Goal: Task Accomplishment & Management: Manage account settings

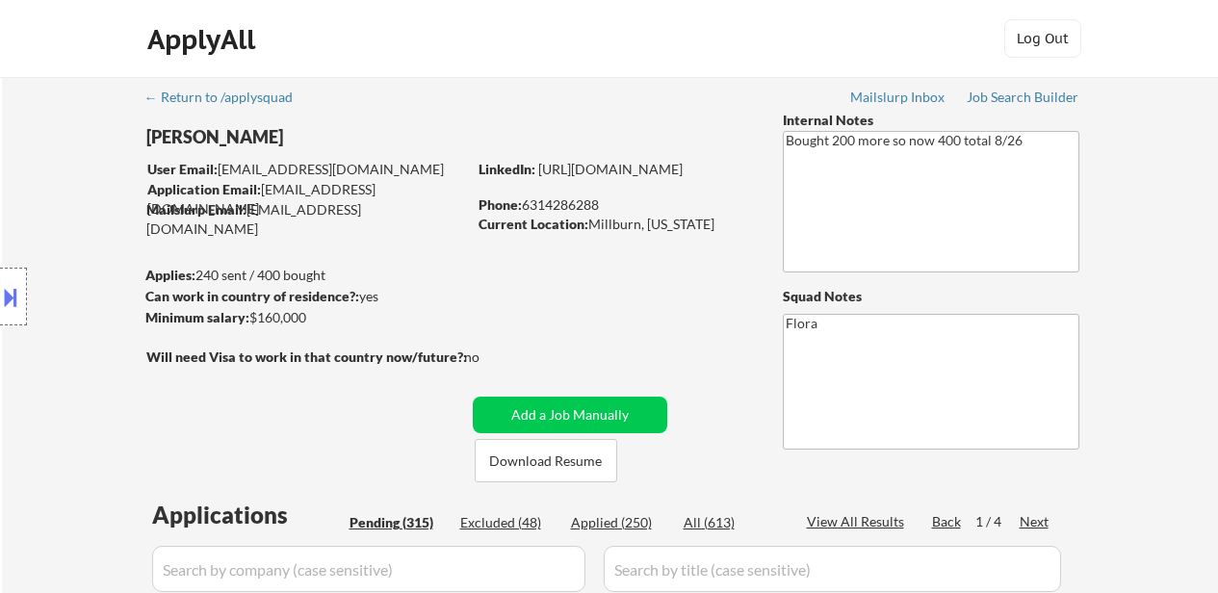
select select ""pending""
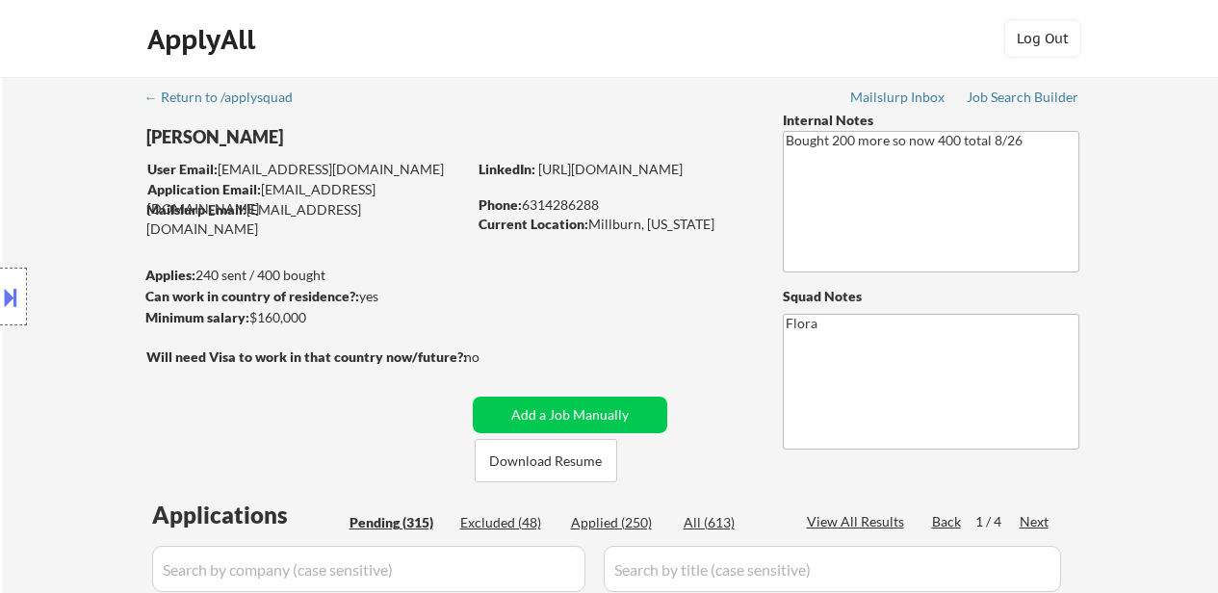
select select ""pending""
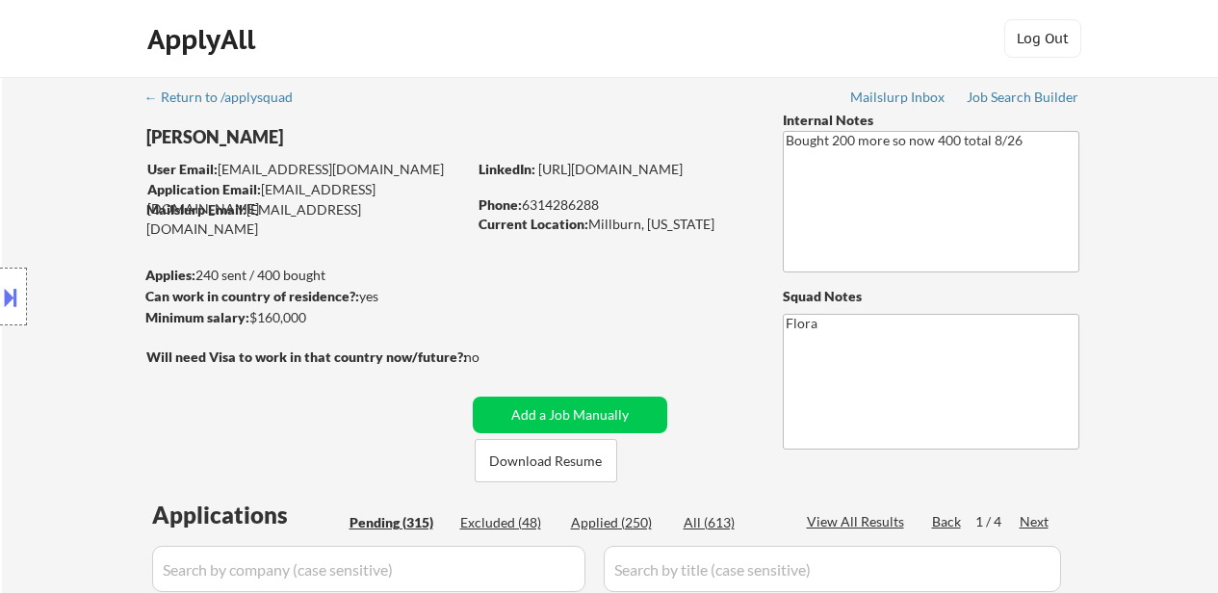
select select ""pending""
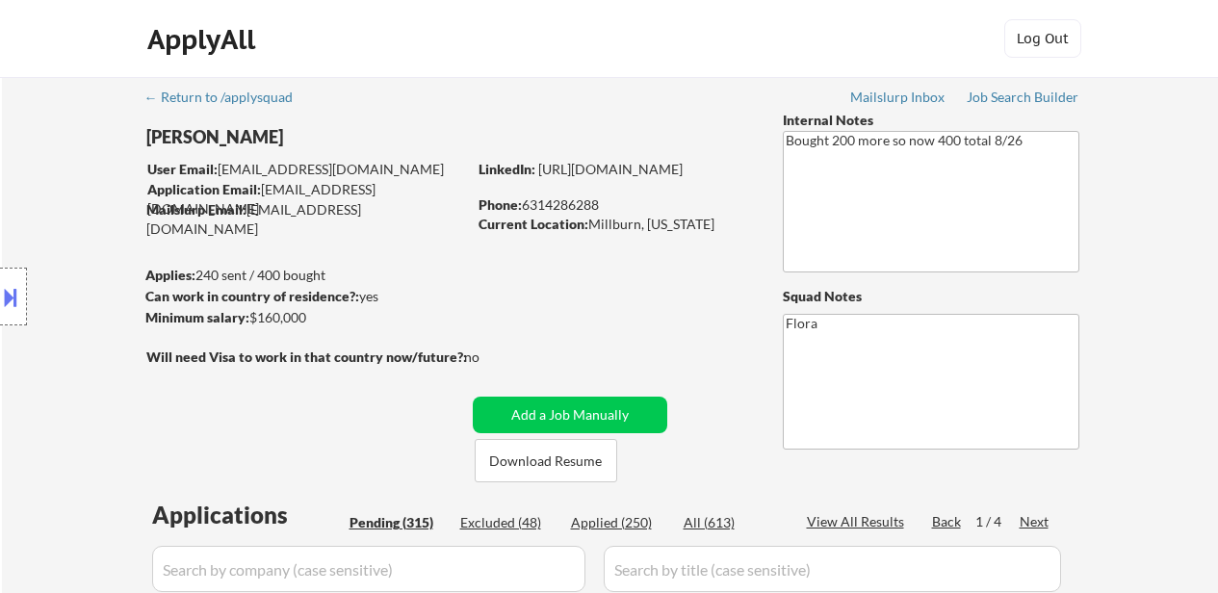
select select ""pending""
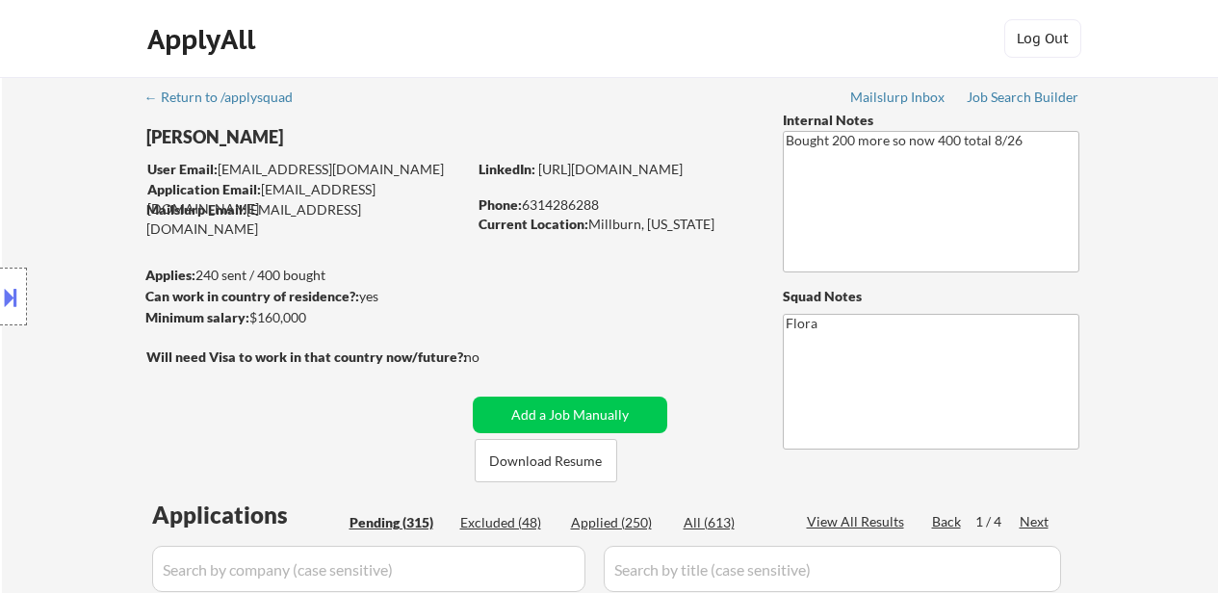
select select ""pending""
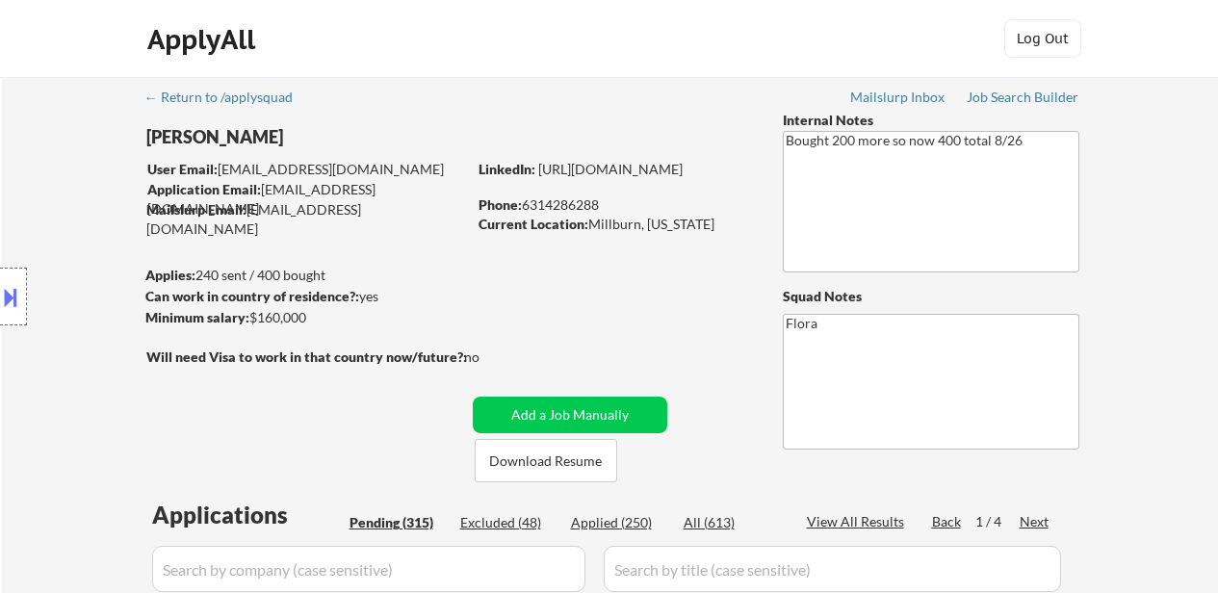
select select ""pending""
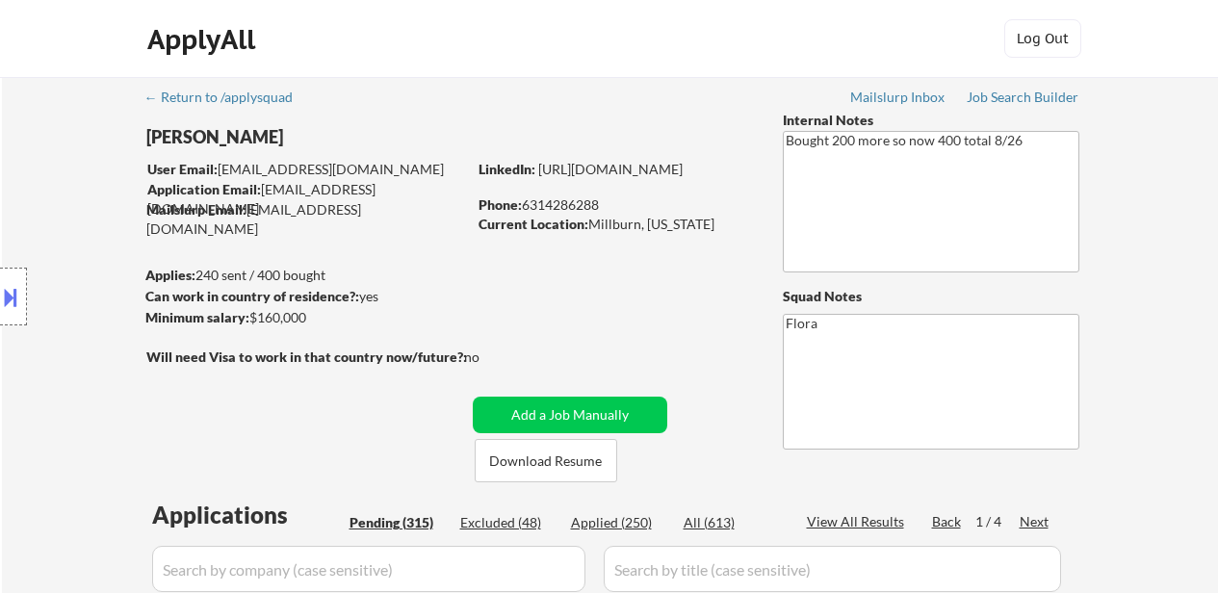
select select ""pending""
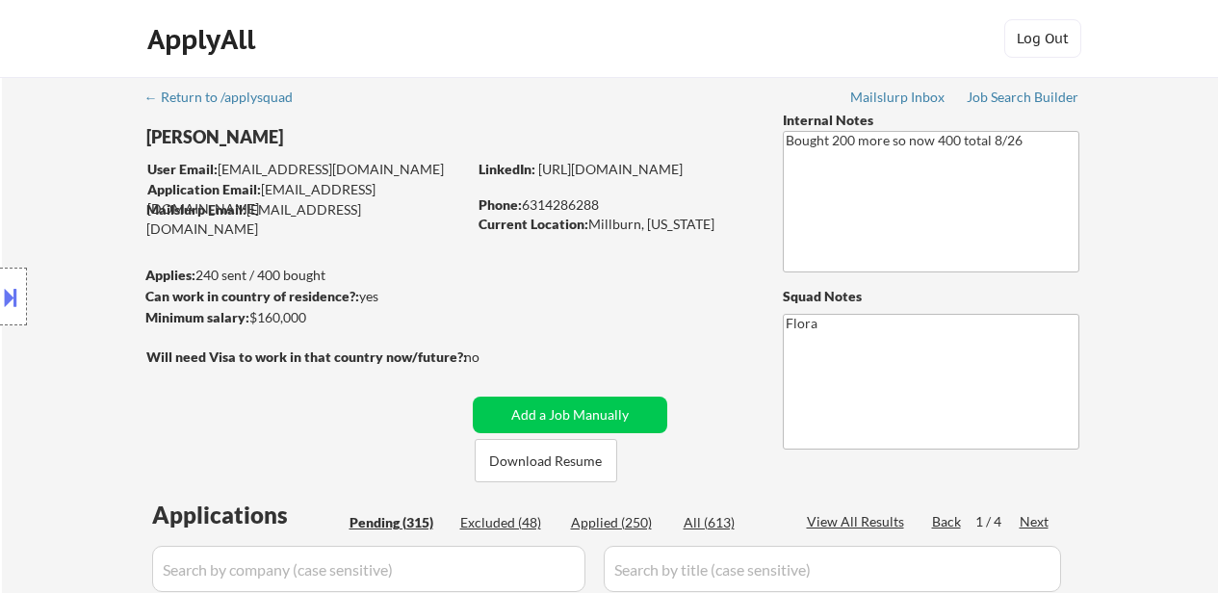
select select ""pending""
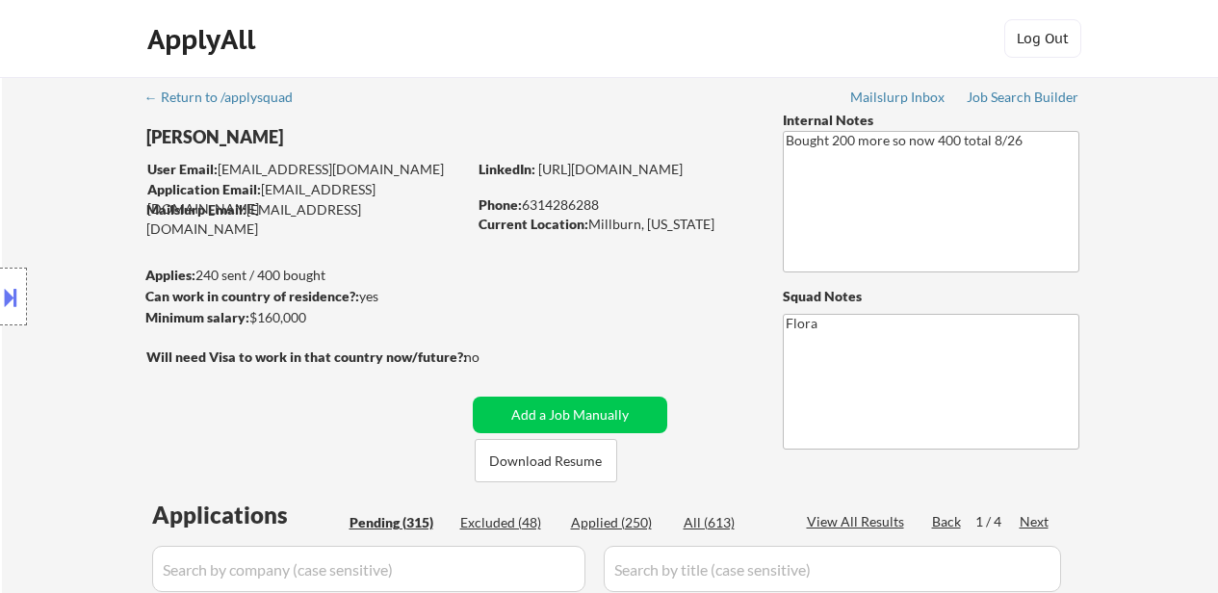
select select ""pending""
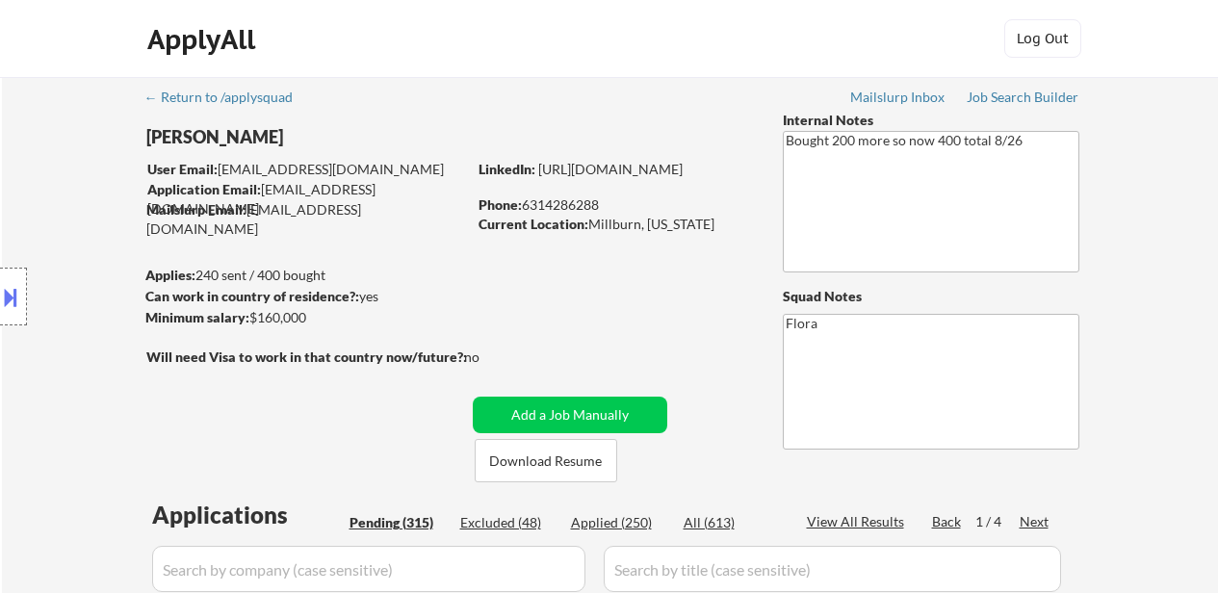
select select ""pending""
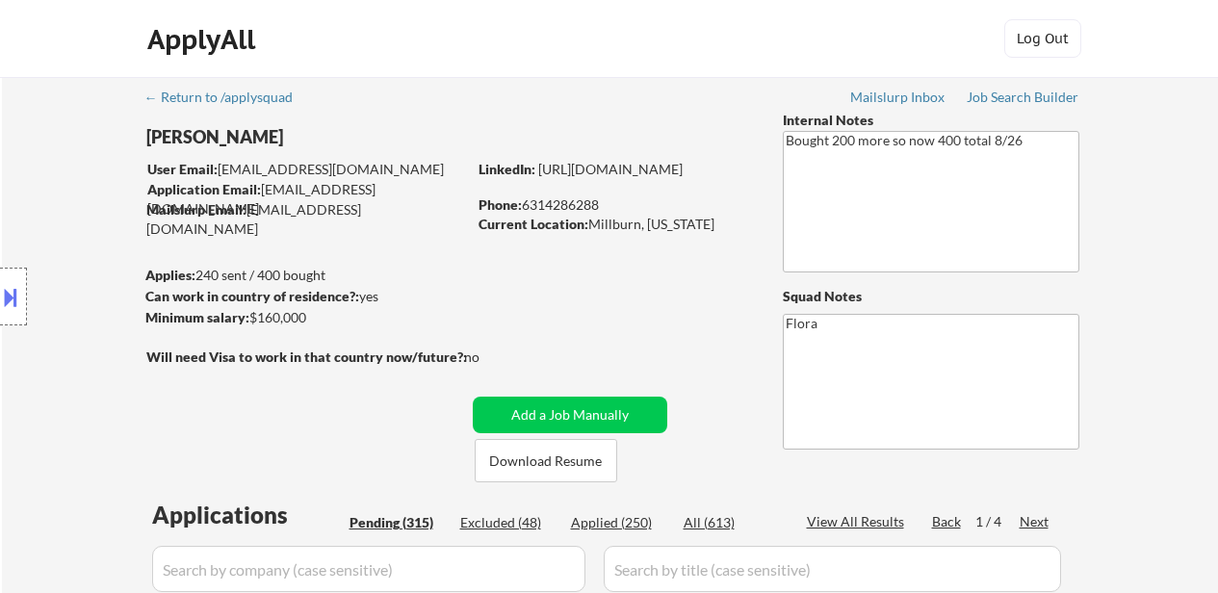
select select ""pending""
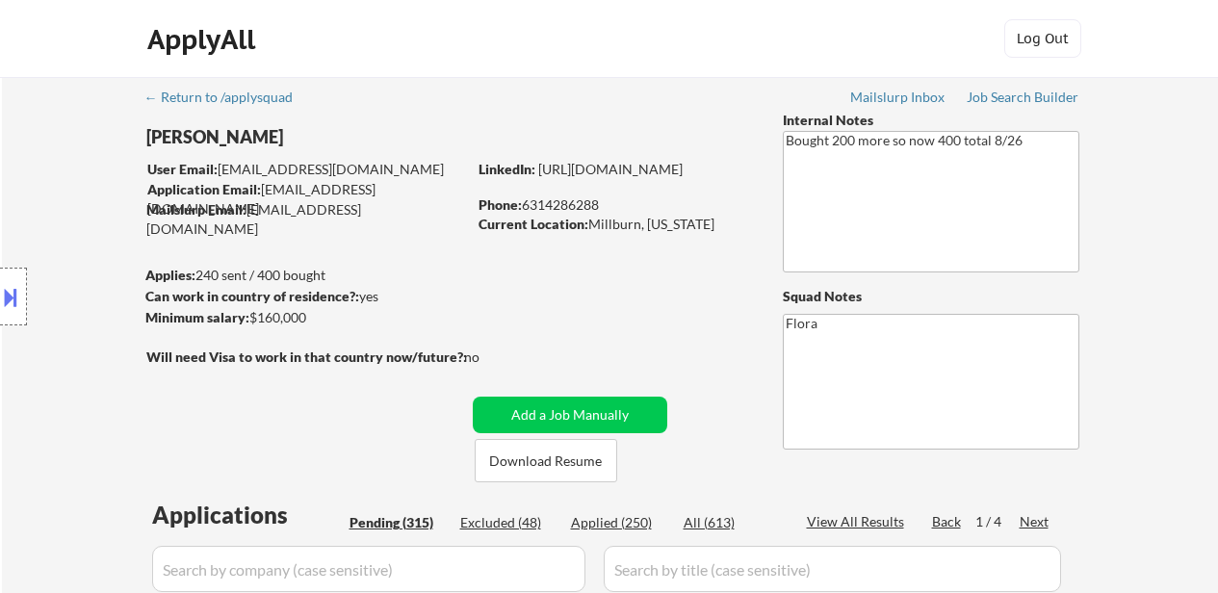
select select ""pending""
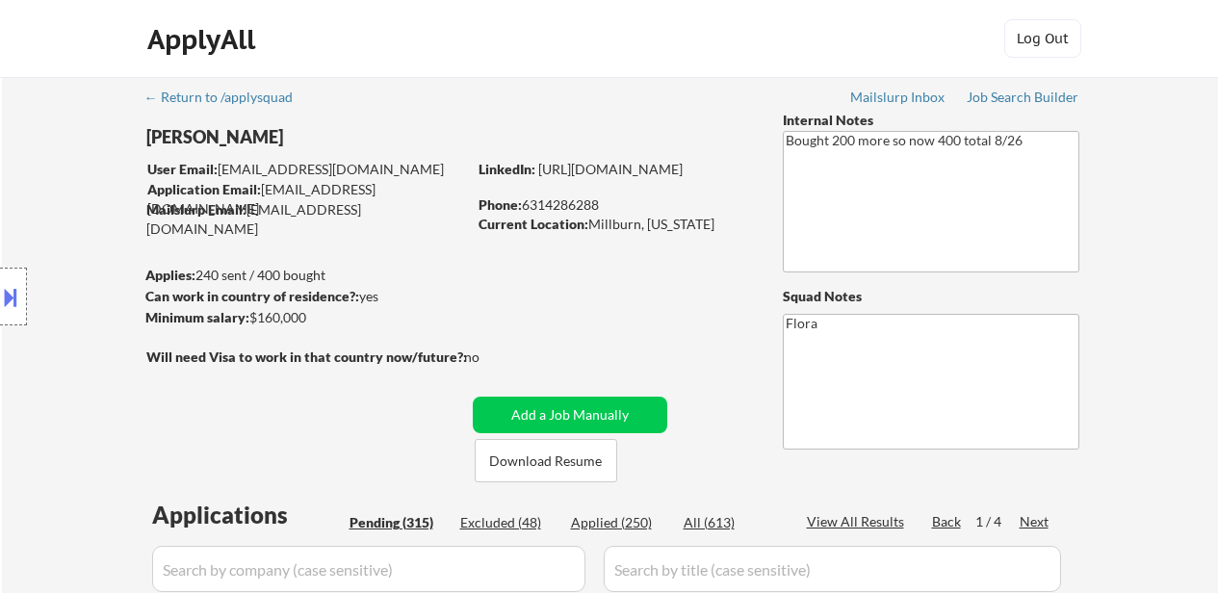
select select ""pending""
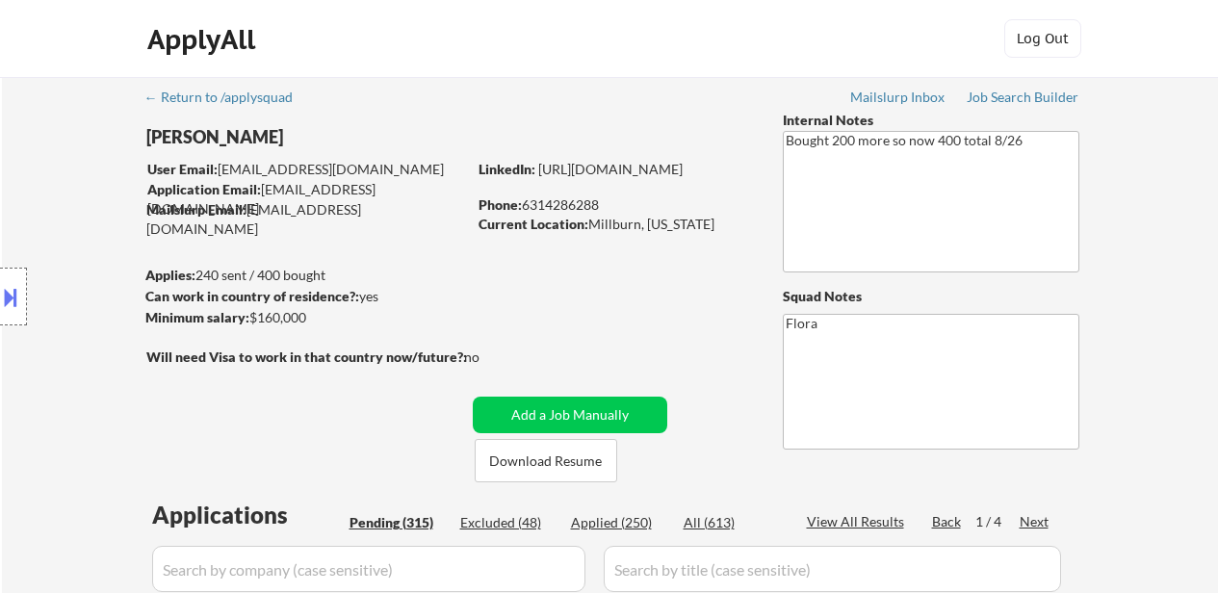
select select ""pending""
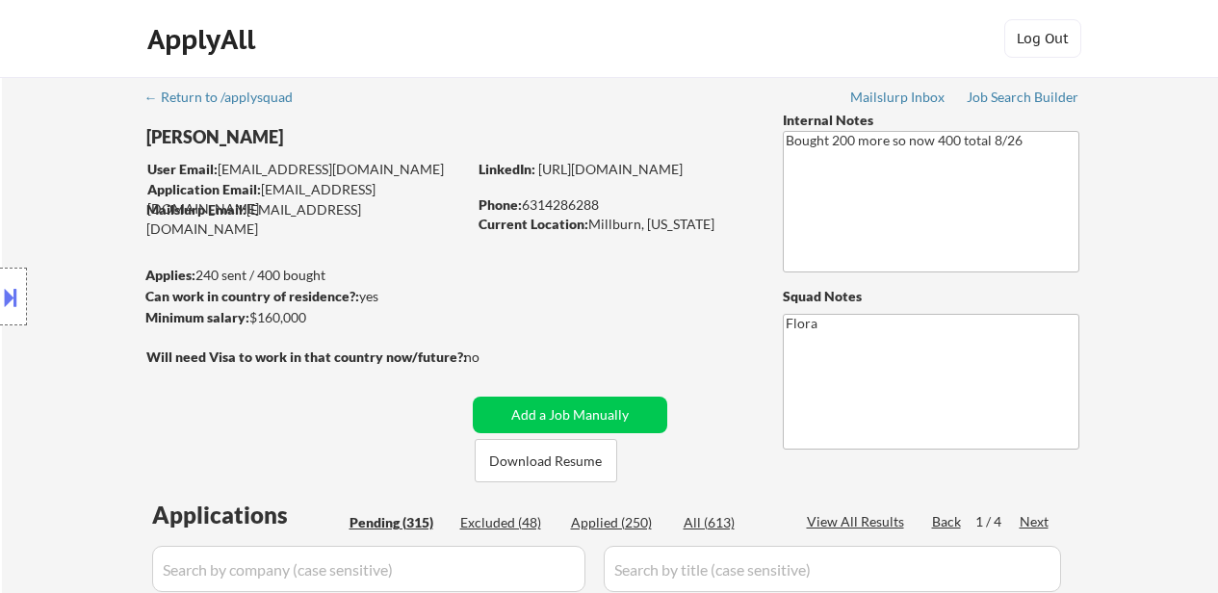
select select ""pending""
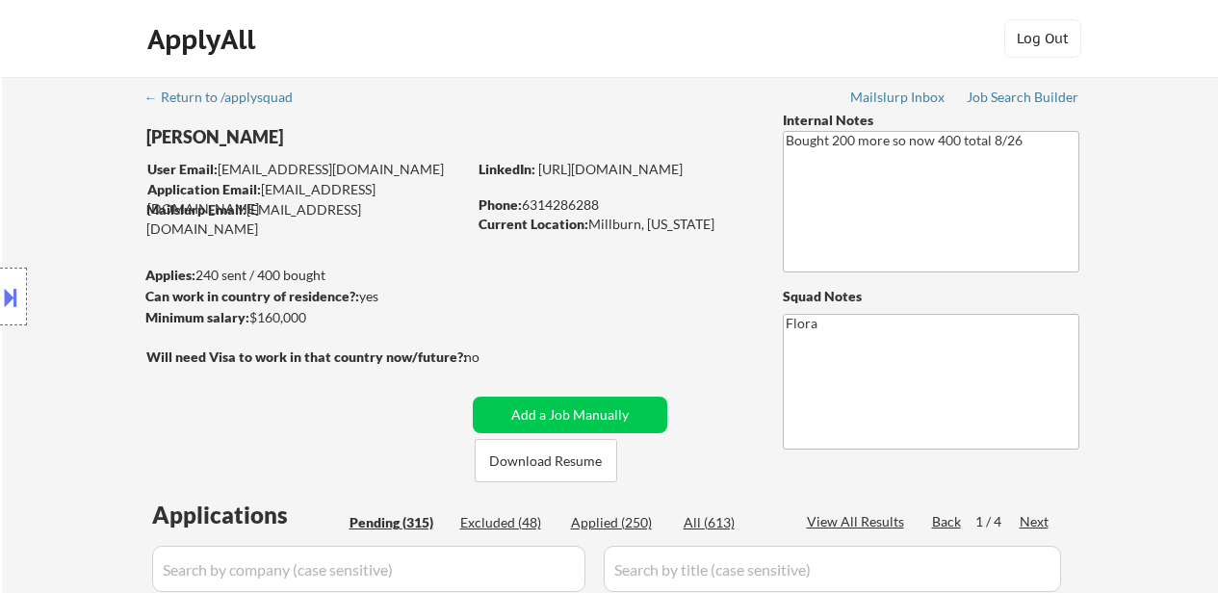
select select ""pending""
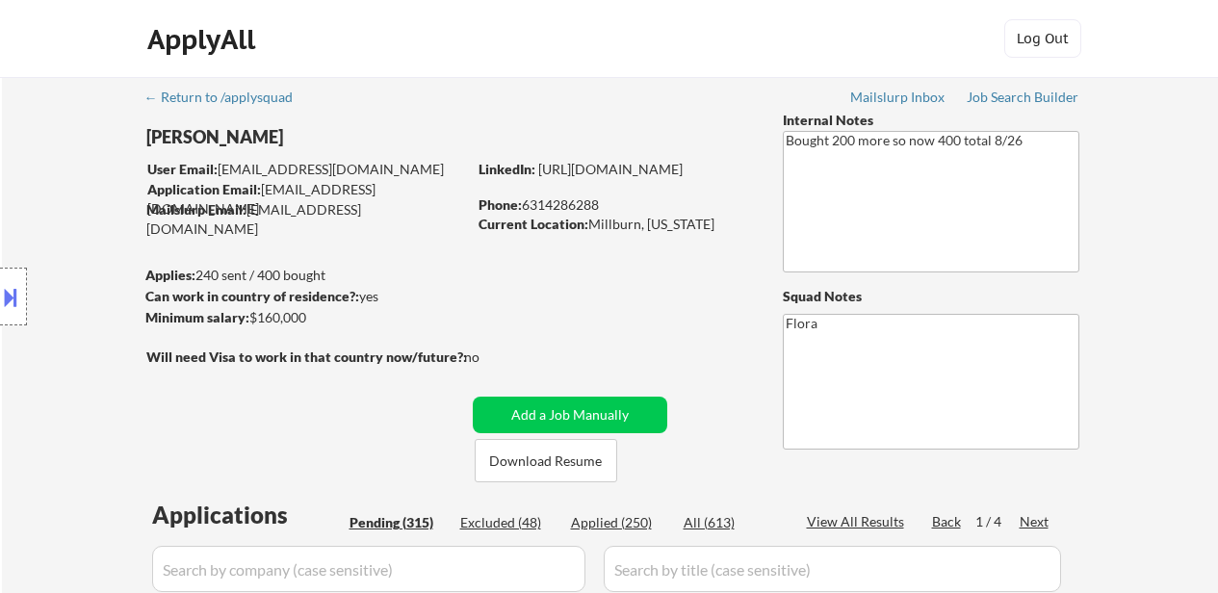
select select ""pending""
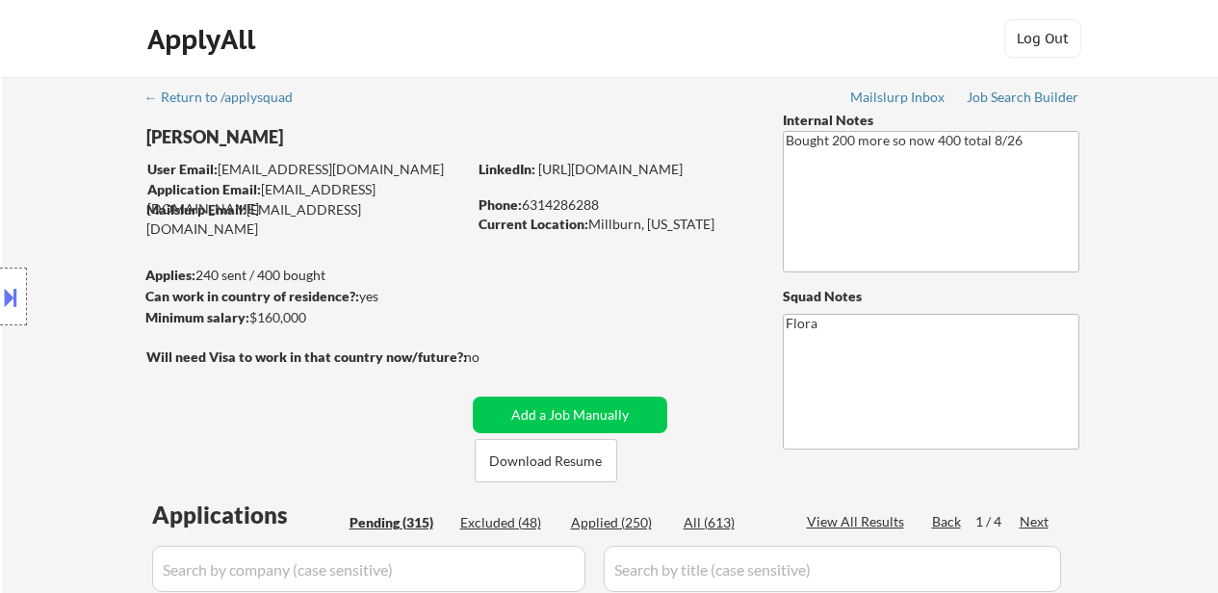
select select ""pending""
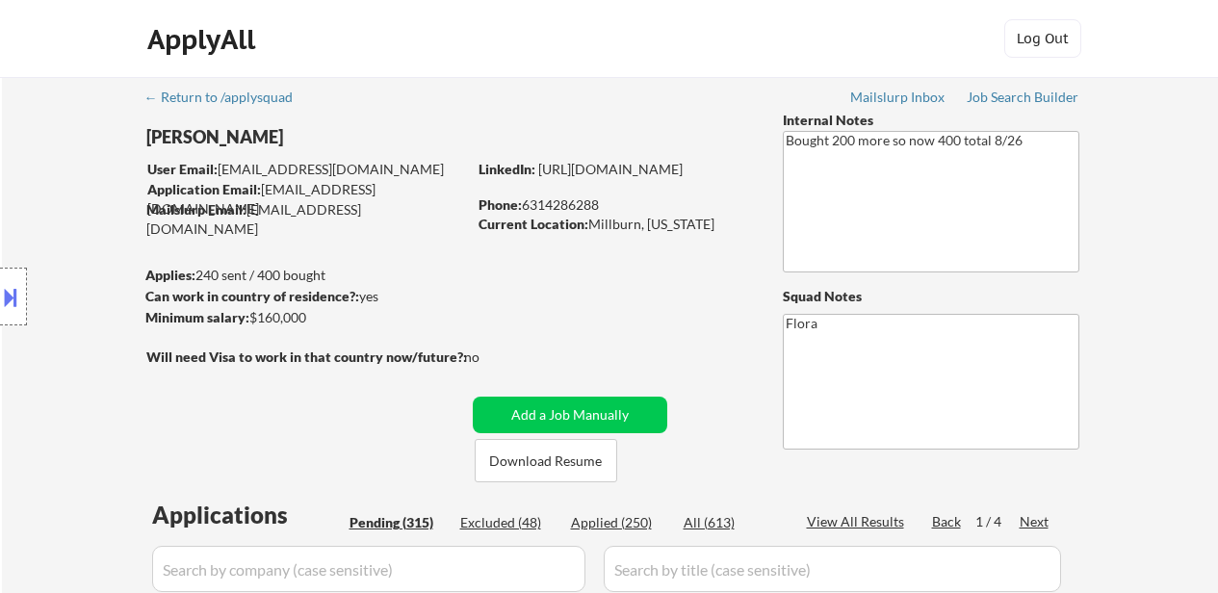
select select ""pending""
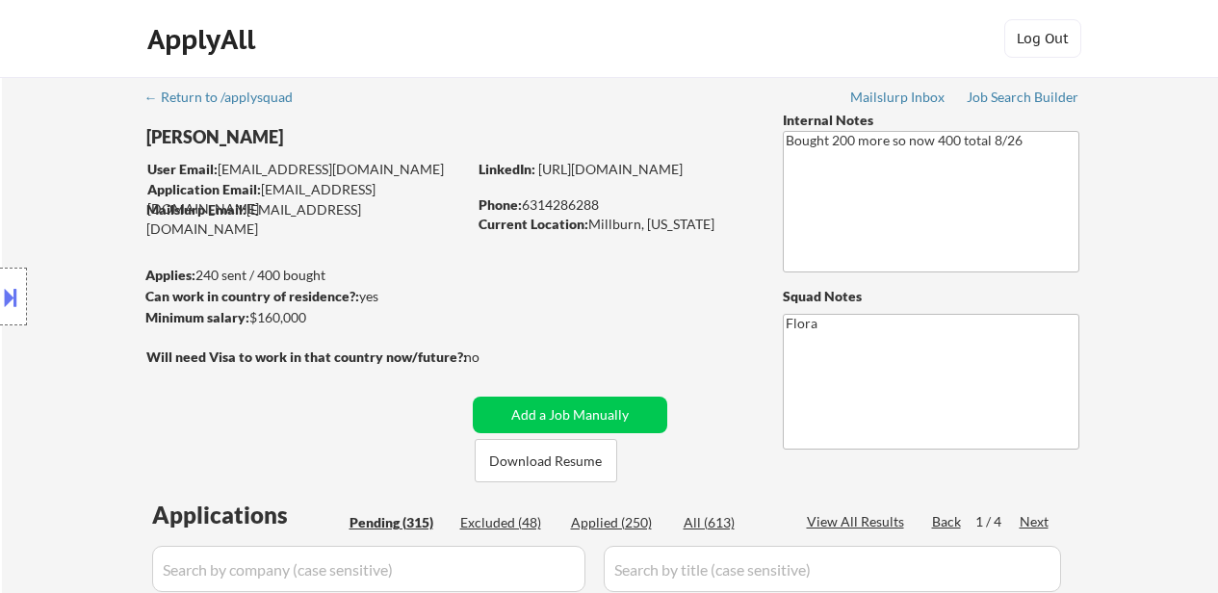
select select ""pending""
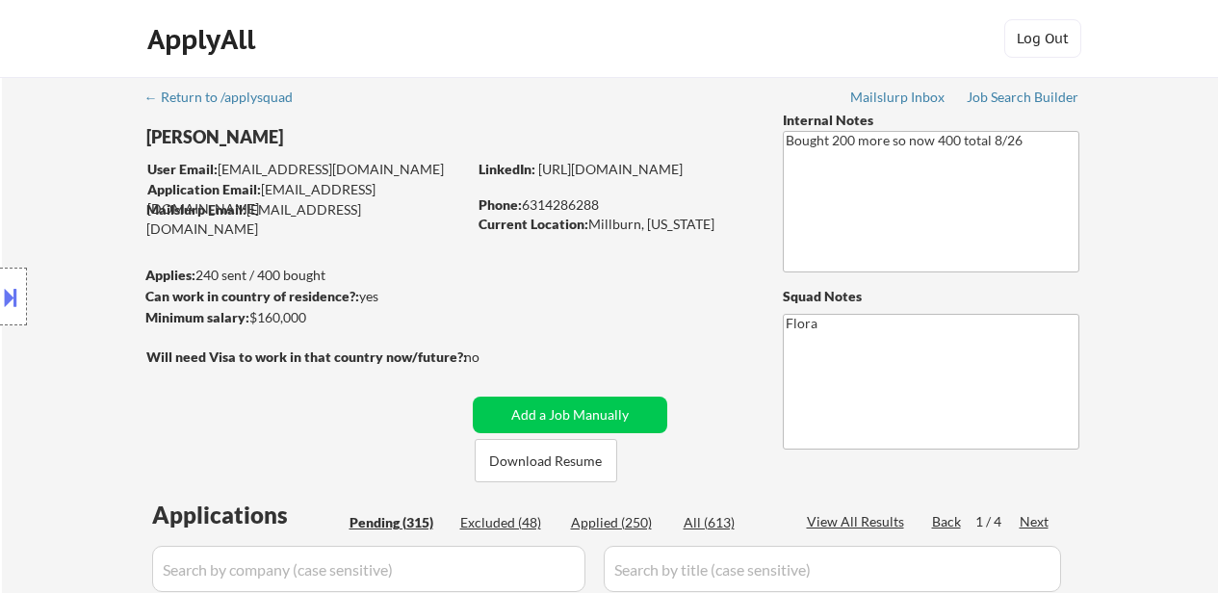
scroll to position [3949, 0]
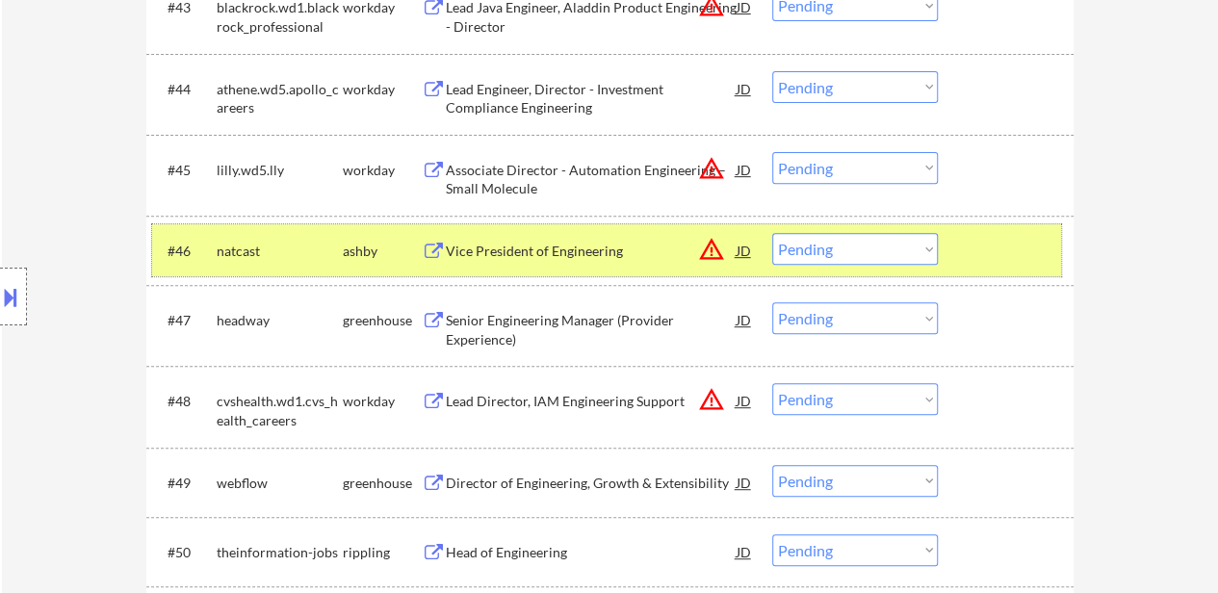
click at [1000, 268] on div "#46 natcast ashby Vice President of Engineering JD warning_amber Choose an opti…" at bounding box center [606, 250] width 909 height 52
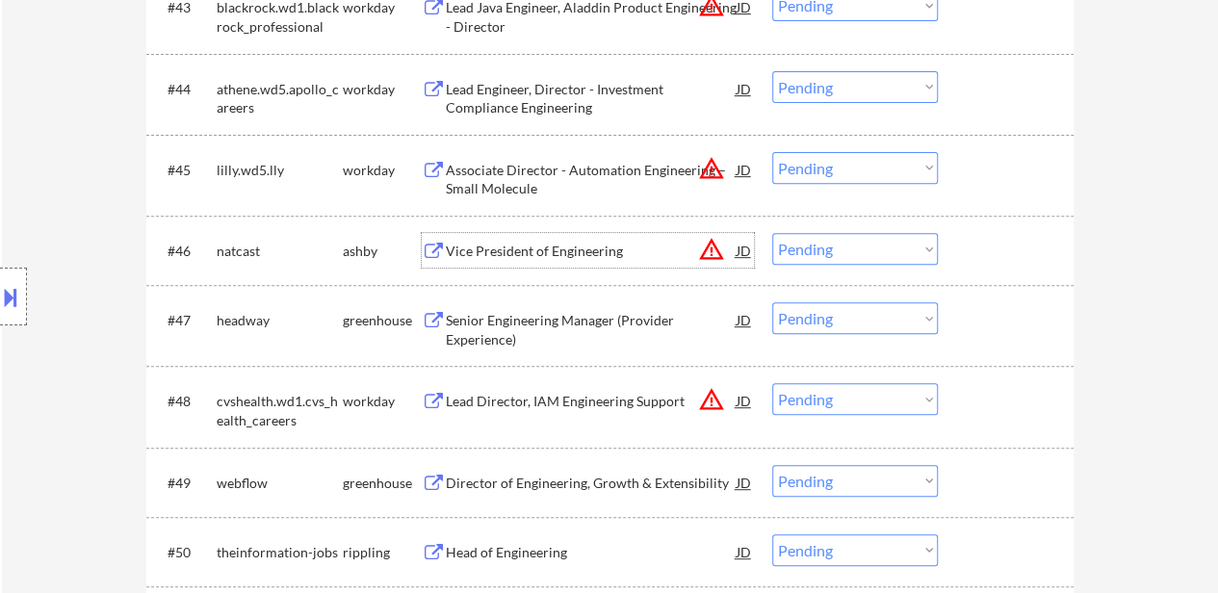
click at [583, 248] on div "Vice President of Engineering" at bounding box center [591, 251] width 291 height 19
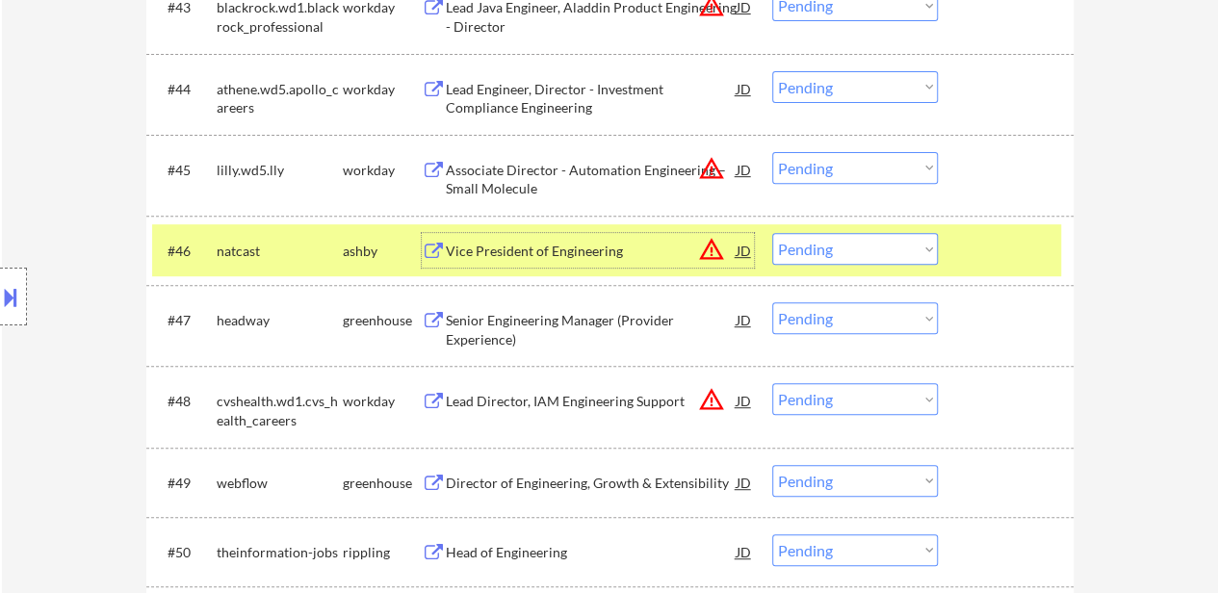
click at [853, 251] on select "Choose an option... Pending Applied Excluded (Questions) Excluded (Expired) Exc…" at bounding box center [855, 249] width 166 height 32
click at [772, 233] on select "Choose an option... Pending Applied Excluded (Questions) Excluded (Expired) Exc…" at bounding box center [855, 249] width 166 height 32
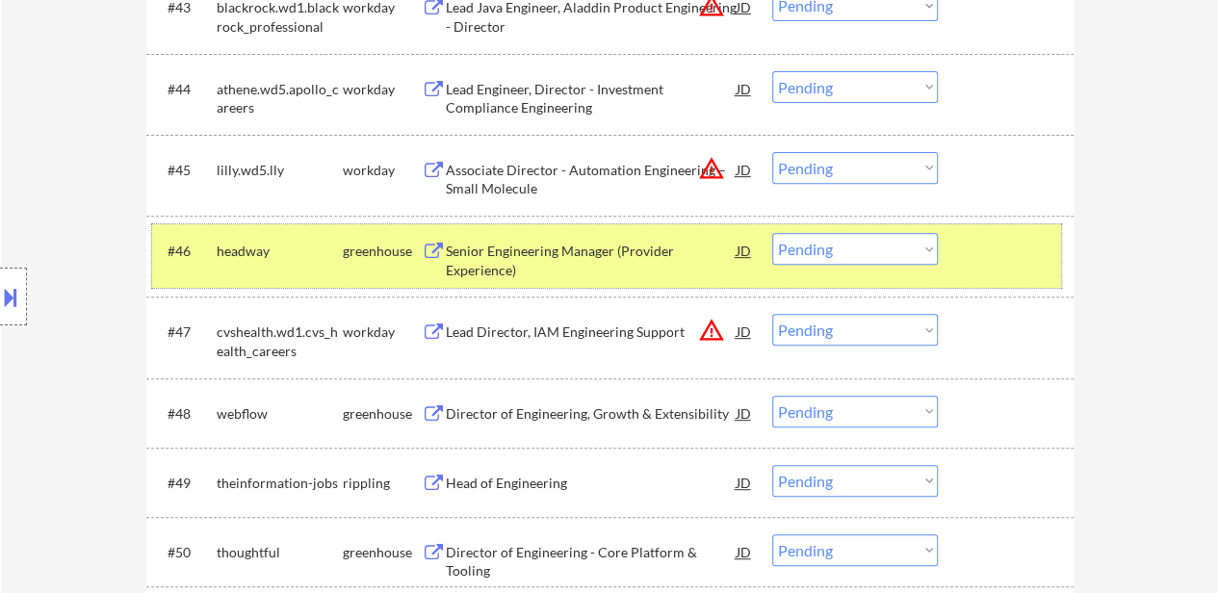
click at [1003, 277] on div "#46 headway greenhouse Senior Engineering Manager (Provider Experience) JD warn…" at bounding box center [606, 256] width 909 height 64
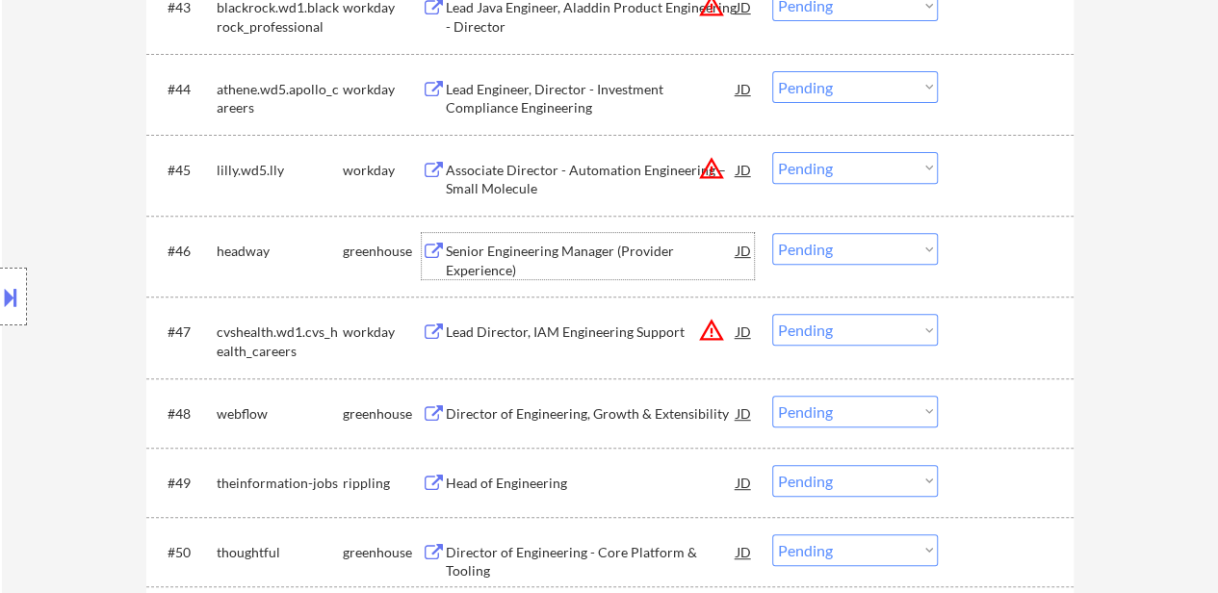
click at [609, 244] on div "Senior Engineering Manager (Provider Experience)" at bounding box center [591, 261] width 291 height 38
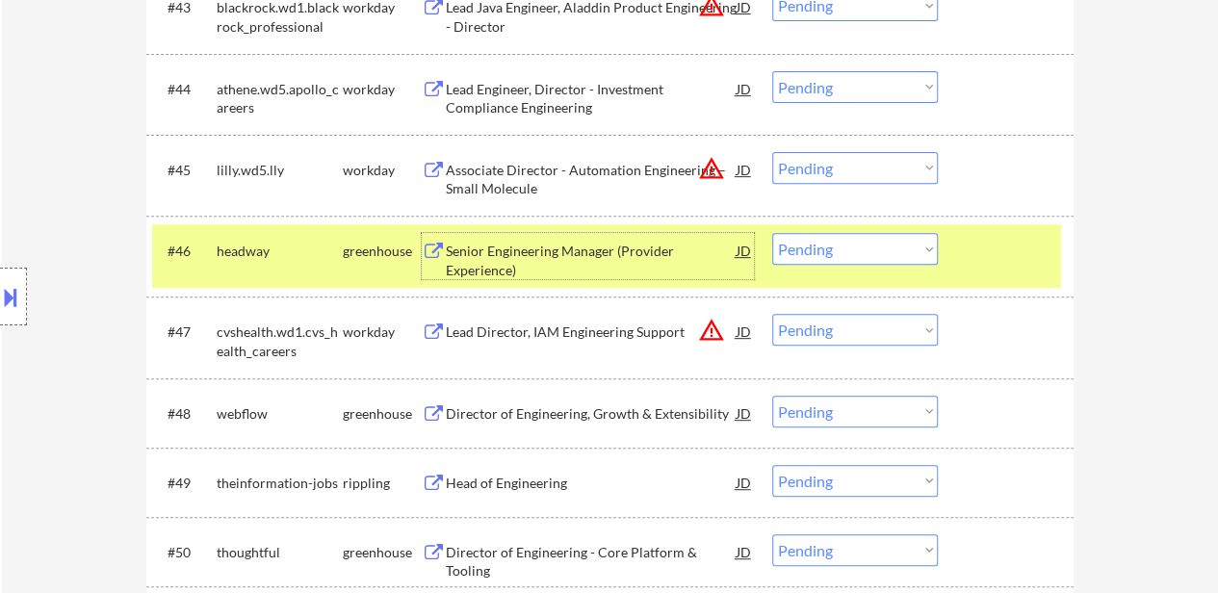
click at [807, 248] on select "Choose an option... Pending Applied Excluded (Questions) Excluded (Expired) Exc…" at bounding box center [855, 249] width 166 height 32
click at [772, 233] on select "Choose an option... Pending Applied Excluded (Questions) Excluded (Expired) Exc…" at bounding box center [855, 249] width 166 height 32
select select ""pending""
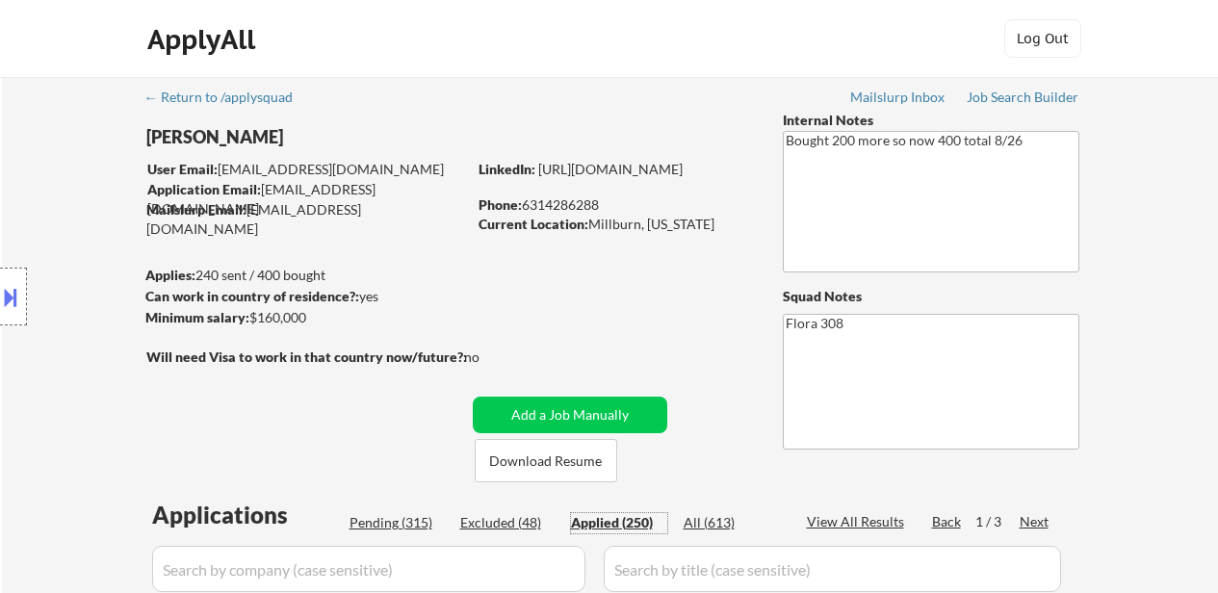
select select ""applied""
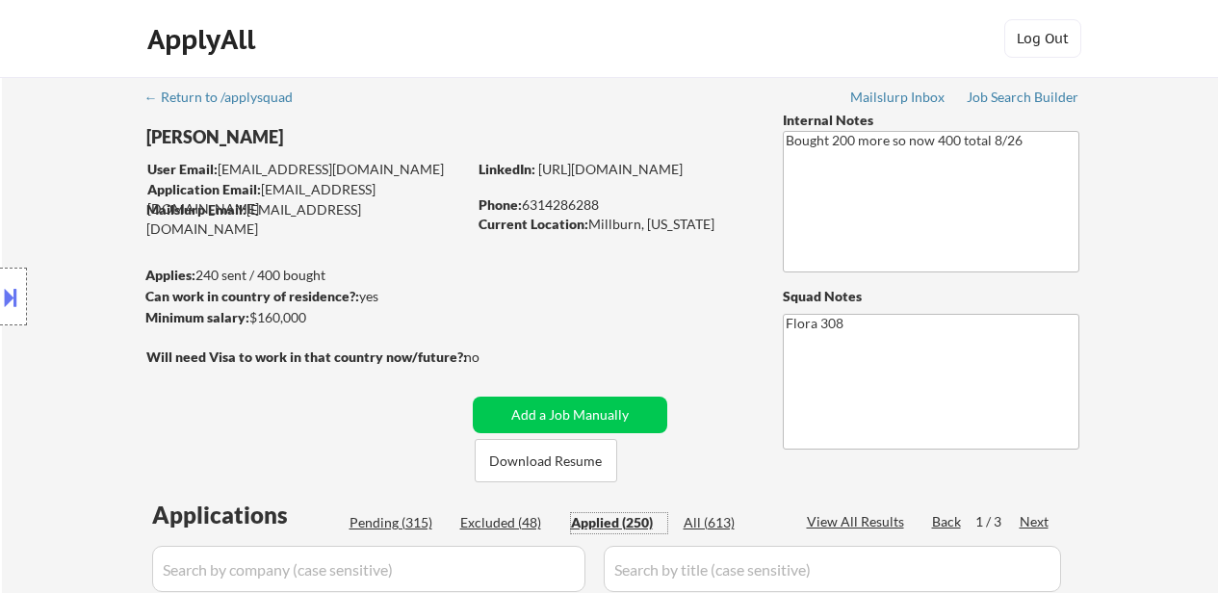
select select ""applied""
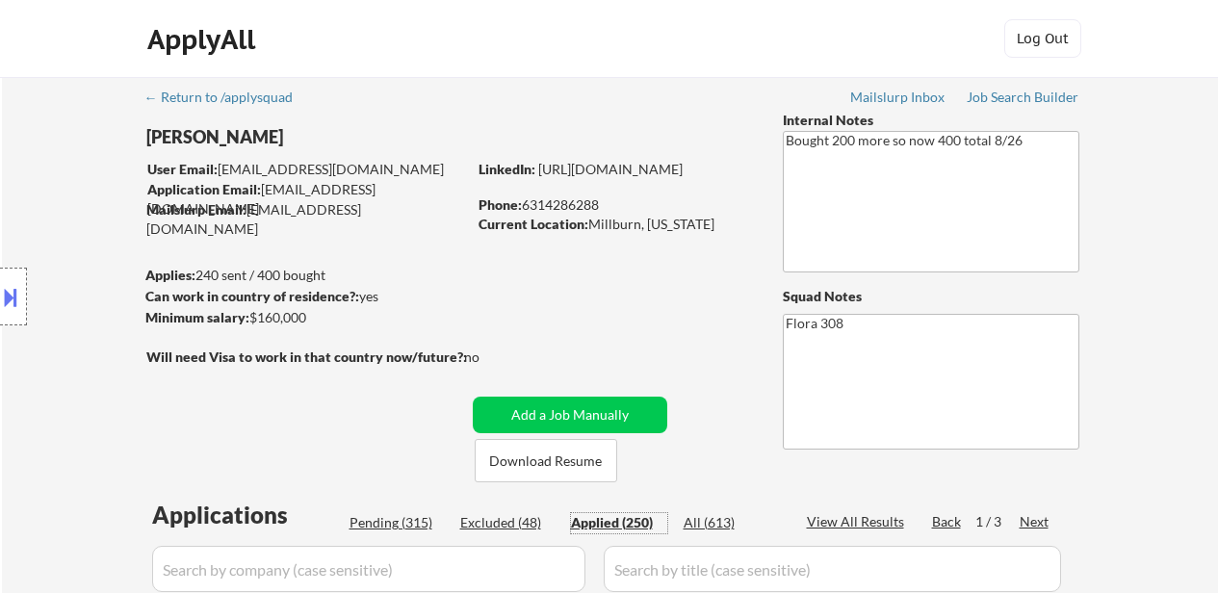
select select ""applied""
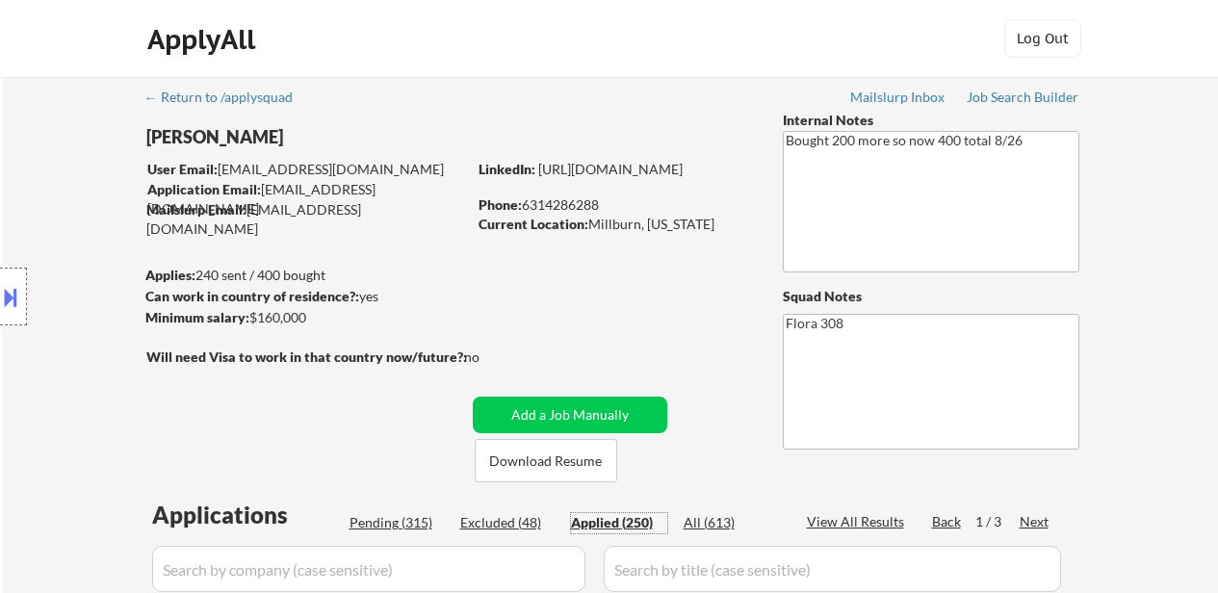
select select ""applied""
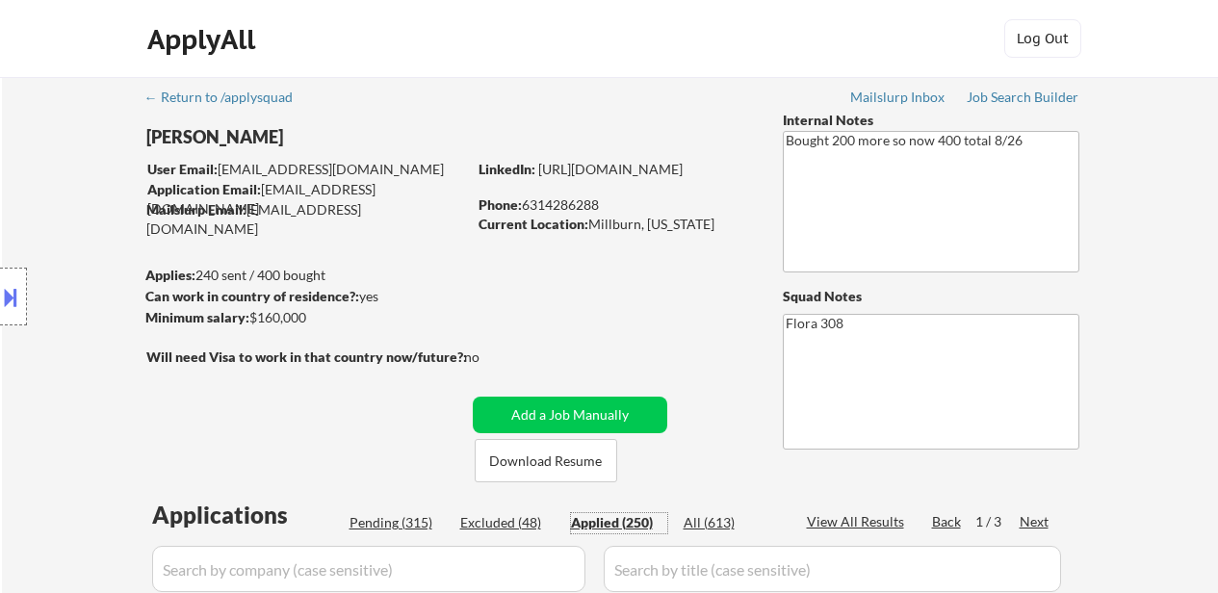
select select ""applied""
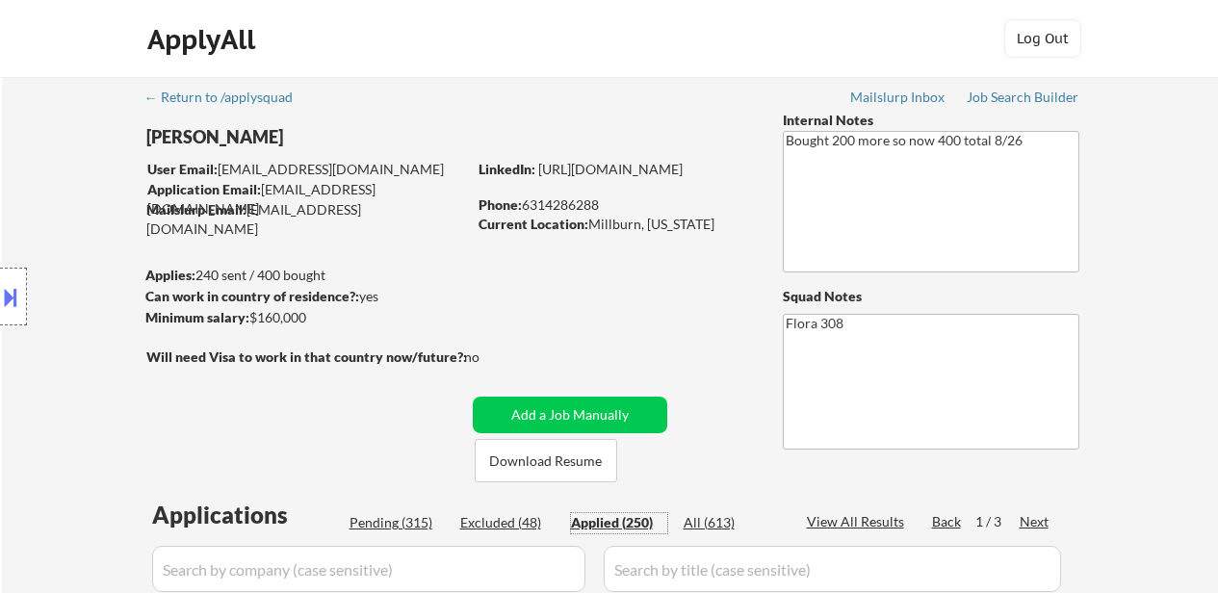
select select ""applied""
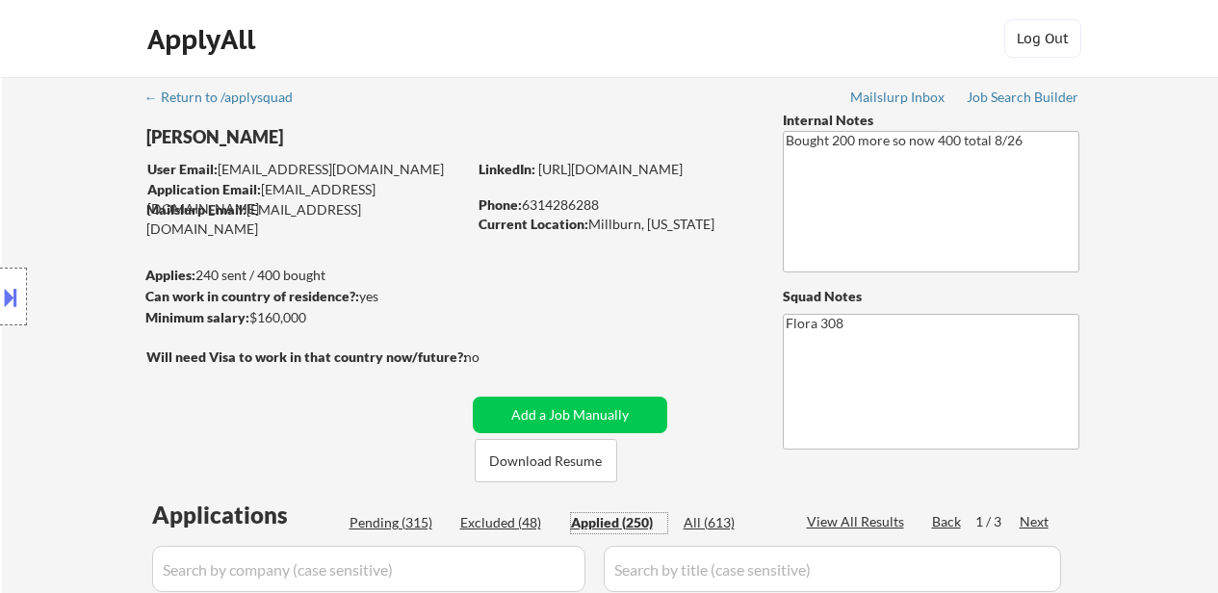
select select ""applied""
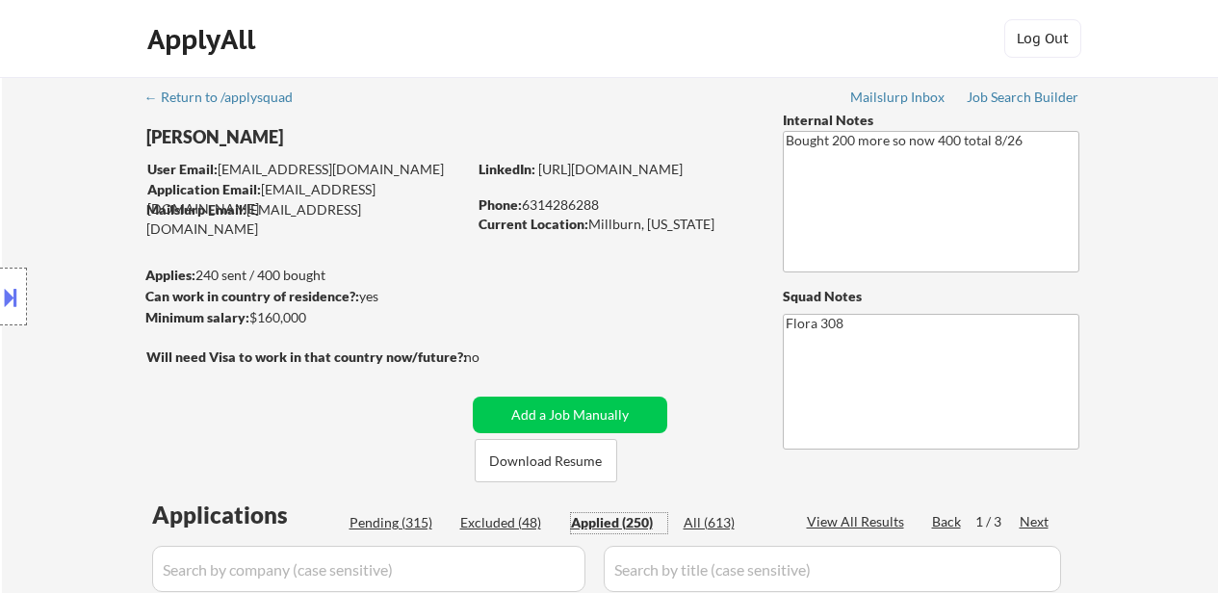
select select ""applied""
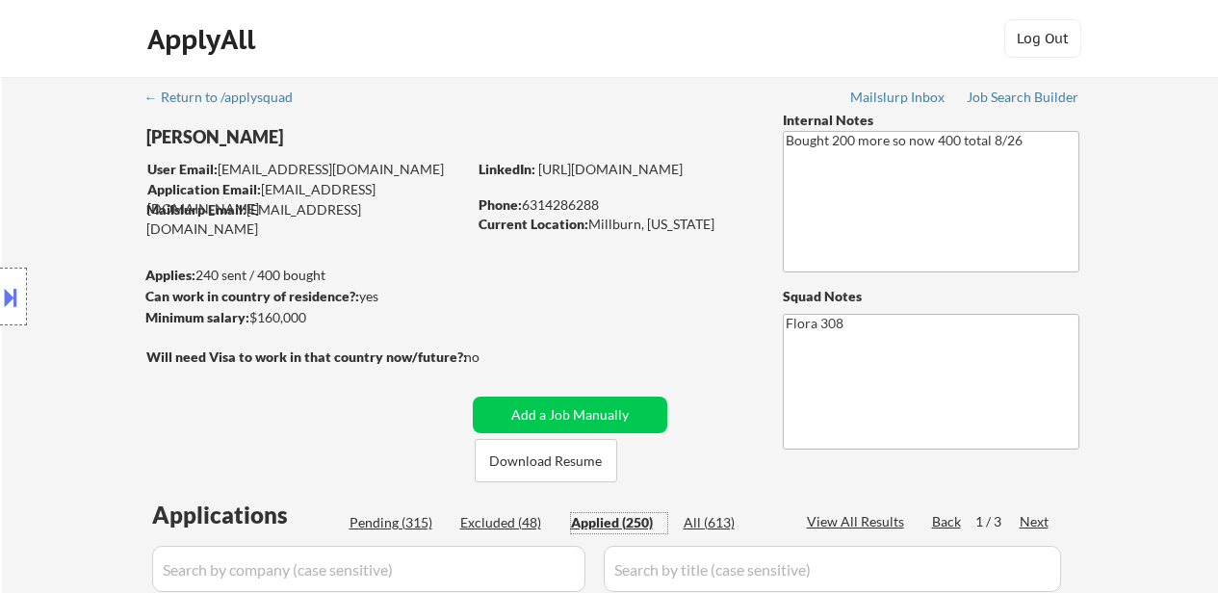
select select ""applied""
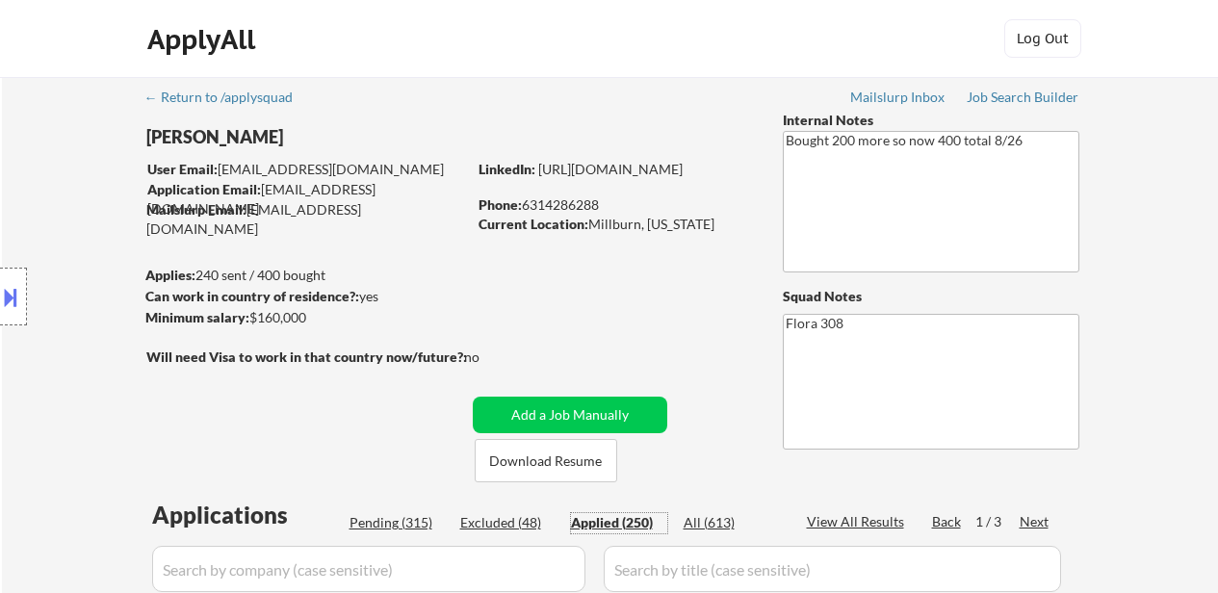
select select ""applied""
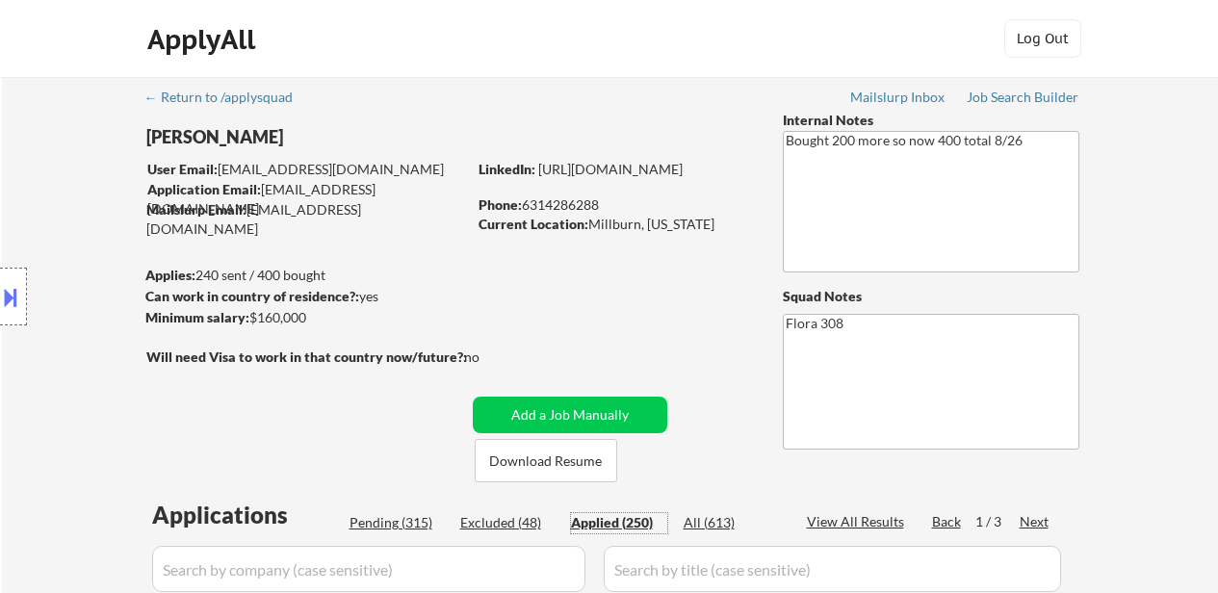
select select ""applied""
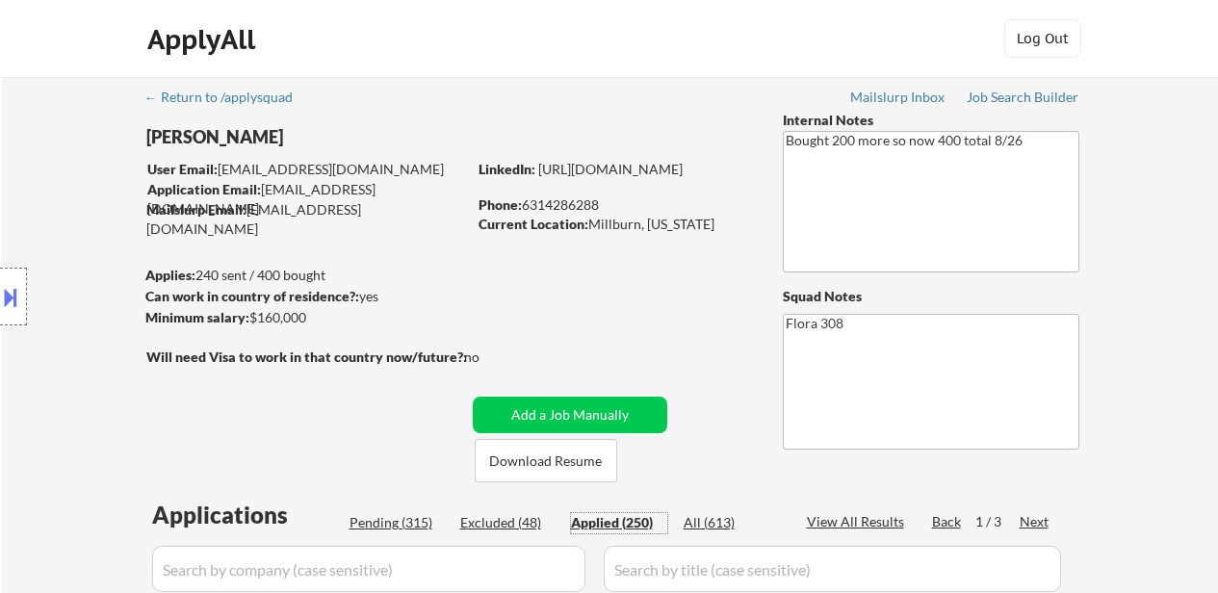
select select ""applied""
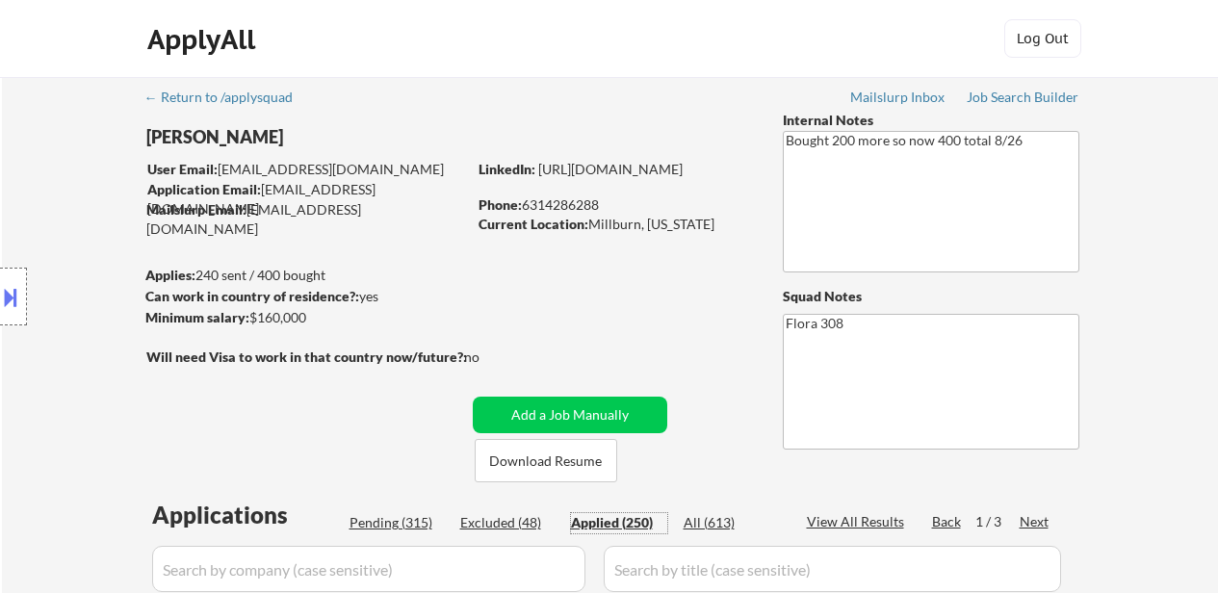
select select ""applied""
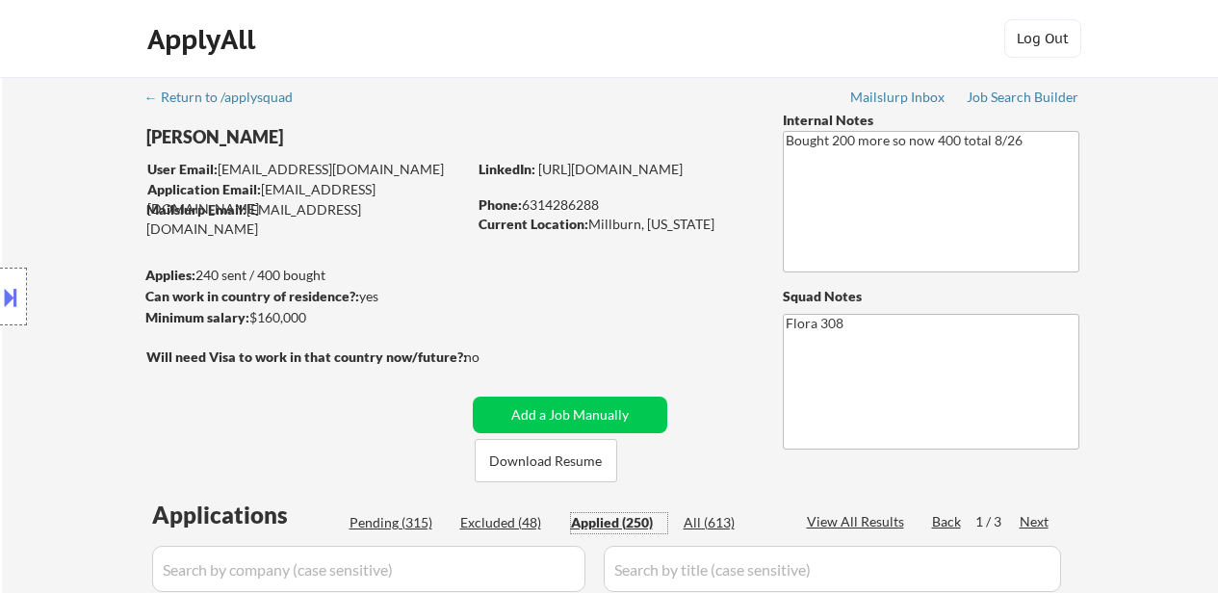
select select ""applied""
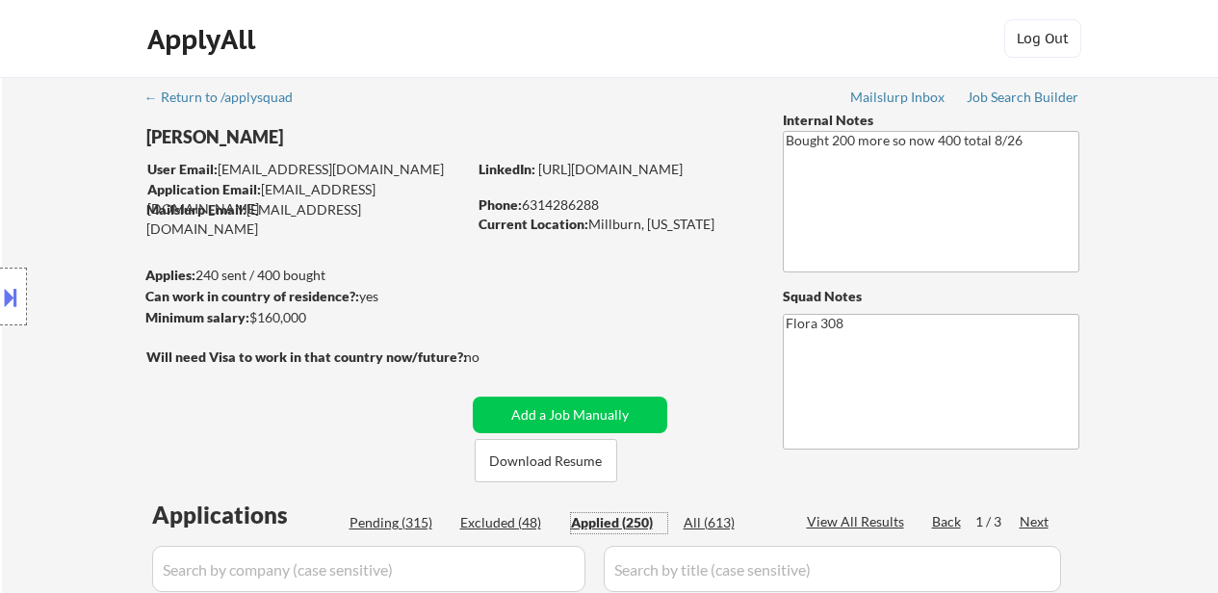
select select ""applied""
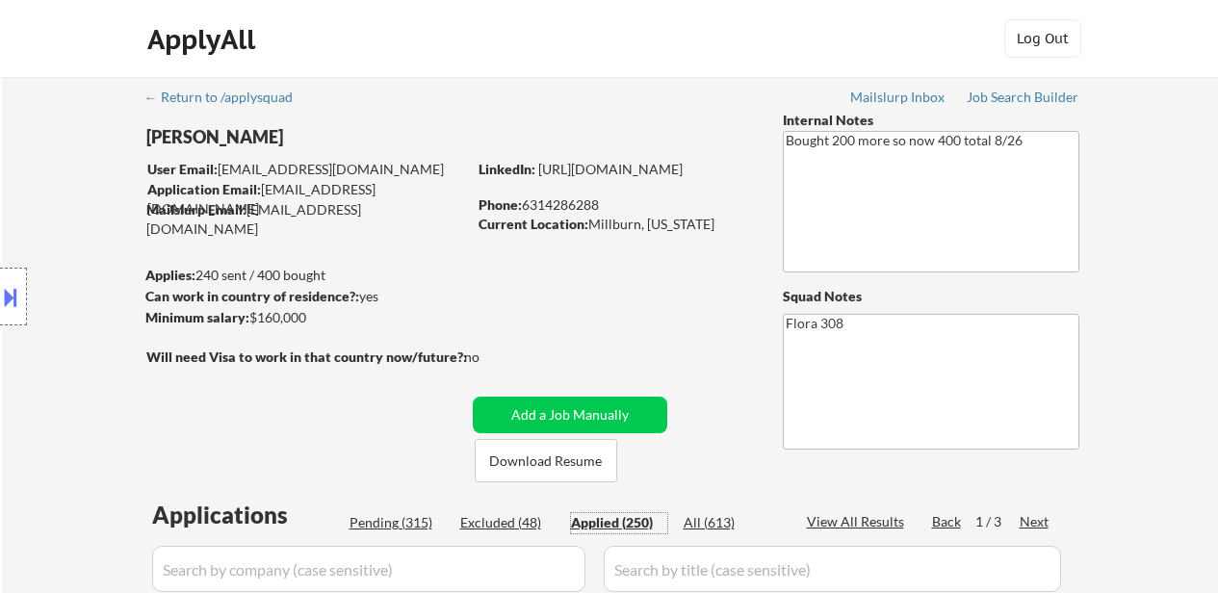
select select ""applied""
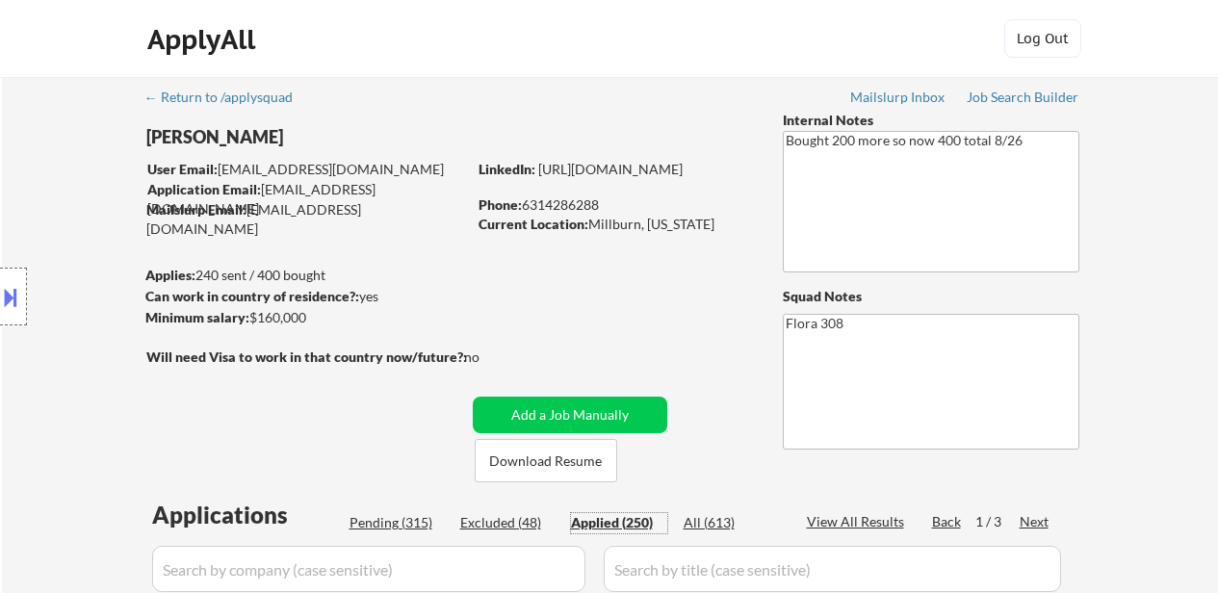
select select ""applied""
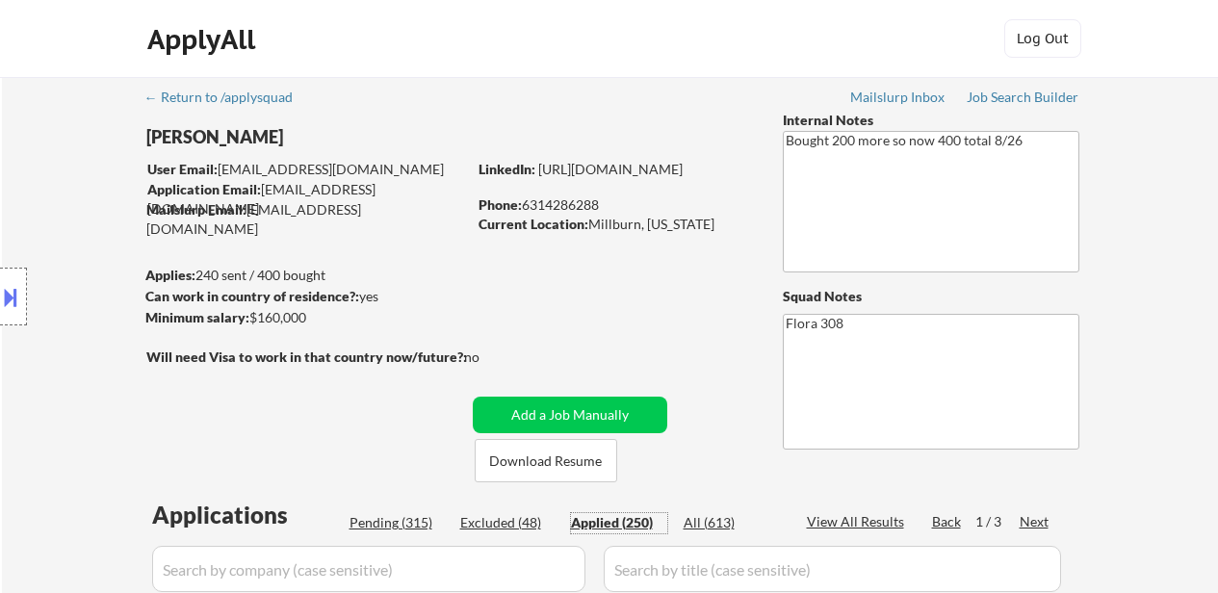
select select ""applied""
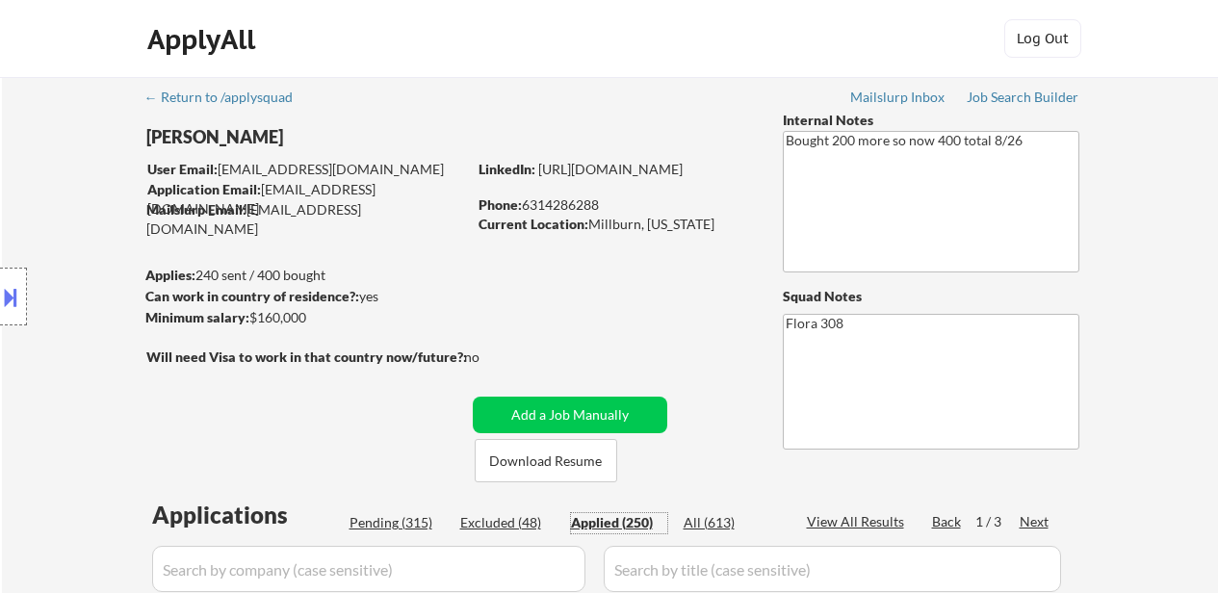
select select ""applied""
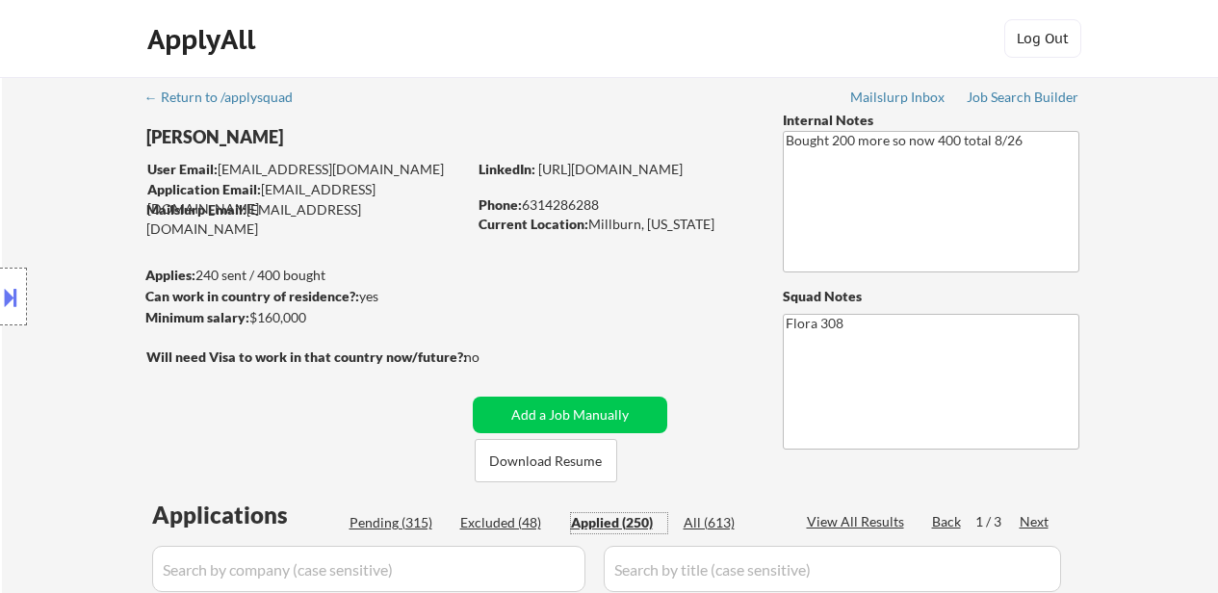
select select ""applied""
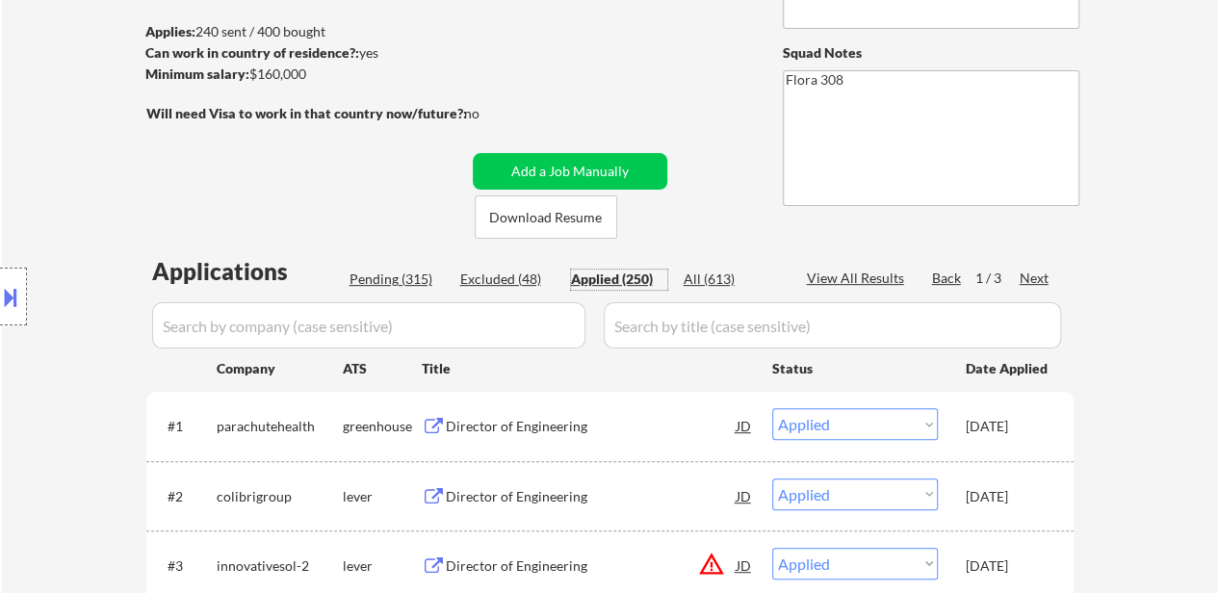
scroll to position [289, 0]
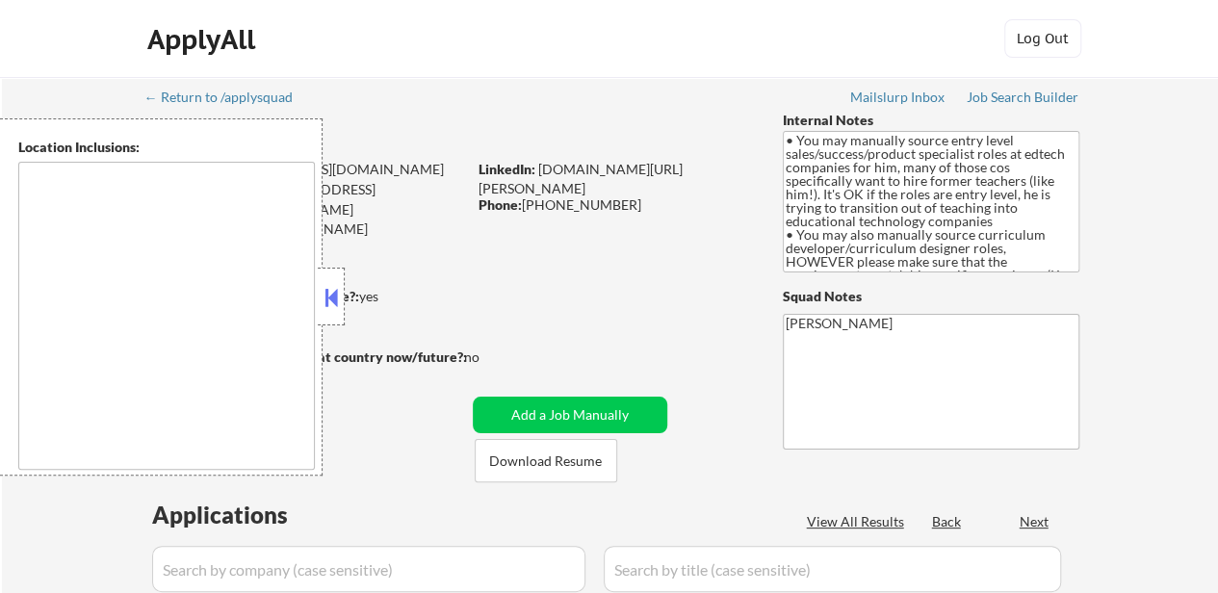
type textarea "[GEOGRAPHIC_DATA], [GEOGRAPHIC_DATA], [GEOGRAPHIC_DATA] [GEOGRAPHIC_DATA], [GEO…"
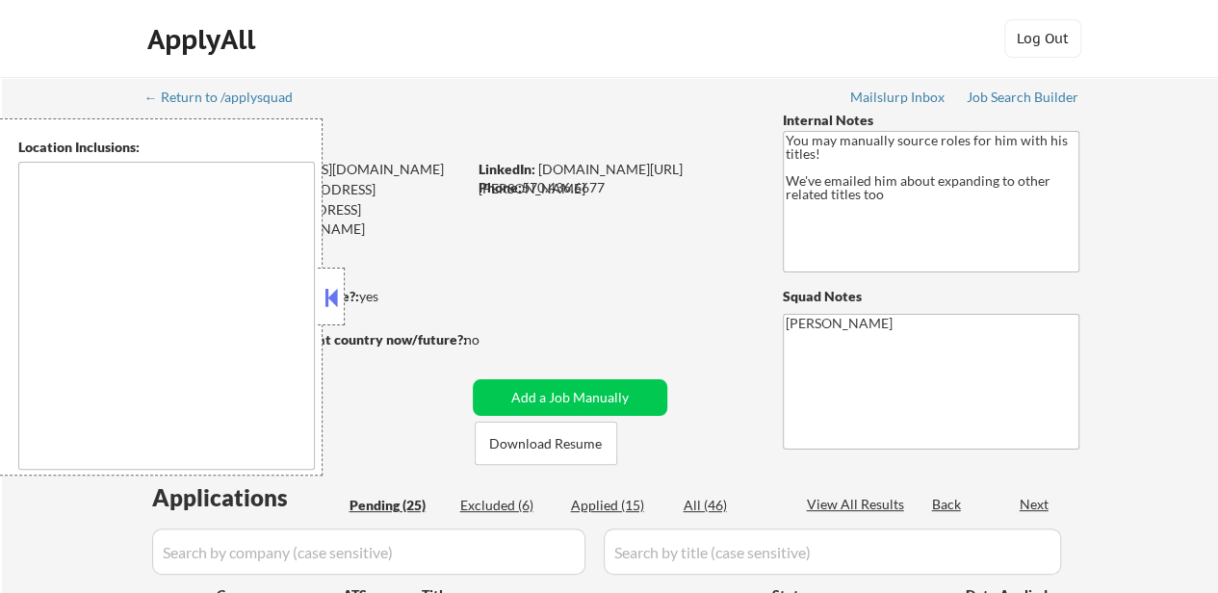
select select ""pending""
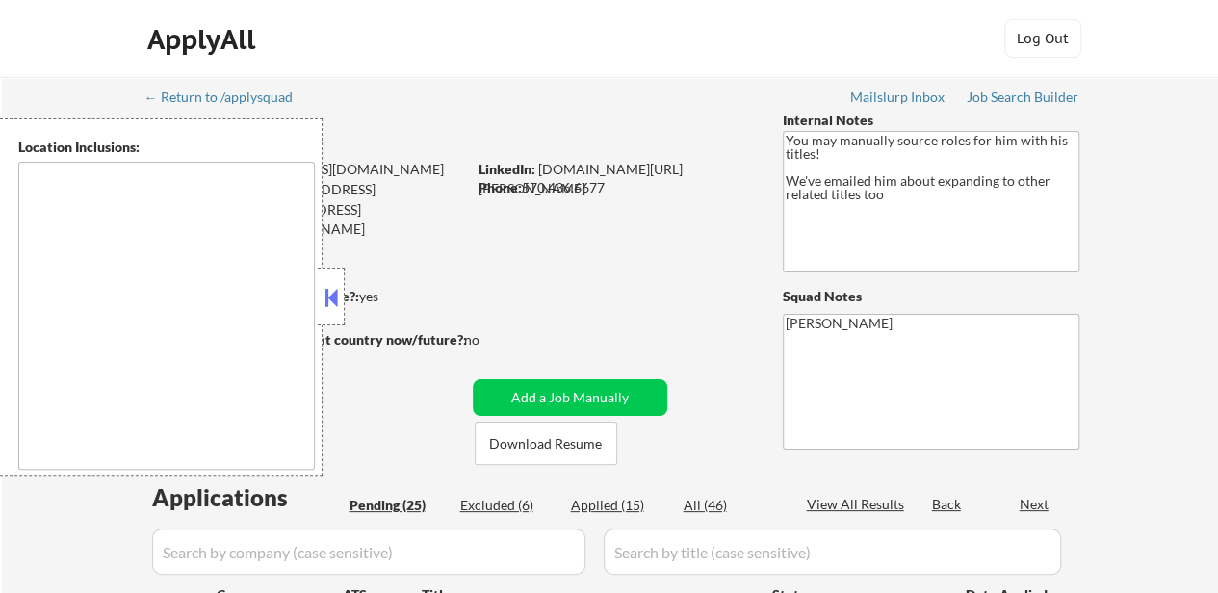
select select ""pending""
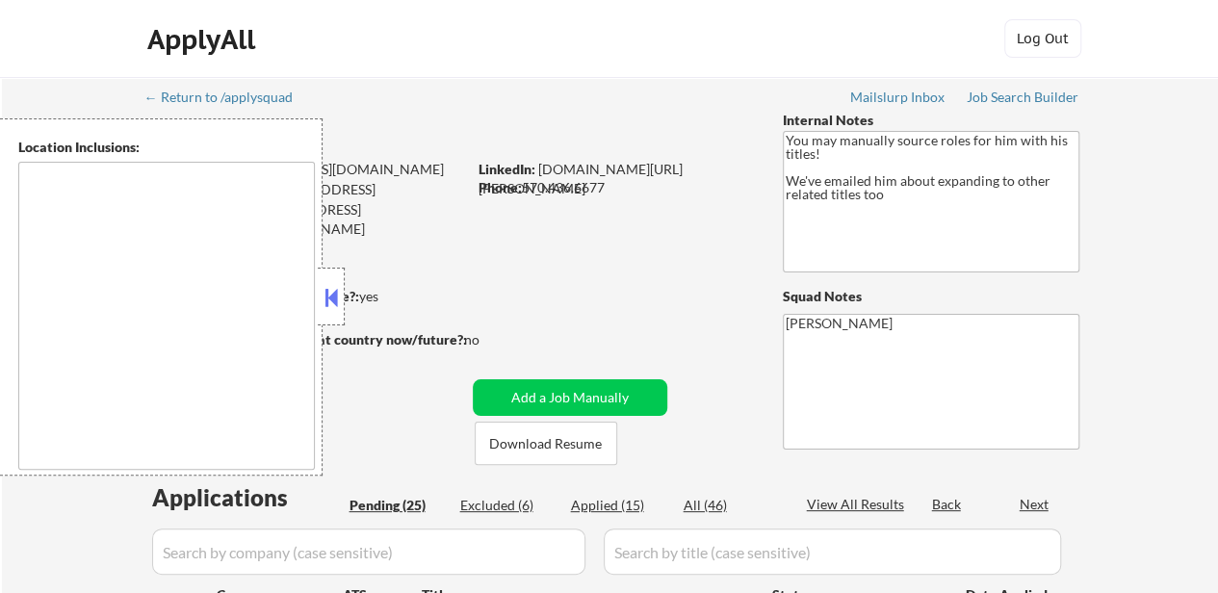
select select ""pending""
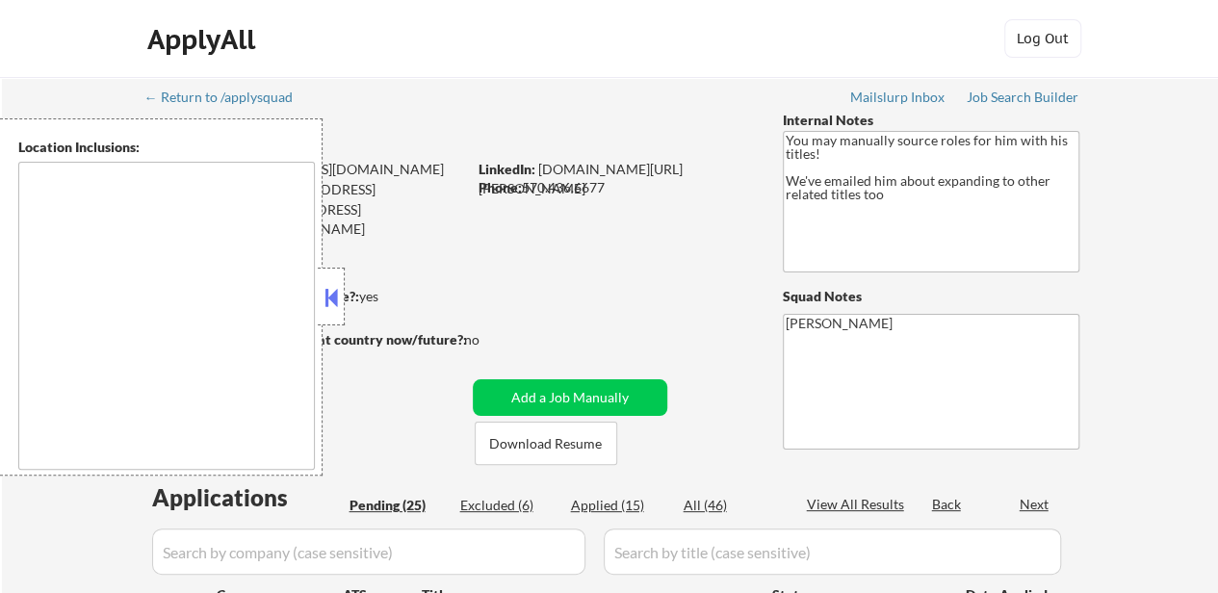
select select ""pending""
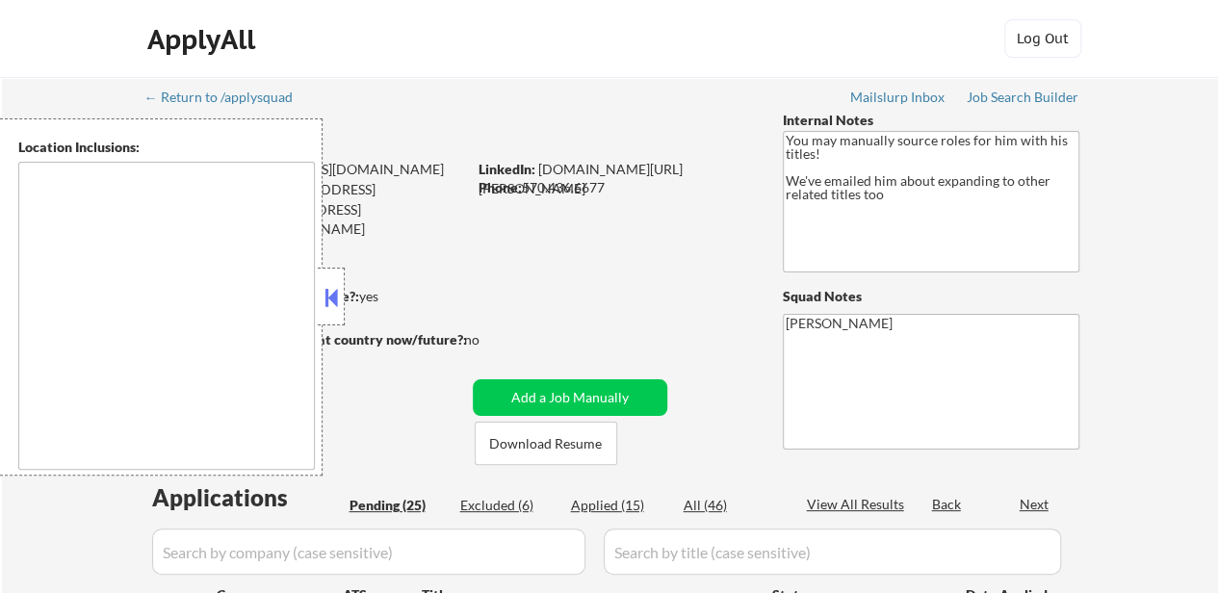
select select ""pending""
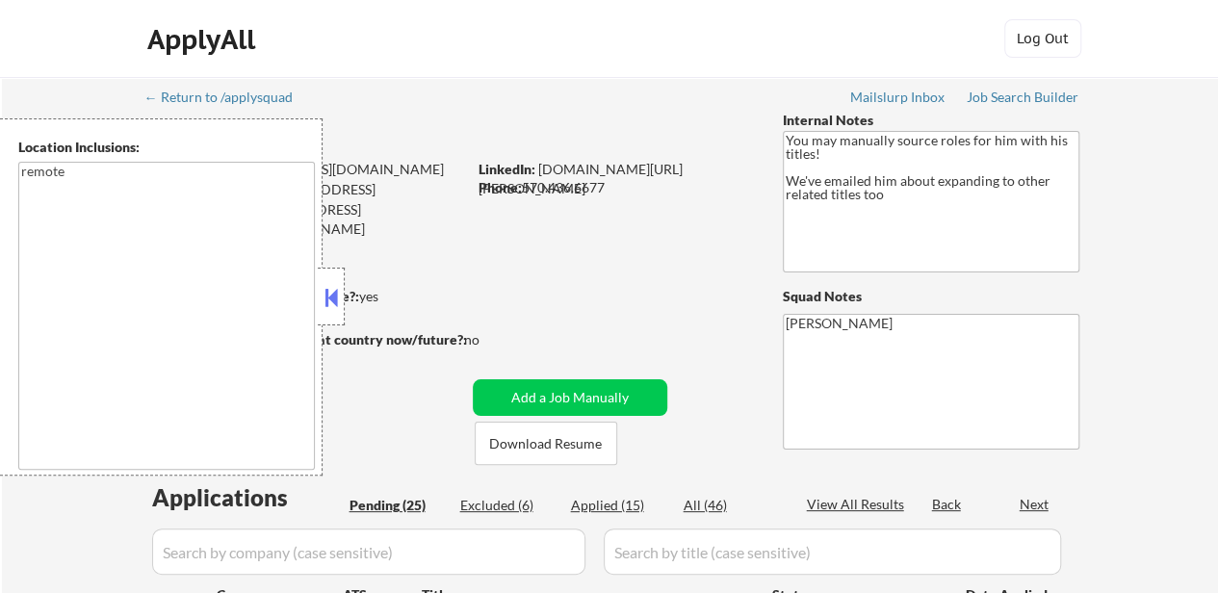
type textarea "remote"
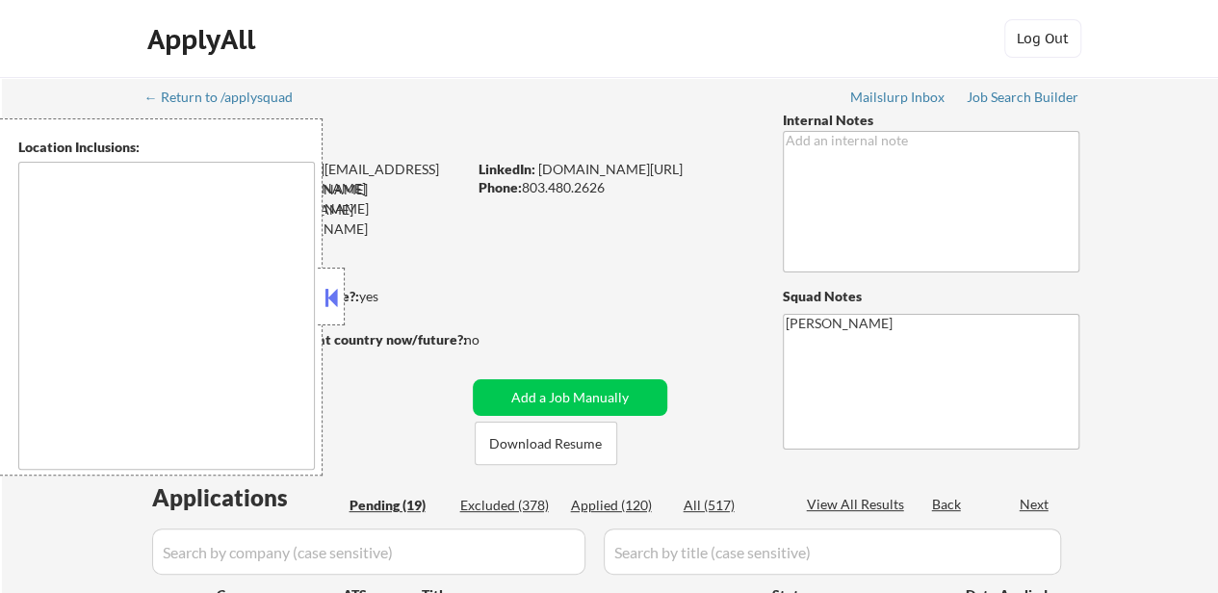
select select ""pending""
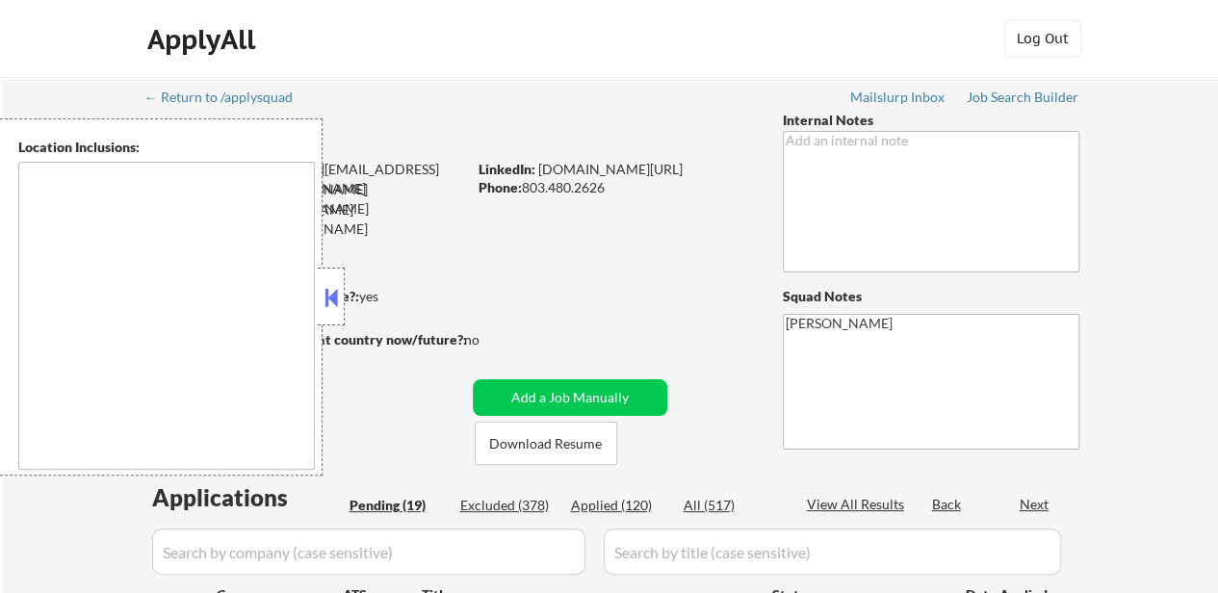
select select ""pending""
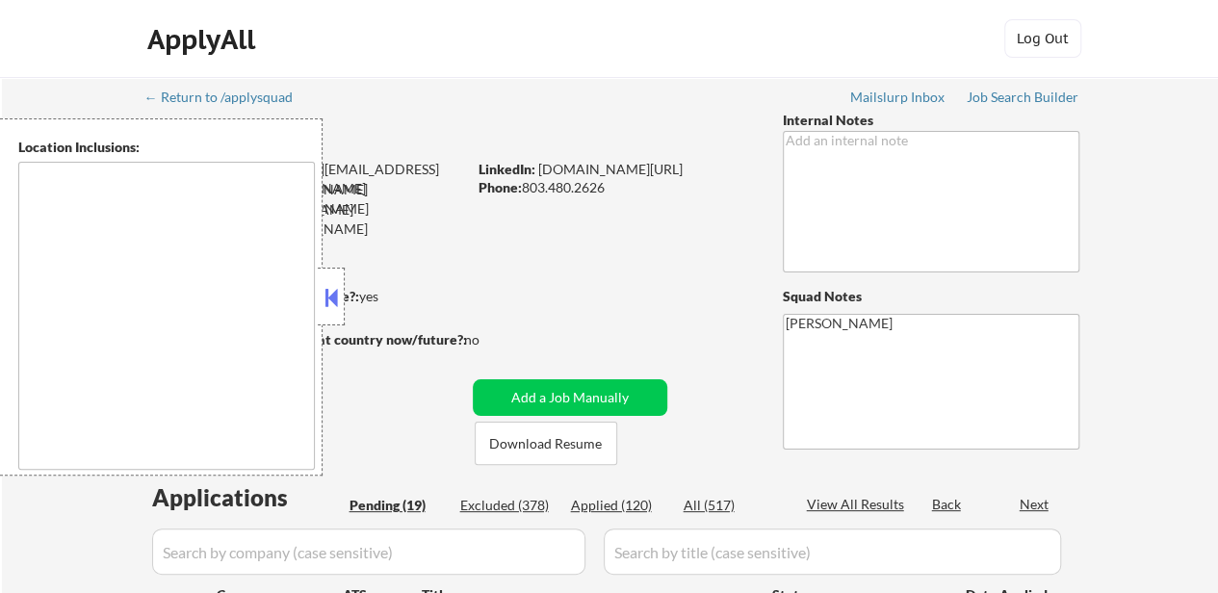
select select ""pending""
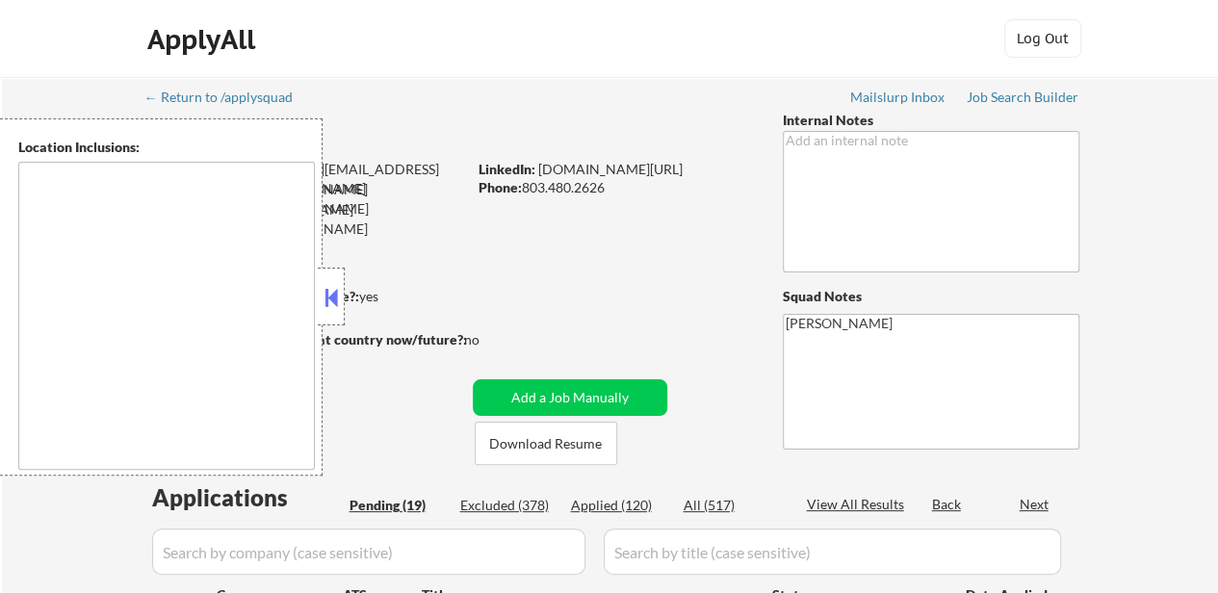
select select ""pending""
type textarea "Arlington, VA Alexandria, VA Bethesda, MD Silver Spring, MD Falls Church, VA Co…"
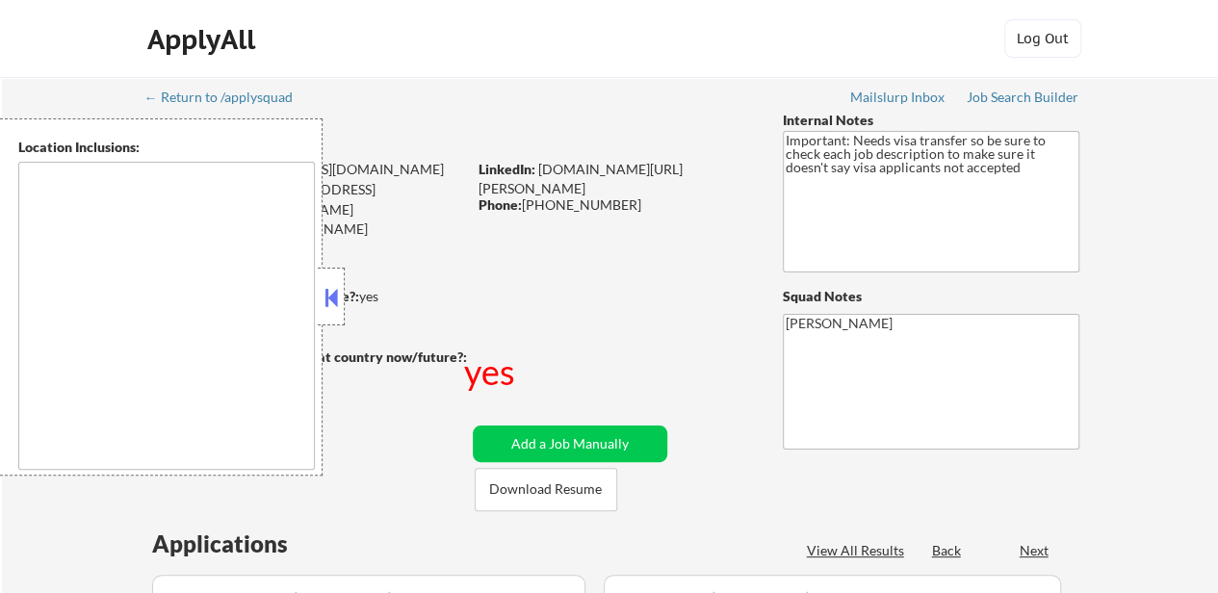
select select ""pending""
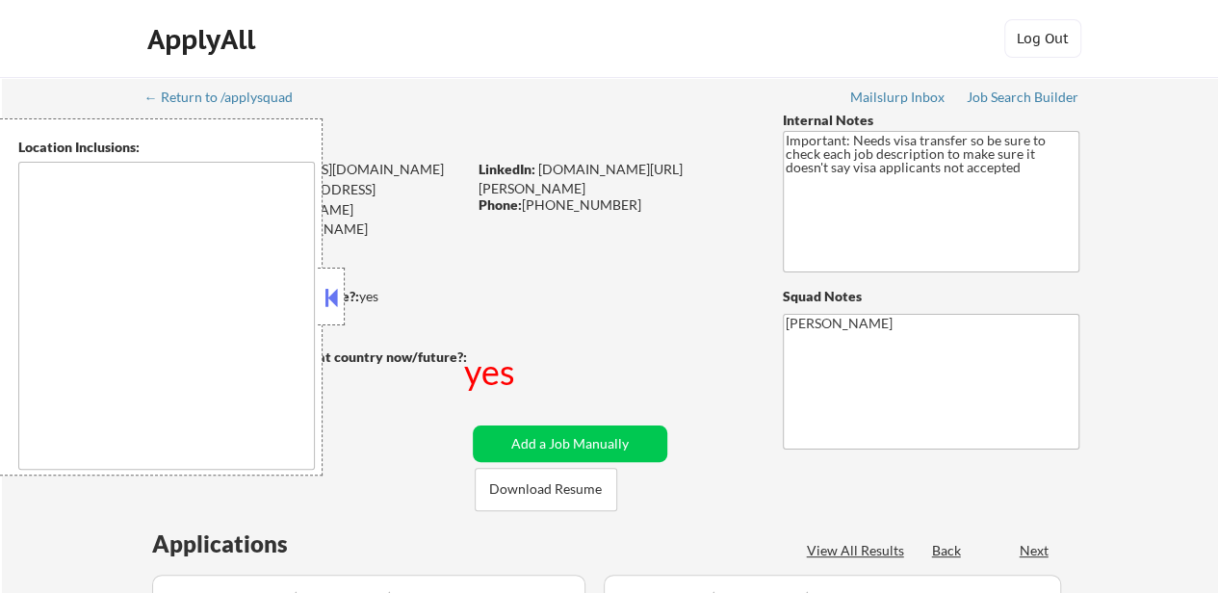
select select ""pending""
type textarea "[GEOGRAPHIC_DATA], [GEOGRAPHIC_DATA] [GEOGRAPHIC_DATA], [GEOGRAPHIC_DATA] [GEOG…"
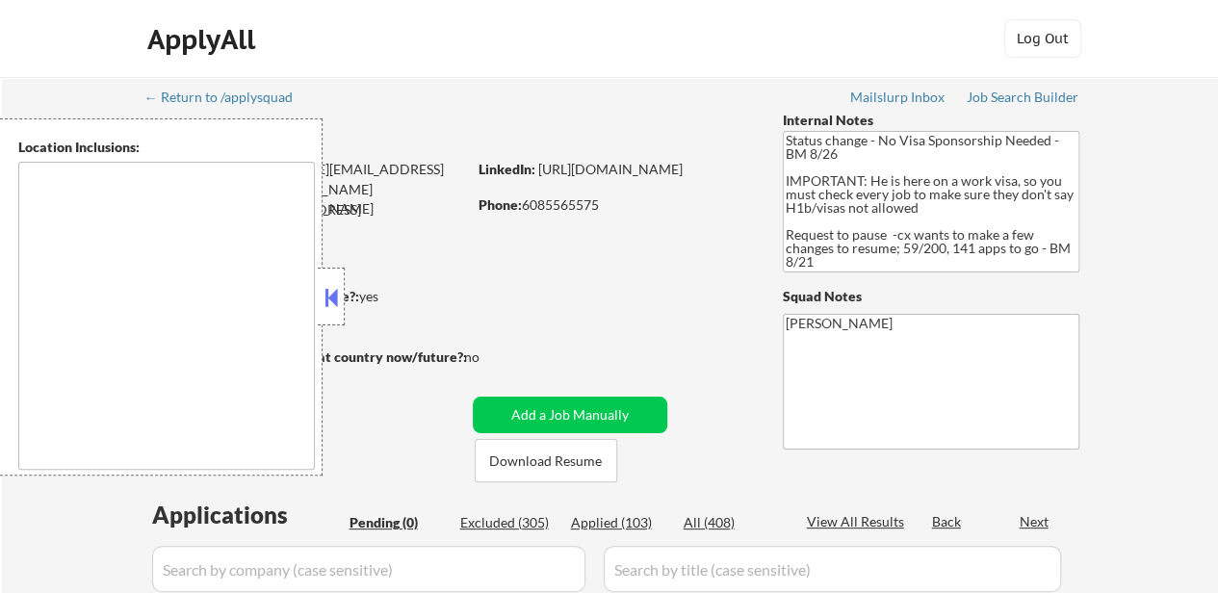
type textarea "[GEOGRAPHIC_DATA], [GEOGRAPHIC_DATA] [GEOGRAPHIC_DATA], [GEOGRAPHIC_DATA] [GEOG…"
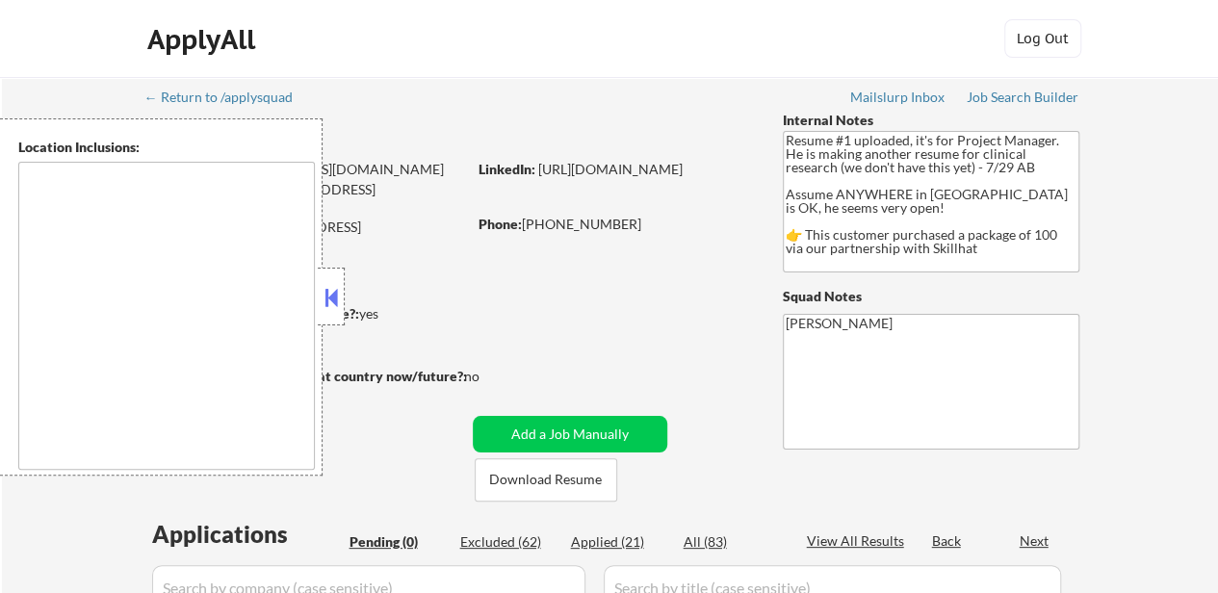
type textarea "country:[GEOGRAPHIC_DATA]"
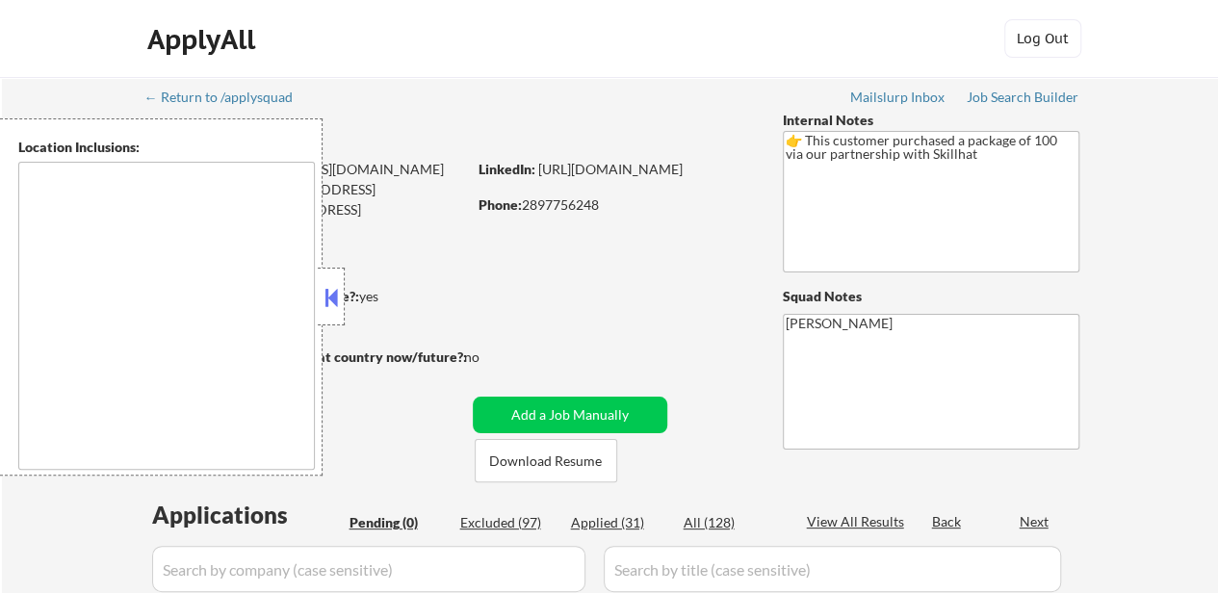
type textarea "[GEOGRAPHIC_DATA], ON [GEOGRAPHIC_DATA], ON [GEOGRAPHIC_DATA], ON [GEOGRAPHIC_D…"
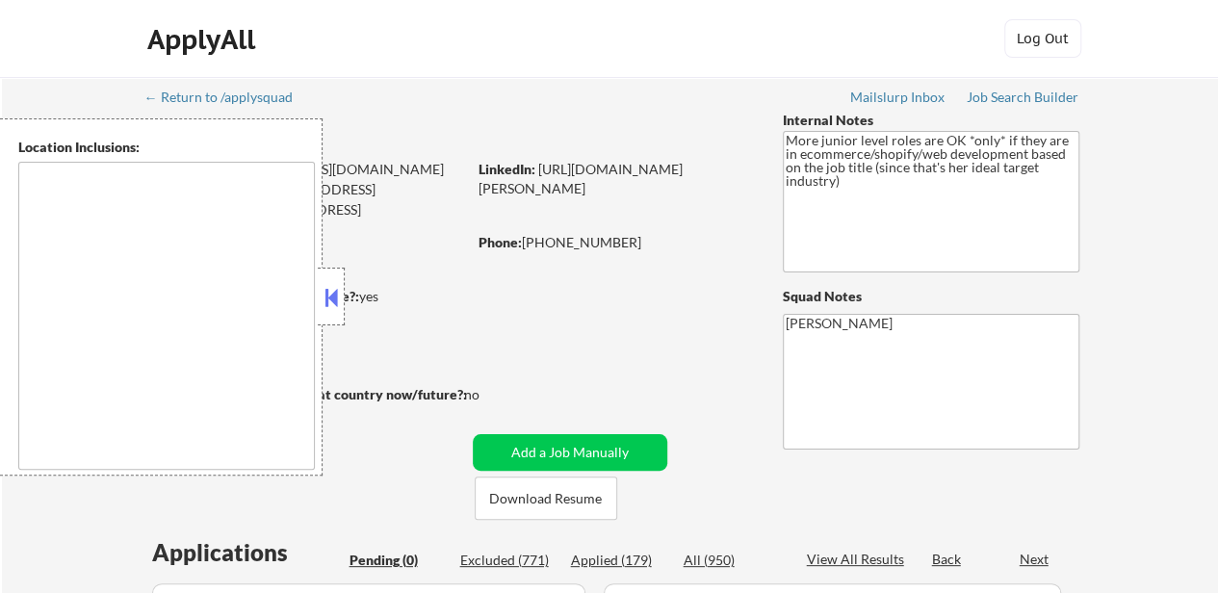
type textarea "remote"
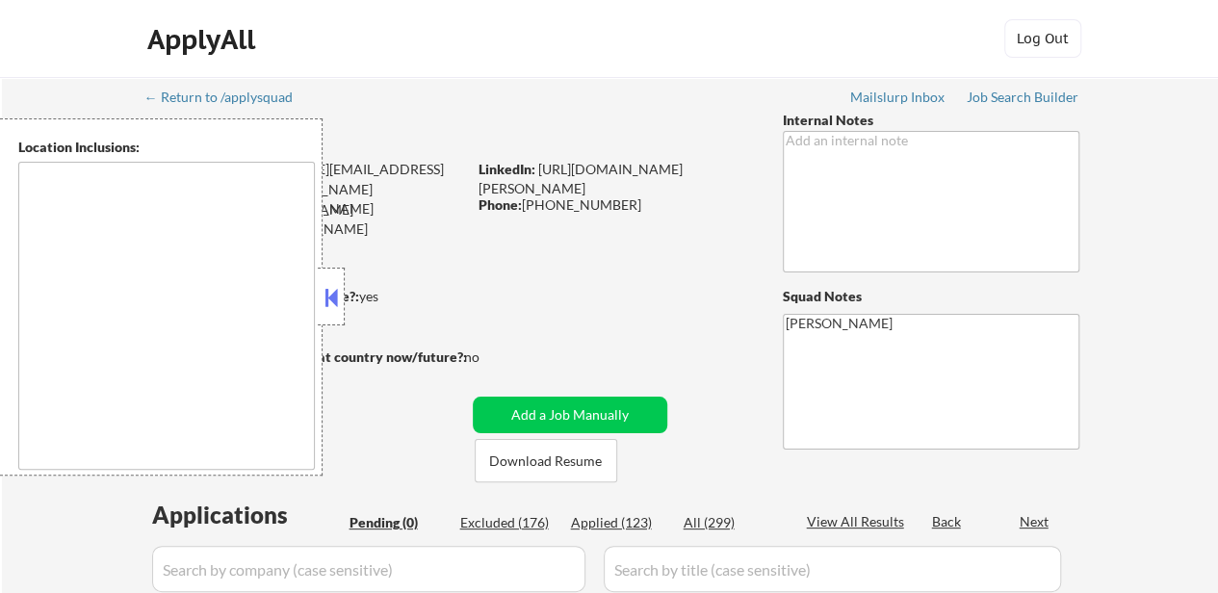
type textarea "[GEOGRAPHIC_DATA], [GEOGRAPHIC_DATA], [GEOGRAPHIC_DATA] [GEOGRAPHIC_DATA], [GEO…"
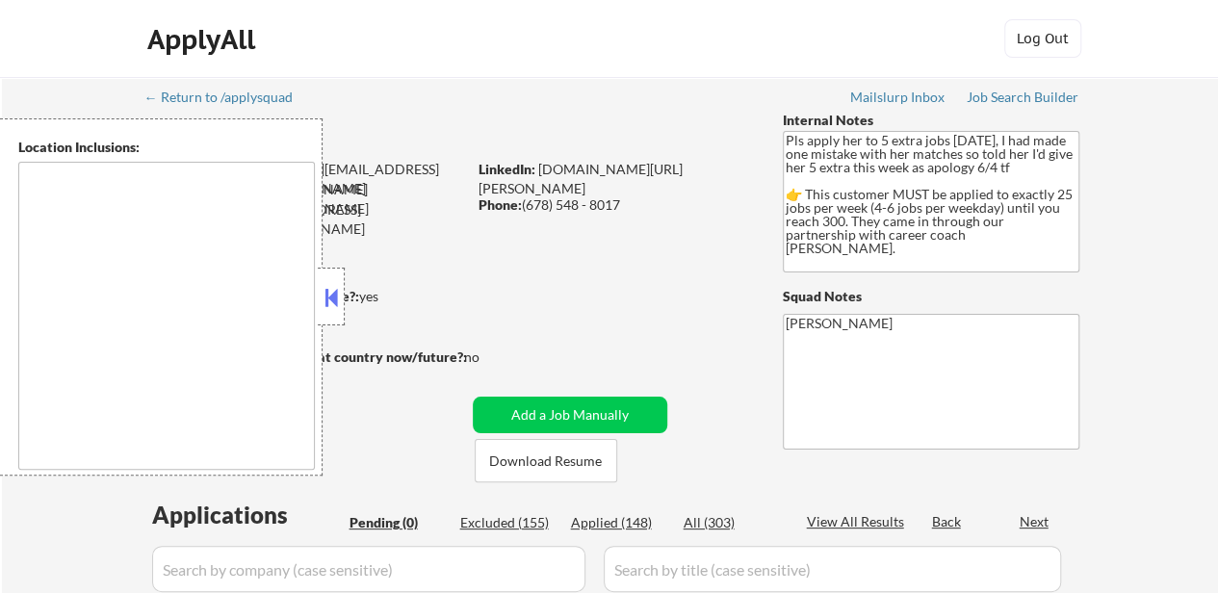
type textarea "Atlanta, GA Decatur, GA East Point, GA Brookhaven, GA Sandy Springs, GA Dunwood…"
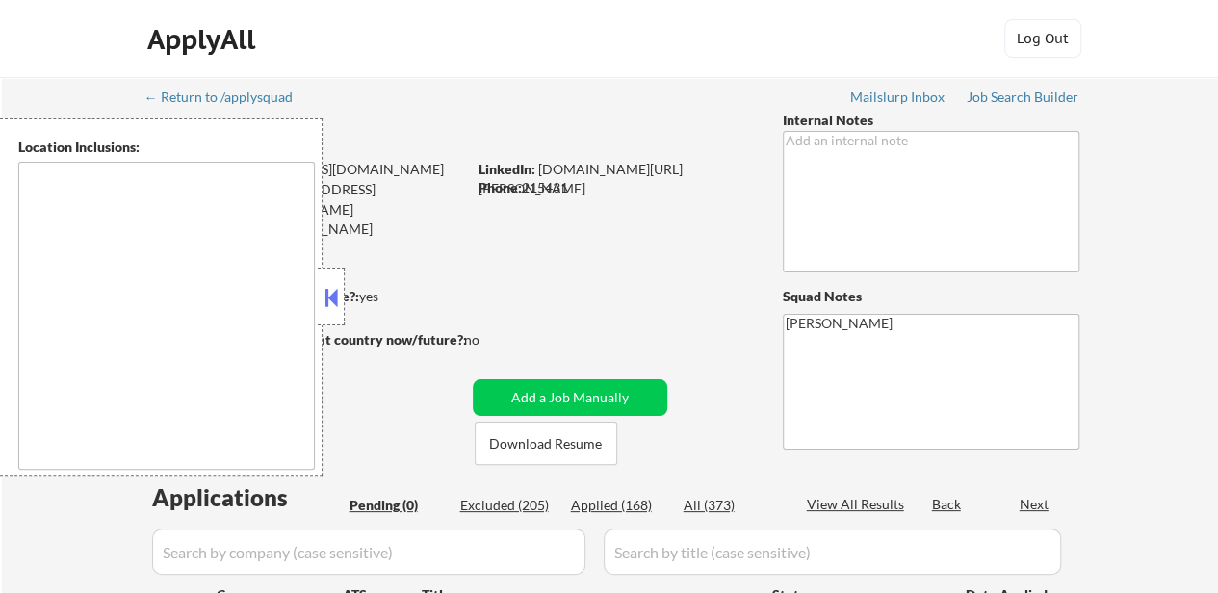
type textarea "remote"
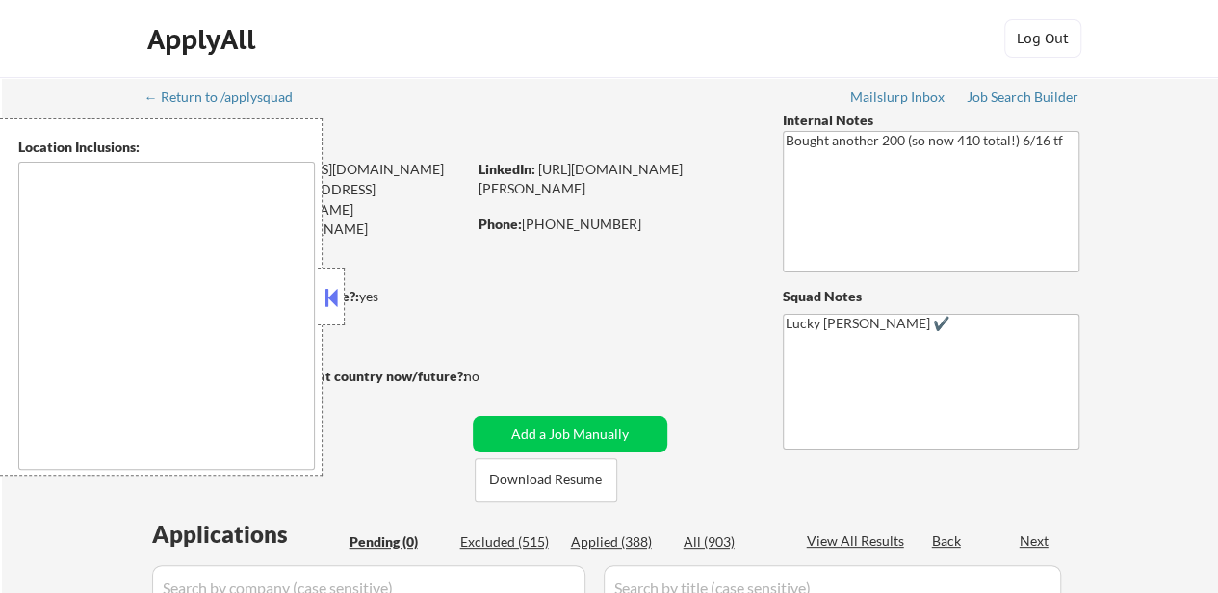
type textarea "remote"
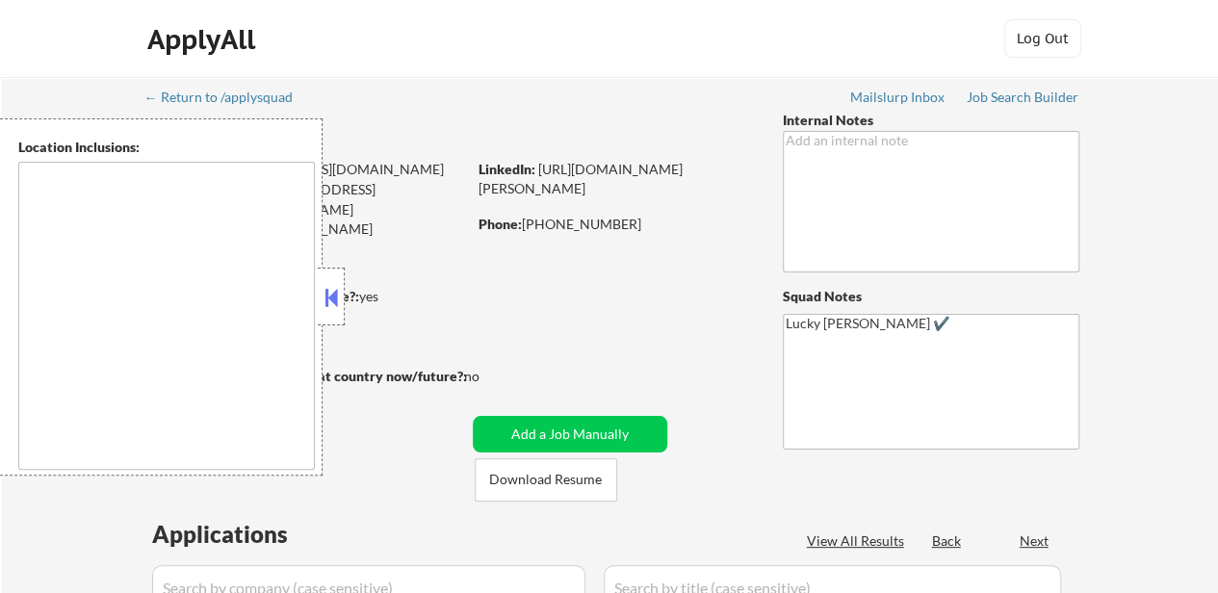
select select ""pending""
type textarea "[GEOGRAPHIC_DATA], SC Mauldin, SC [GEOGRAPHIC_DATA], [GEOGRAPHIC_DATA] [PERSON_…"
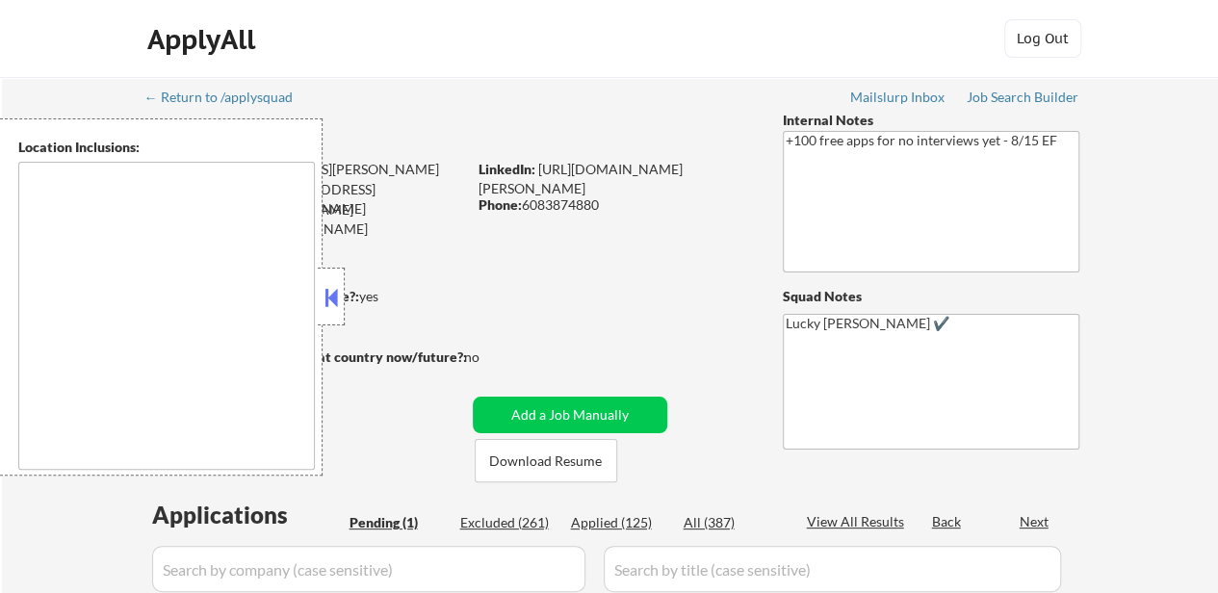
select select ""pending""
type textarea "remote"
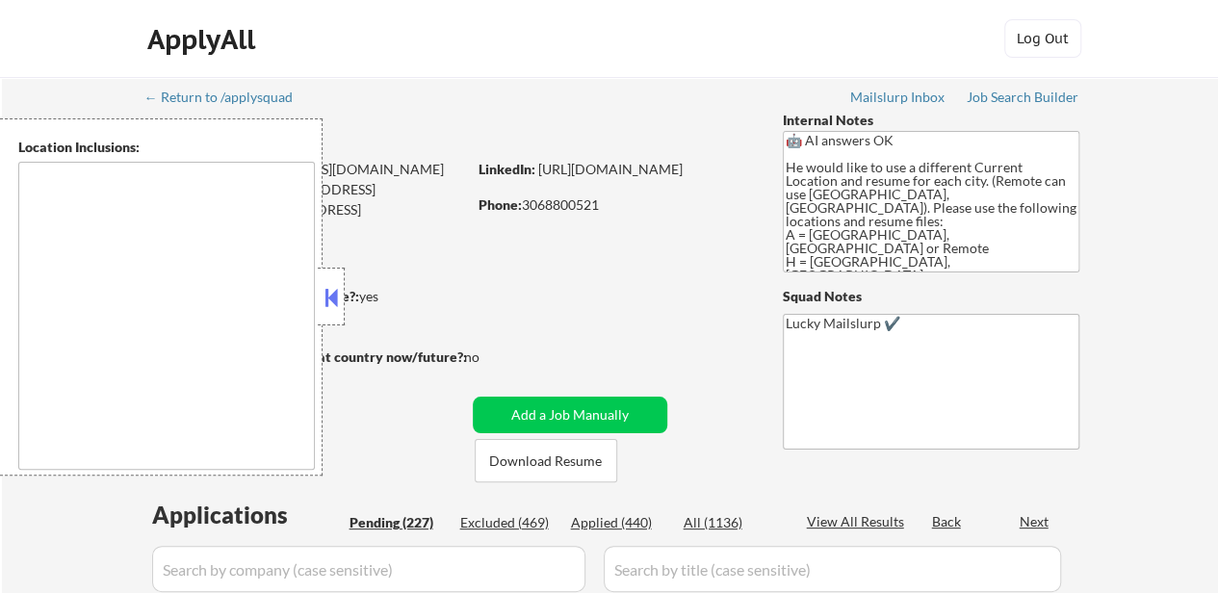
select select ""pending""
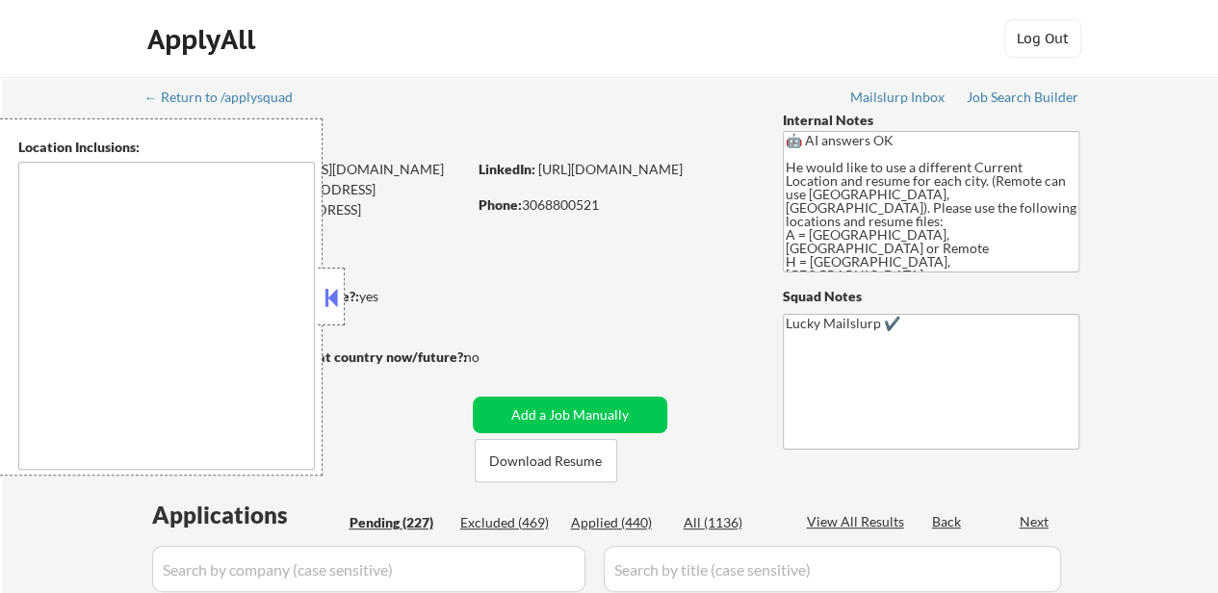
select select ""pending""
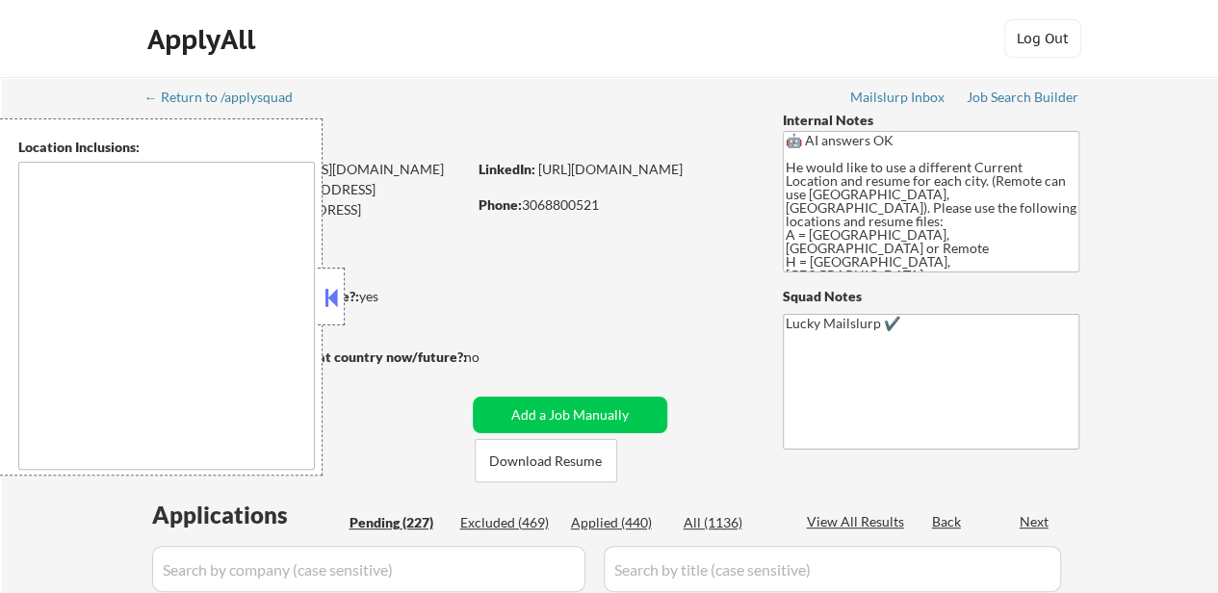
select select ""pending""
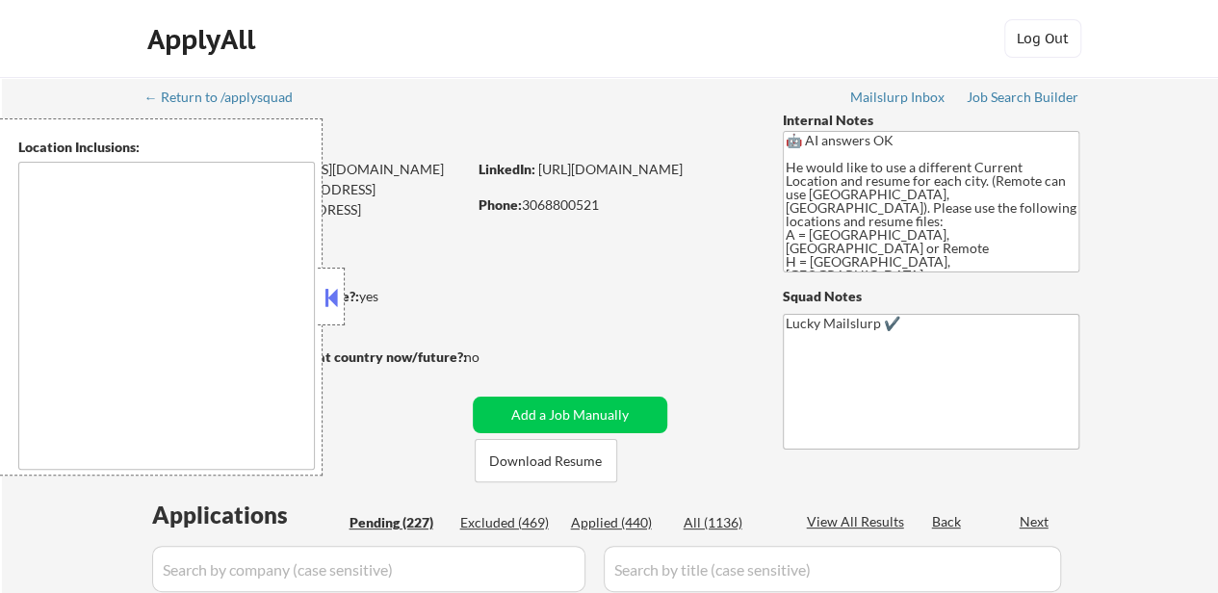
select select ""pending""
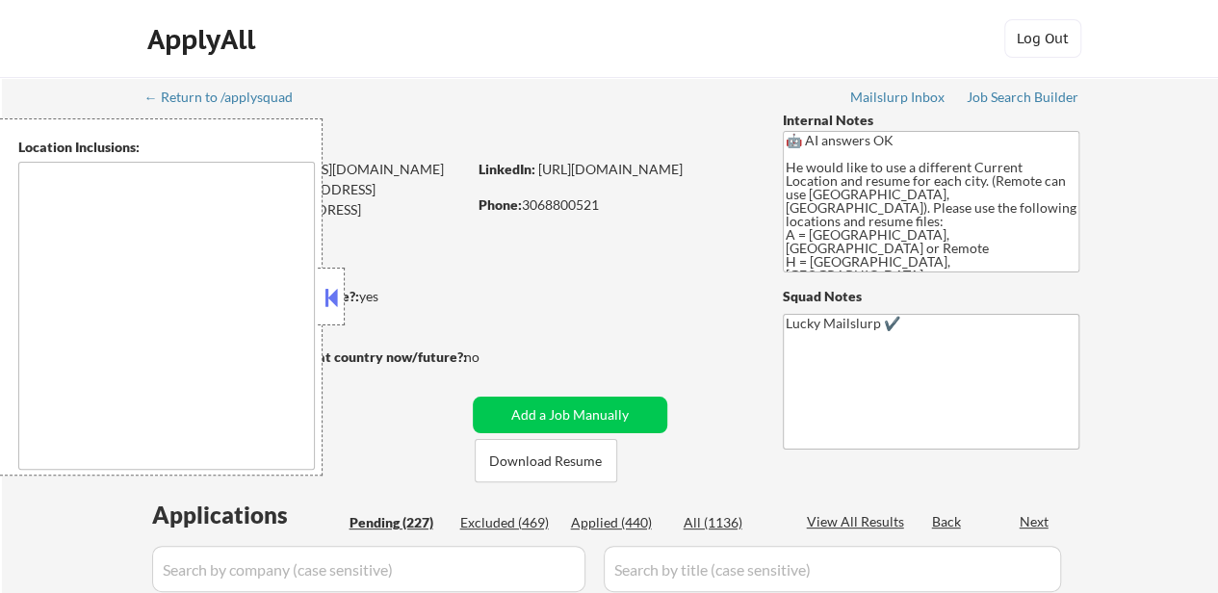
select select ""pending""
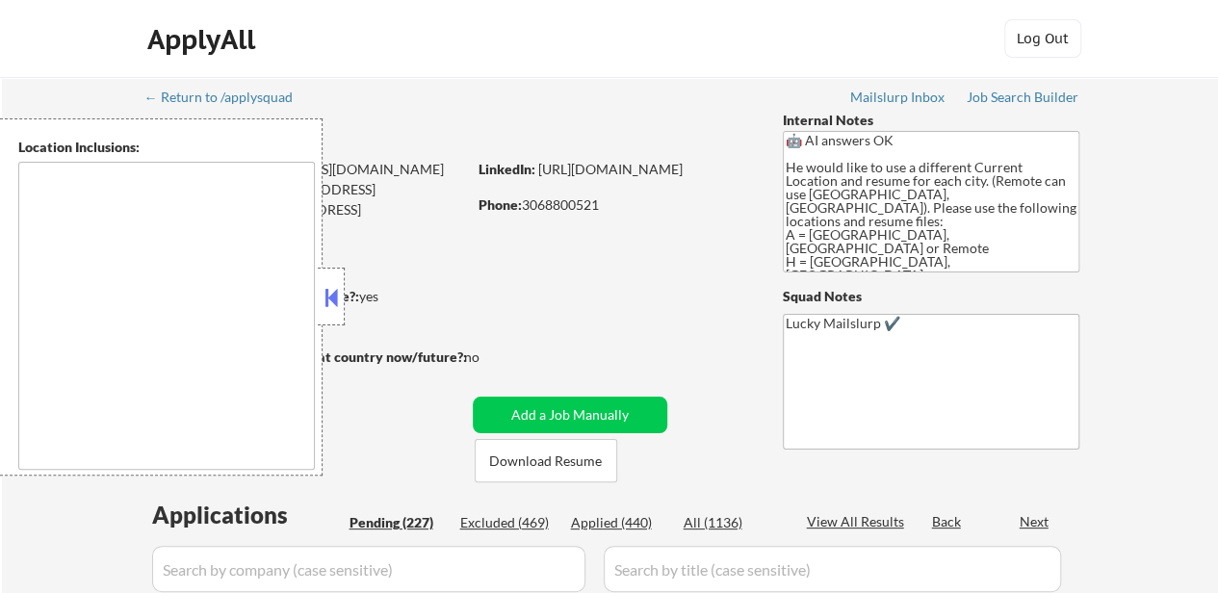
select select ""pending""
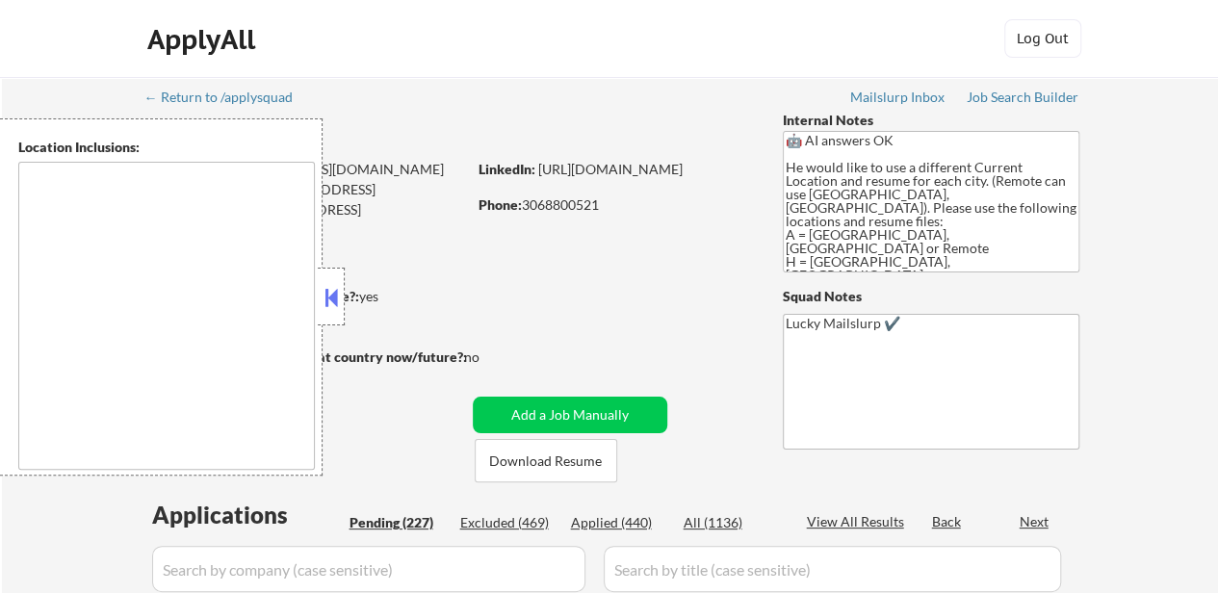
select select ""pending""
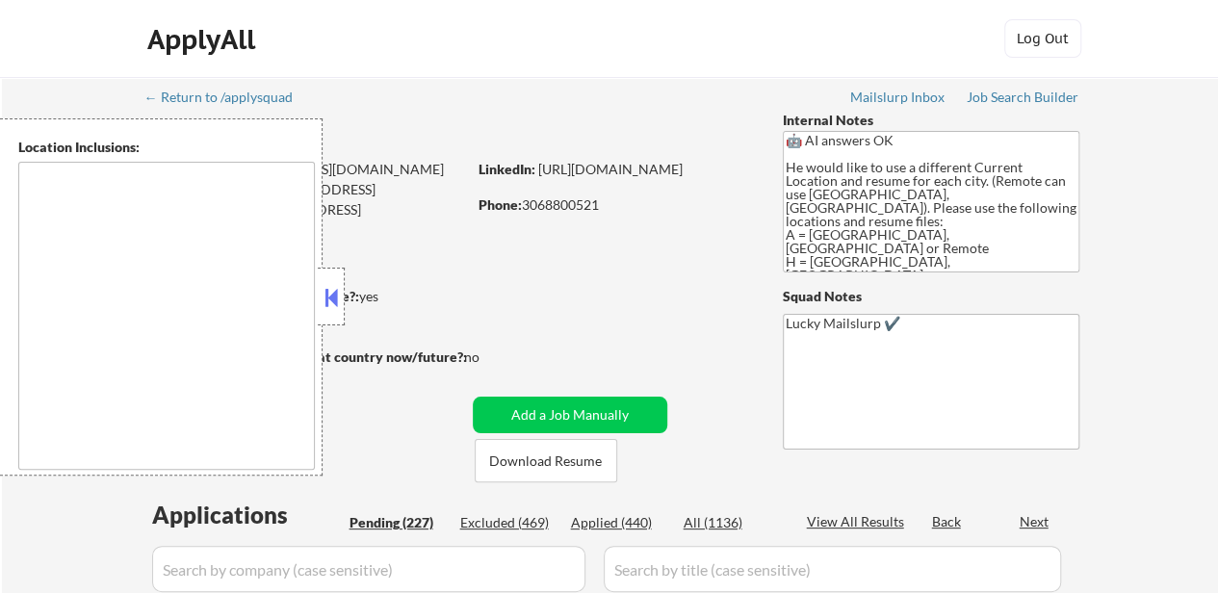
select select ""pending""
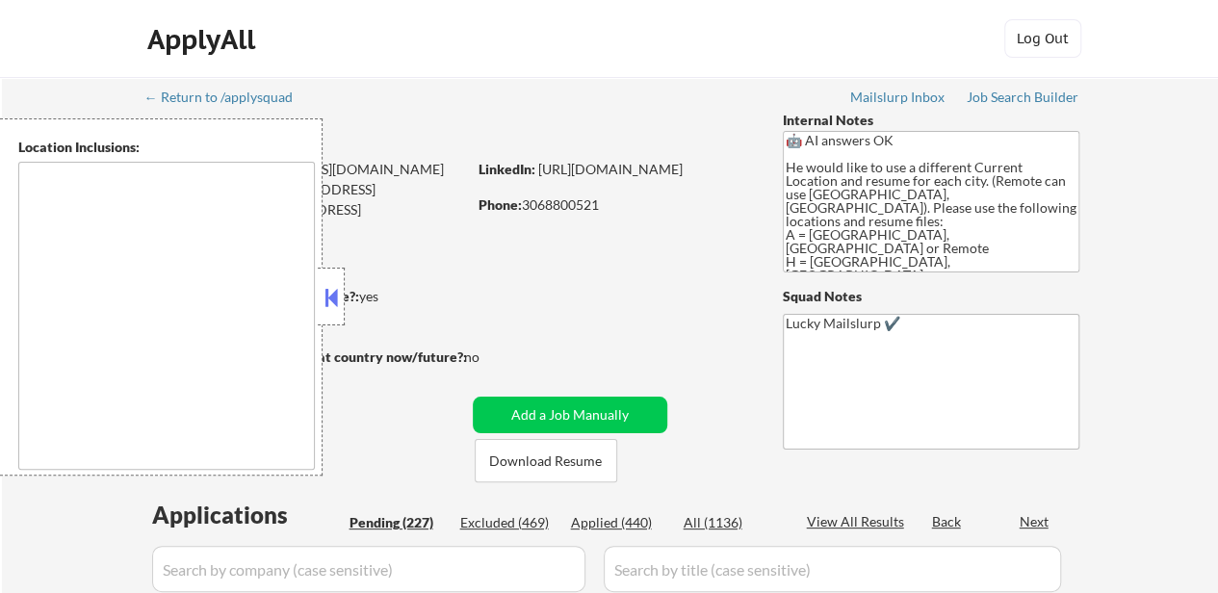
select select ""pending""
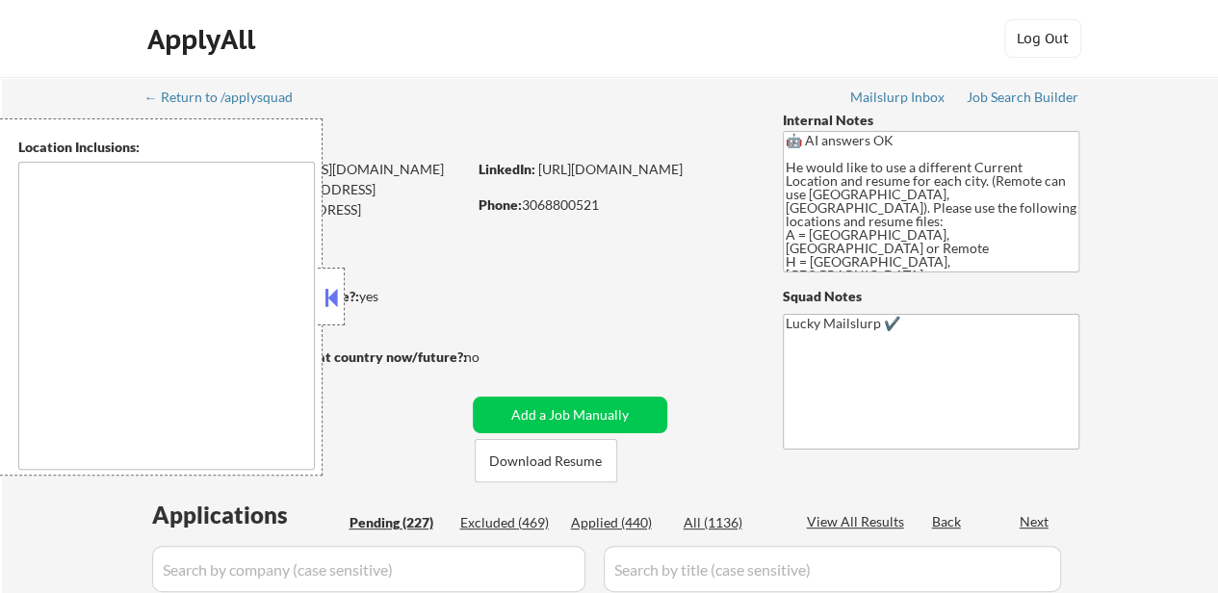
select select ""pending""
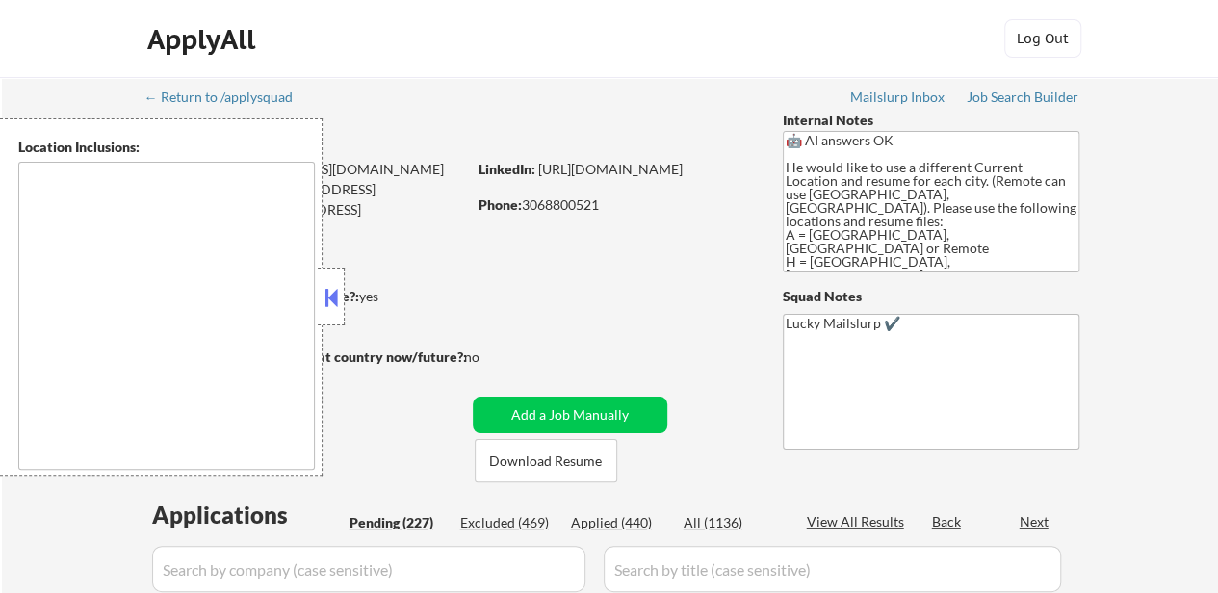
select select ""pending""
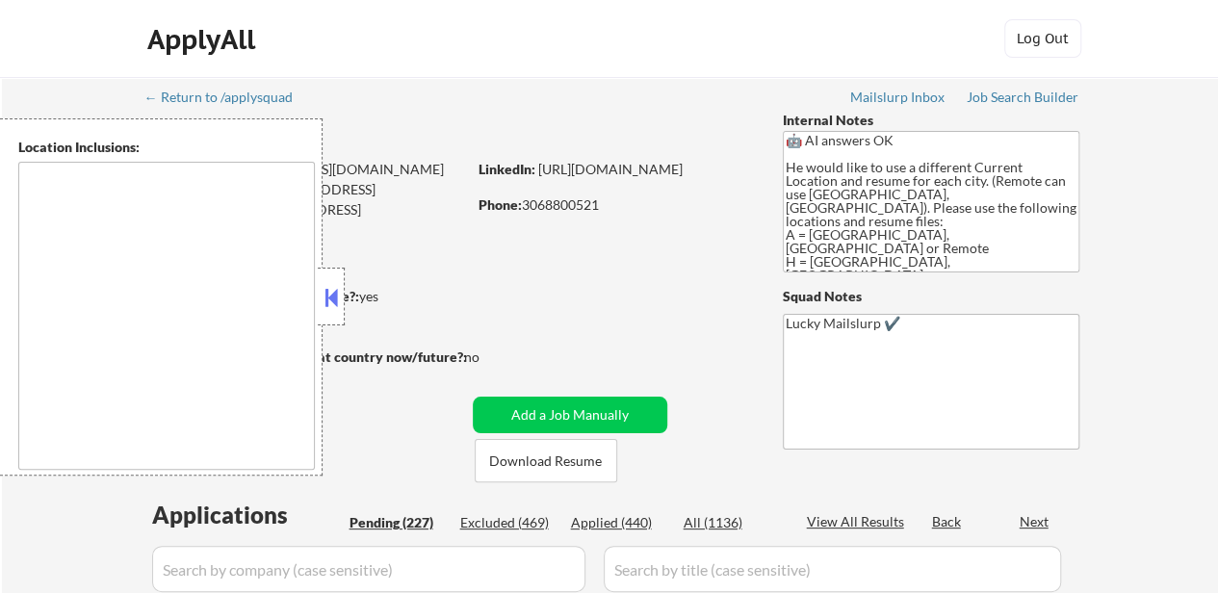
select select ""pending""
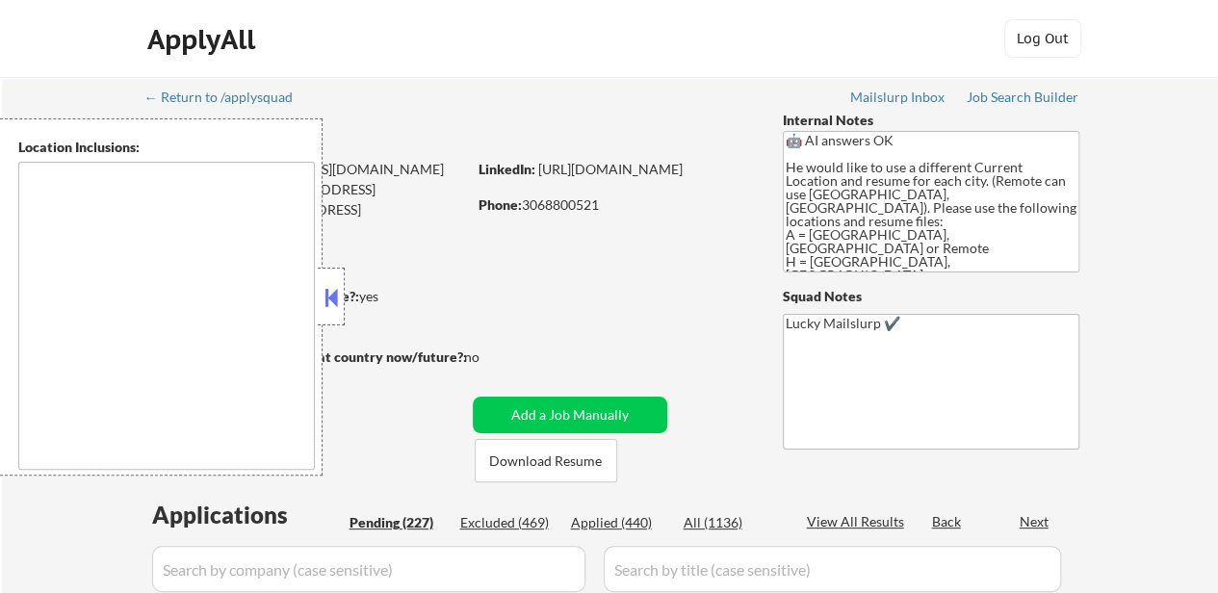
select select ""pending""
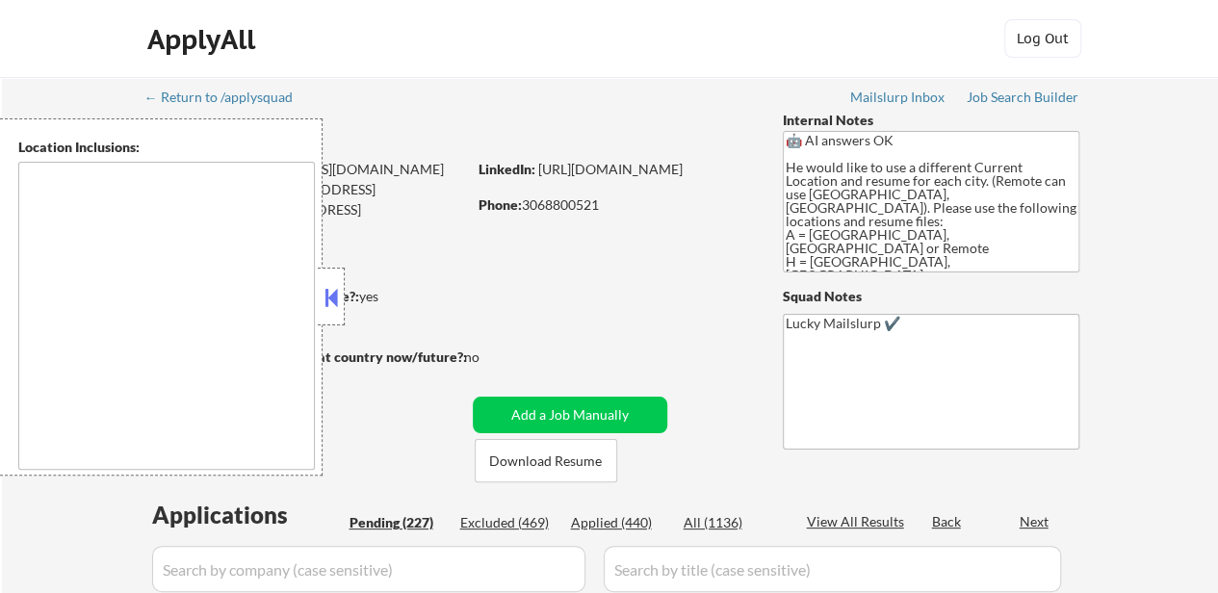
select select ""pending""
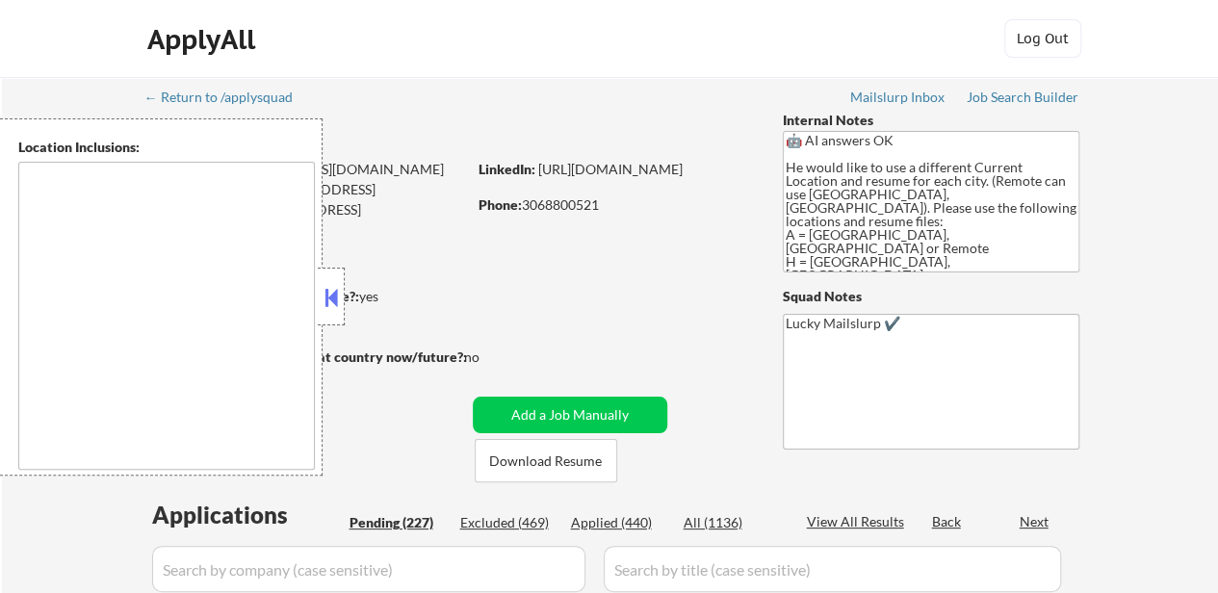
select select ""pending""
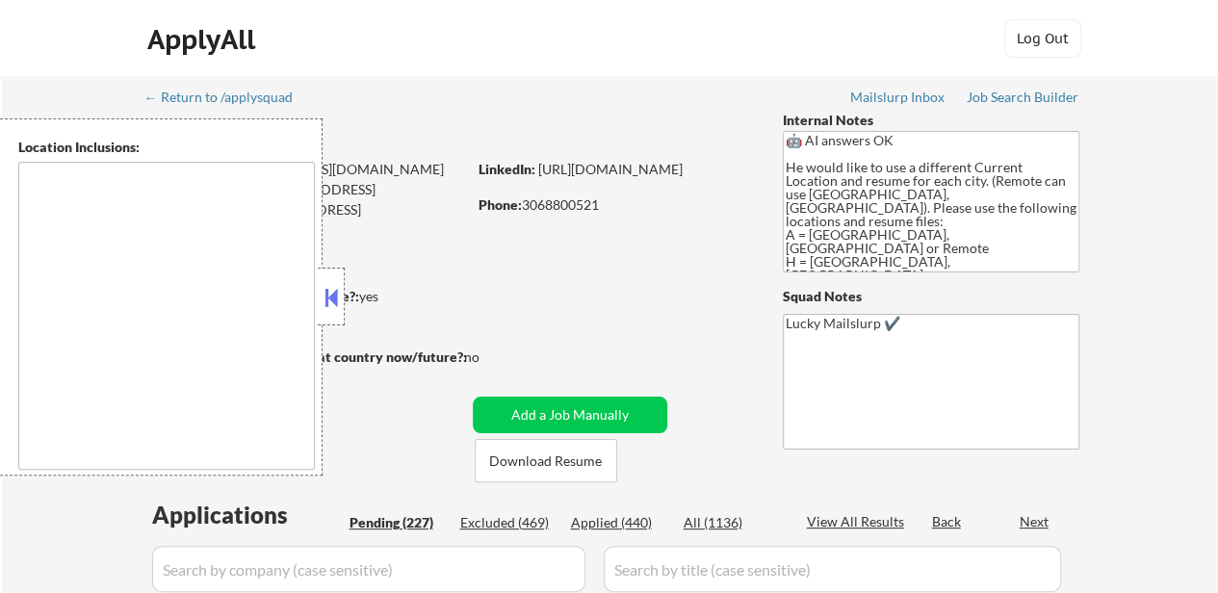
select select ""pending""
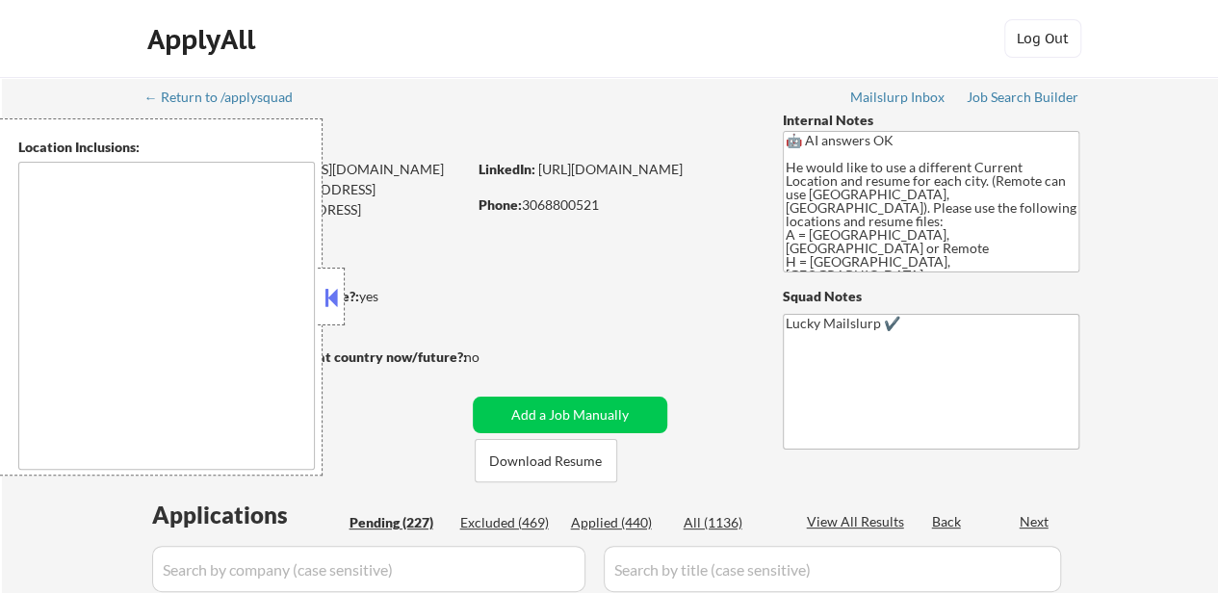
select select ""pending""
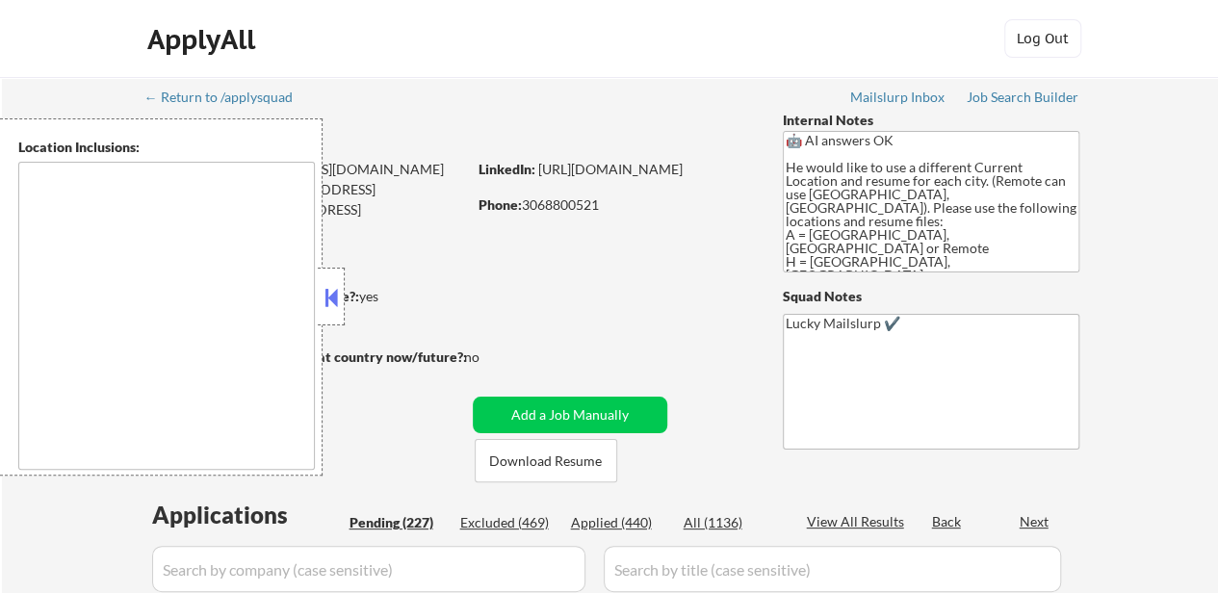
select select ""pending""
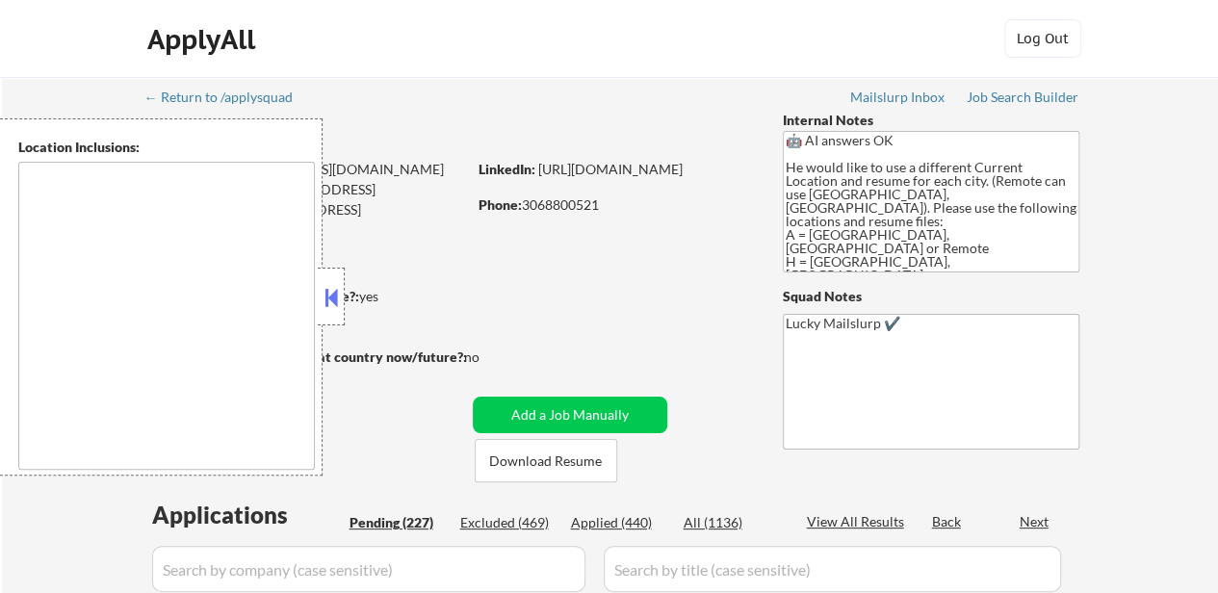
select select ""pending""
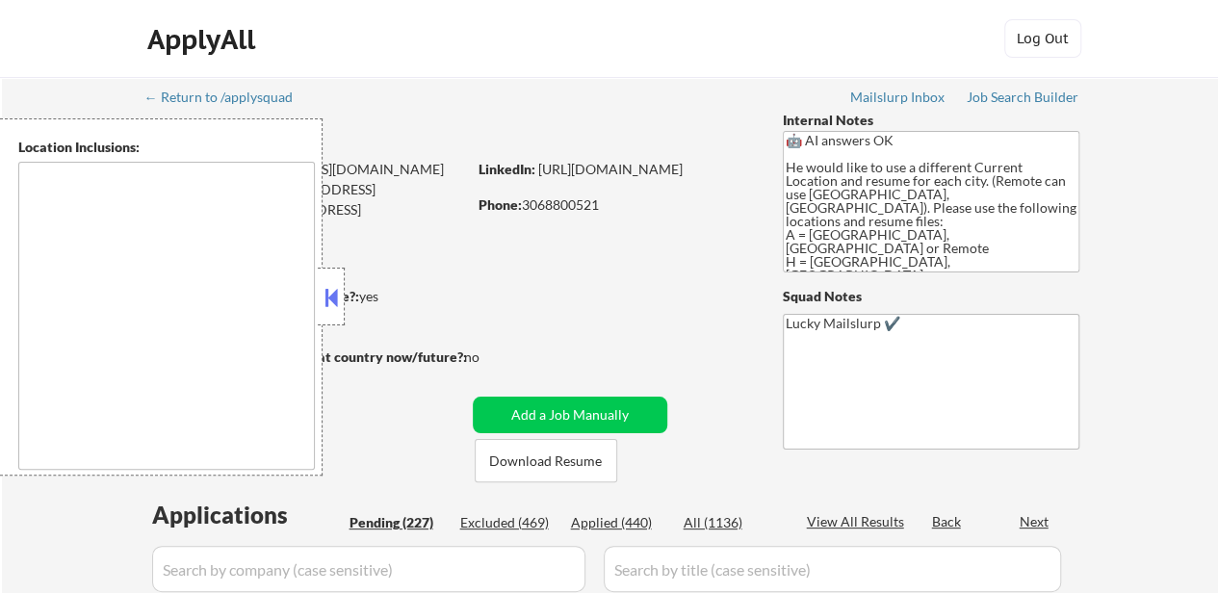
select select ""pending""
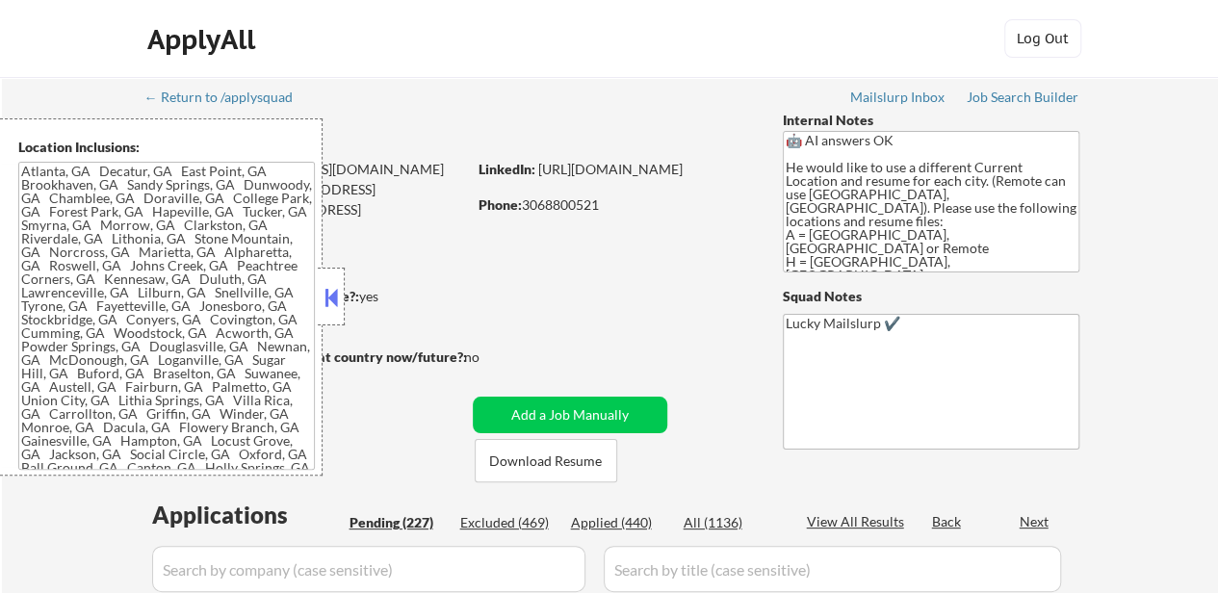
type textarea "Atlanta, GA Decatur, GA East Point, GA Brookhaven, GA Sandy Springs, GA Dunwood…"
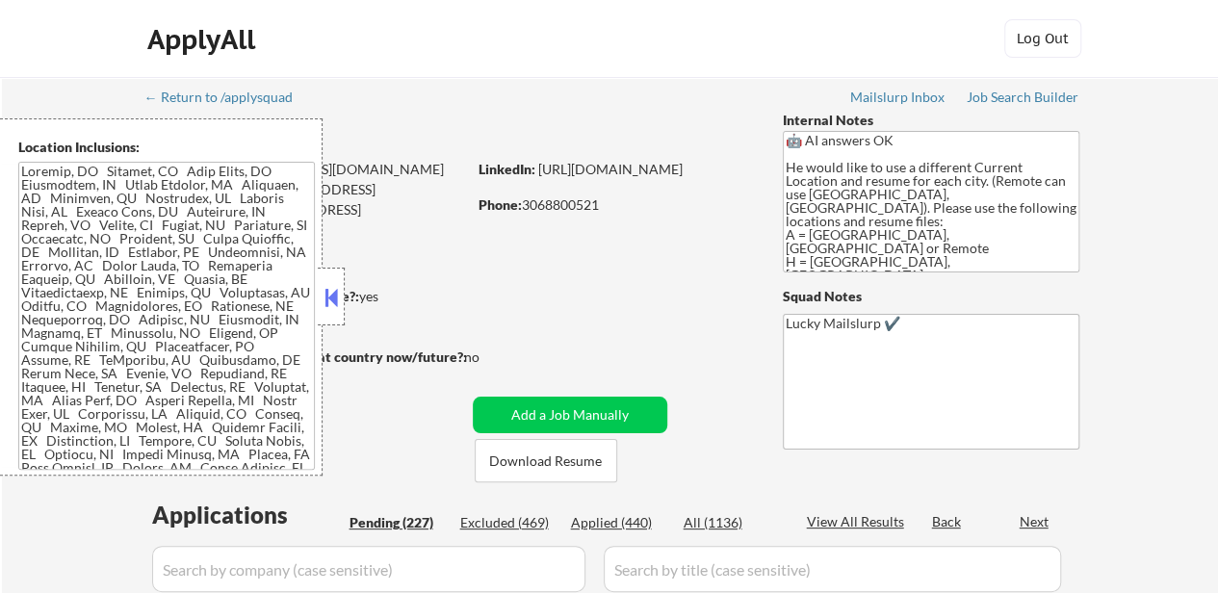
click at [331, 292] on button at bounding box center [331, 297] width 21 height 29
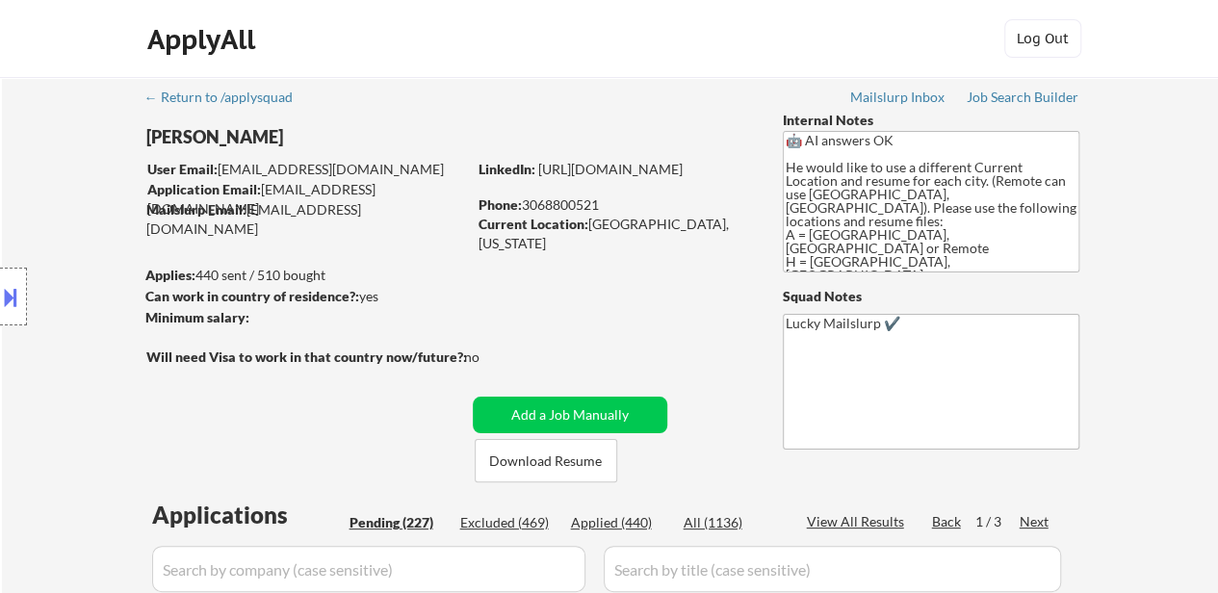
scroll to position [96, 0]
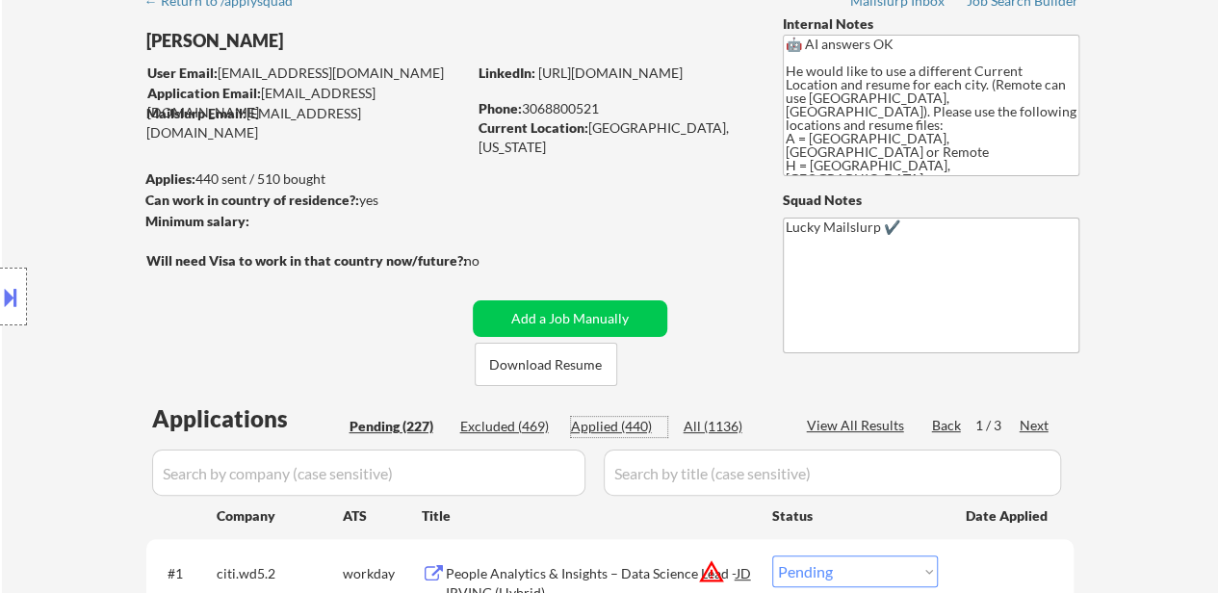
click at [624, 432] on div "Applied (440)" at bounding box center [619, 426] width 96 height 19
select select ""applied""
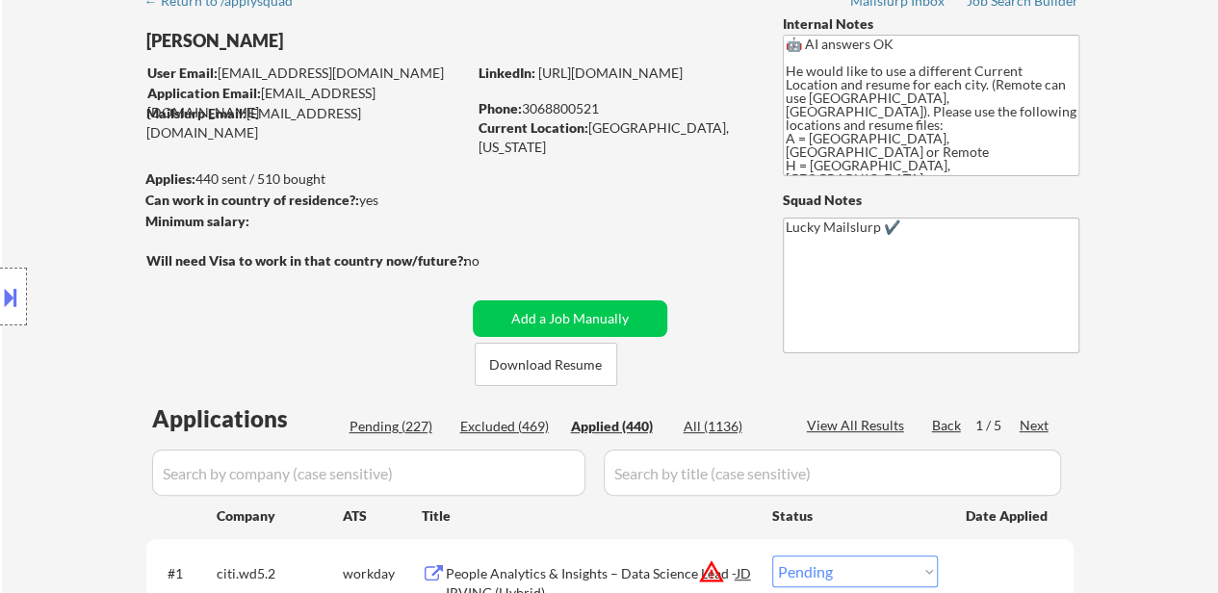
select select ""applied""
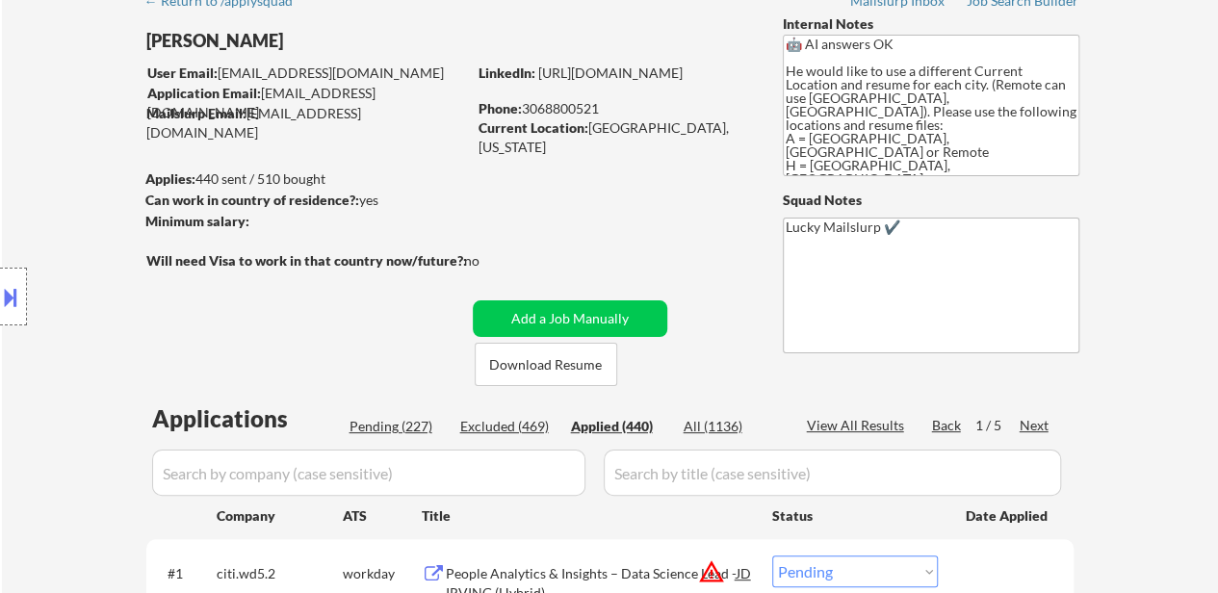
select select ""applied""
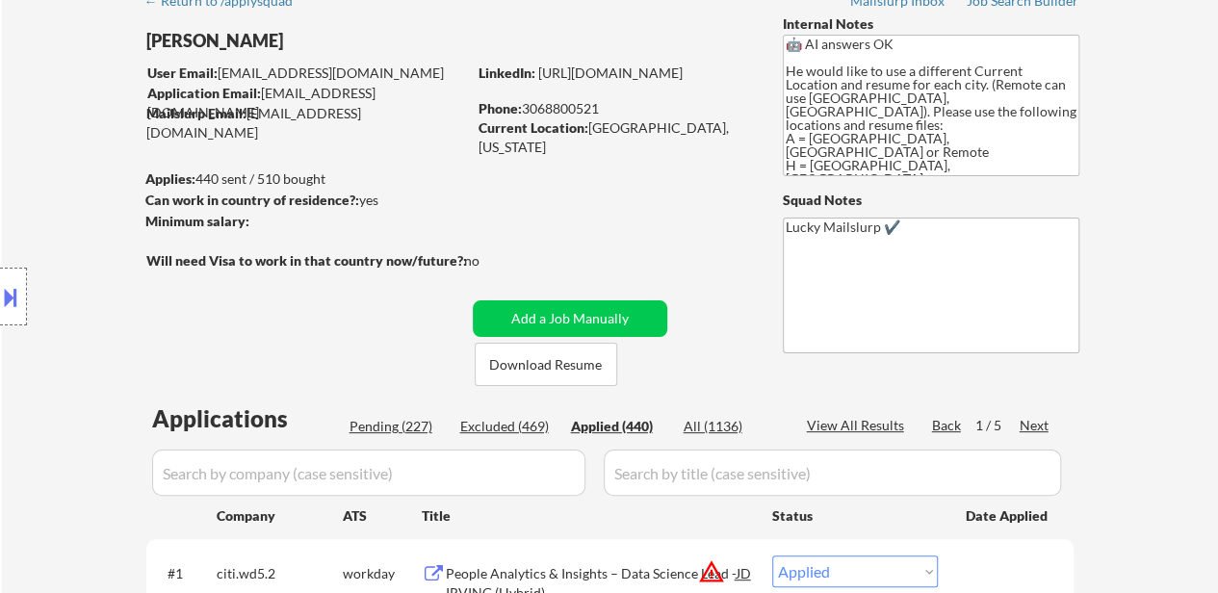
select select ""applied""
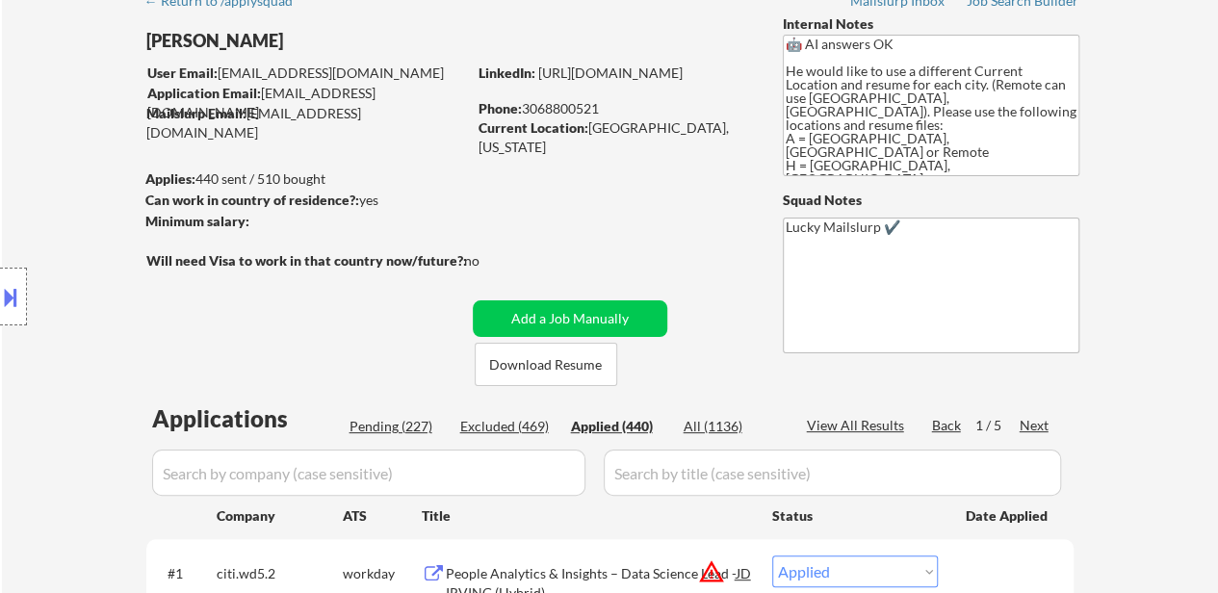
select select ""applied""
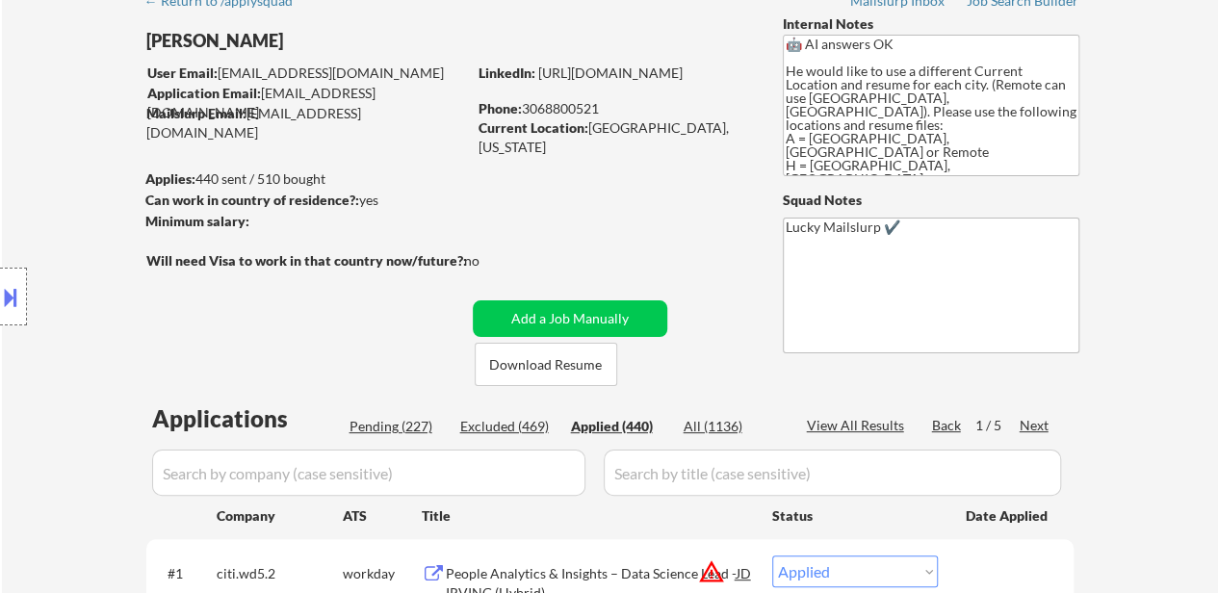
select select ""applied""
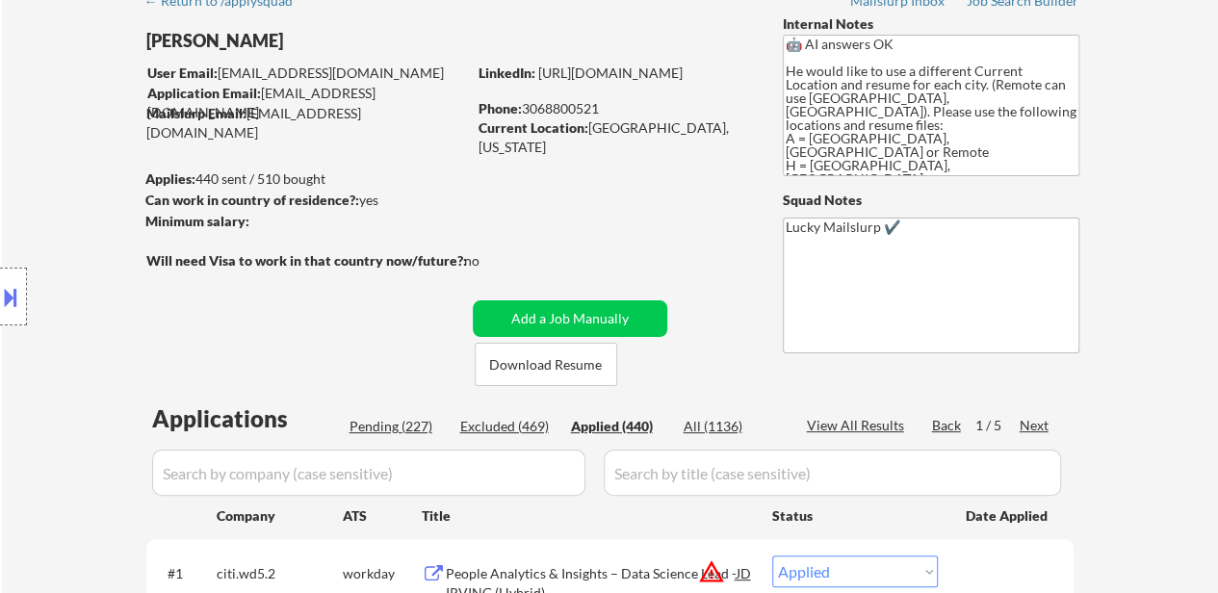
select select ""applied""
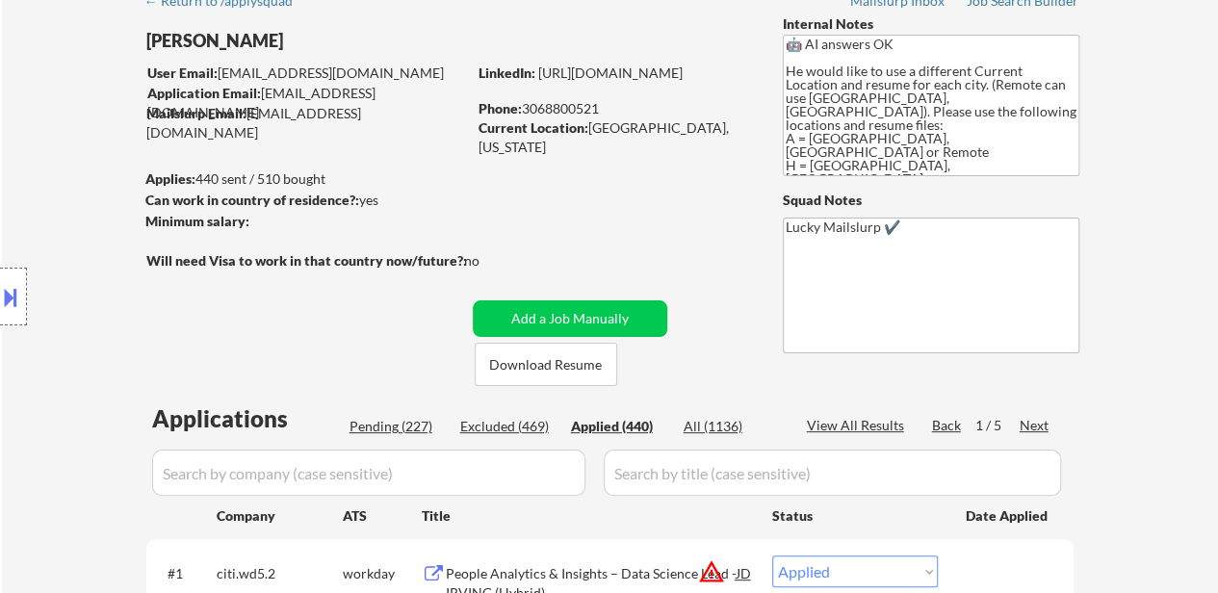
select select ""applied""
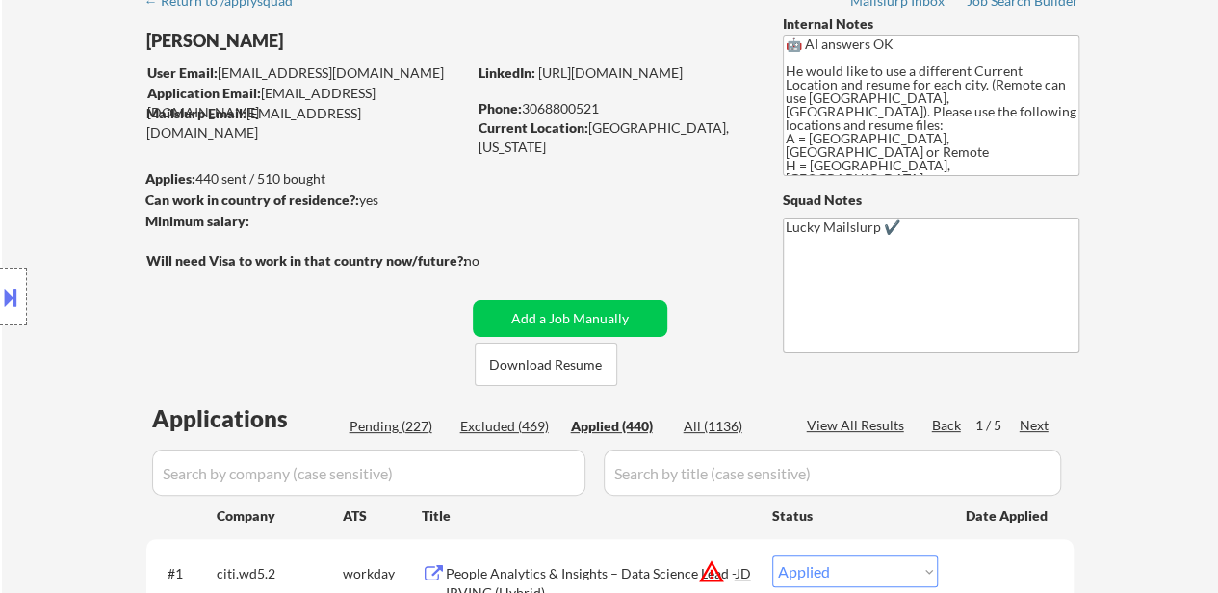
select select ""applied""
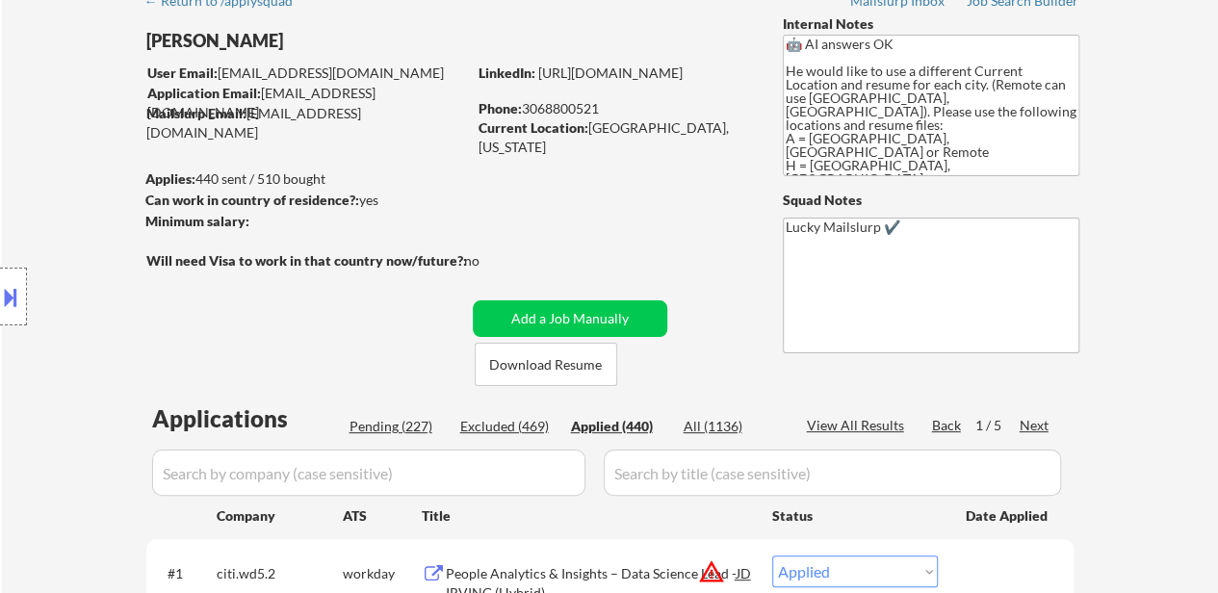
select select ""applied""
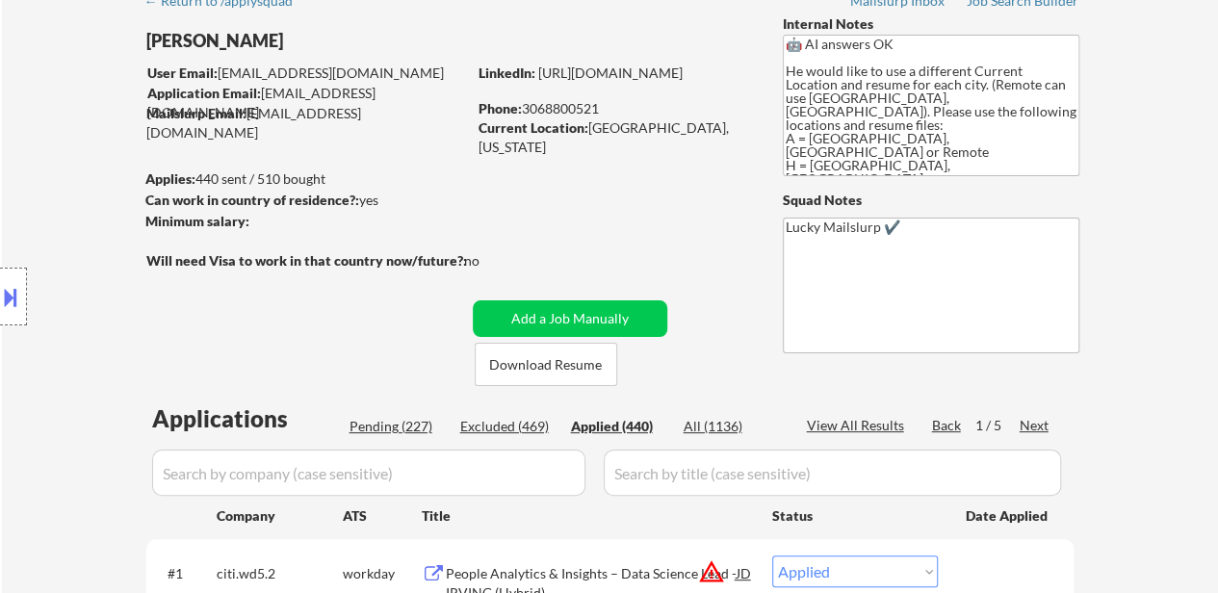
select select ""applied""
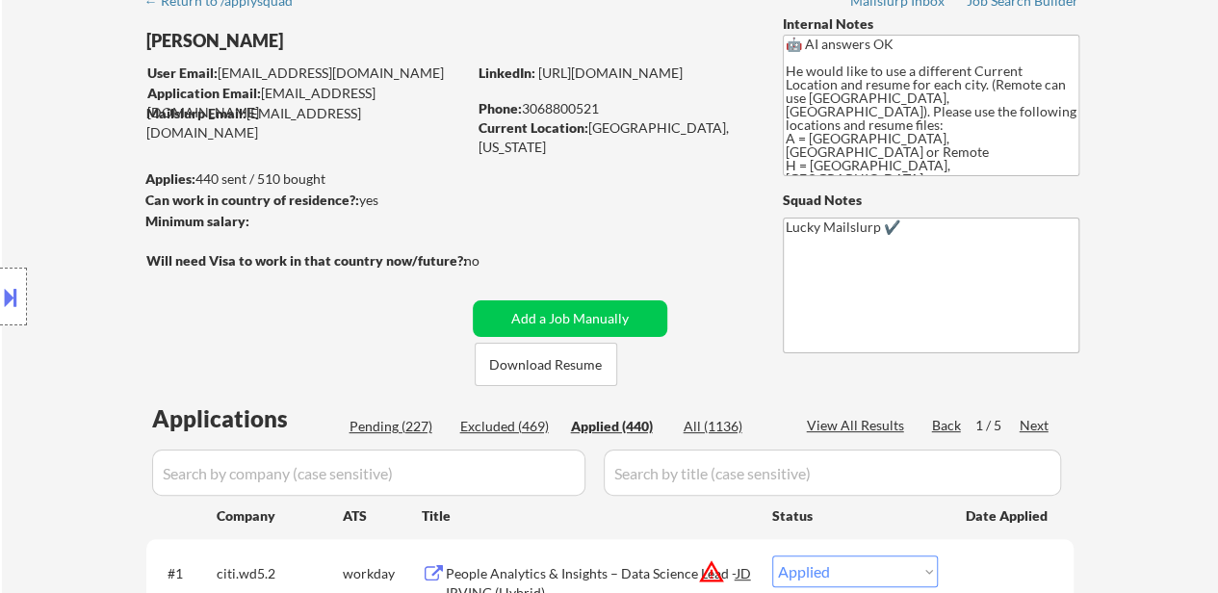
select select ""applied""
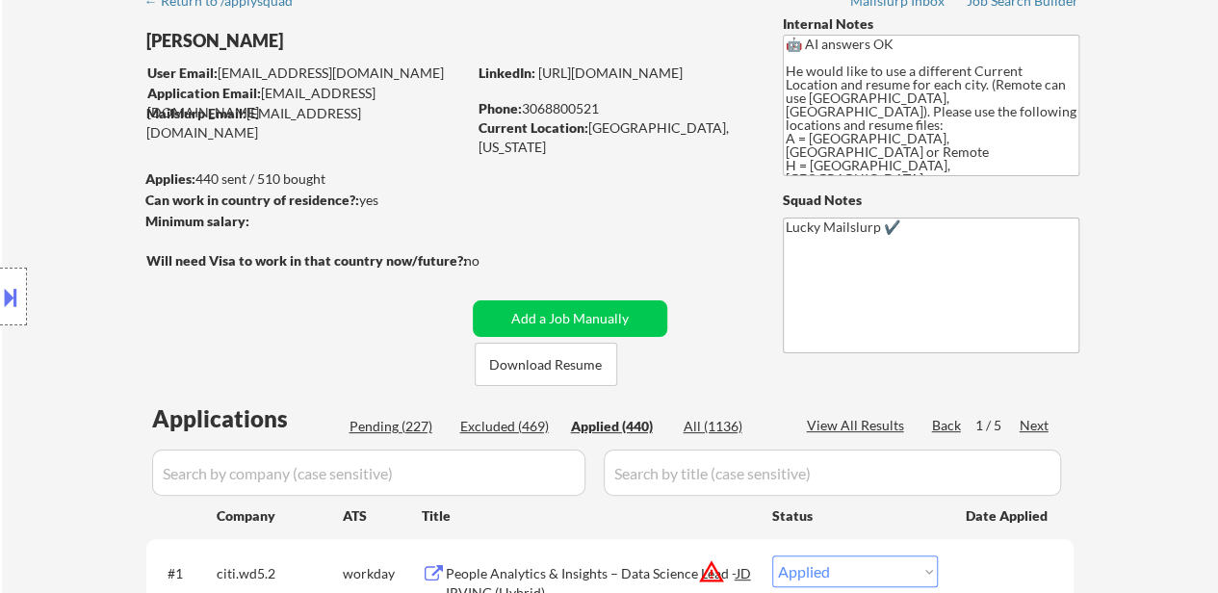
select select ""applied""
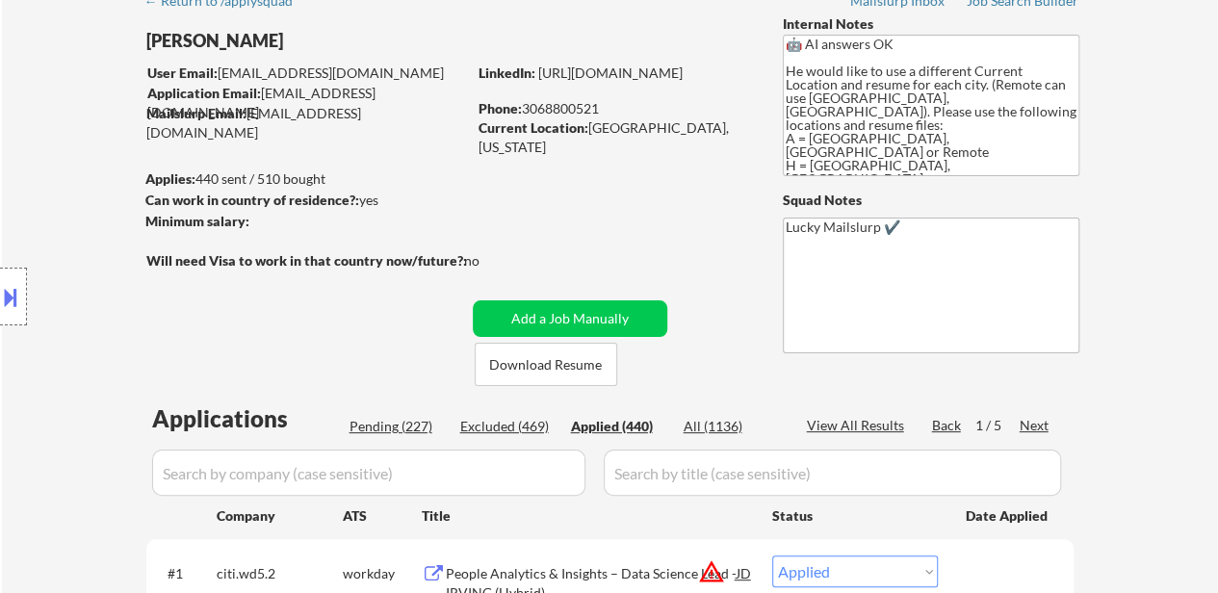
select select ""applied""
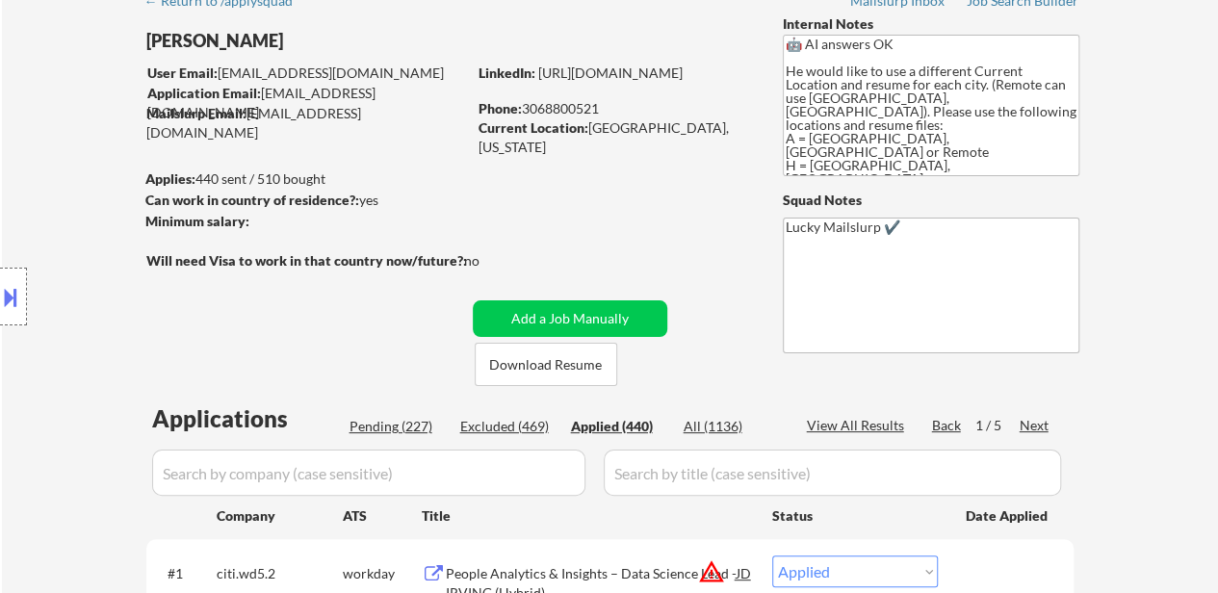
select select ""applied""
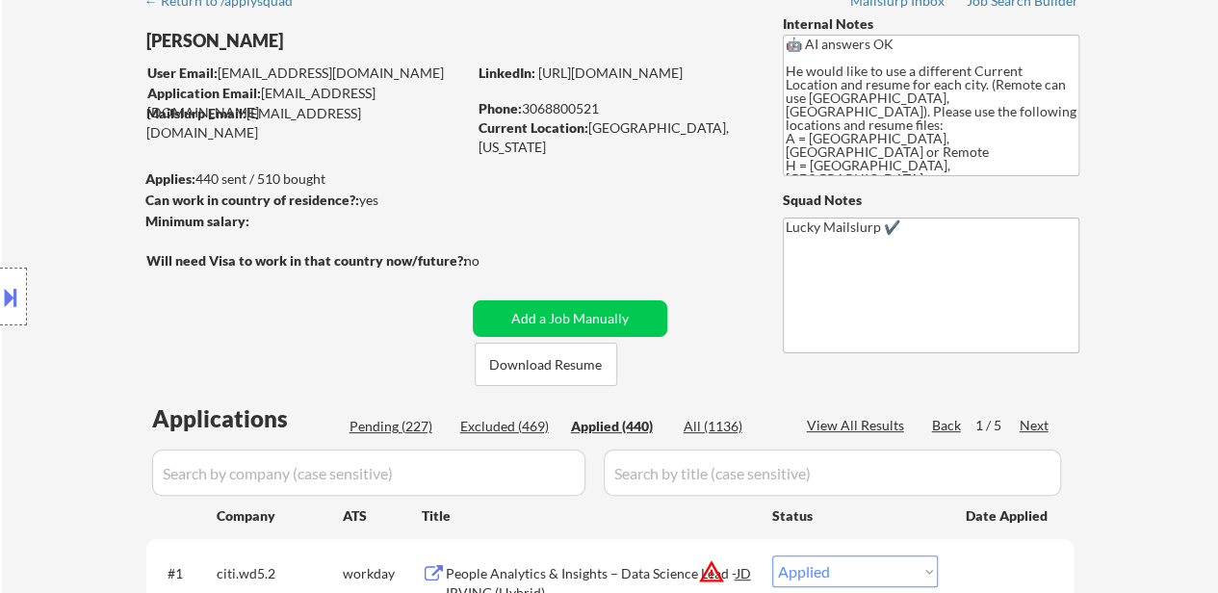
select select ""applied""
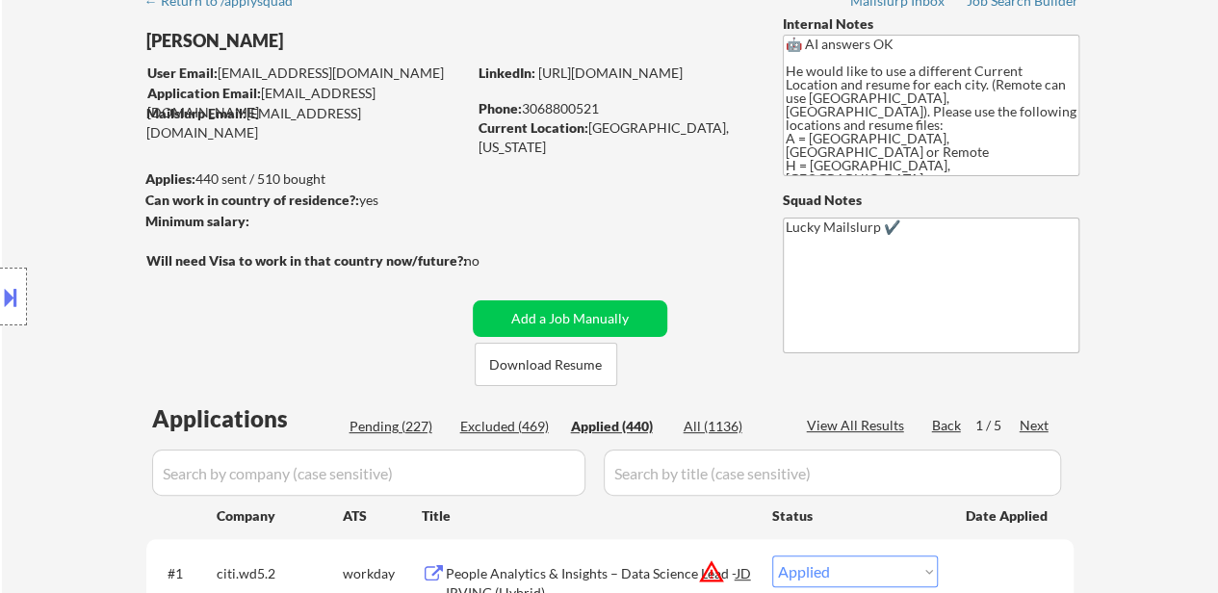
select select ""applied""
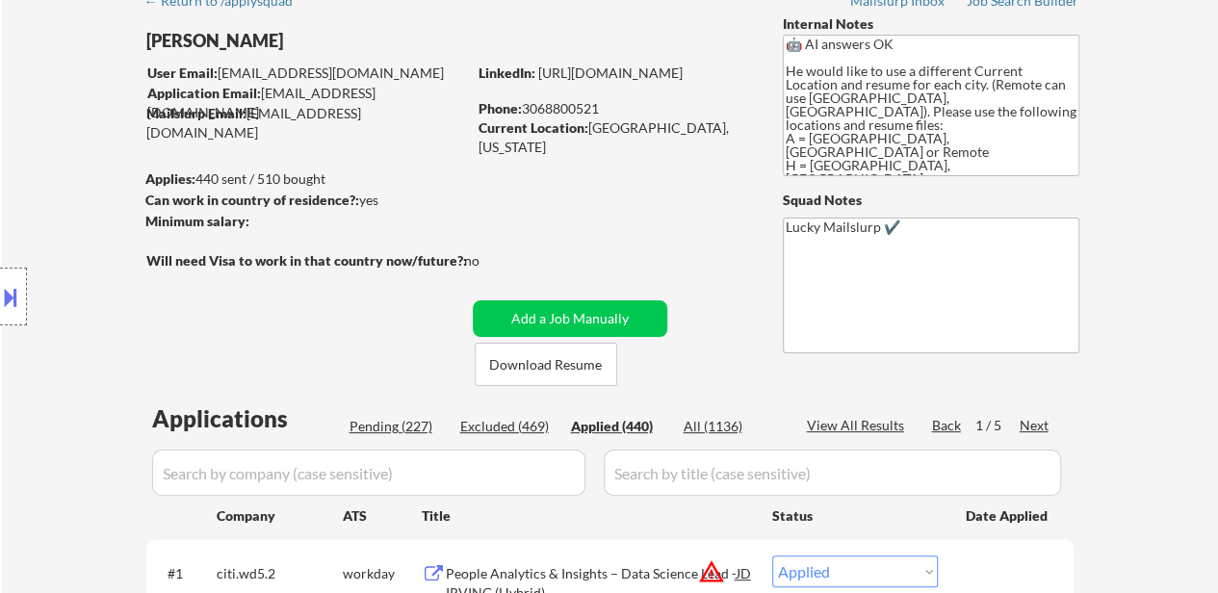
select select ""applied""
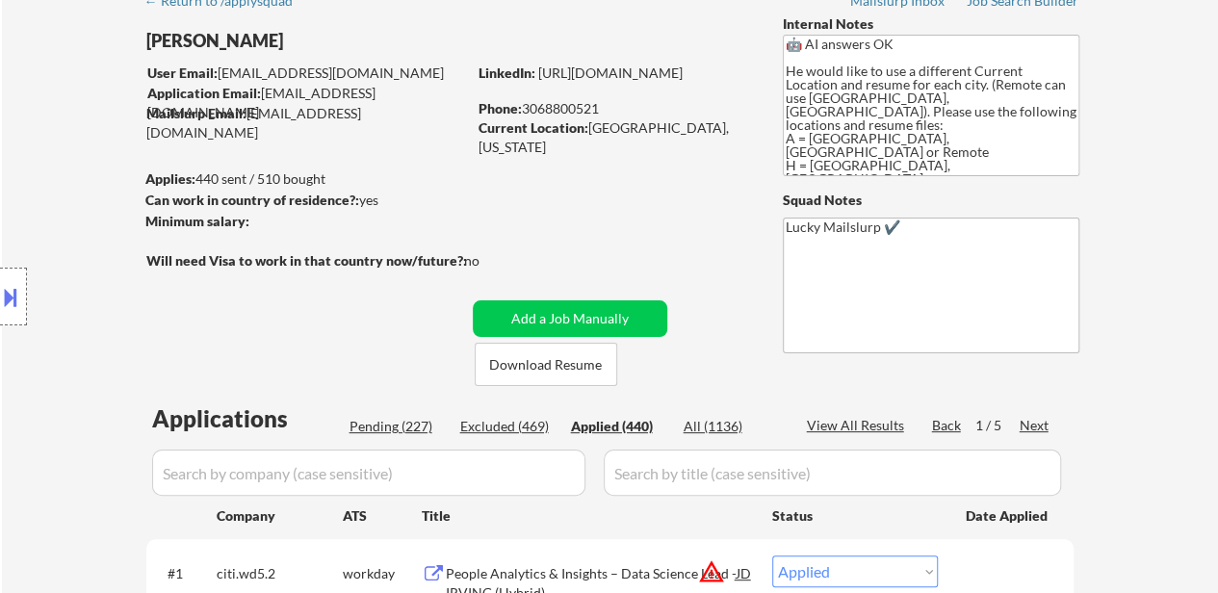
select select ""applied""
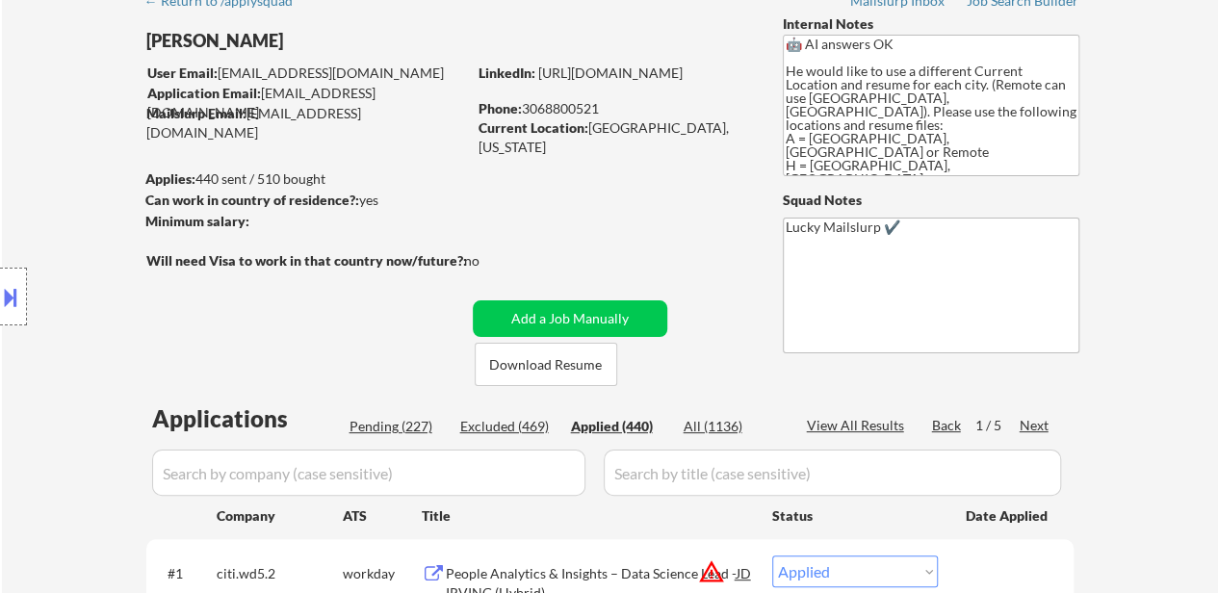
select select ""applied""
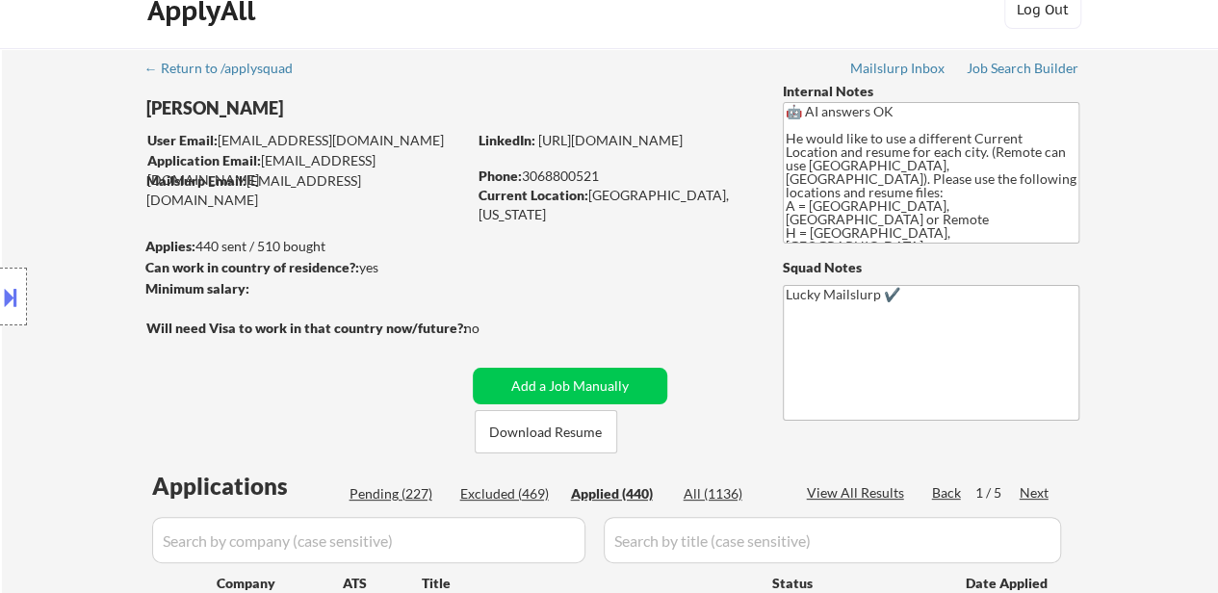
scroll to position [0, 0]
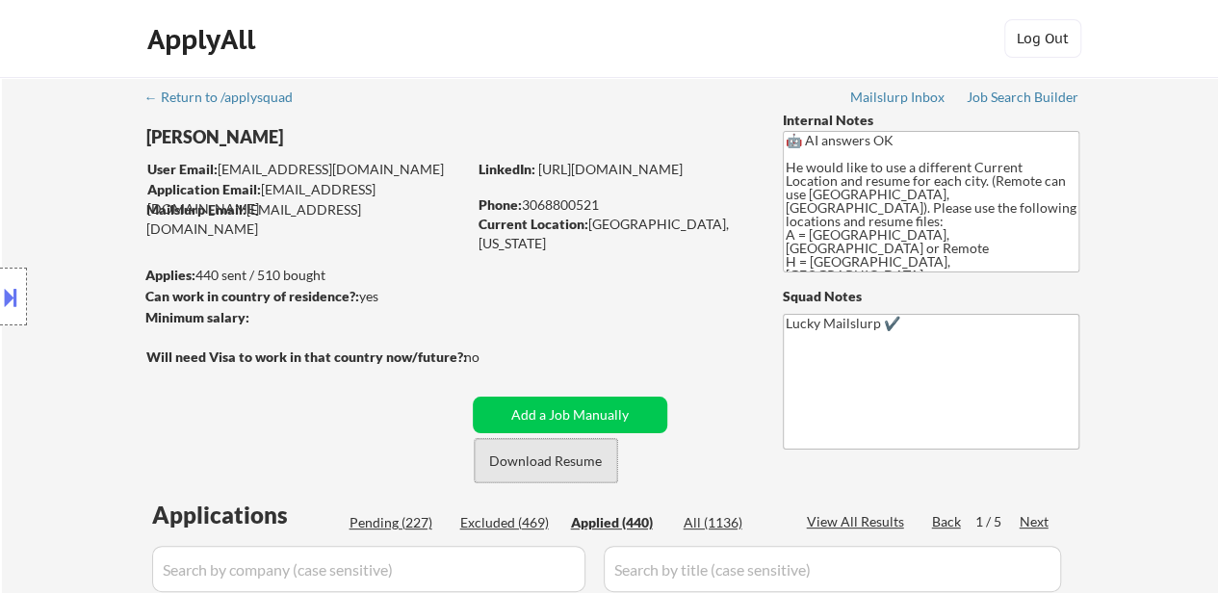
click at [553, 467] on button "Download Resume" at bounding box center [546, 460] width 143 height 43
click at [12, 304] on button at bounding box center [10, 297] width 21 height 32
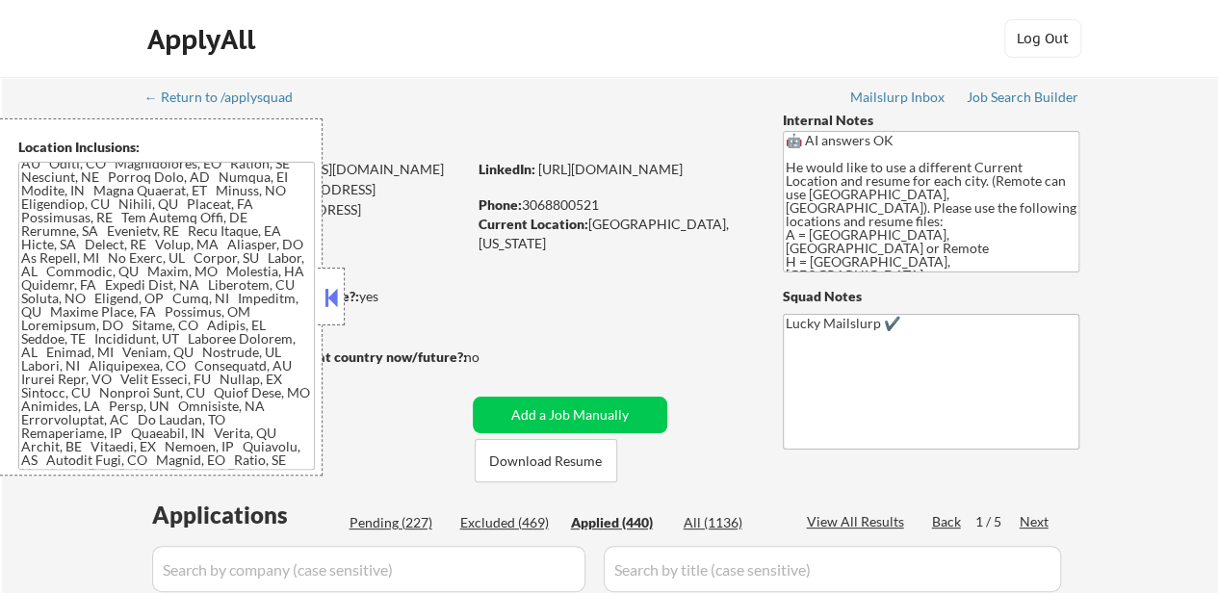
scroll to position [1449, 0]
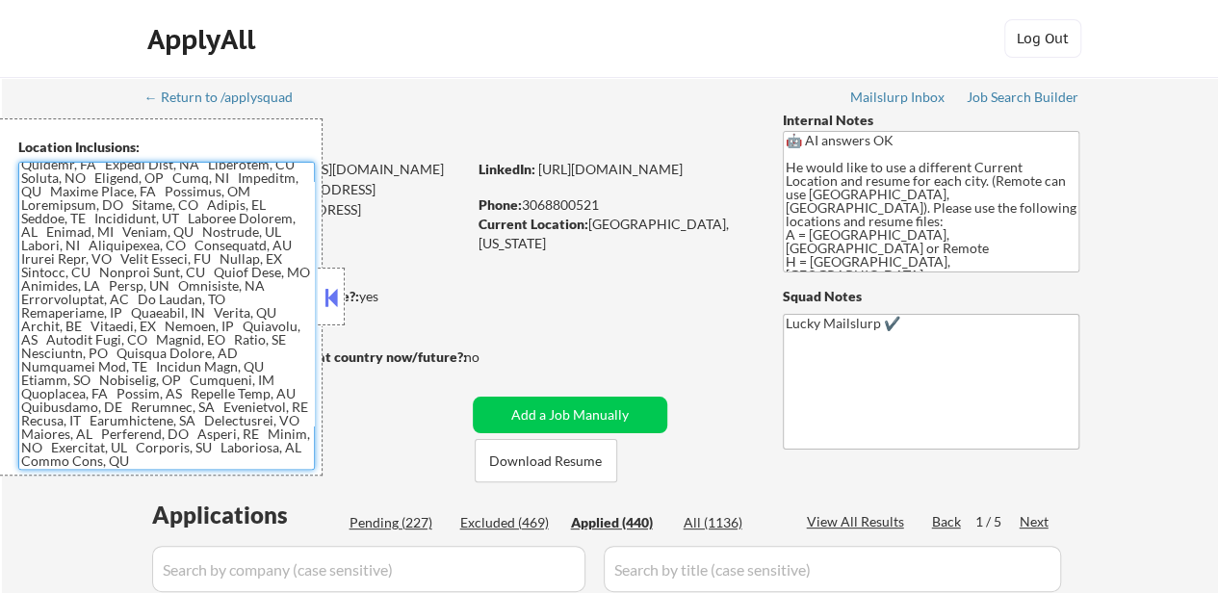
click at [158, 310] on textarea at bounding box center [166, 316] width 297 height 308
click at [159, 309] on textarea at bounding box center [166, 316] width 297 height 308
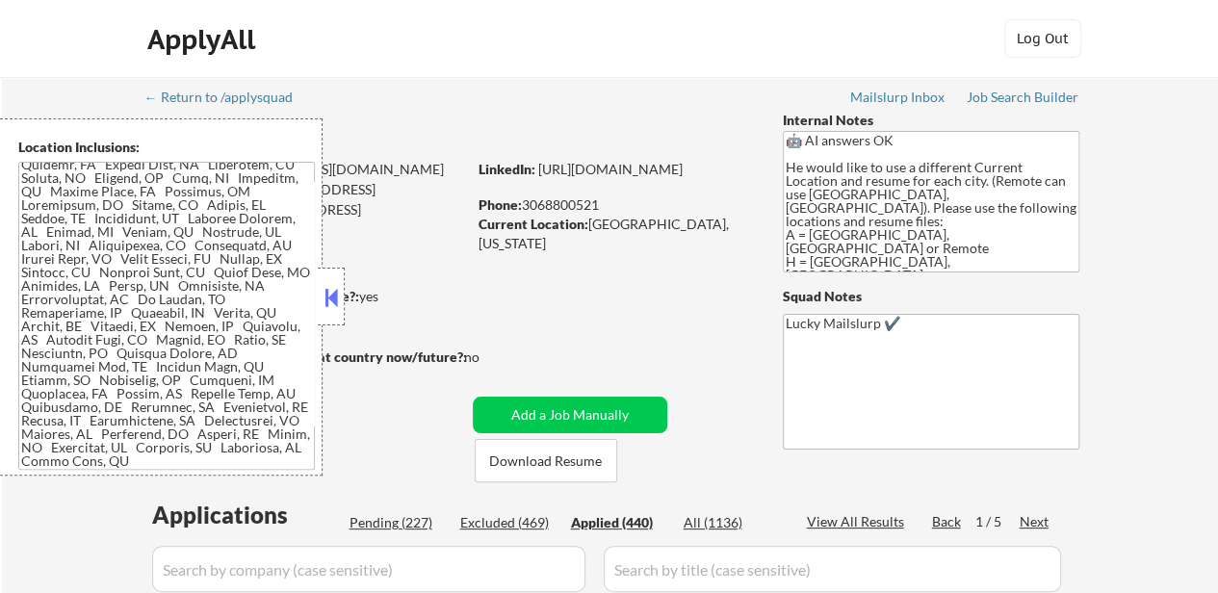
click at [335, 298] on button at bounding box center [331, 297] width 21 height 29
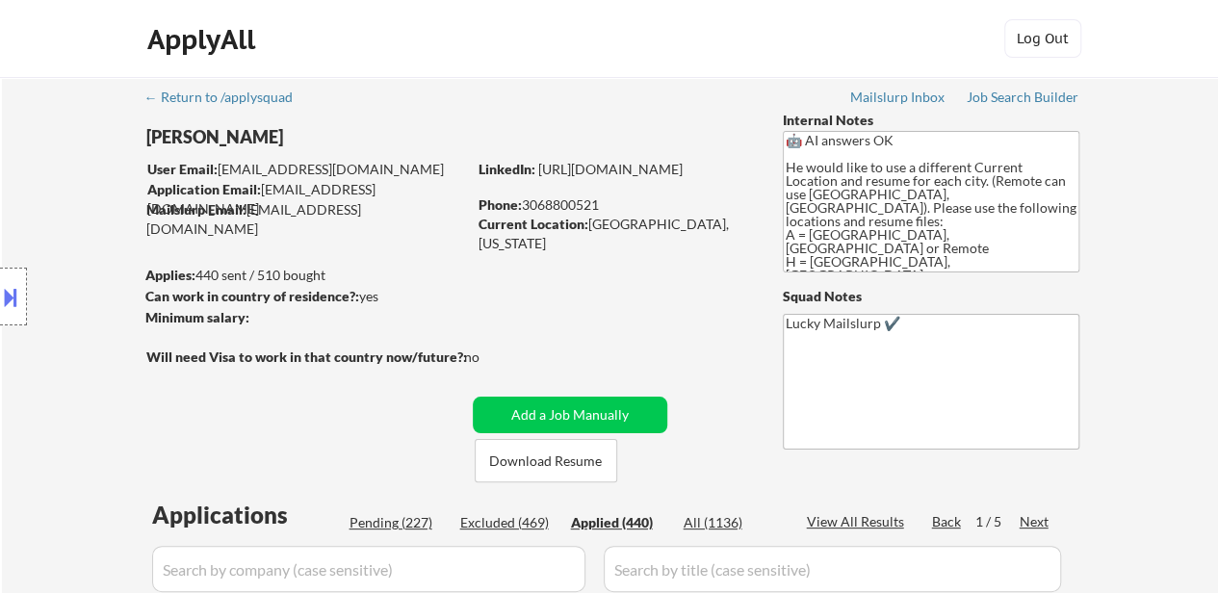
click at [15, 304] on button at bounding box center [10, 297] width 21 height 32
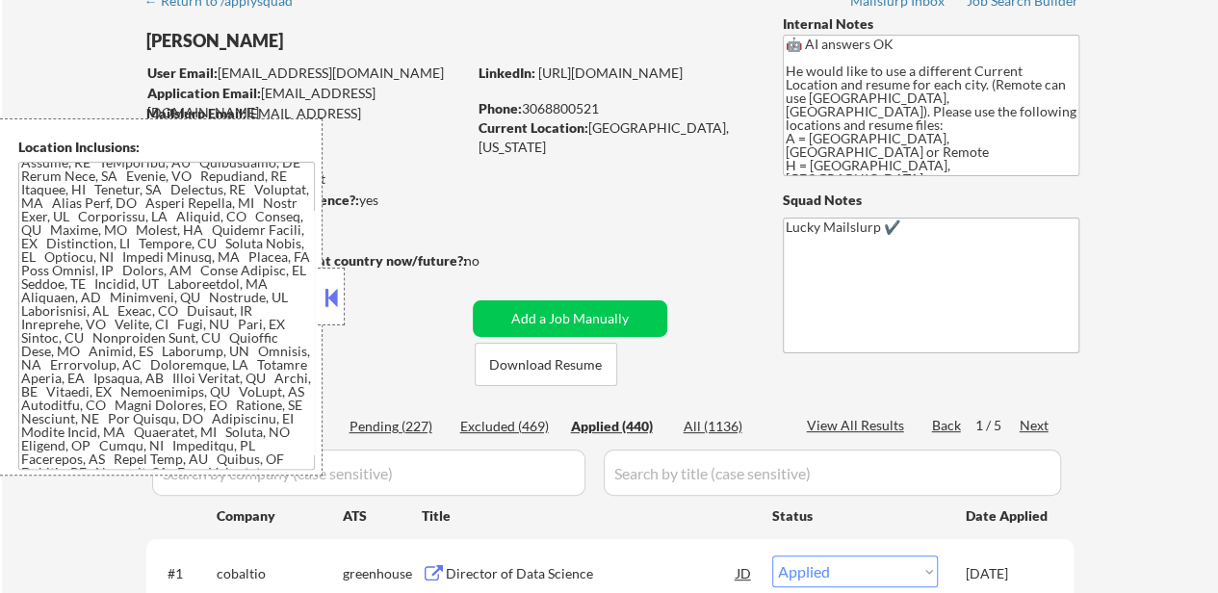
scroll to position [0, 0]
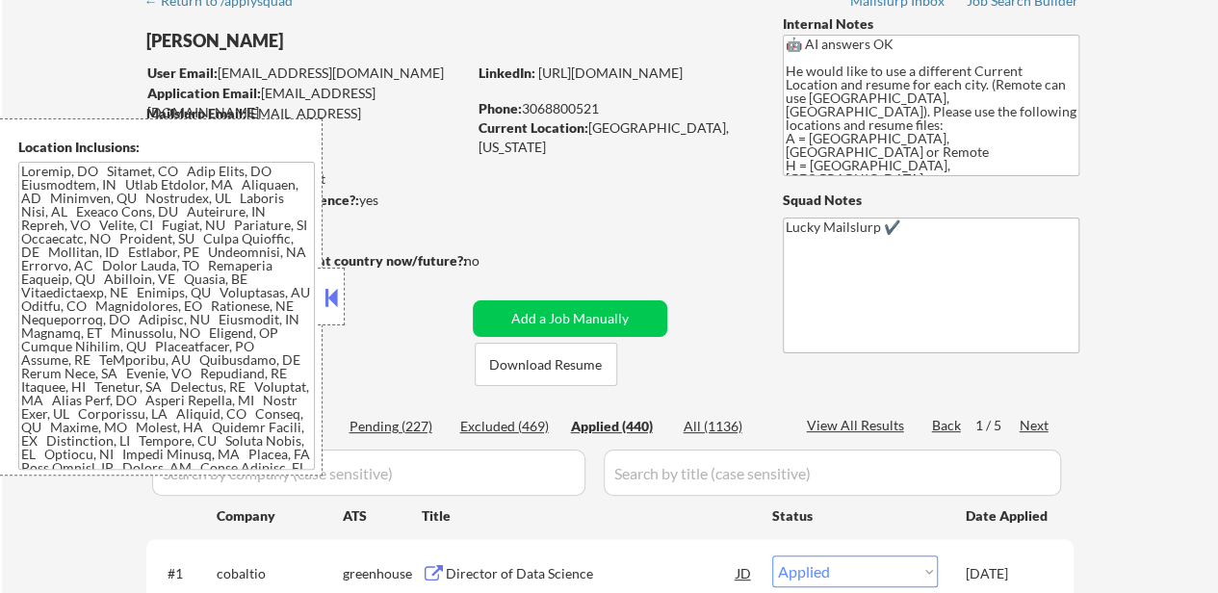
click at [341, 301] on button at bounding box center [331, 297] width 21 height 29
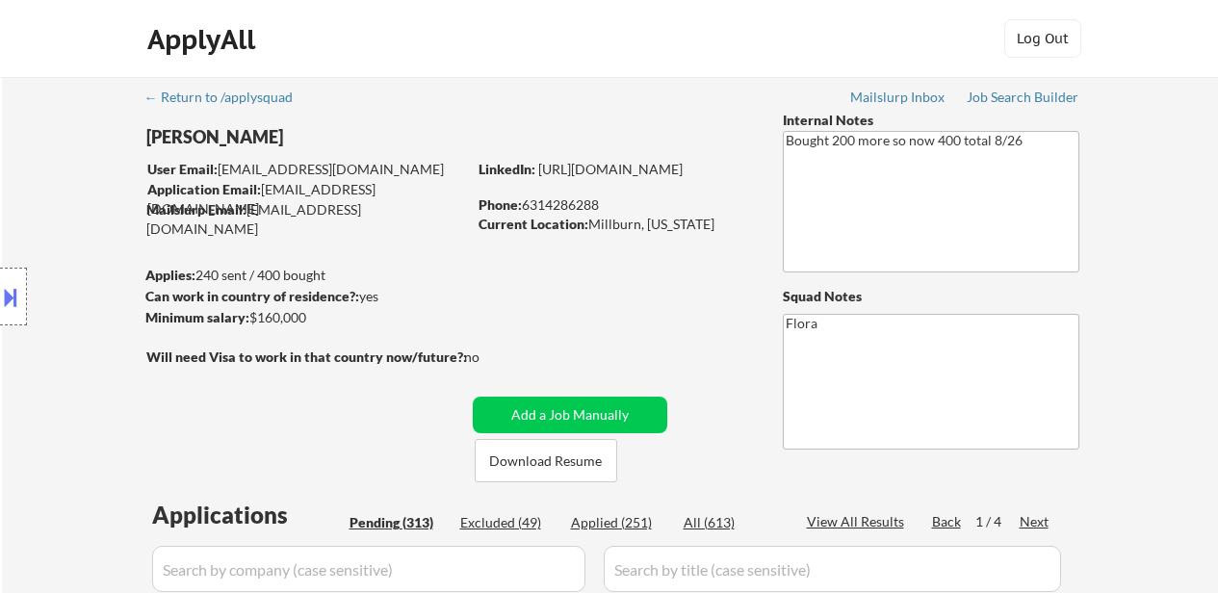
select select ""pending""
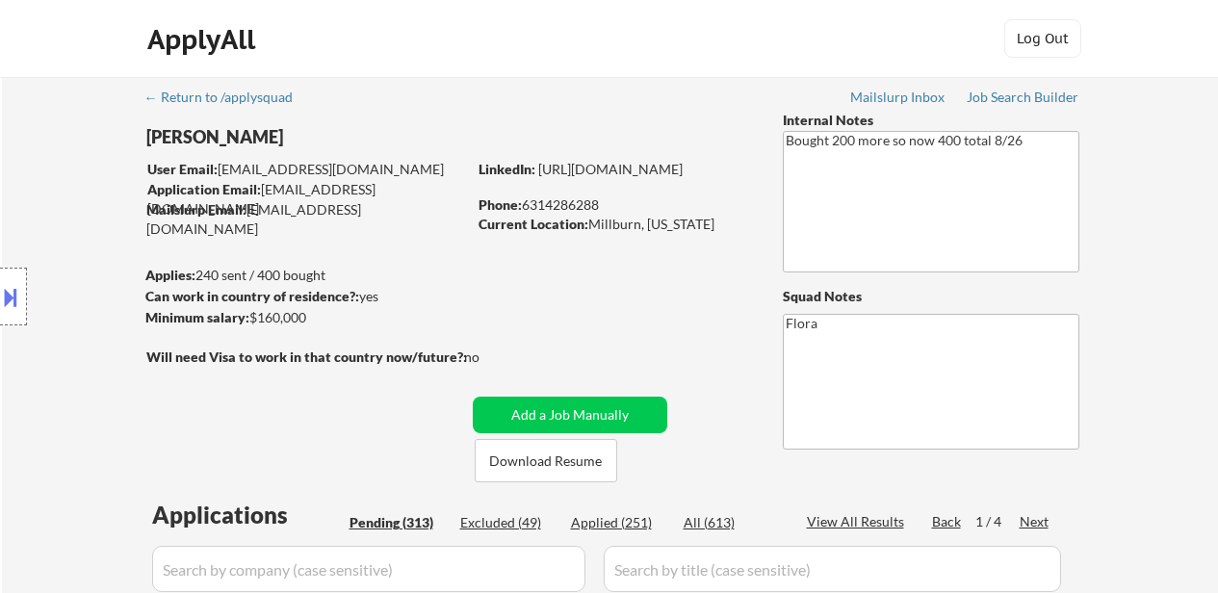
select select ""pending""
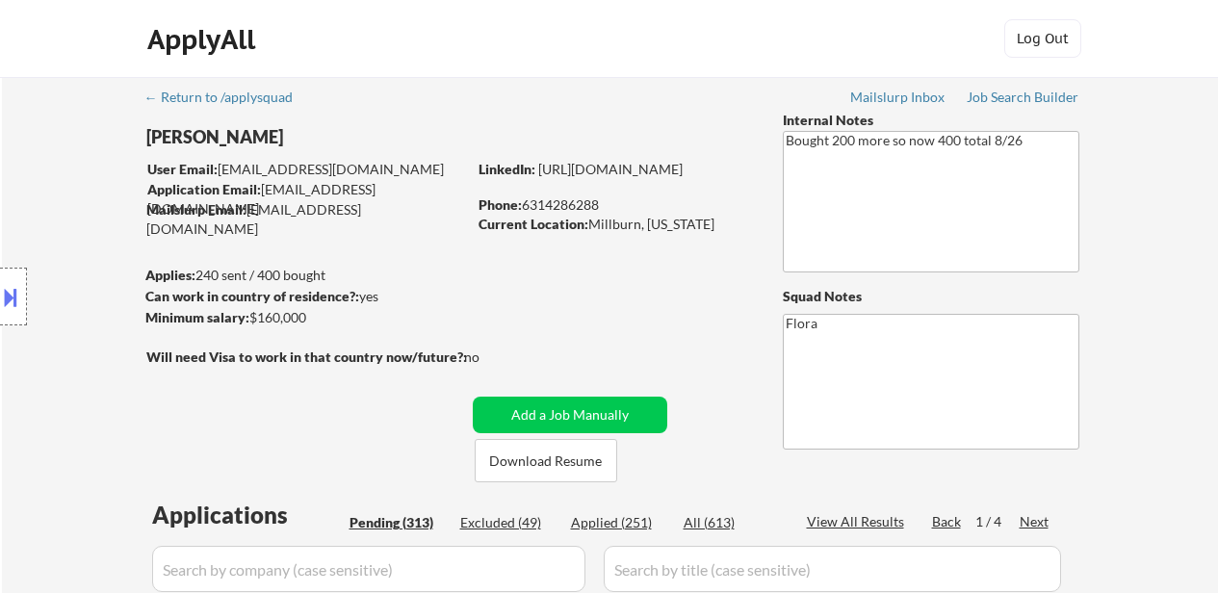
select select ""pending""
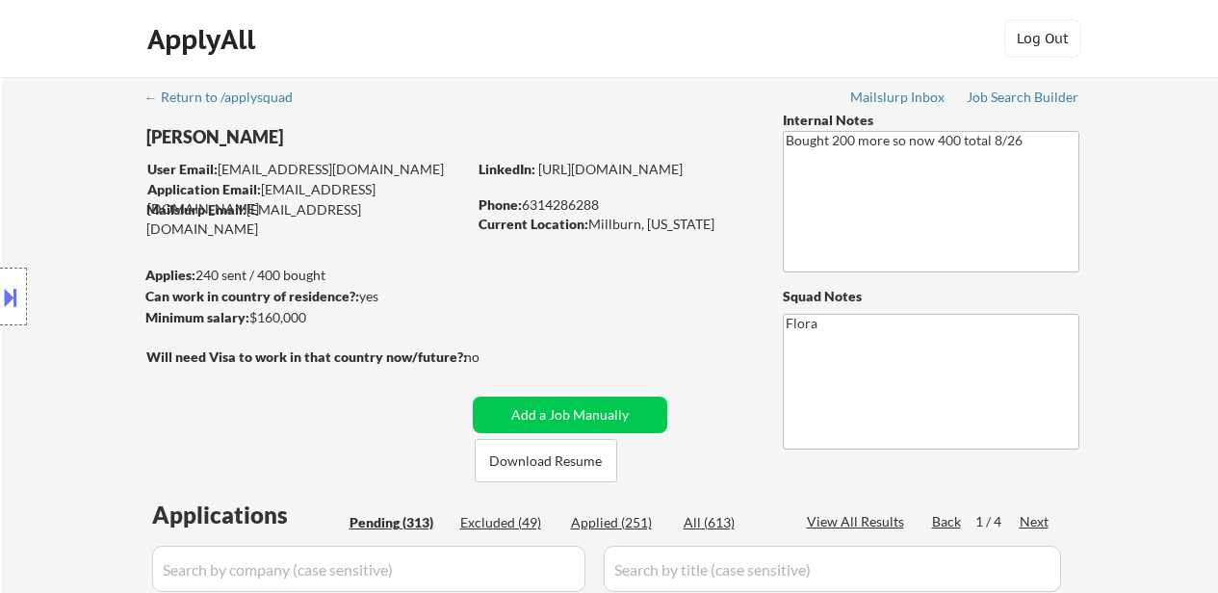
select select ""pending""
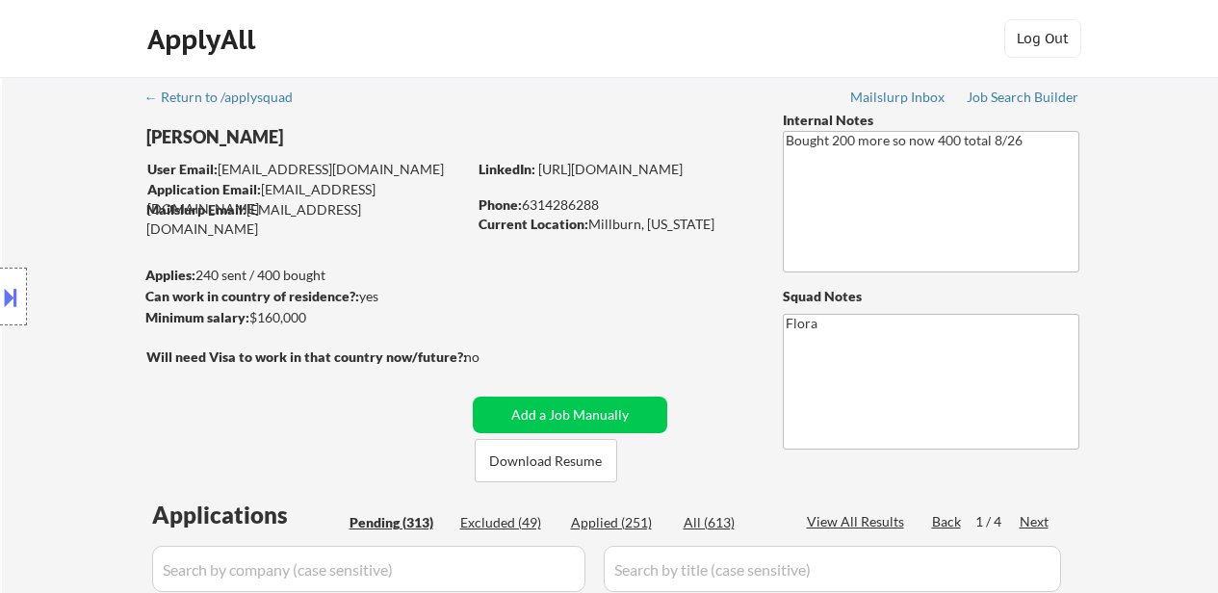
select select ""pending""
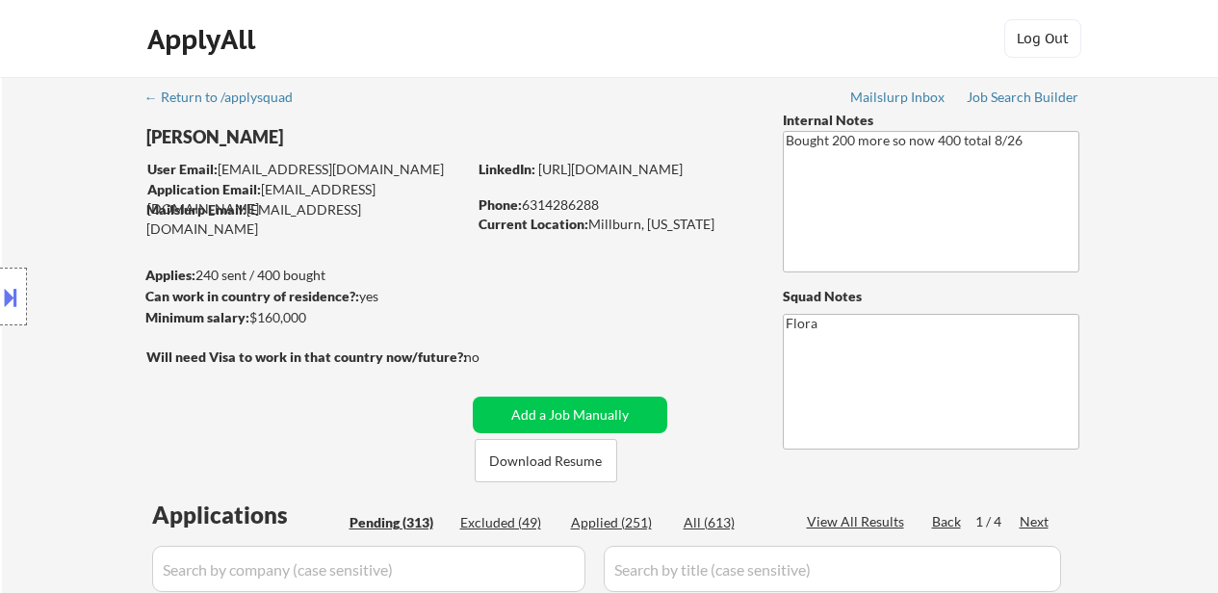
select select ""pending""
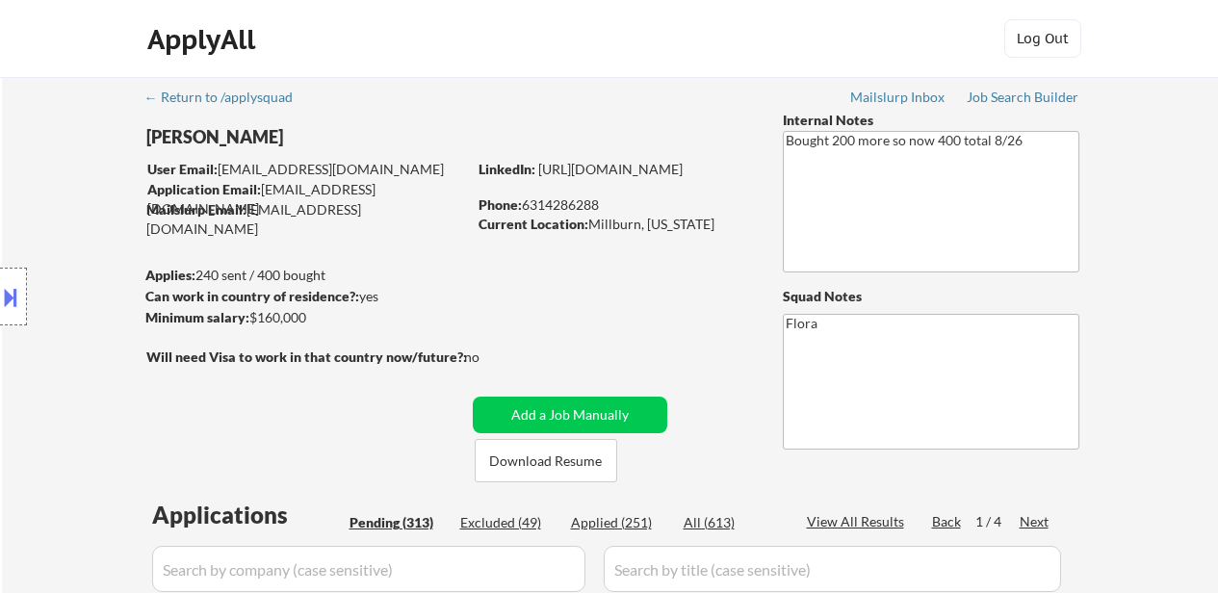
select select ""pending""
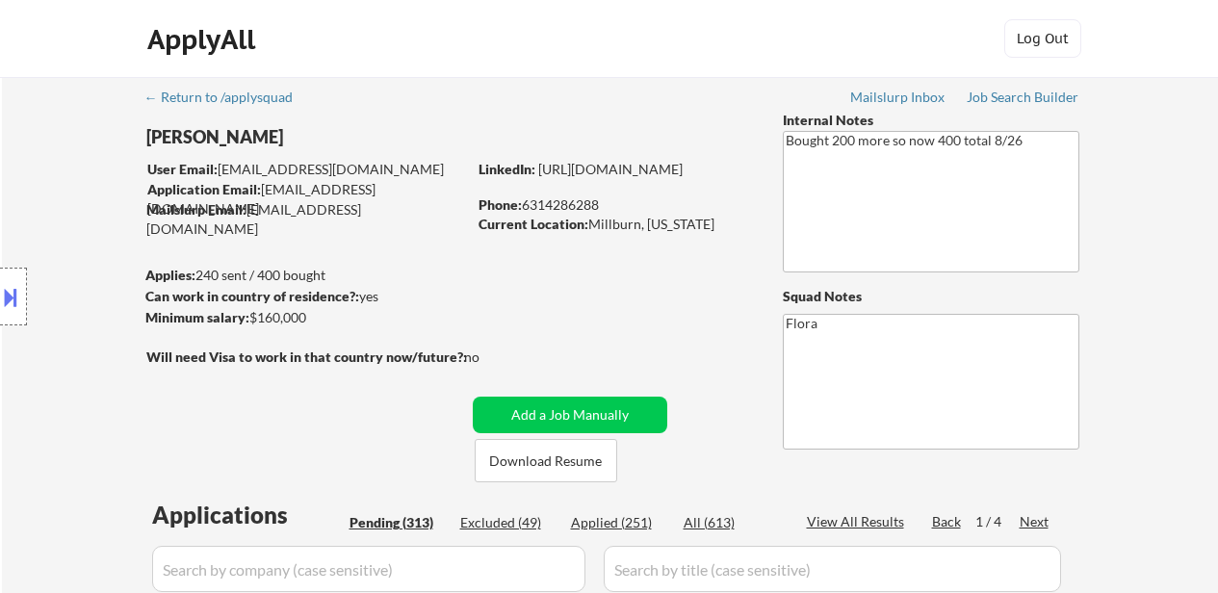
select select ""pending""
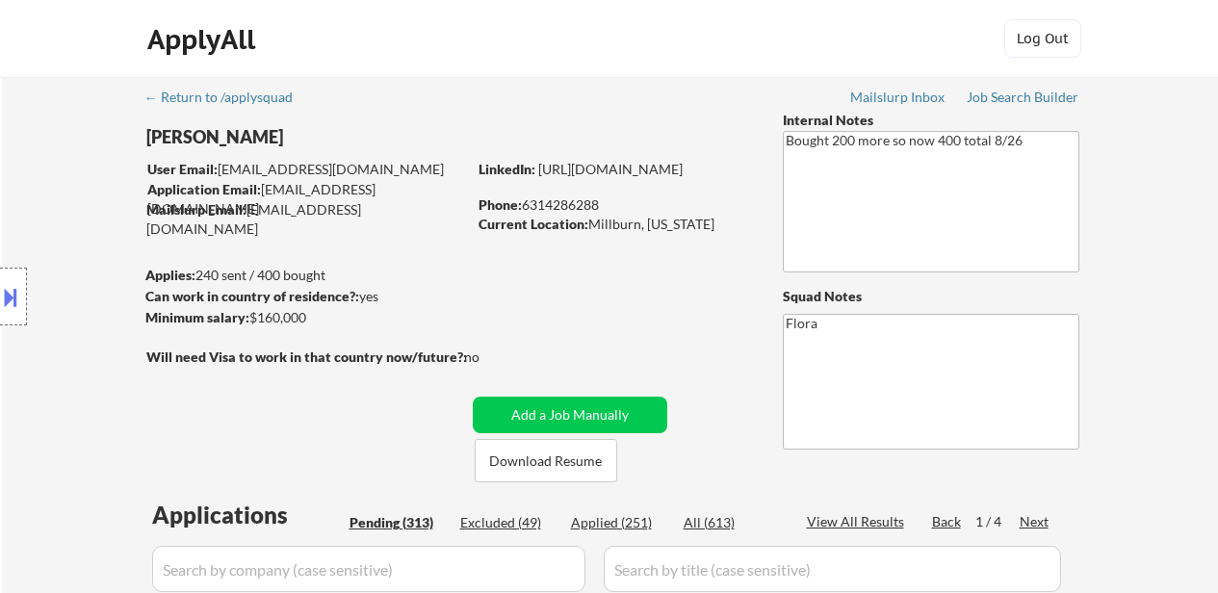
select select ""pending""
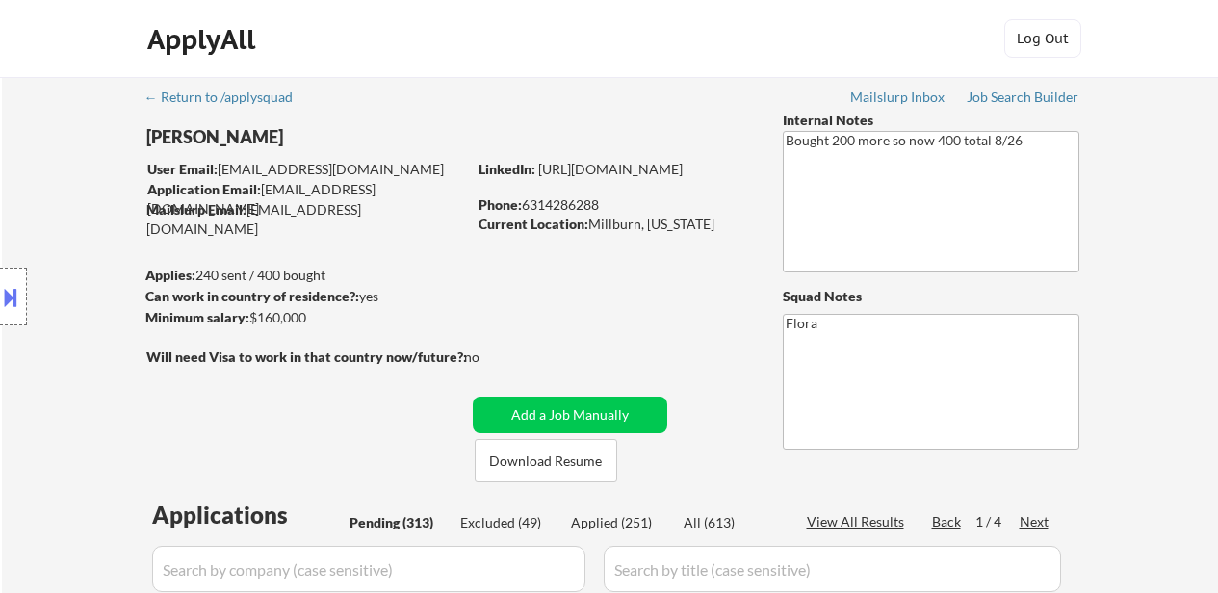
select select ""pending""
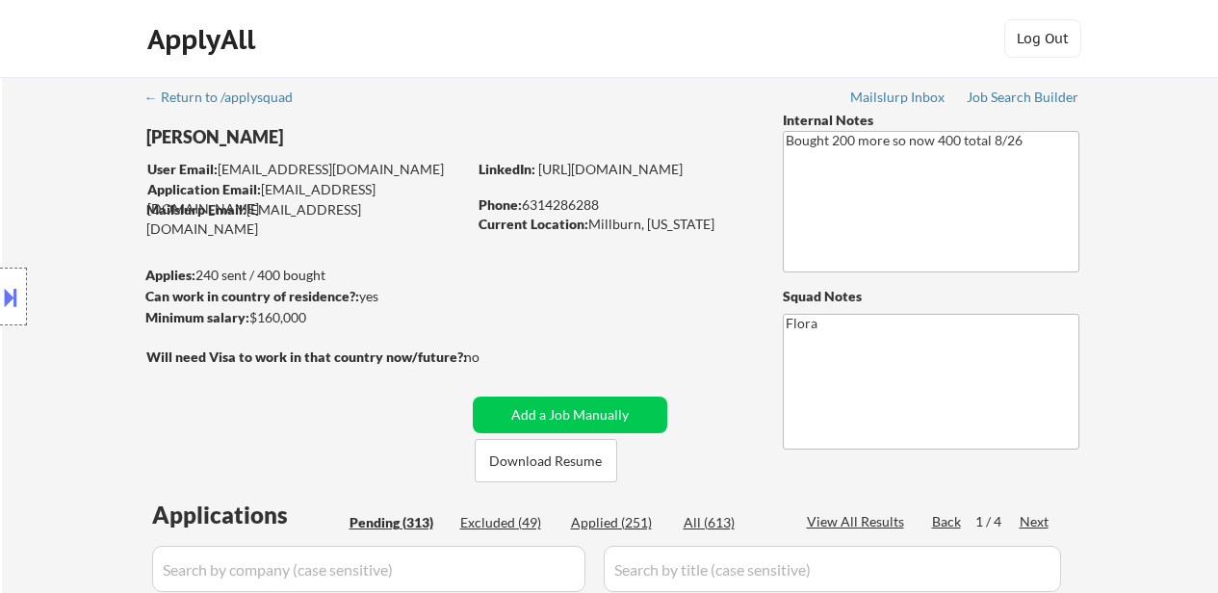
select select ""pending""
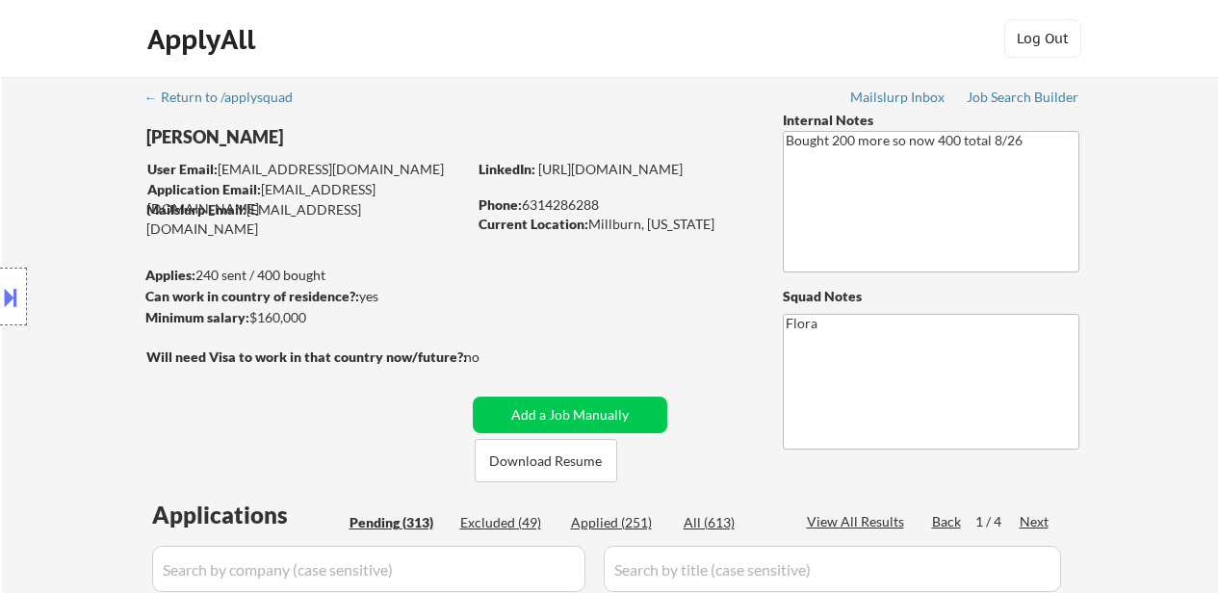
select select ""pending""
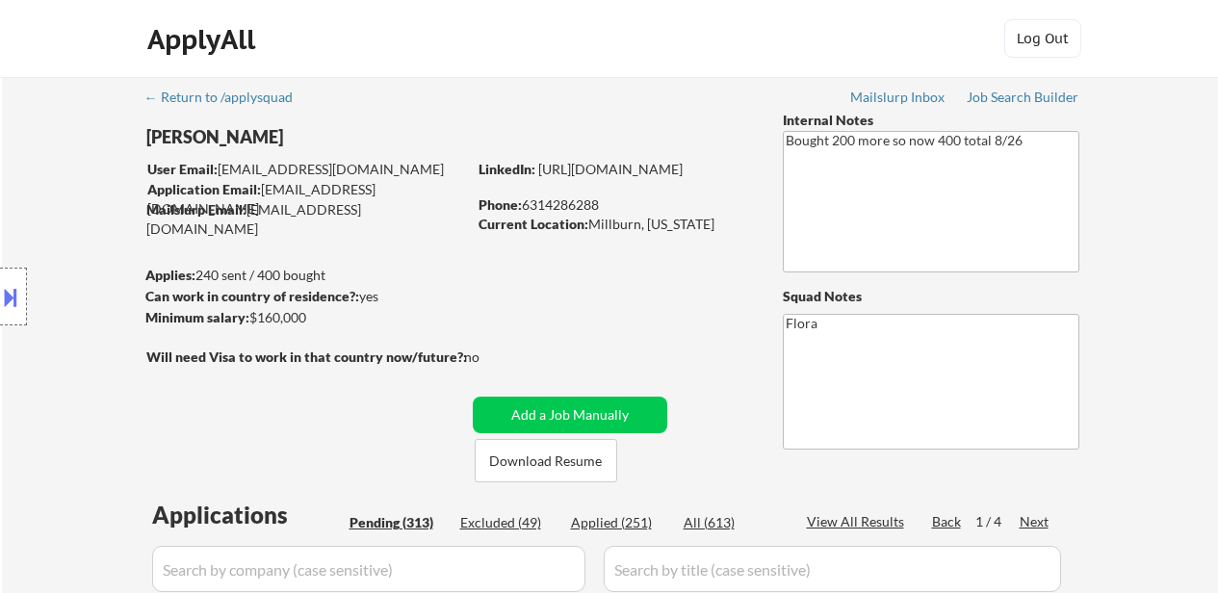
select select ""pending""
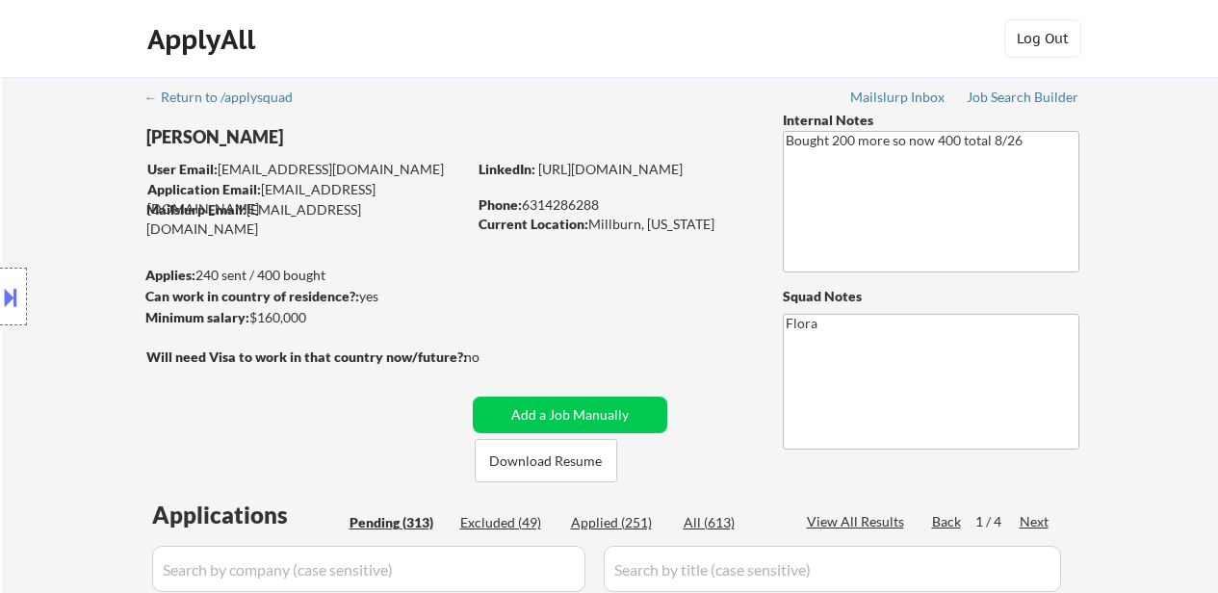
select select ""pending""
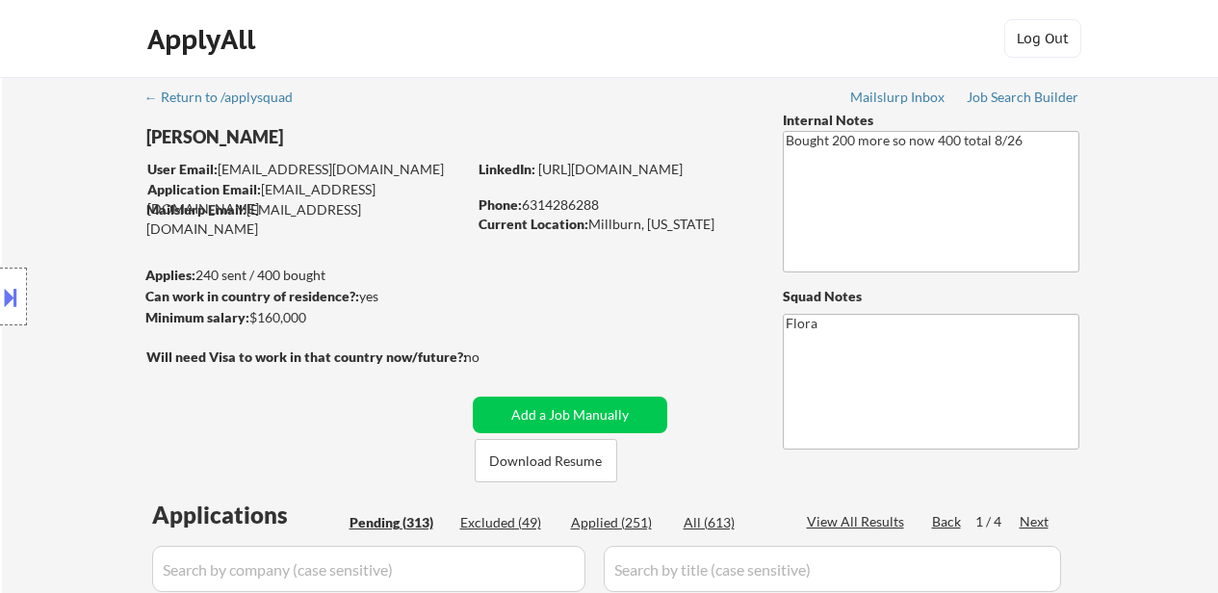
select select ""pending""
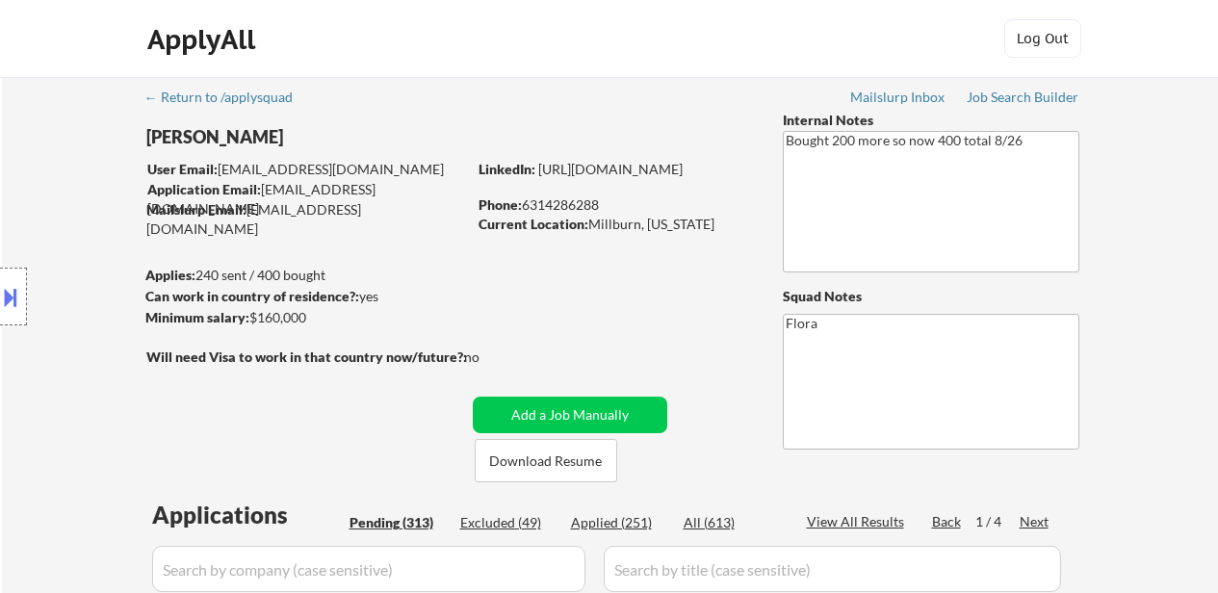
select select ""pending""
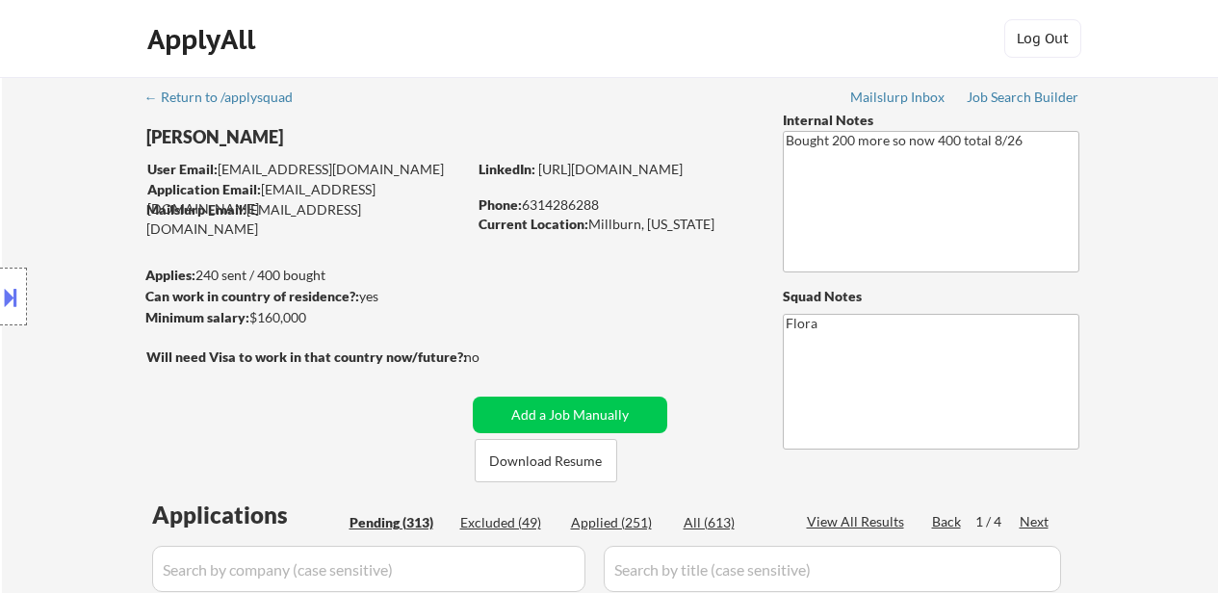
select select ""pending""
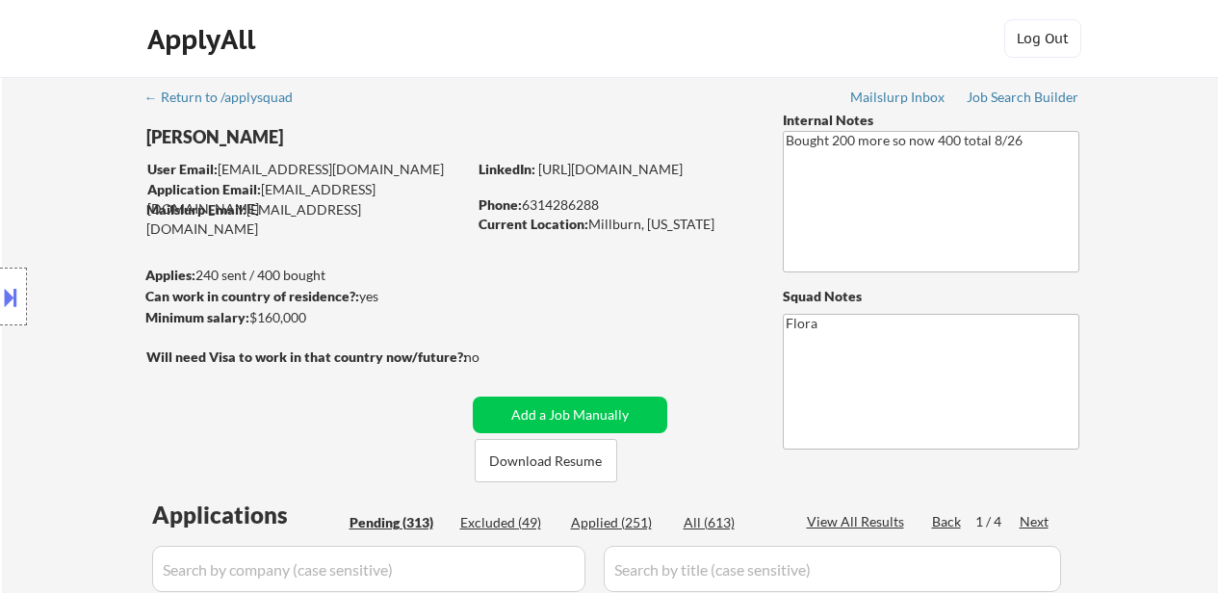
select select ""pending""
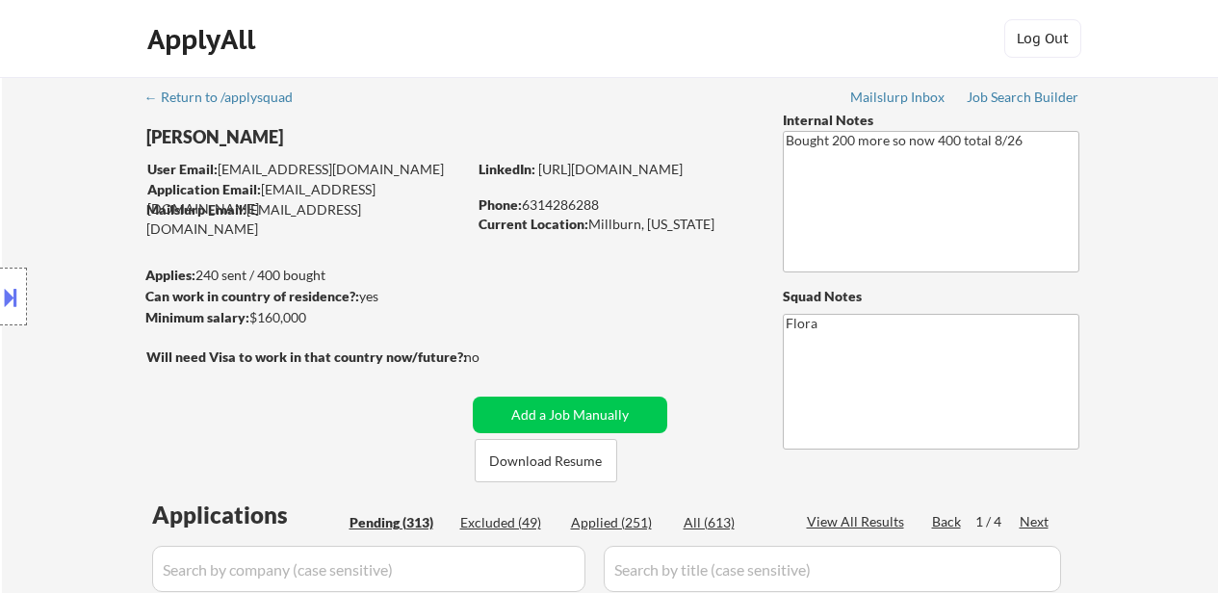
select select ""pending""
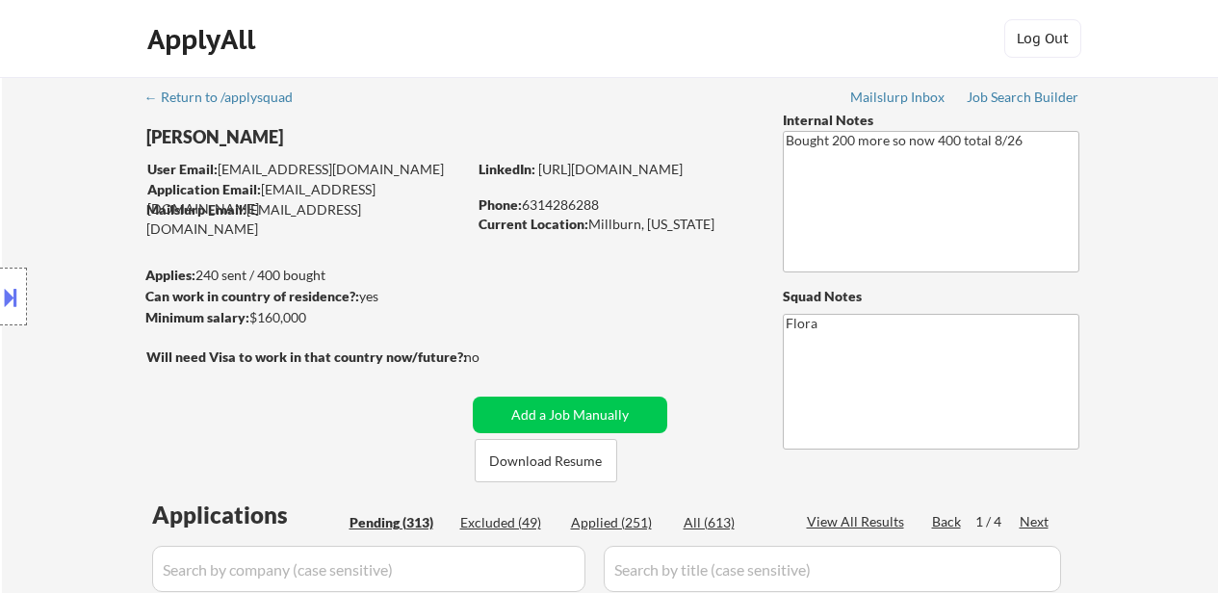
select select ""pending""
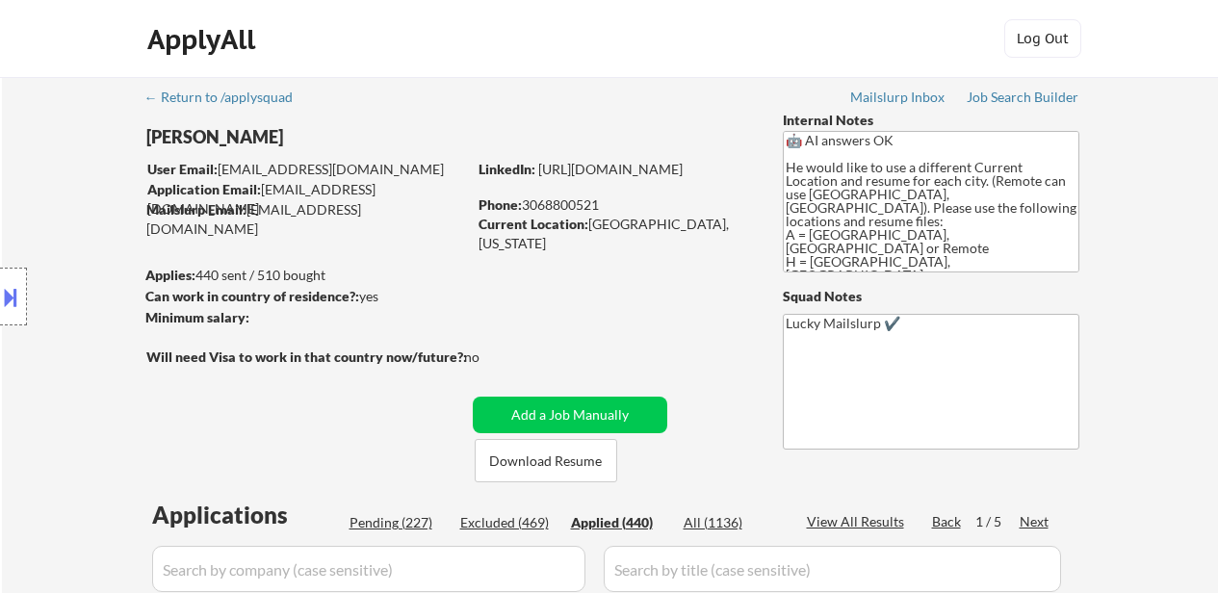
select select ""applied""
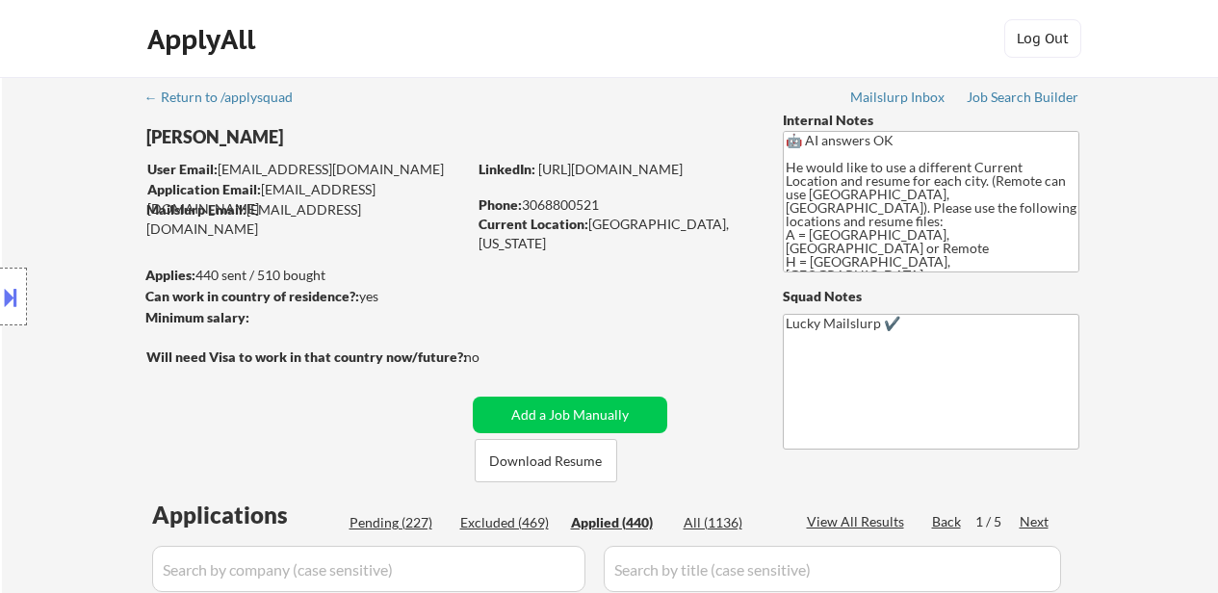
select select ""applied""
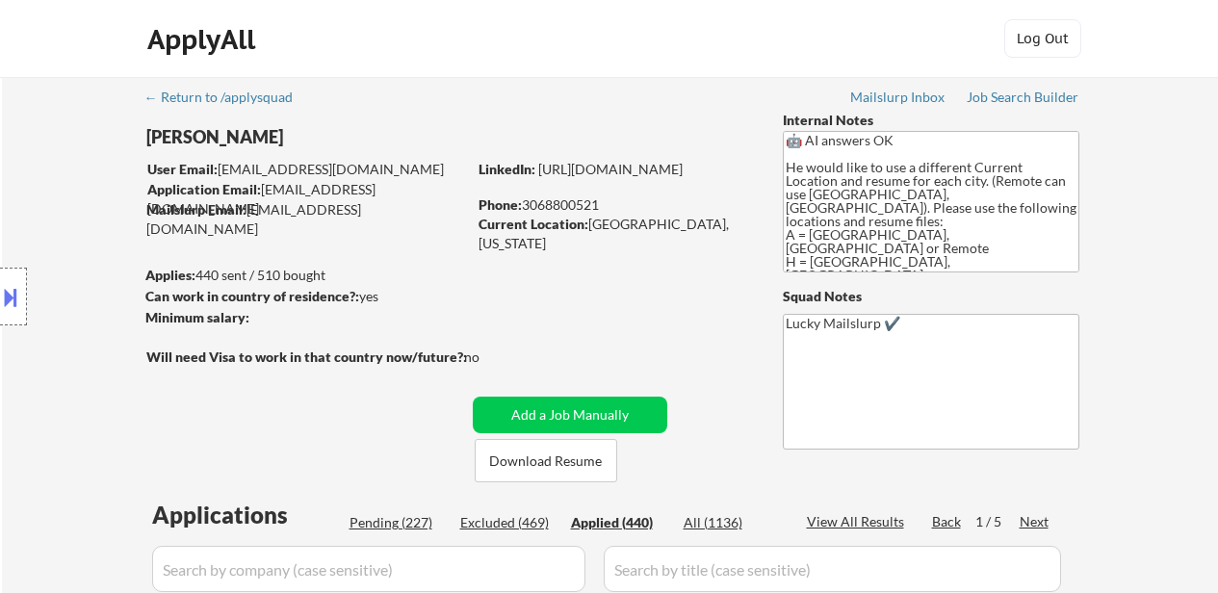
select select ""applied""
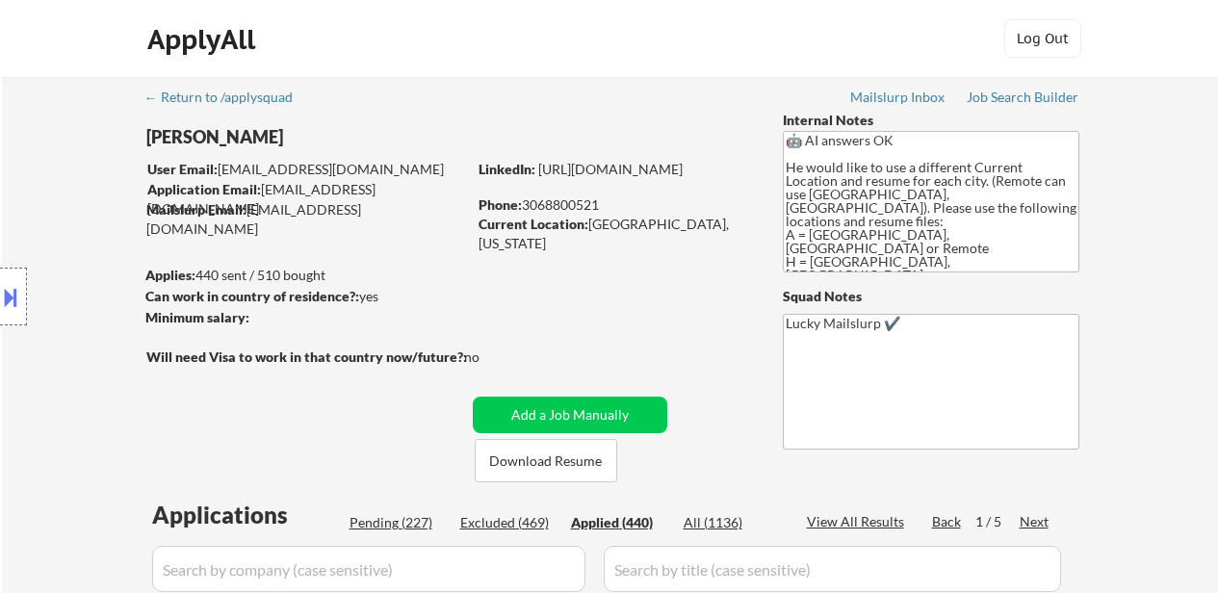
select select ""applied""
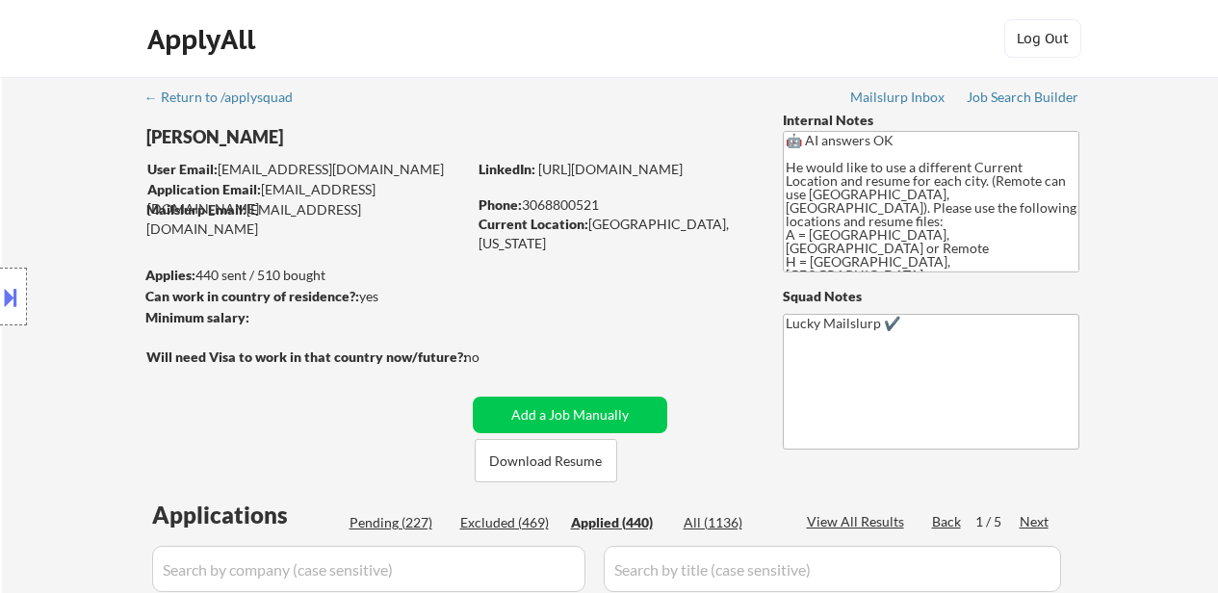
select select ""applied""
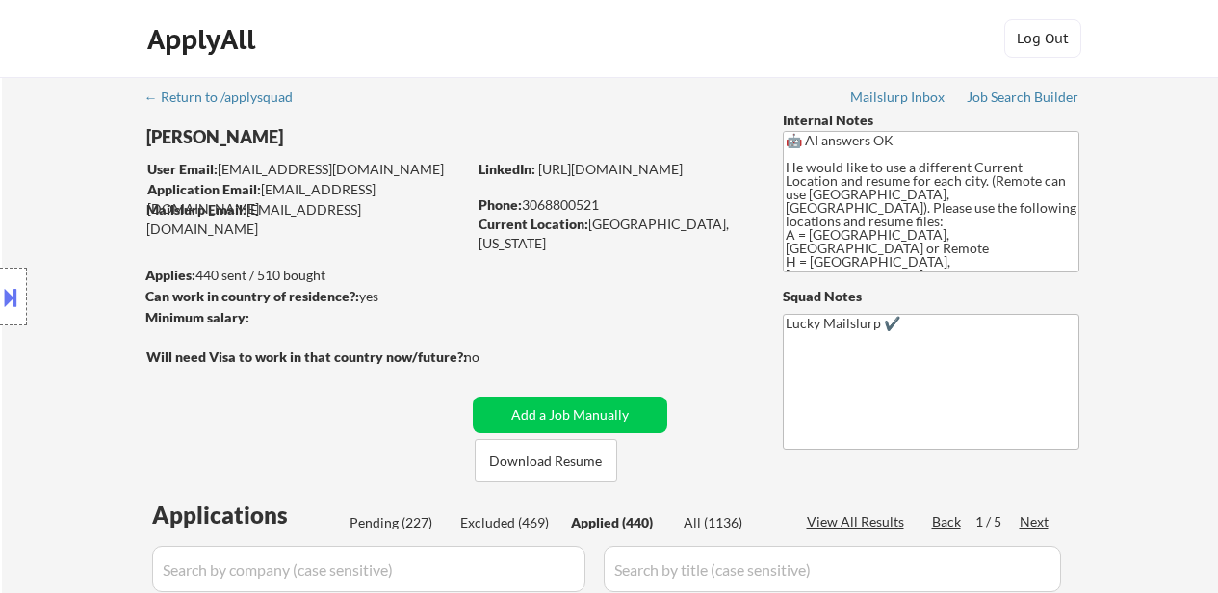
select select ""applied""
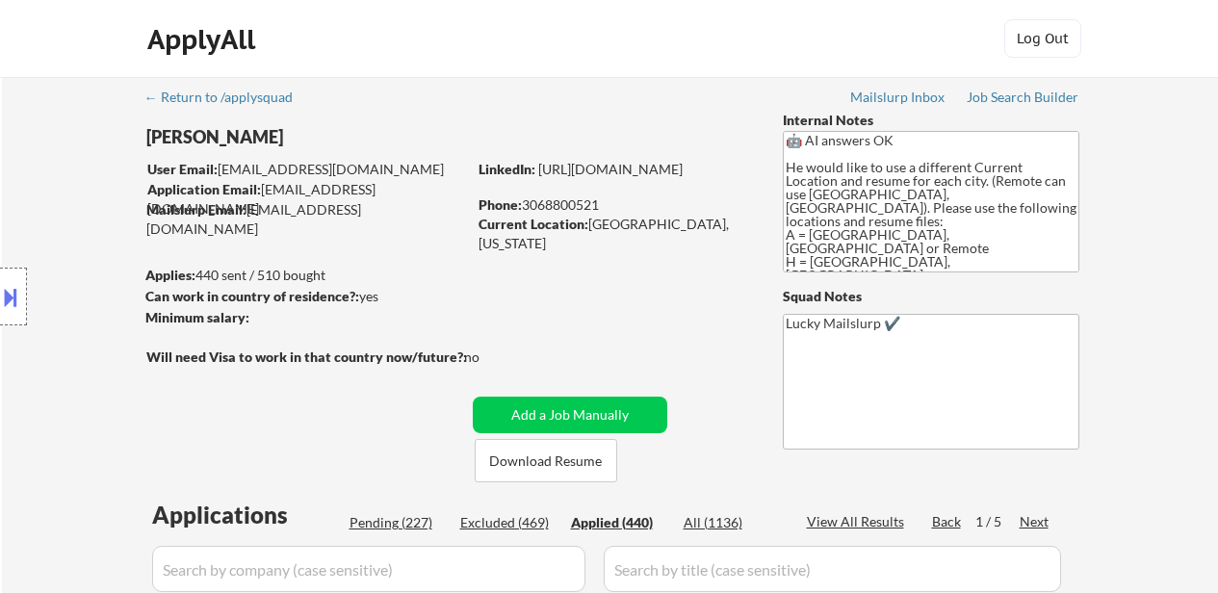
select select ""applied""
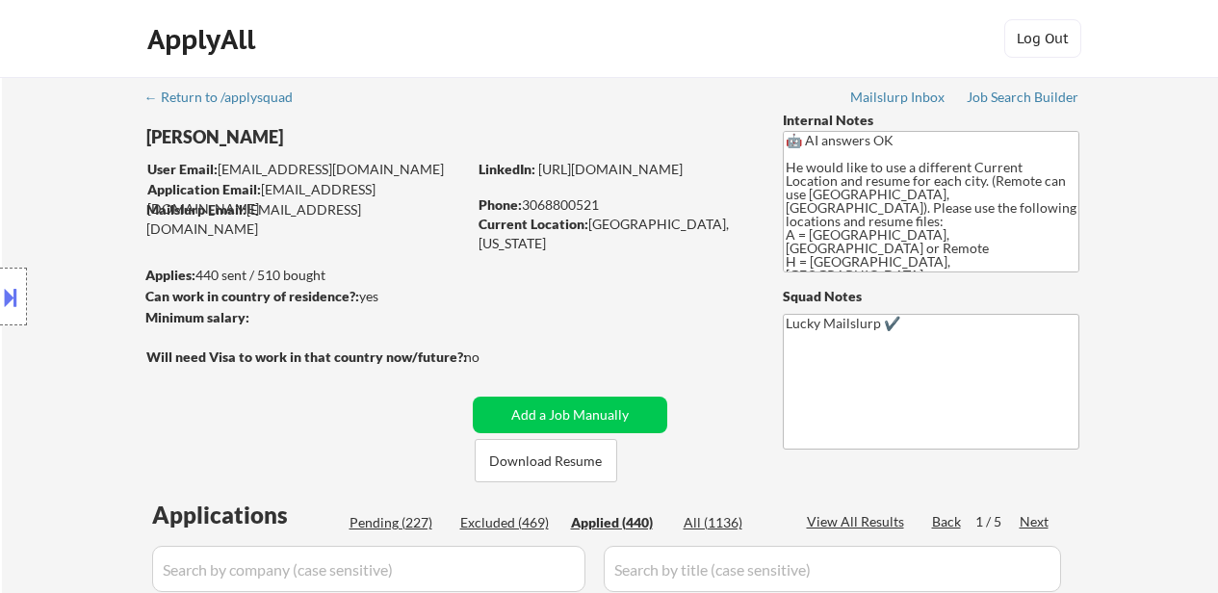
select select ""applied""
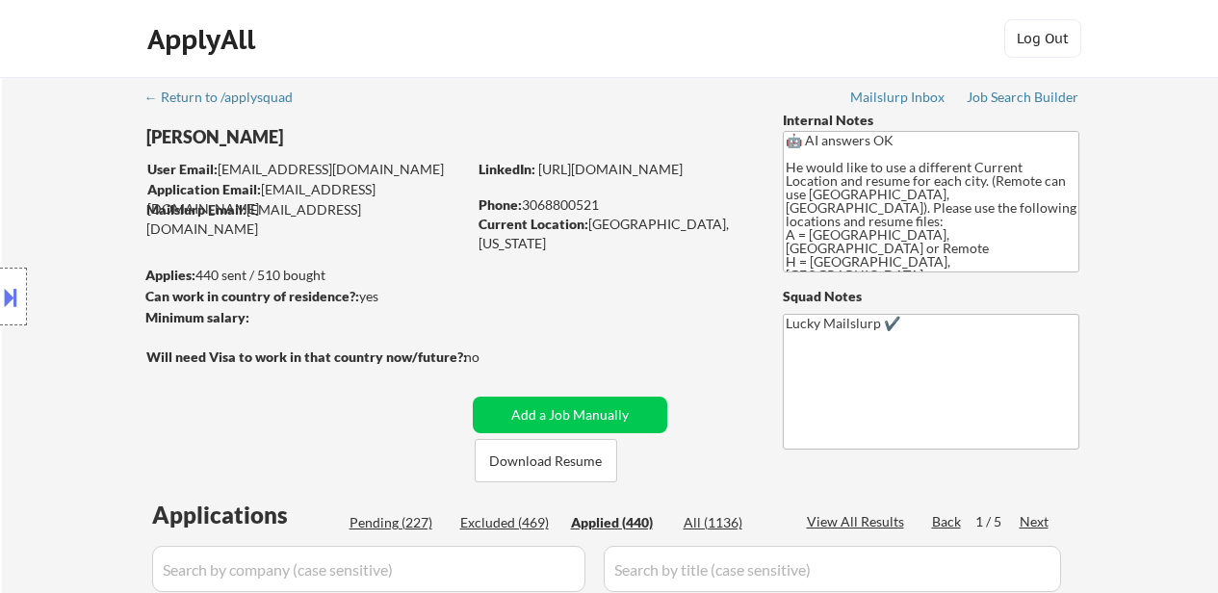
select select ""applied""
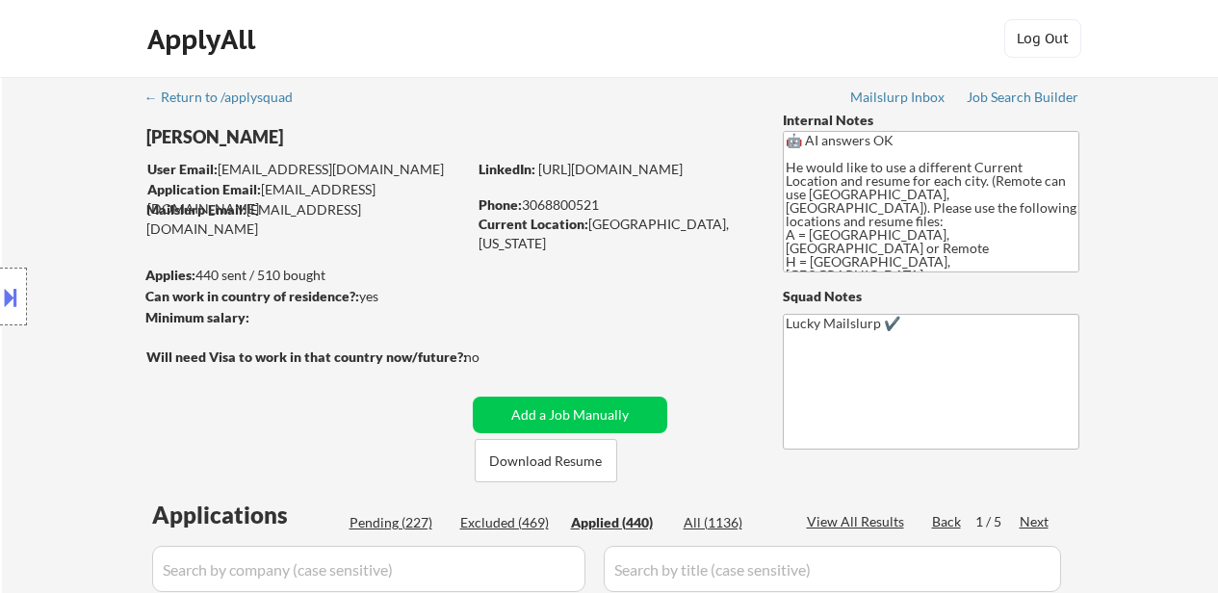
select select ""applied""
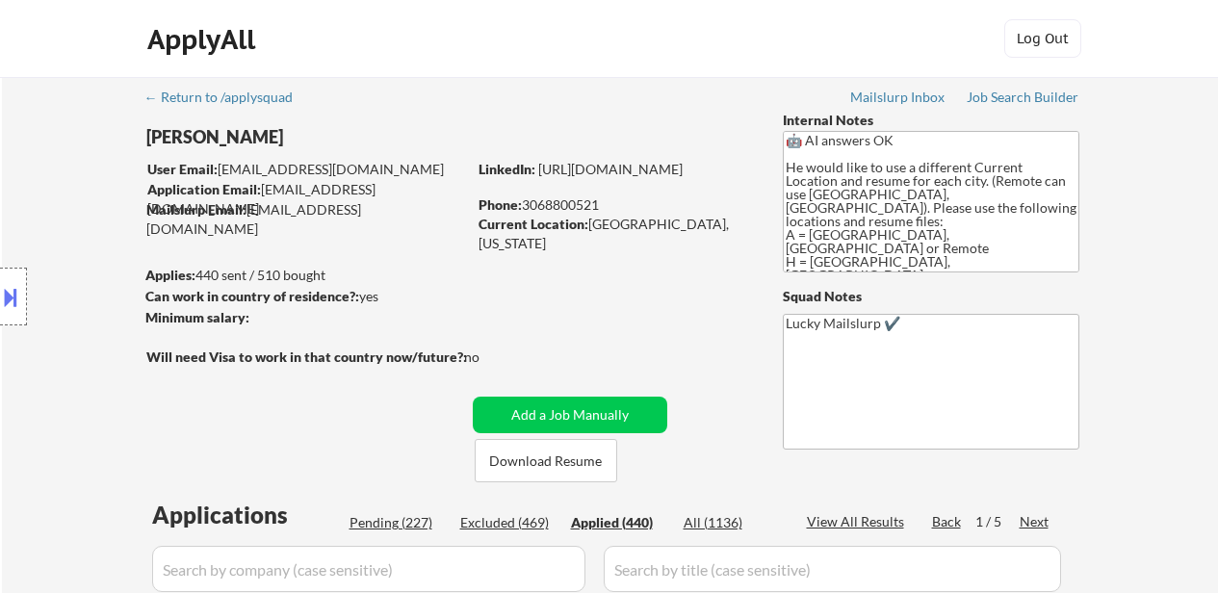
select select ""applied""
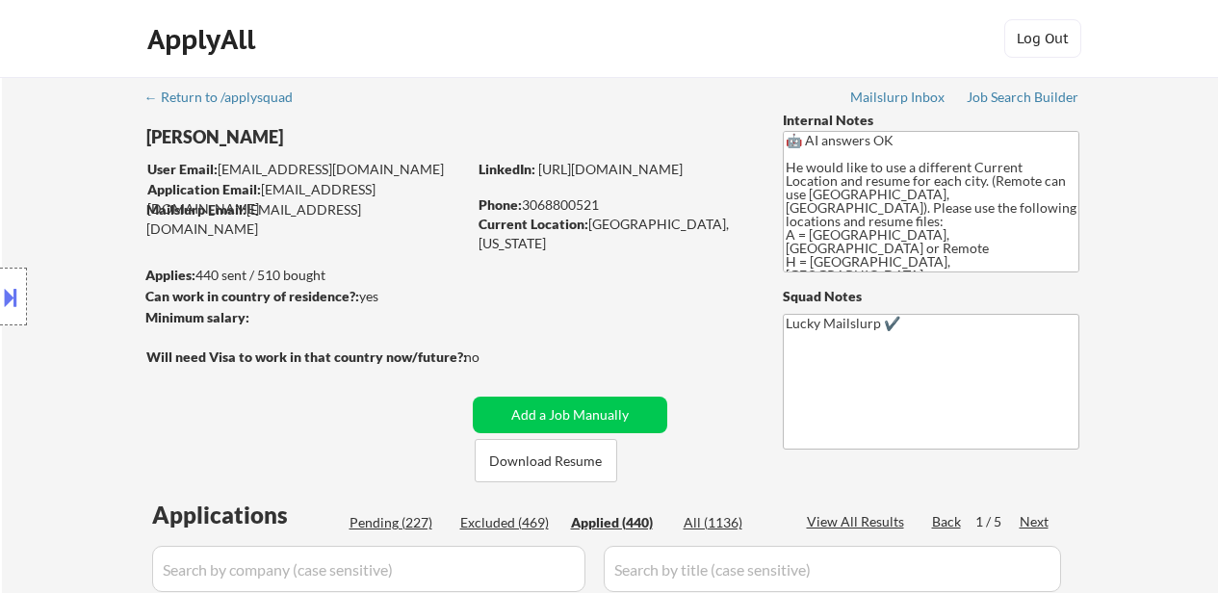
select select ""applied""
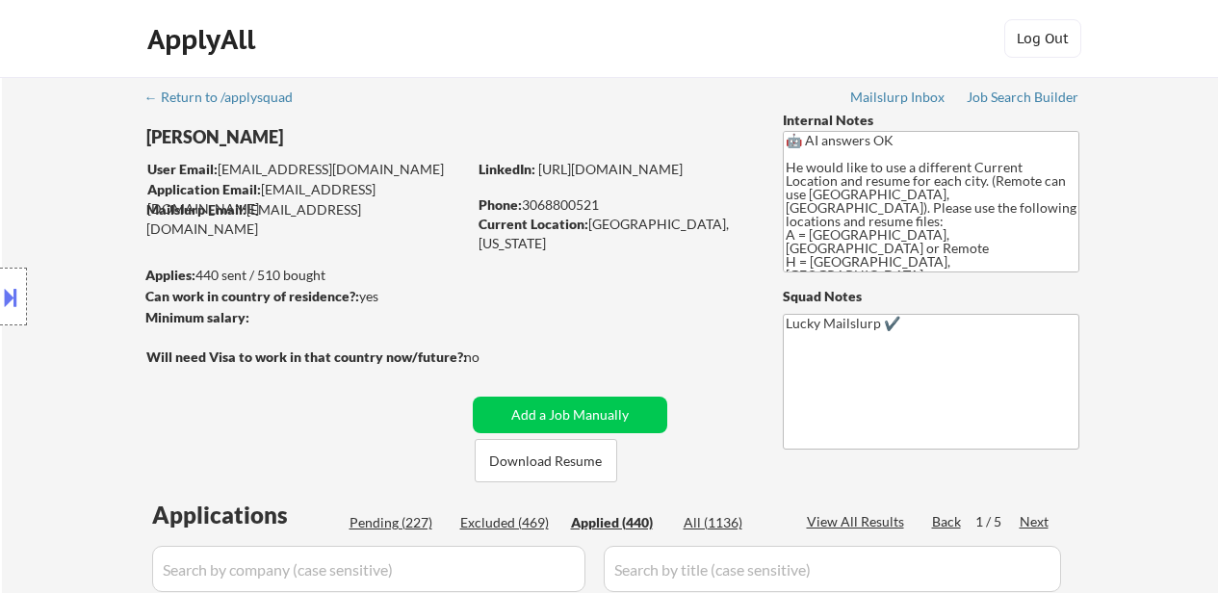
select select ""applied""
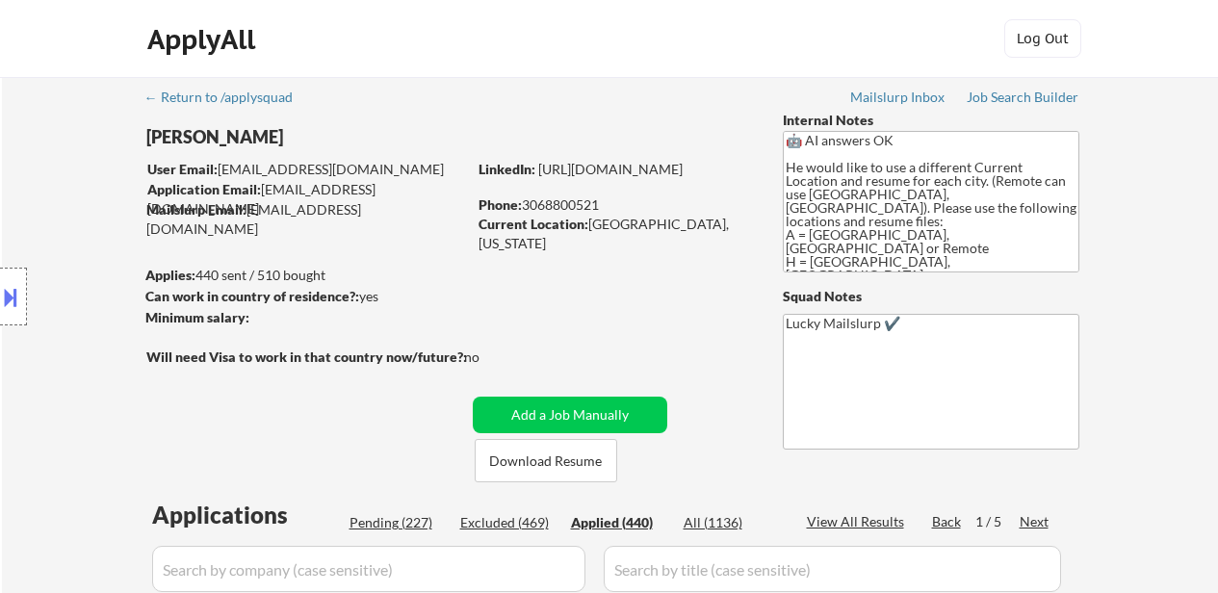
select select ""applied""
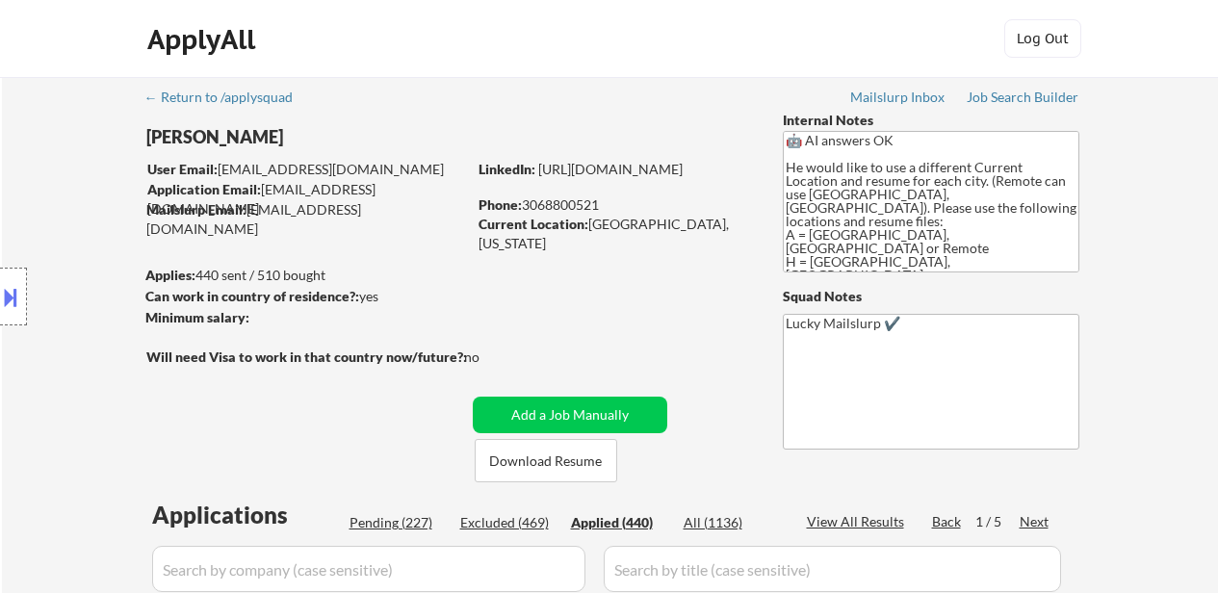
select select ""applied""
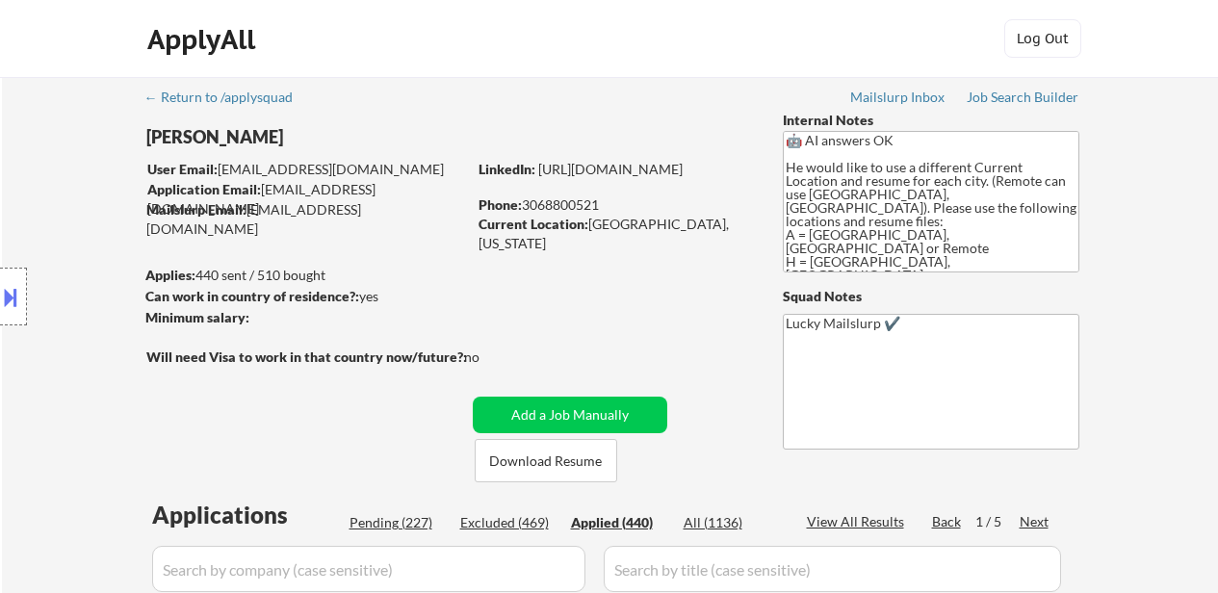
select select ""applied""
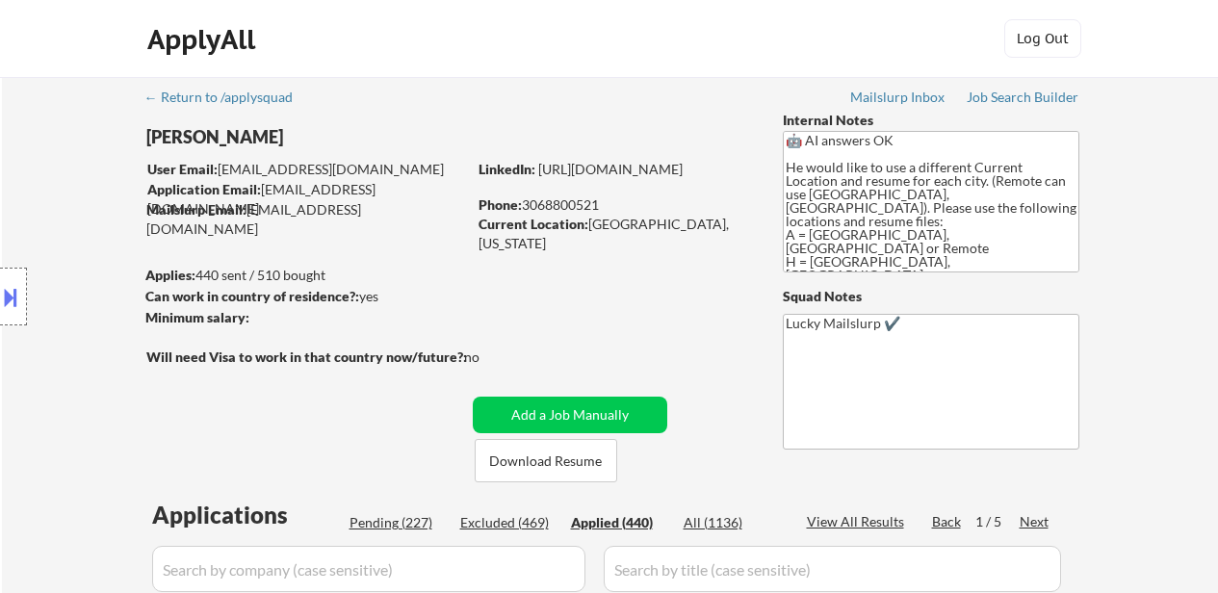
select select ""applied""
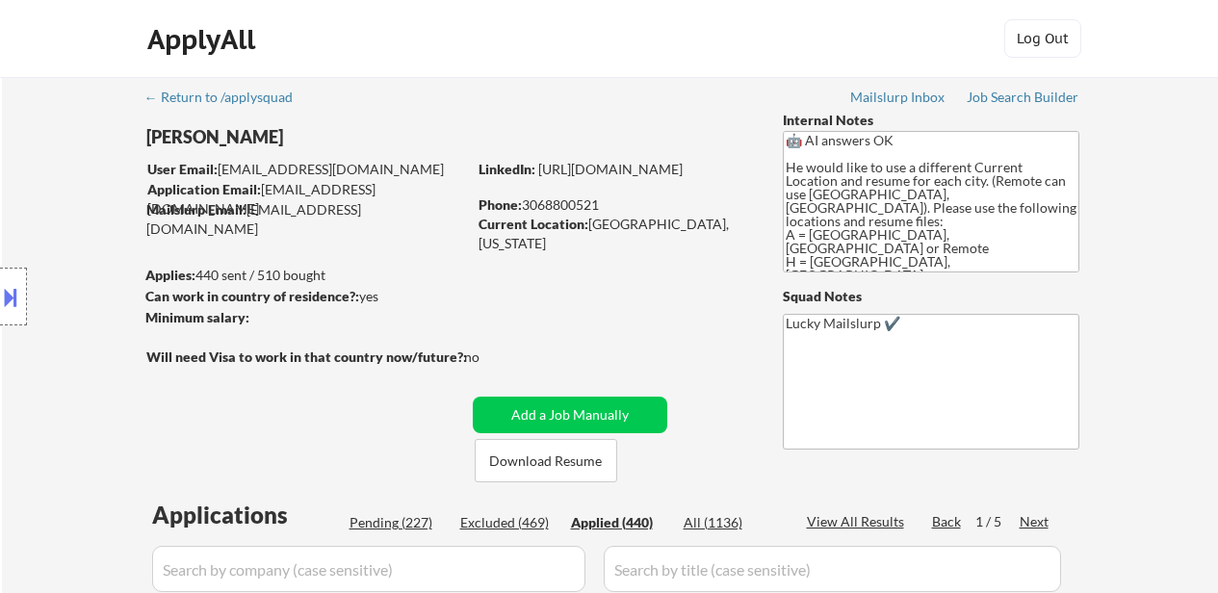
select select ""applied""
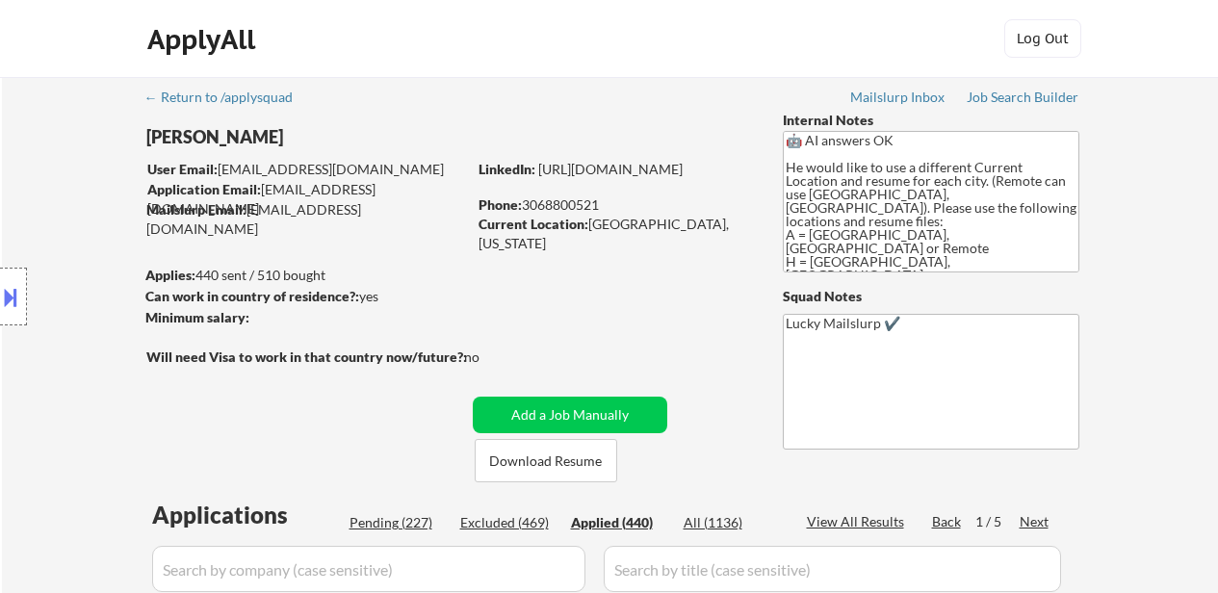
select select ""applied""
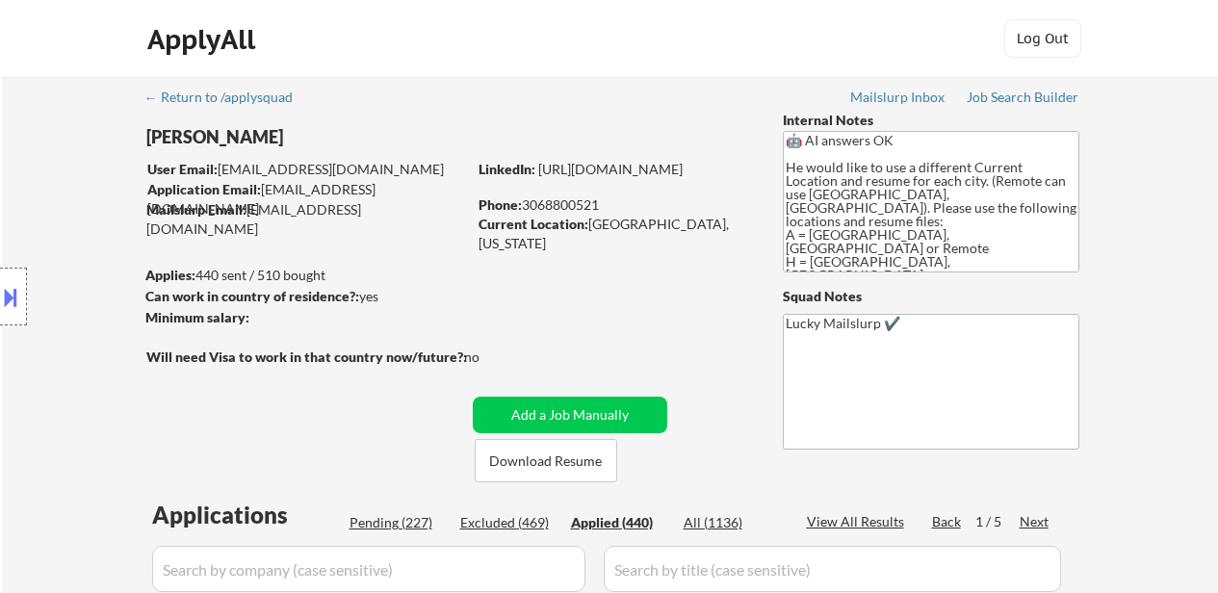
select select ""applied""
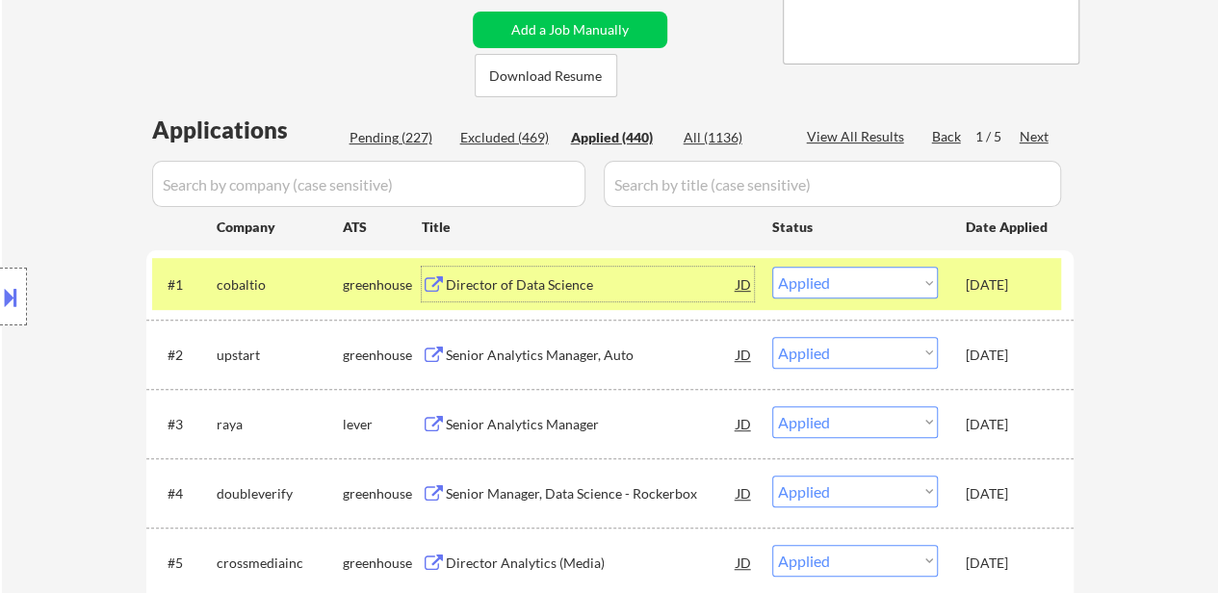
scroll to position [578, 0]
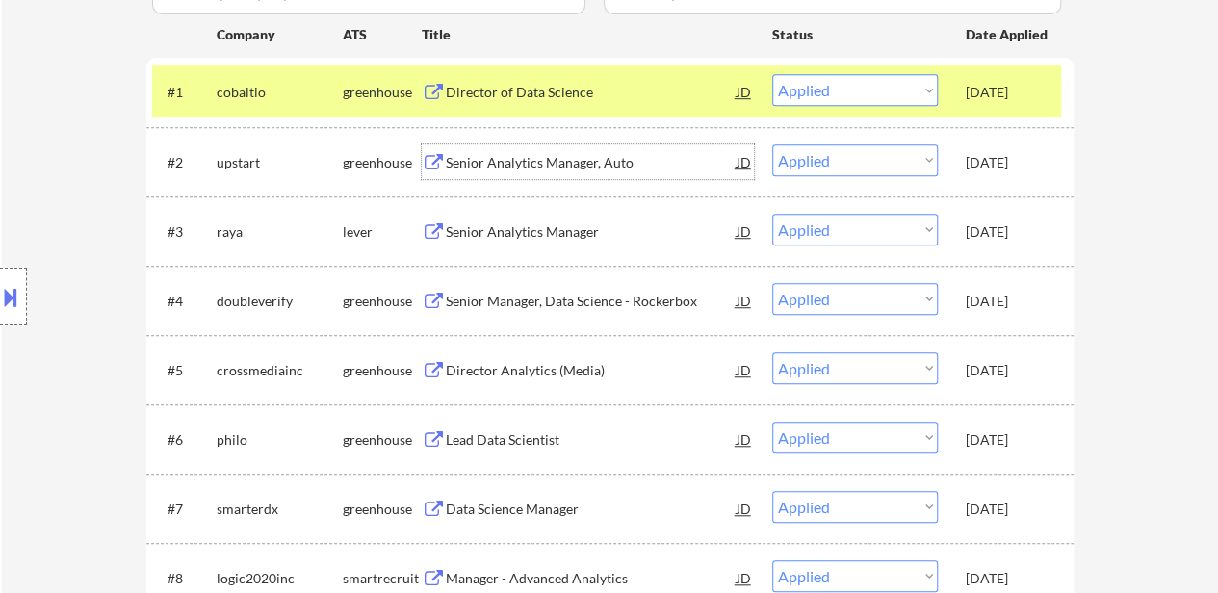
click at [601, 153] on div "Senior Analytics Manager, Auto" at bounding box center [591, 162] width 291 height 19
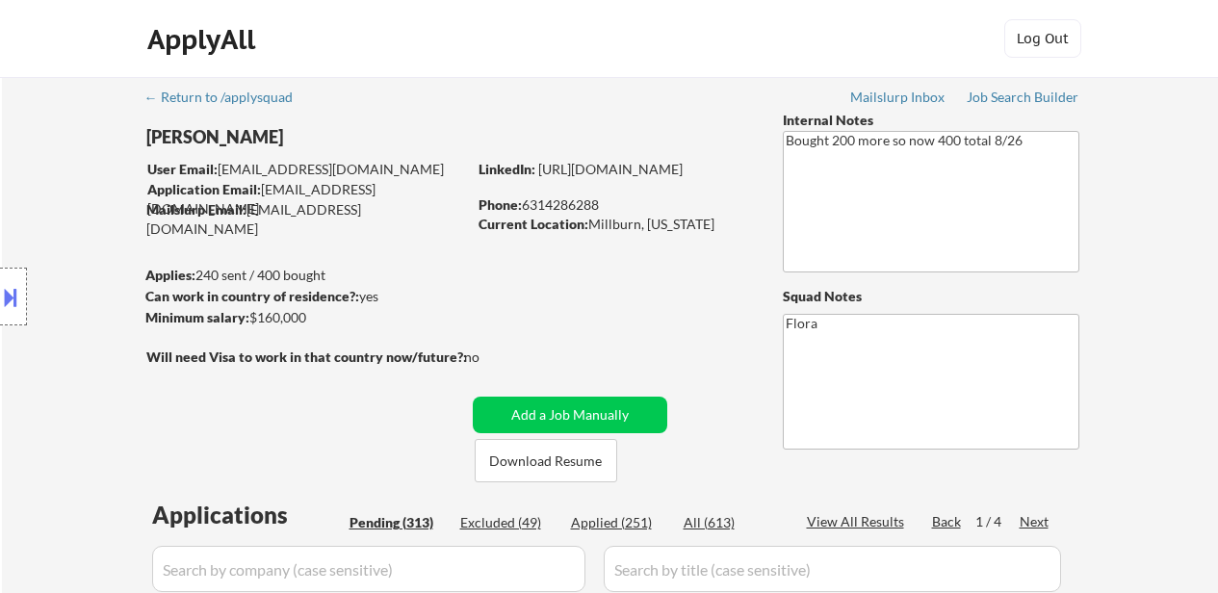
select select ""pending""
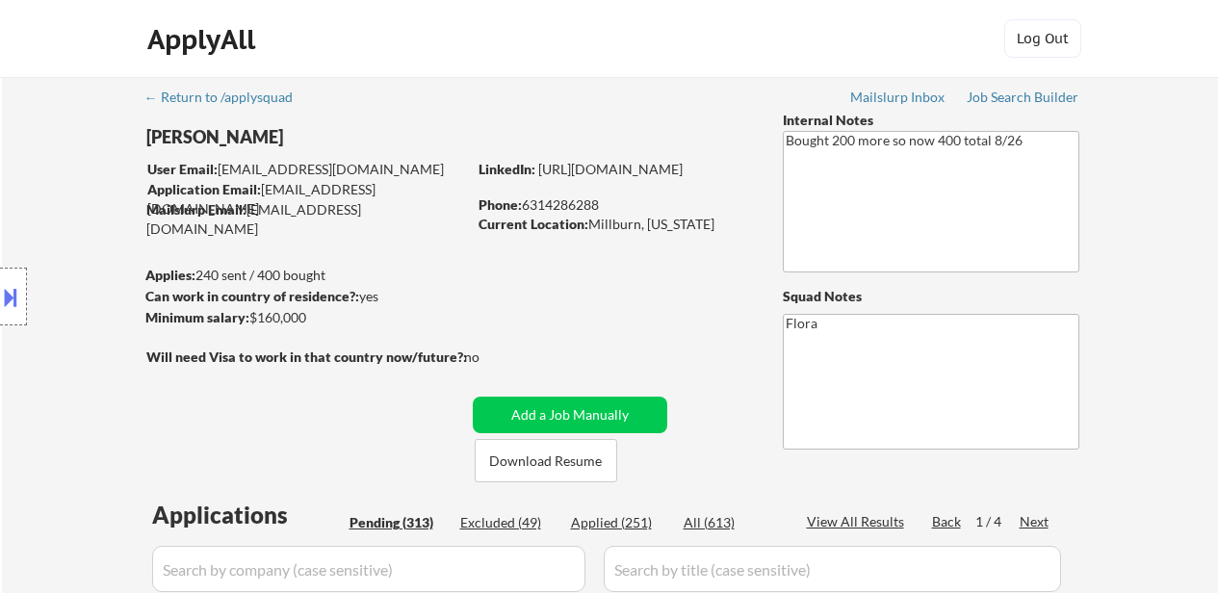
select select ""pending""
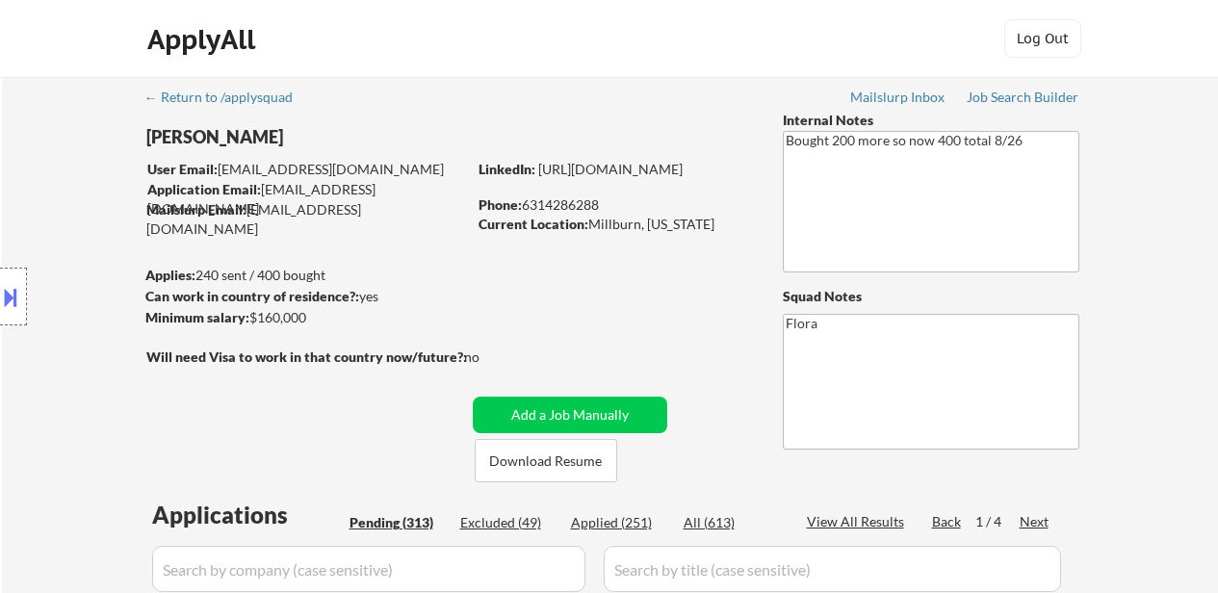
select select ""pending""
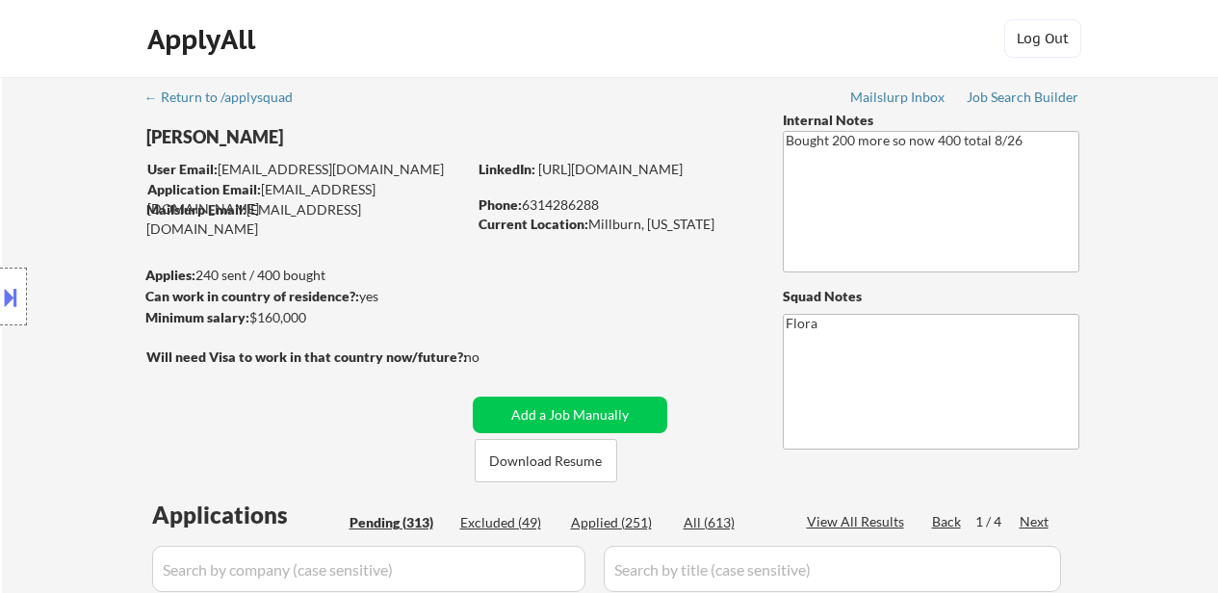
select select ""pending""
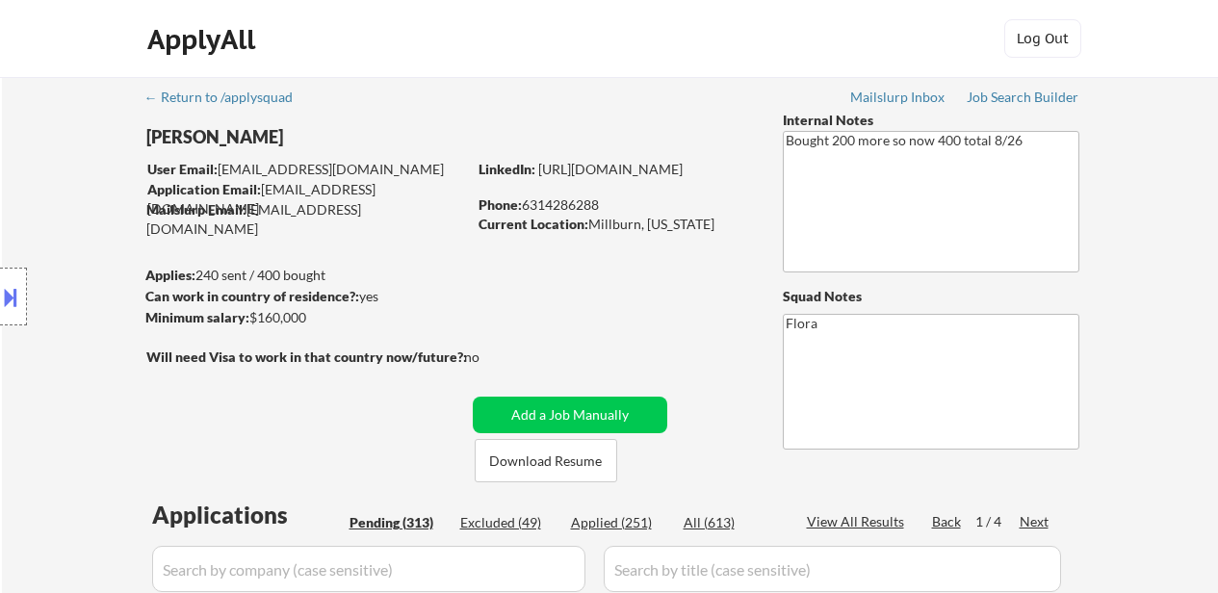
select select ""pending""
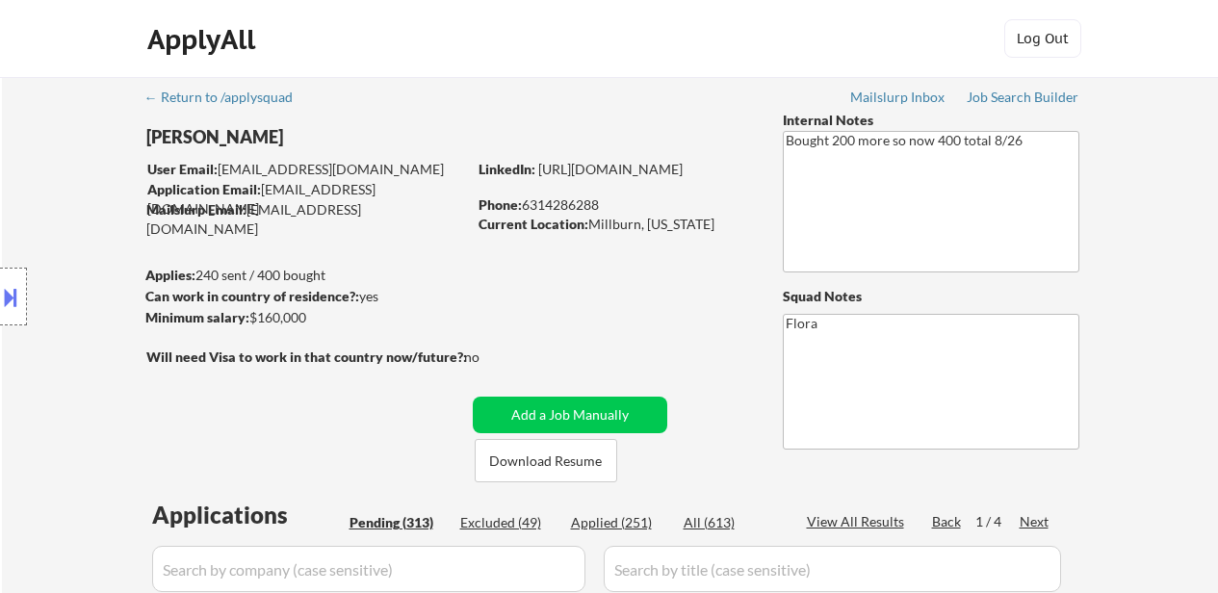
select select ""pending""
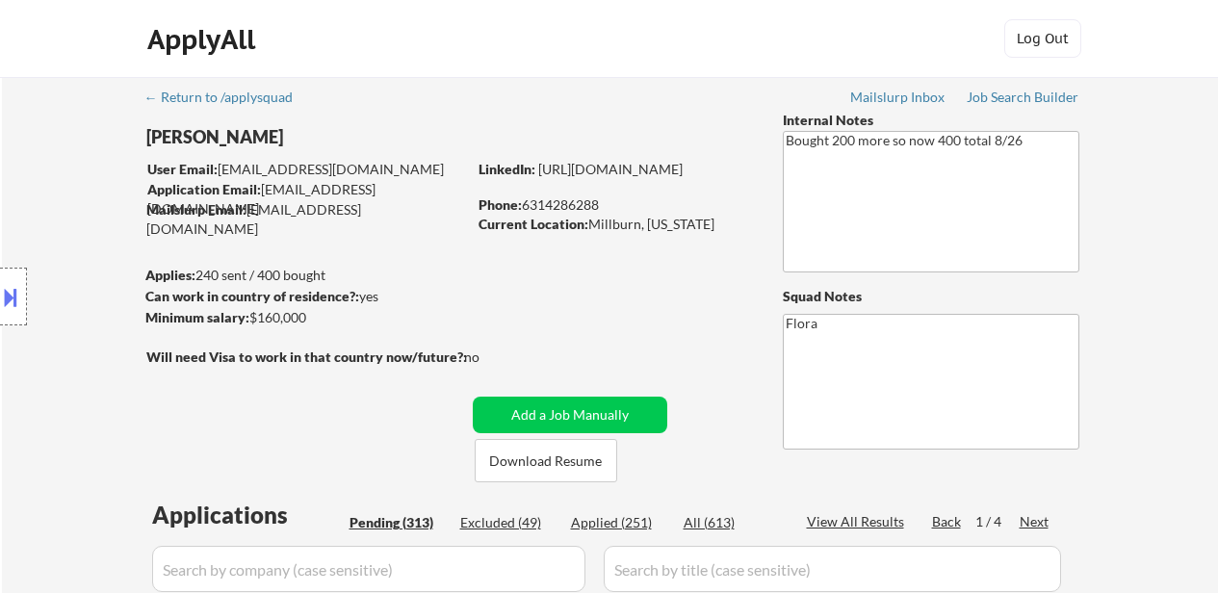
select select ""pending""
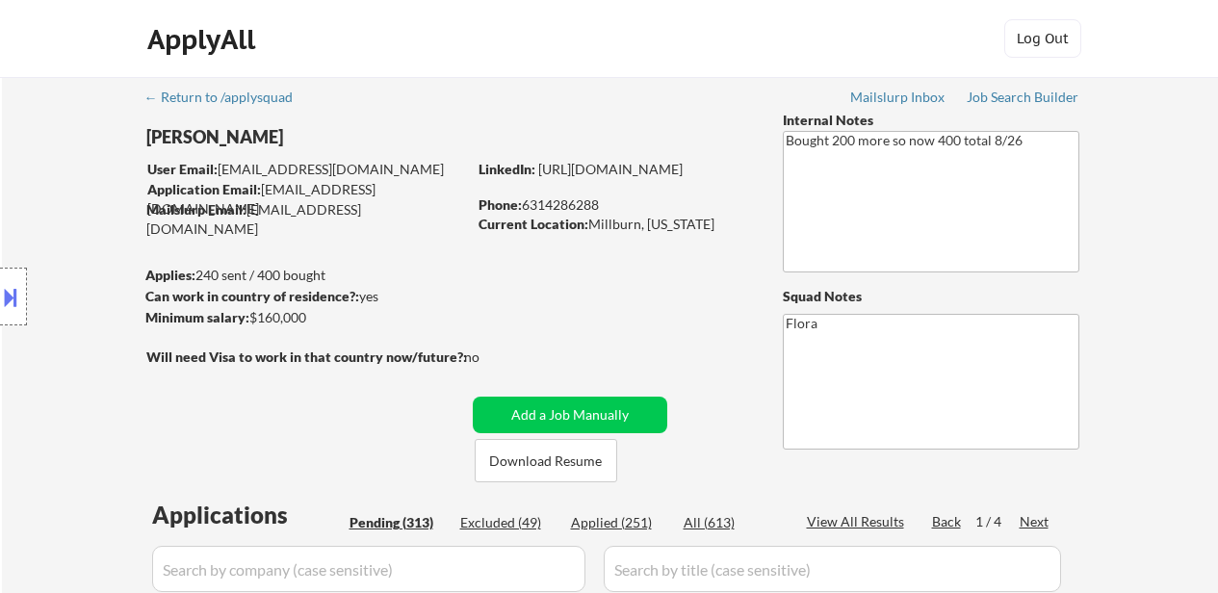
select select ""pending""
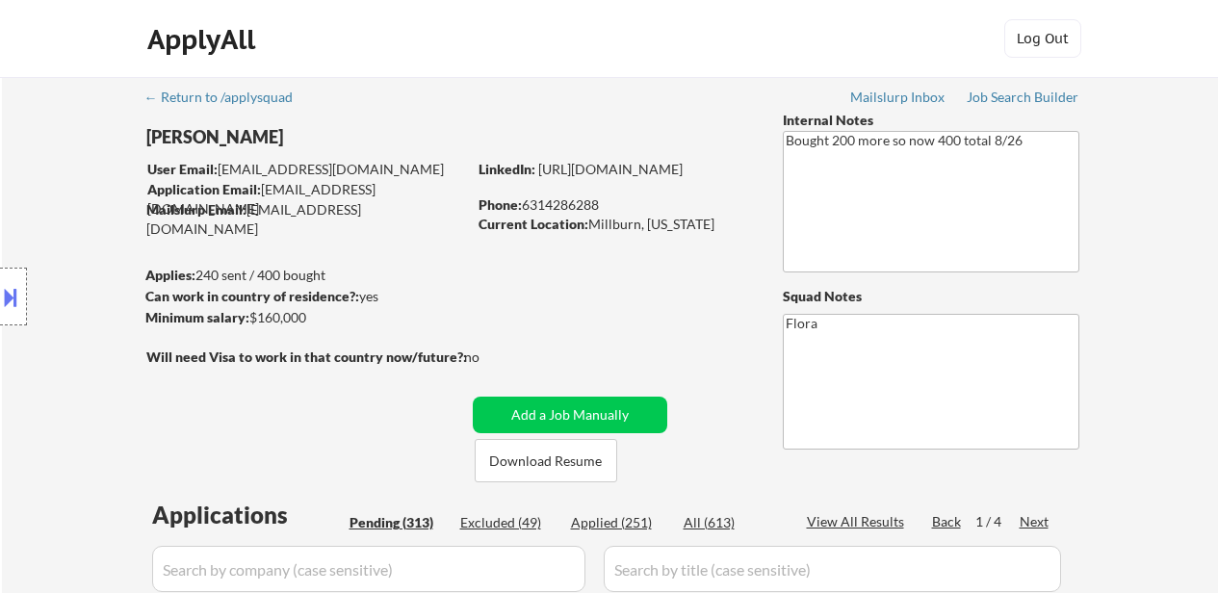
select select ""pending""
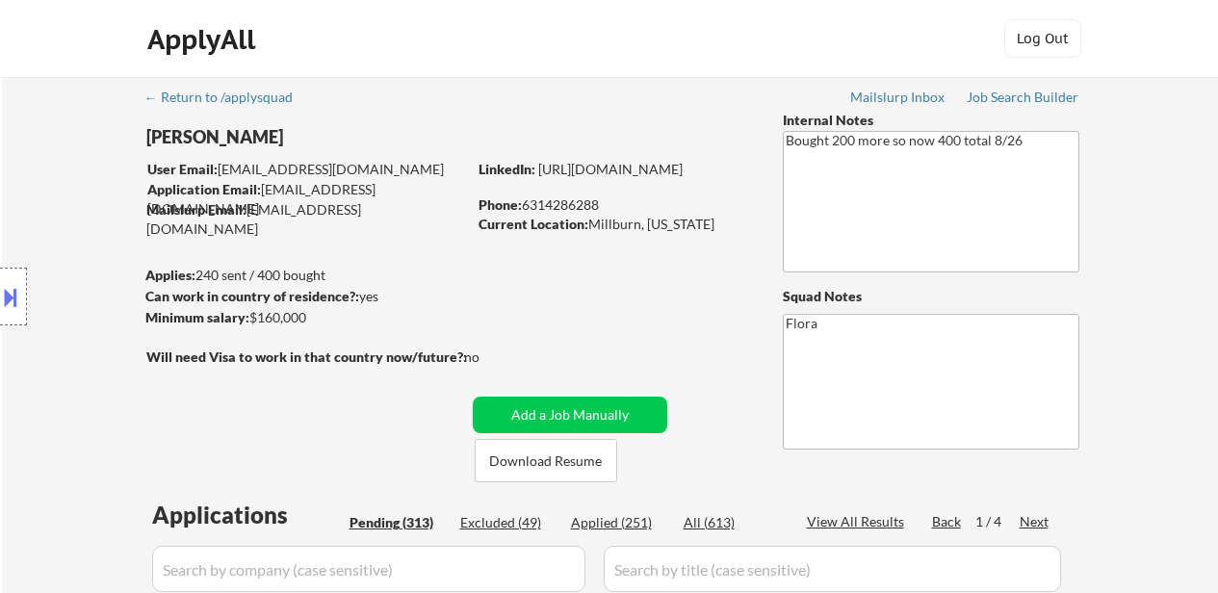
select select ""pending""
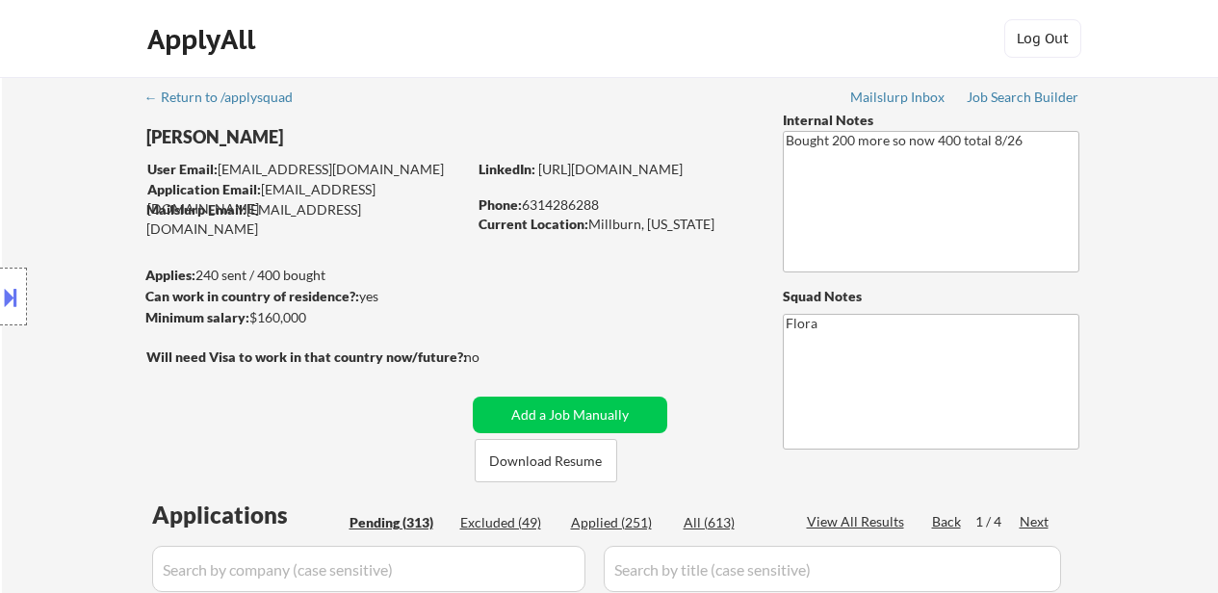
select select ""pending""
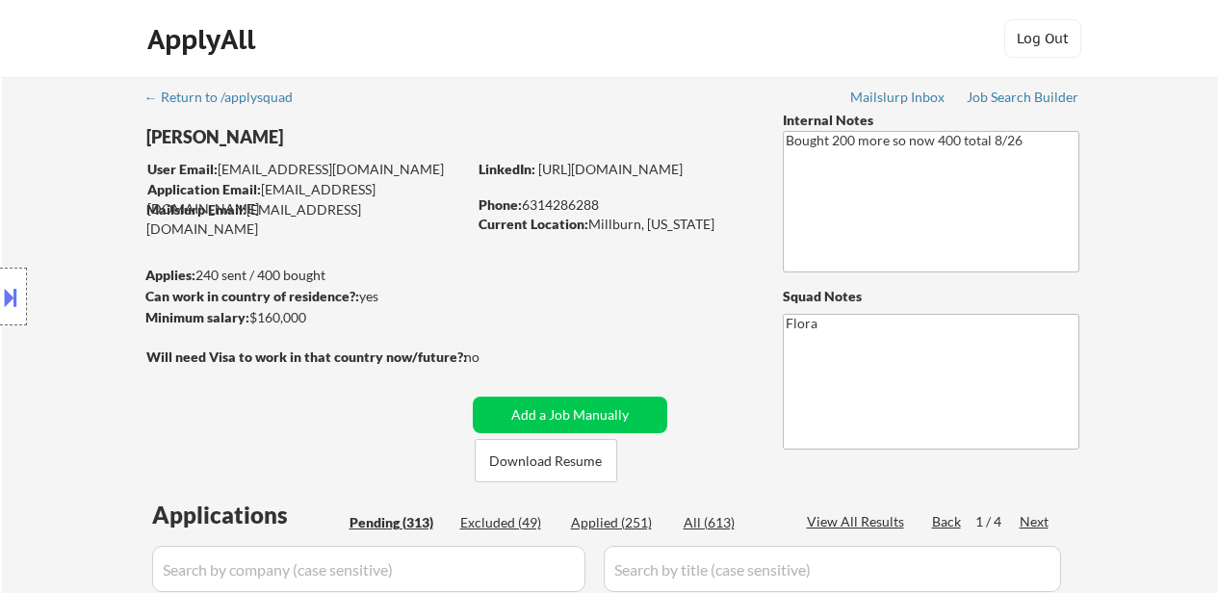
select select ""pending""
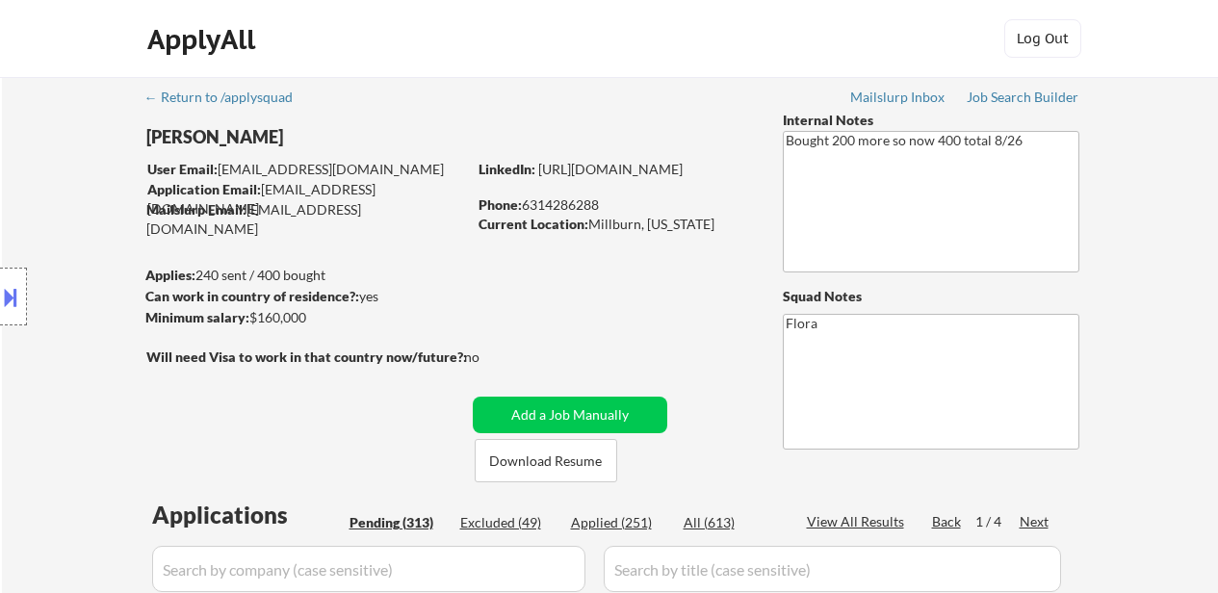
select select ""pending""
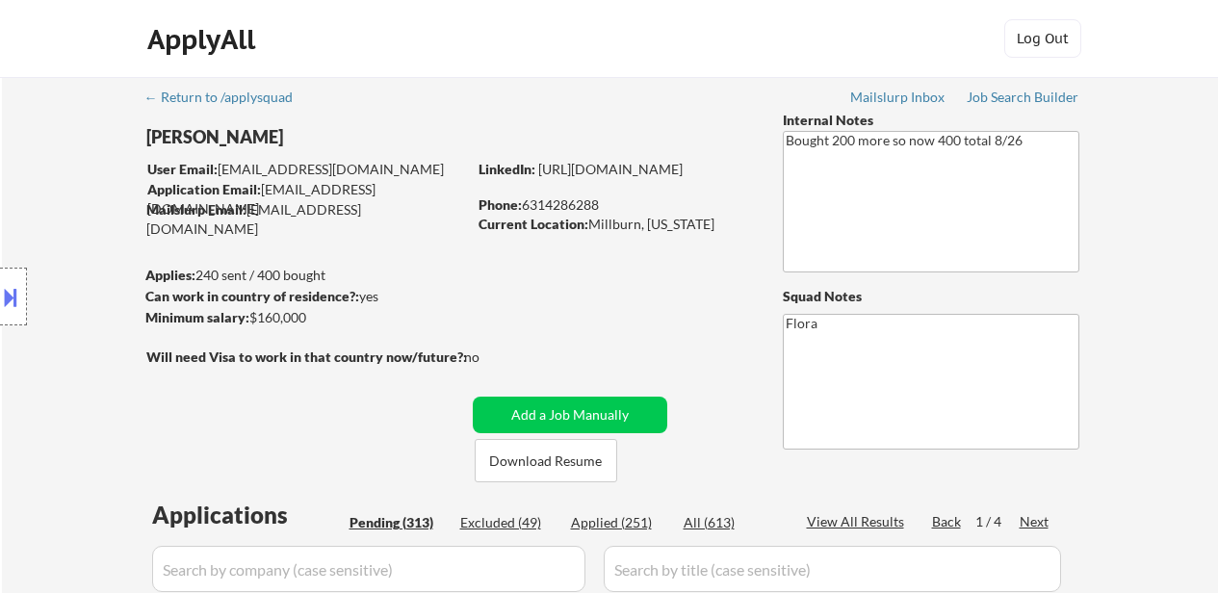
select select ""pending""
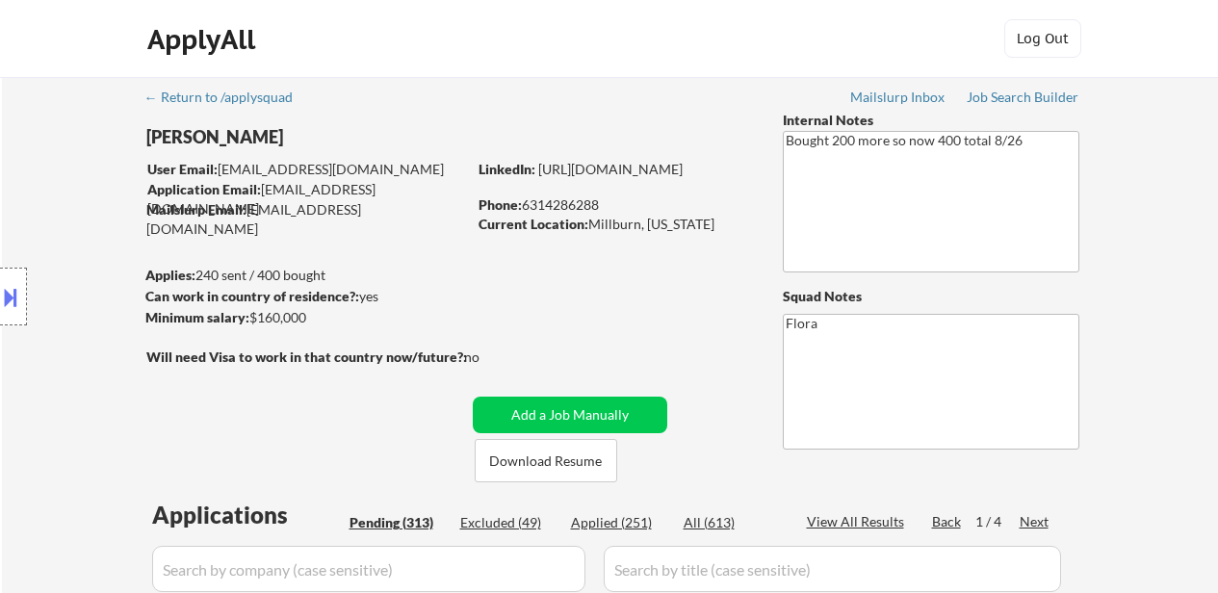
select select ""pending""
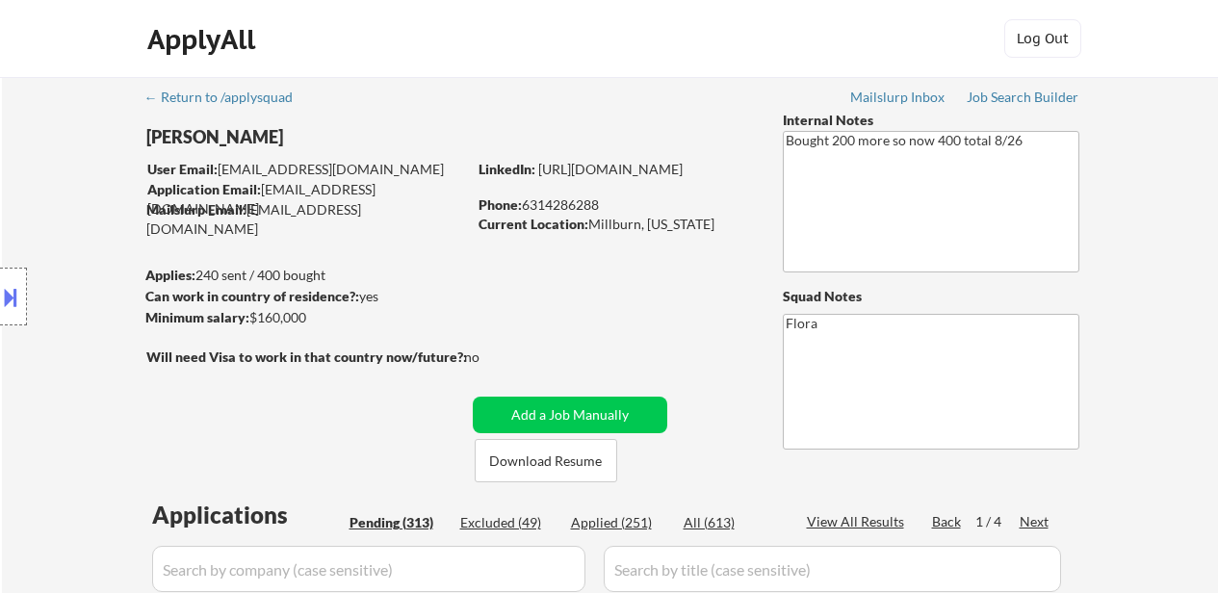
select select ""pending""
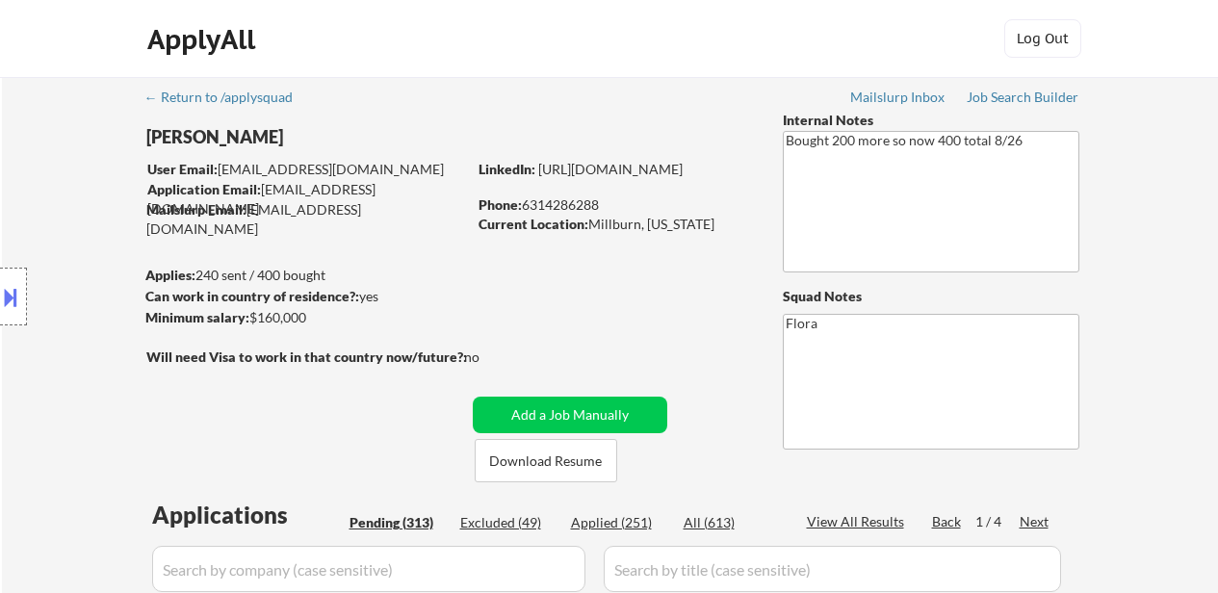
select select ""pending""
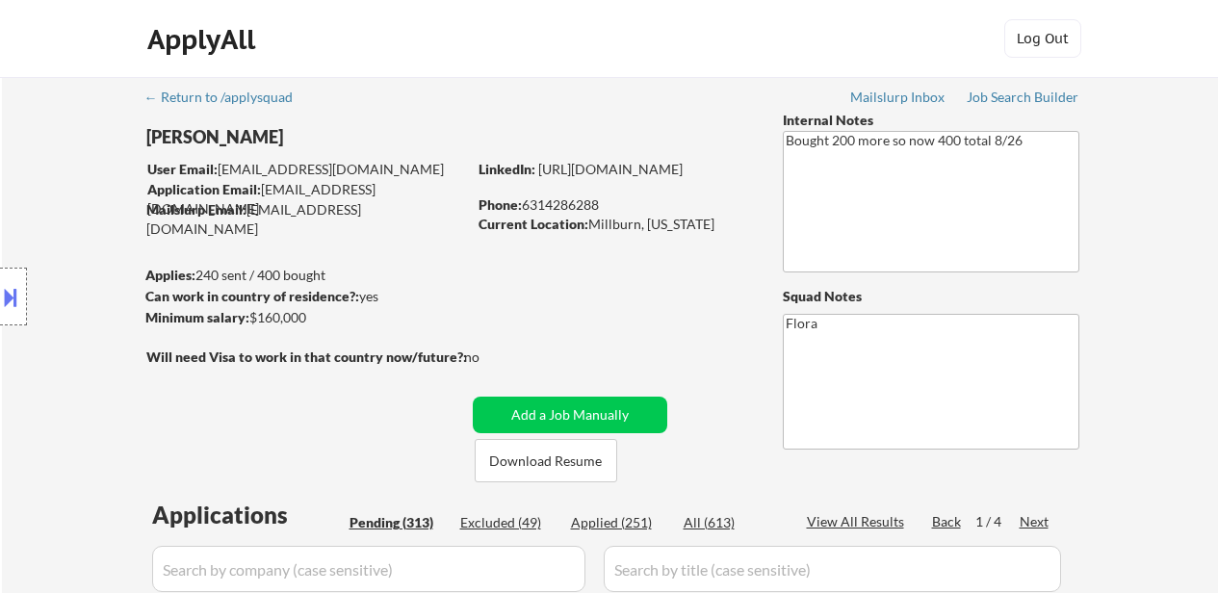
select select ""pending""
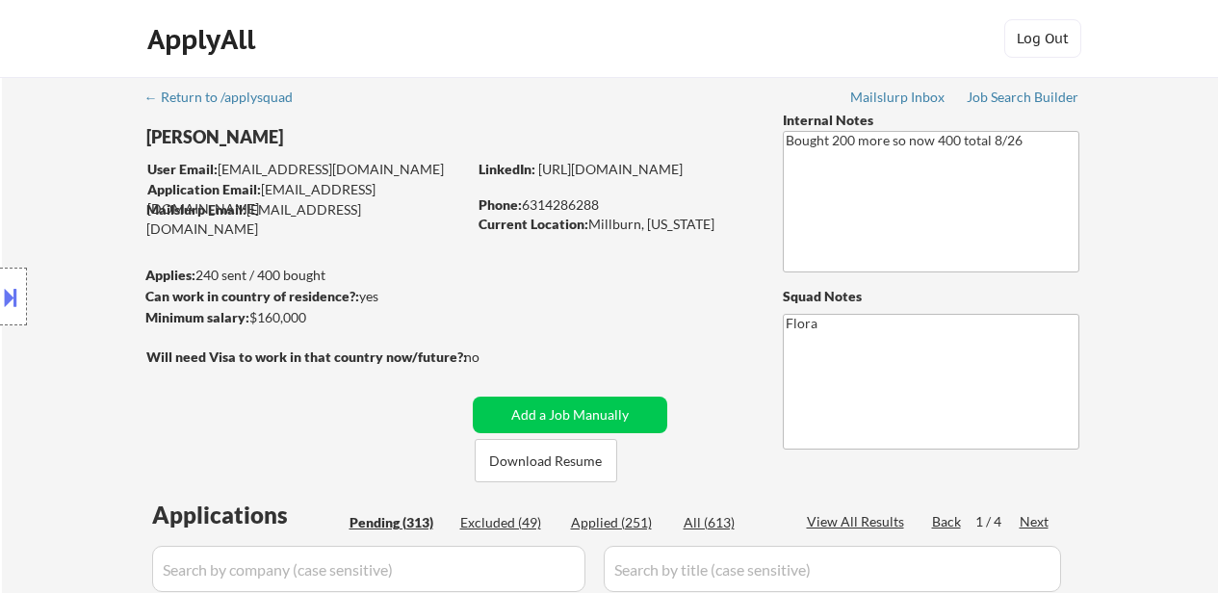
select select ""pending""
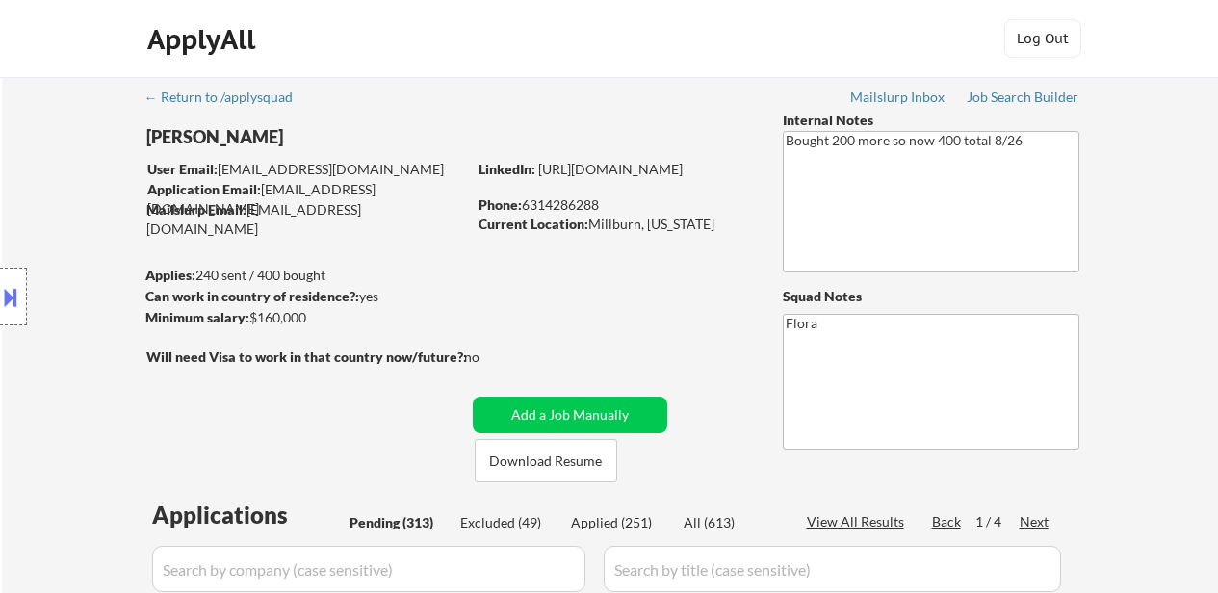
select select ""pending""
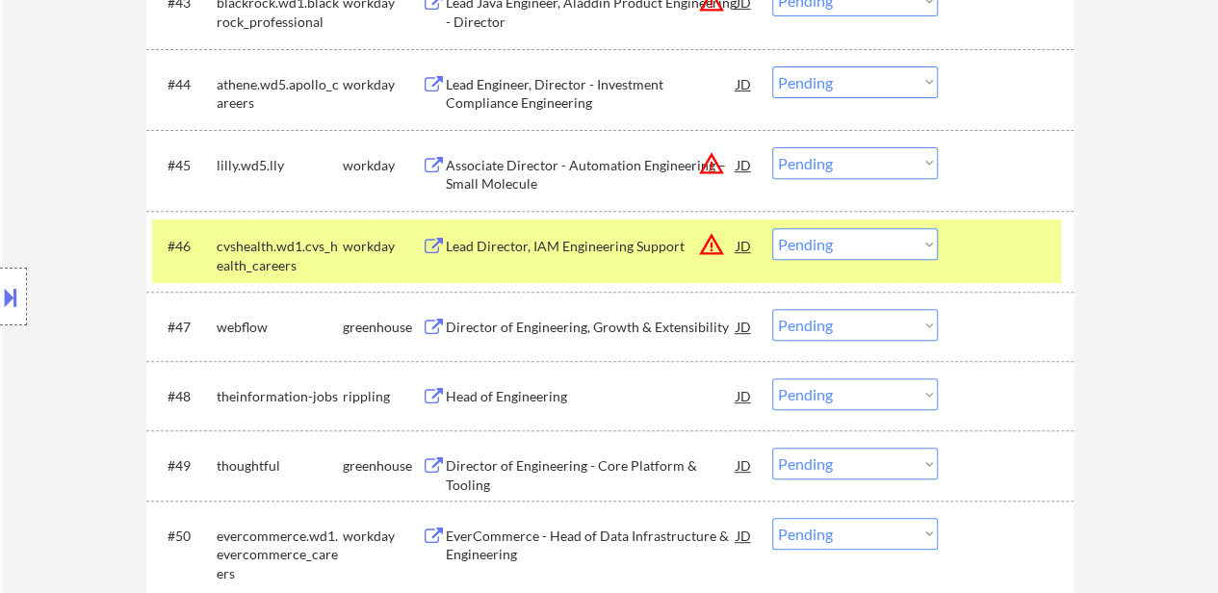
scroll to position [4045, 0]
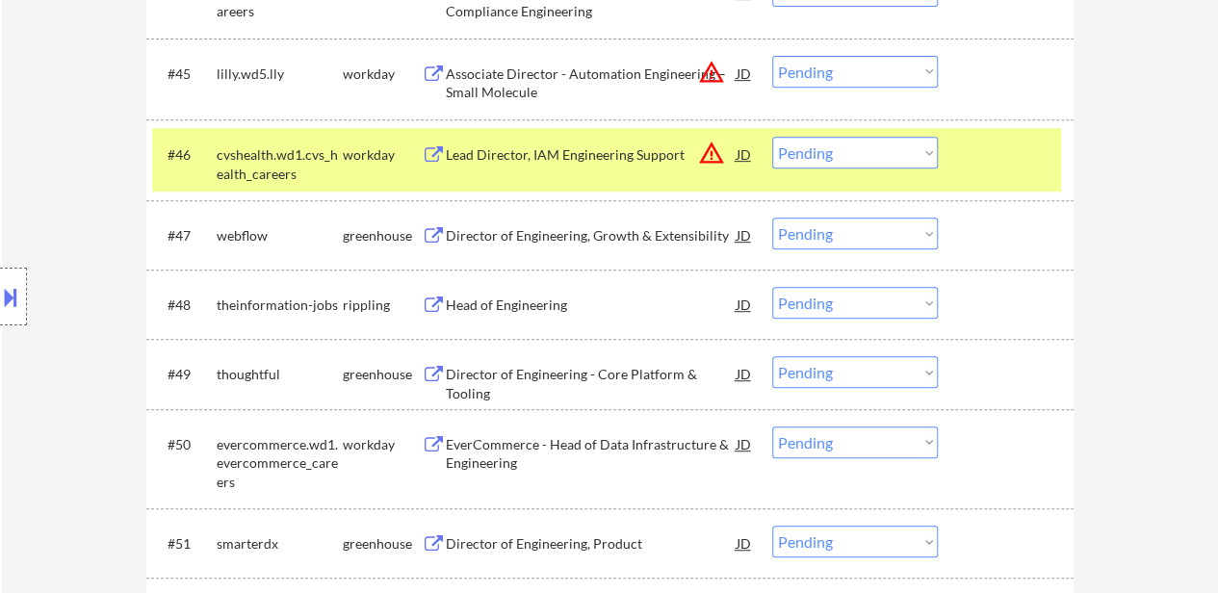
click at [603, 243] on div "Director of Engineering, Growth & Extensibility" at bounding box center [591, 235] width 291 height 19
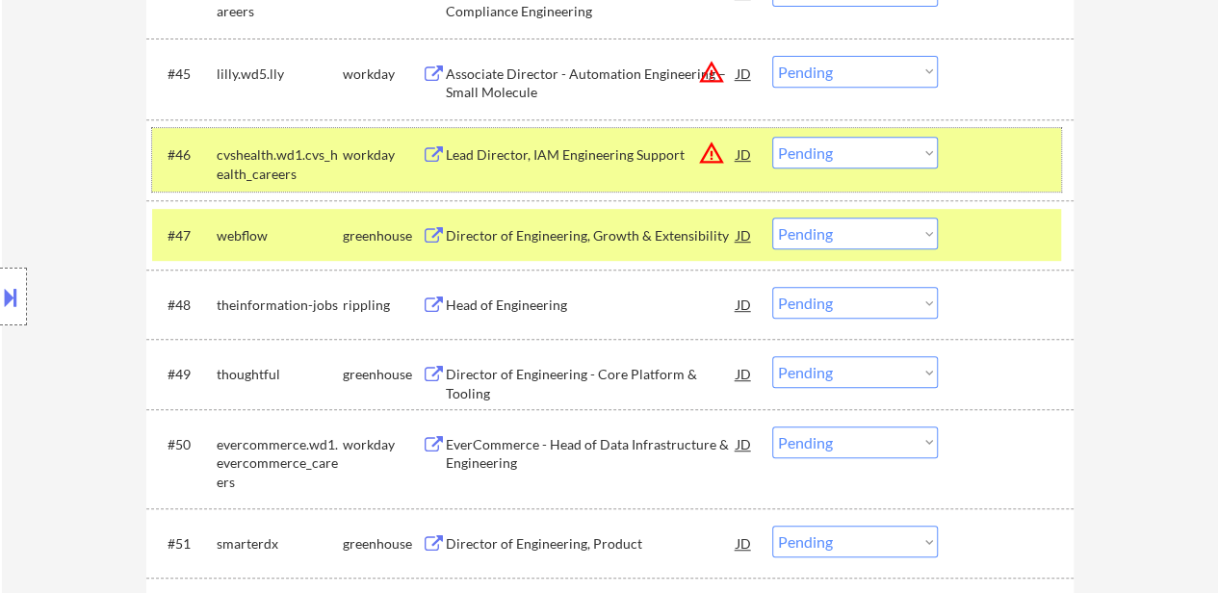
click at [979, 143] on div at bounding box center [1008, 154] width 85 height 35
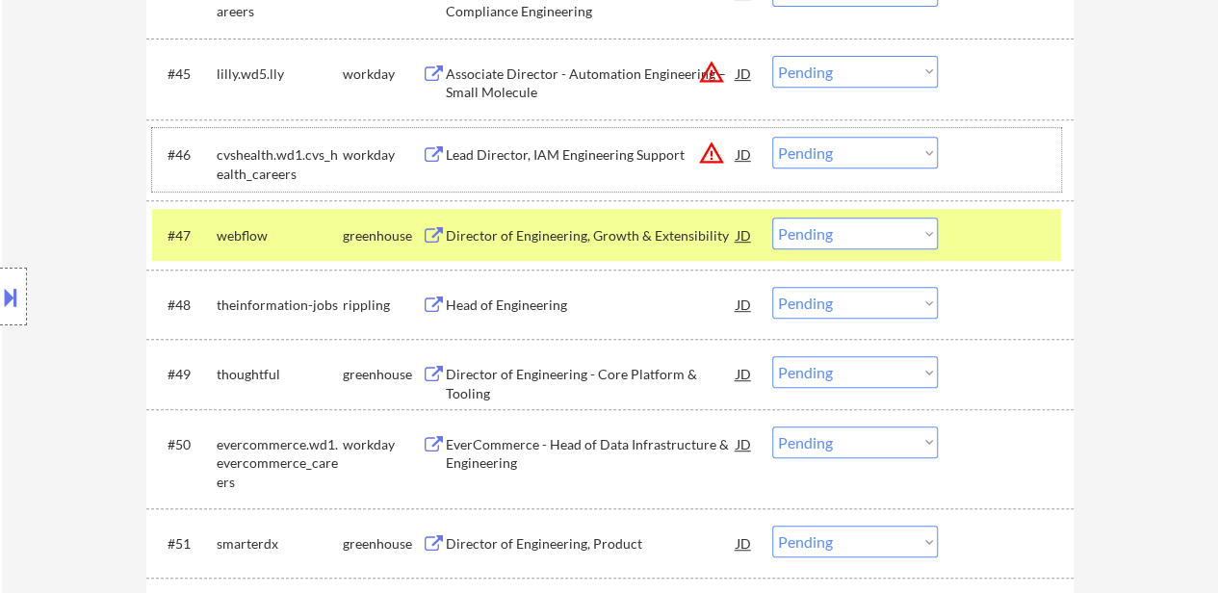
click at [827, 234] on select "Choose an option... Pending Applied Excluded (Questions) Excluded (Expired) Exc…" at bounding box center [855, 234] width 166 height 32
click at [772, 218] on select "Choose an option... Pending Applied Excluded (Questions) Excluded (Expired) Exc…" at bounding box center [855, 234] width 166 height 32
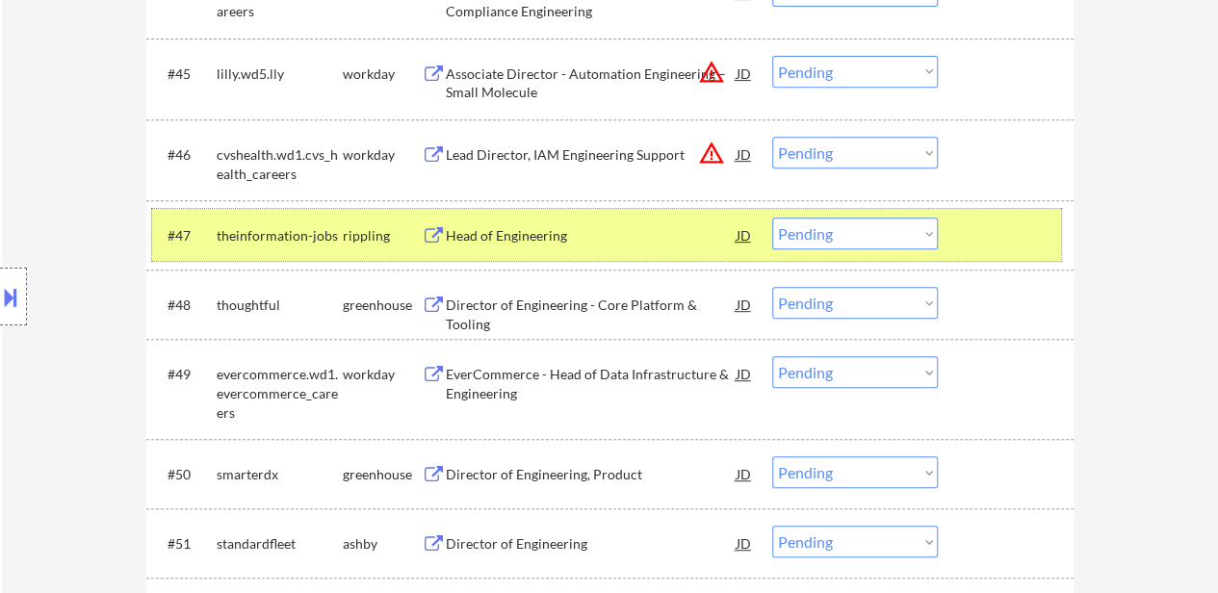
drag, startPoint x: 970, startPoint y: 241, endPoint x: 853, endPoint y: 272, distance: 120.5
click at [971, 241] on div at bounding box center [1008, 235] width 85 height 35
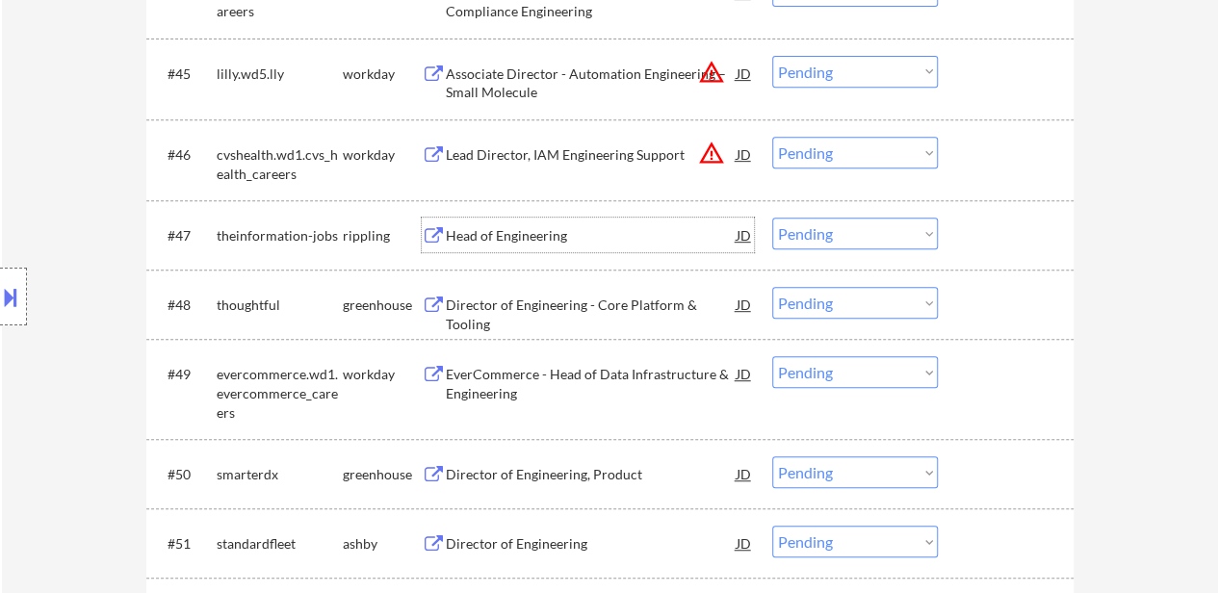
click at [548, 236] on div "Head of Engineering" at bounding box center [591, 235] width 291 height 19
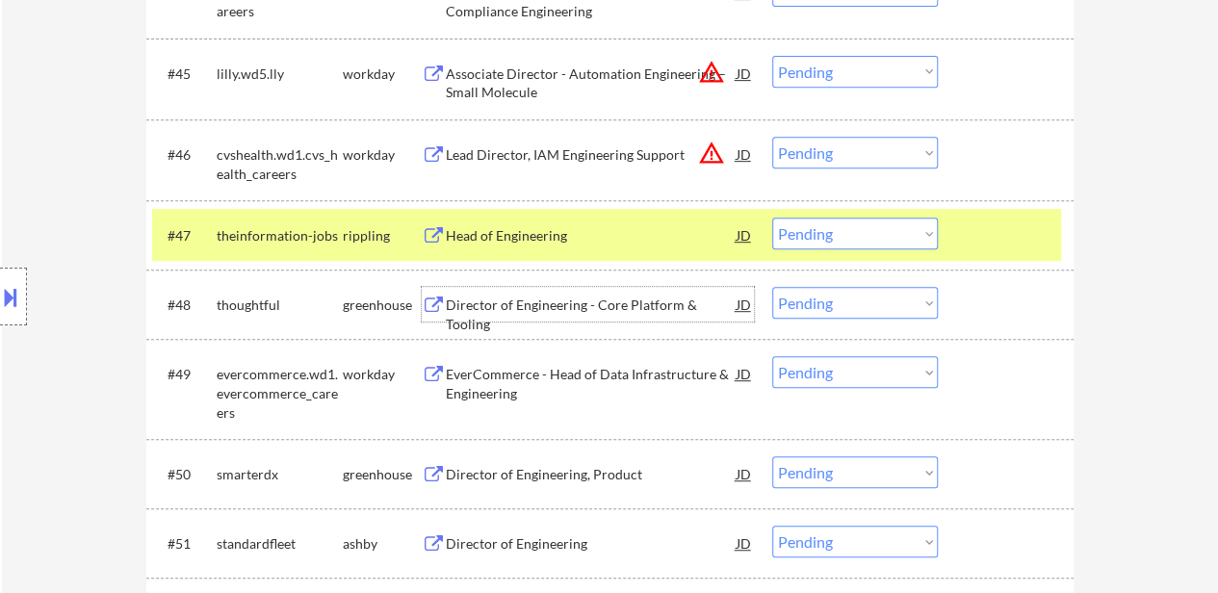
click at [684, 306] on div "Director of Engineering - Core Platform & Tooling" at bounding box center [591, 315] width 291 height 38
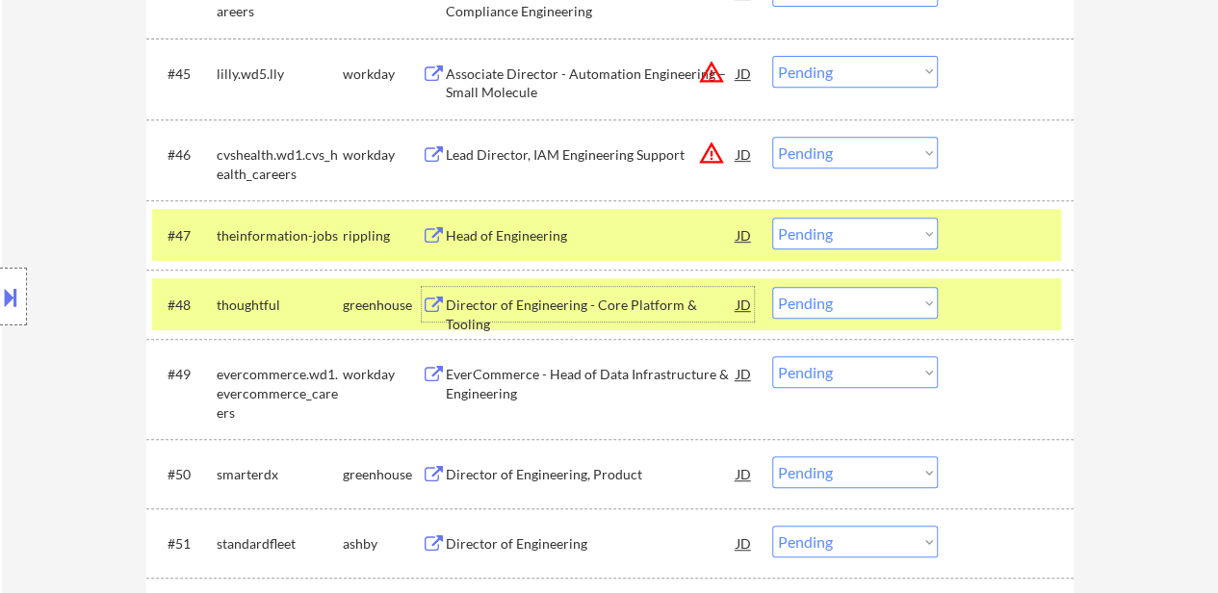
click at [884, 234] on select "Choose an option... Pending Applied Excluded (Questions) Excluded (Expired) Exc…" at bounding box center [855, 234] width 166 height 32
click at [772, 218] on select "Choose an option... Pending Applied Excluded (Questions) Excluded (Expired) Exc…" at bounding box center [855, 234] width 166 height 32
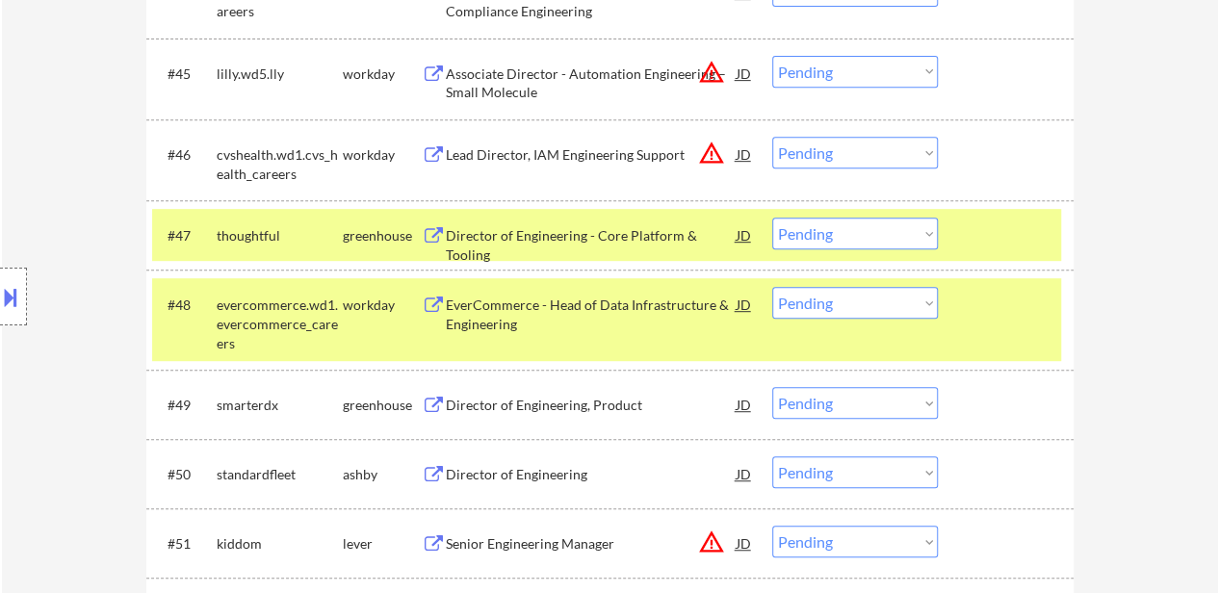
click at [824, 239] on select "Choose an option... Pending Applied Excluded (Questions) Excluded (Expired) Exc…" at bounding box center [855, 234] width 166 height 32
click at [772, 218] on select "Choose an option... Pending Applied Excluded (Questions) Excluded (Expired) Exc…" at bounding box center [855, 234] width 166 height 32
select select ""pending""
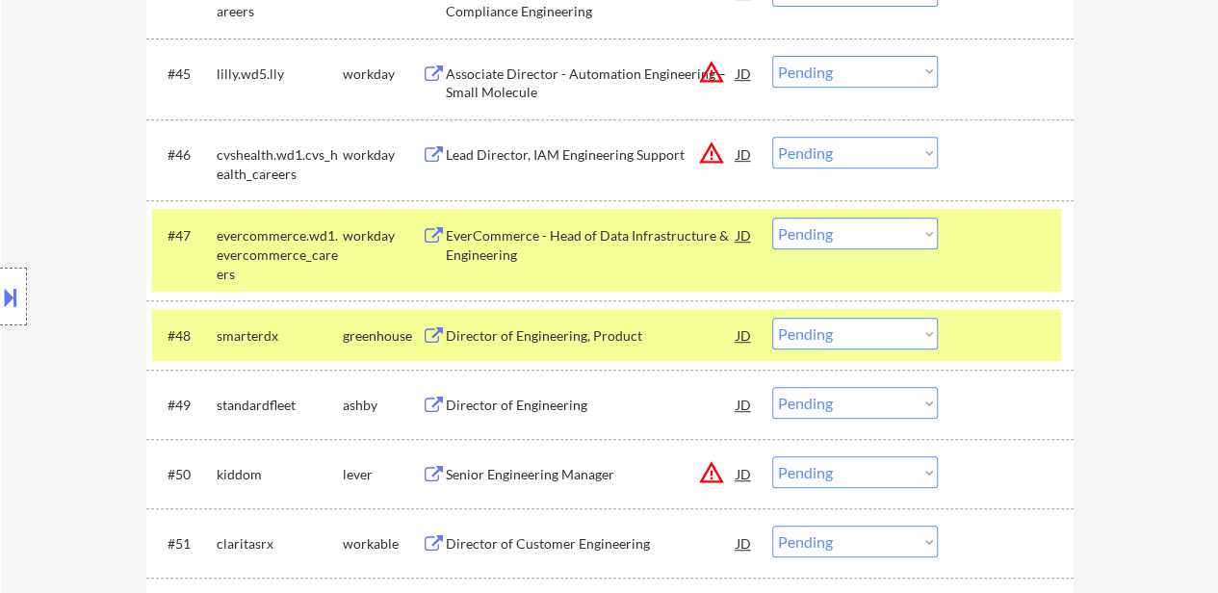
click at [1017, 247] on div at bounding box center [1008, 235] width 85 height 35
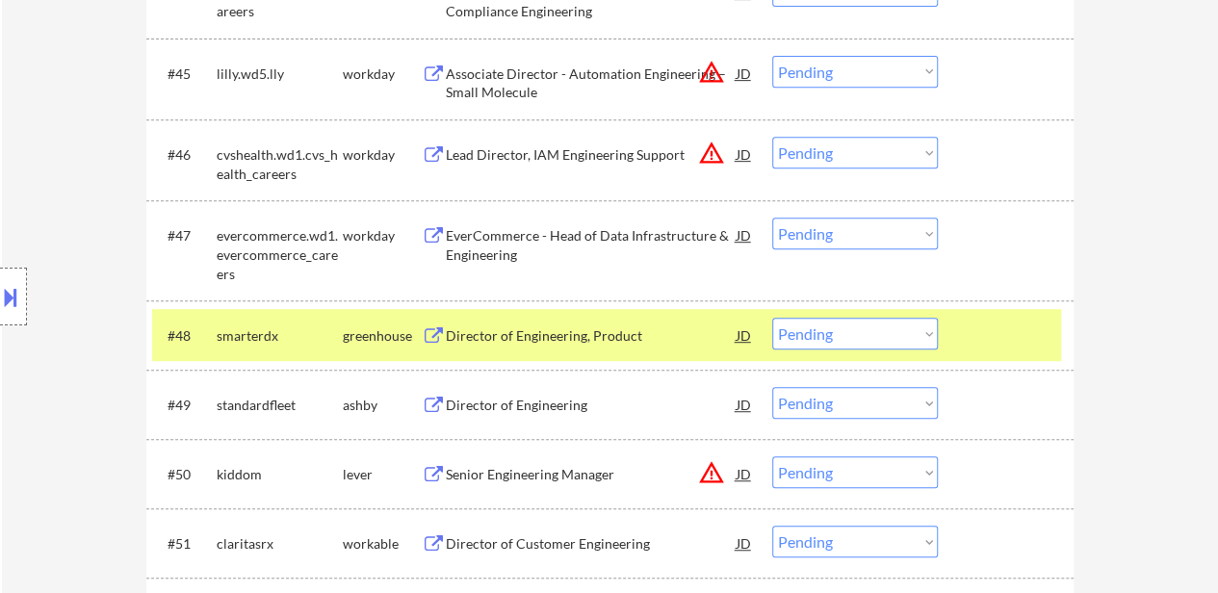
click at [992, 323] on div at bounding box center [1008, 335] width 85 height 35
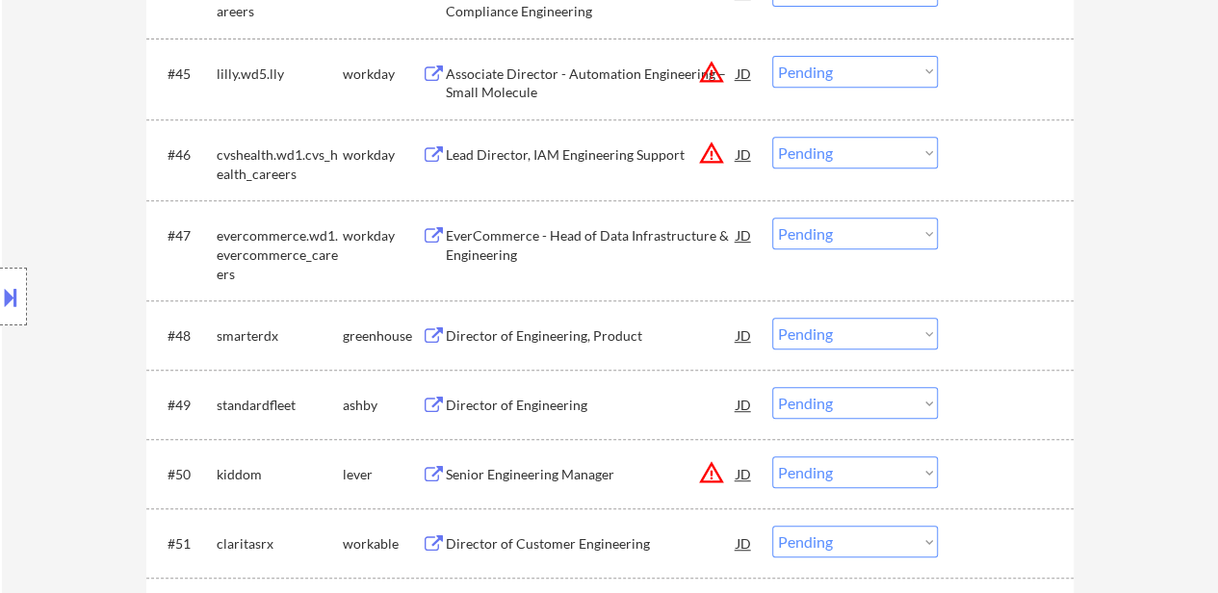
click at [597, 332] on div "Director of Engineering, Product" at bounding box center [591, 335] width 291 height 19
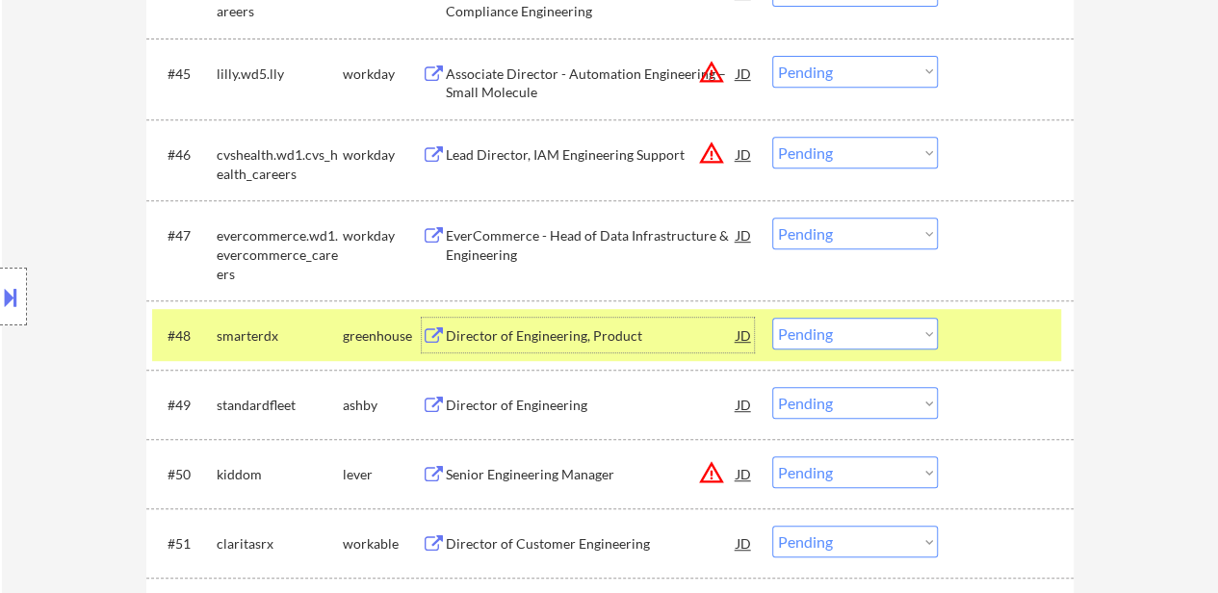
click at [553, 402] on div "Director of Engineering" at bounding box center [591, 405] width 291 height 19
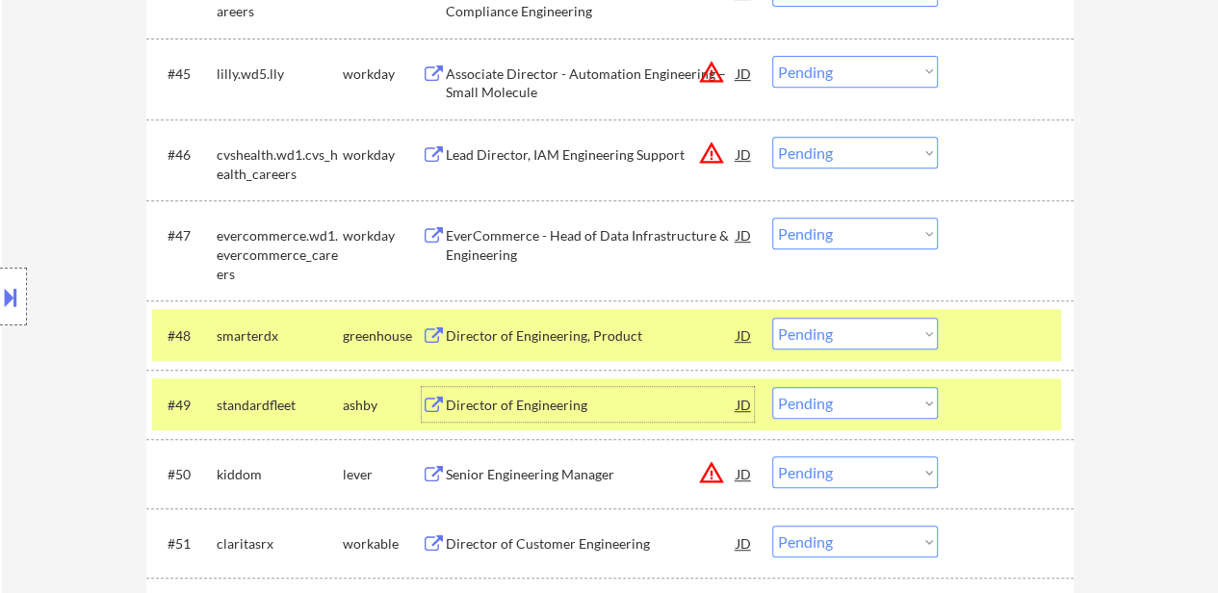
click at [872, 405] on select "Choose an option... Pending Applied Excluded (Questions) Excluded (Expired) Exc…" at bounding box center [855, 403] width 166 height 32
click at [772, 387] on select "Choose an option... Pending Applied Excluded (Questions) Excluded (Expired) Exc…" at bounding box center [855, 403] width 166 height 32
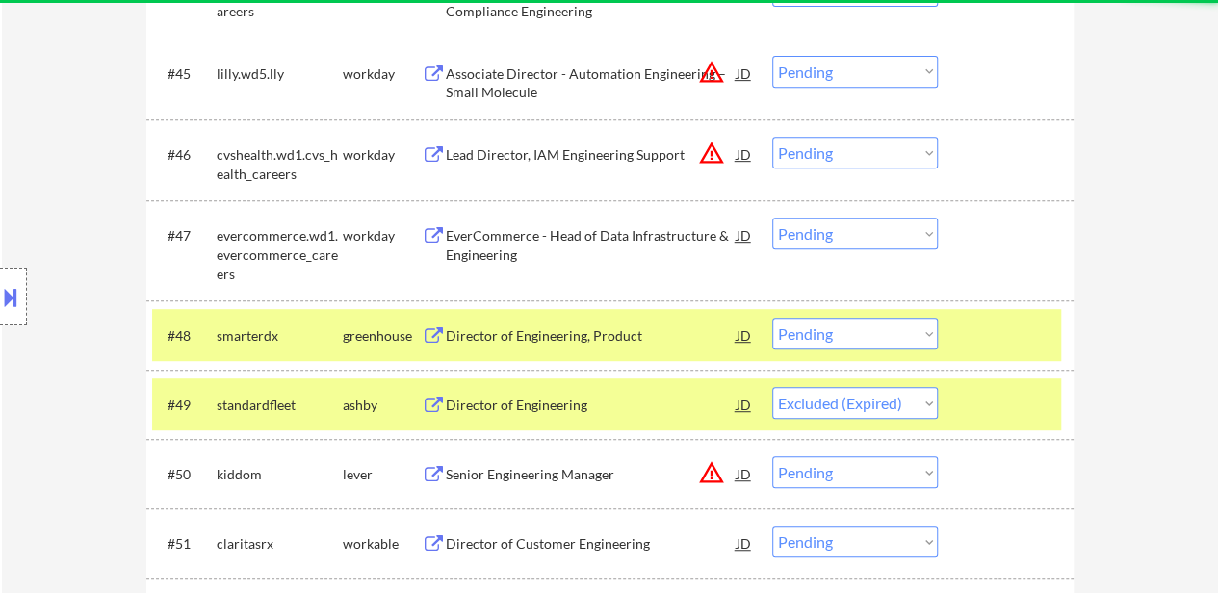
select select ""pending""
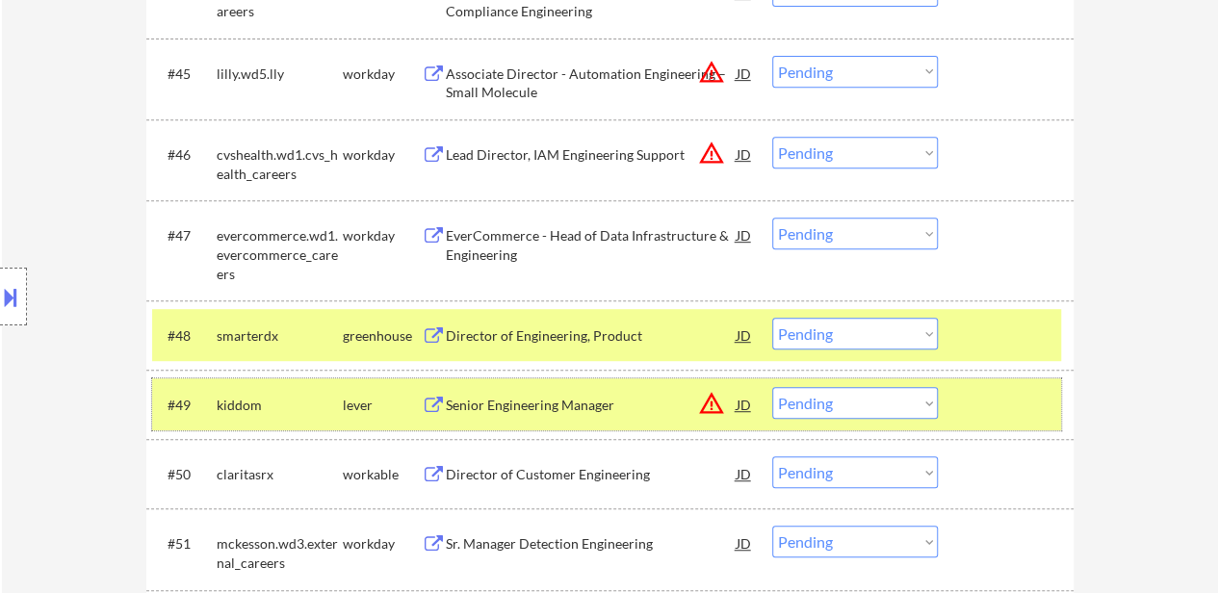
click at [998, 402] on div at bounding box center [1008, 404] width 85 height 35
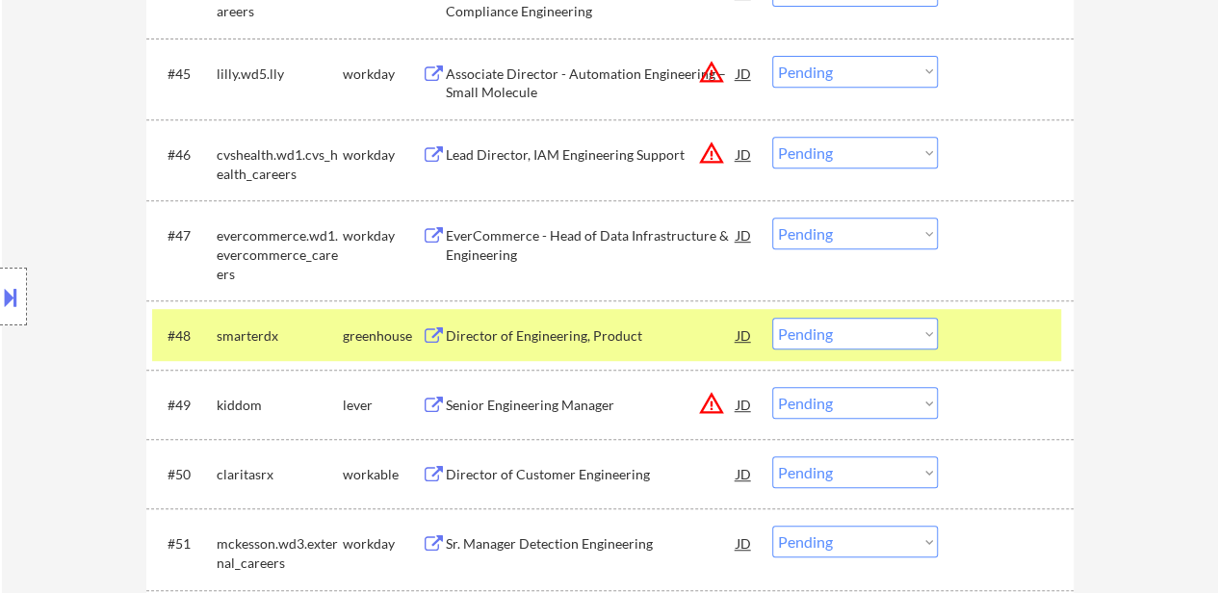
click at [560, 396] on div "Senior Engineering Manager" at bounding box center [591, 405] width 291 height 19
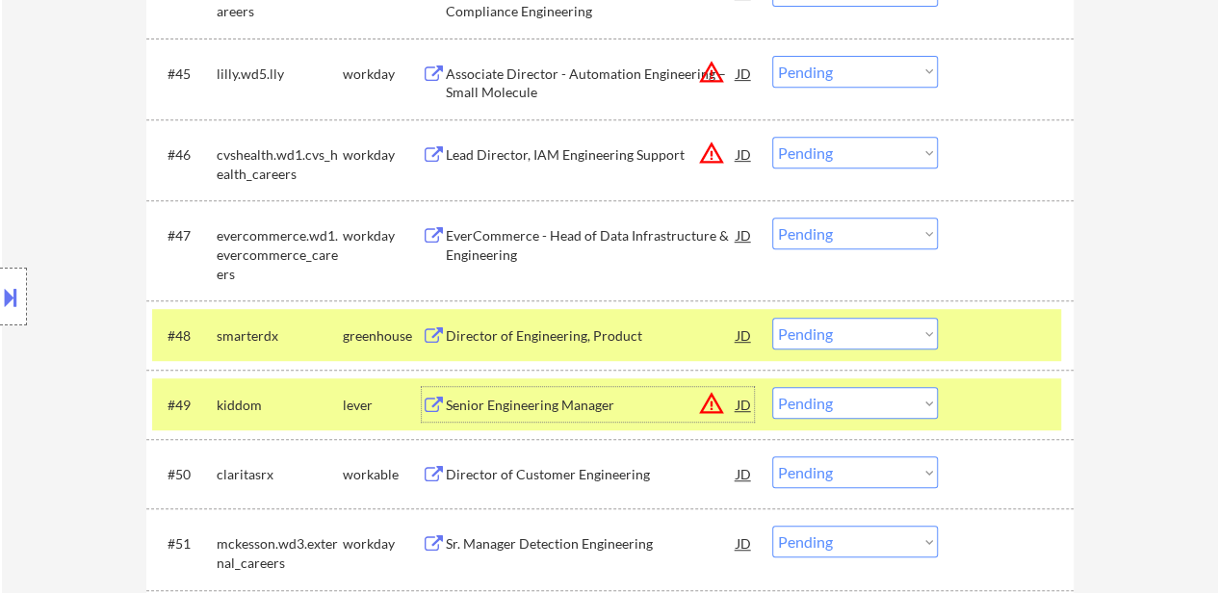
click at [813, 330] on select "Choose an option... Pending Applied Excluded (Questions) Excluded (Expired) Exc…" at bounding box center [855, 334] width 166 height 32
click at [772, 318] on select "Choose an option... Pending Applied Excluded (Questions) Excluded (Expired) Exc…" at bounding box center [855, 334] width 166 height 32
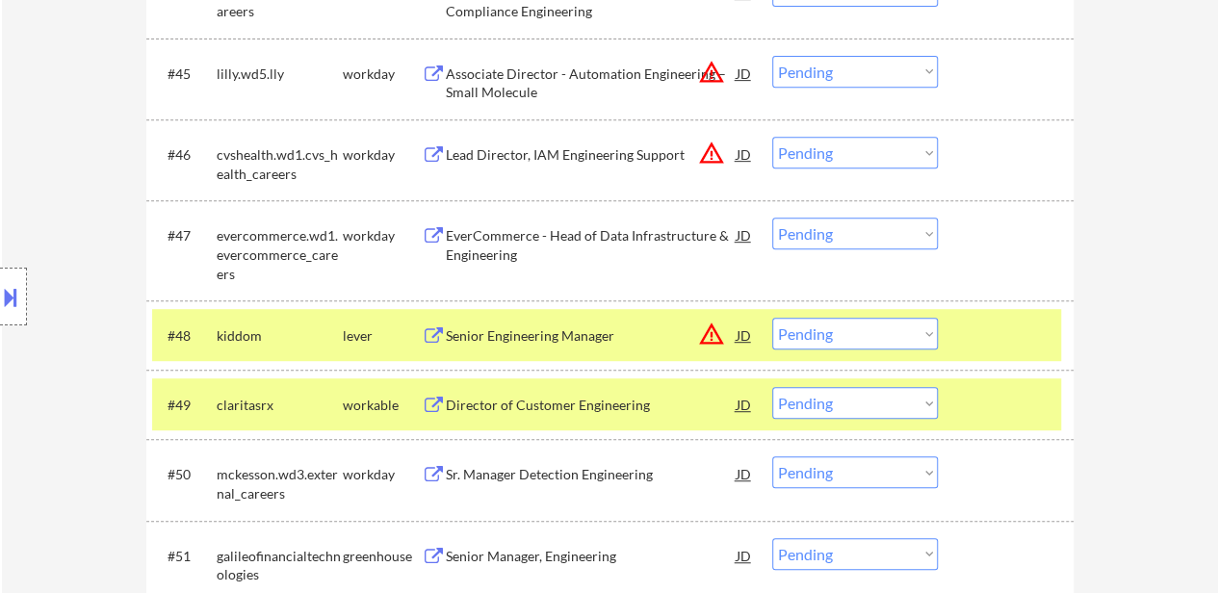
click at [1043, 390] on div at bounding box center [1008, 404] width 85 height 35
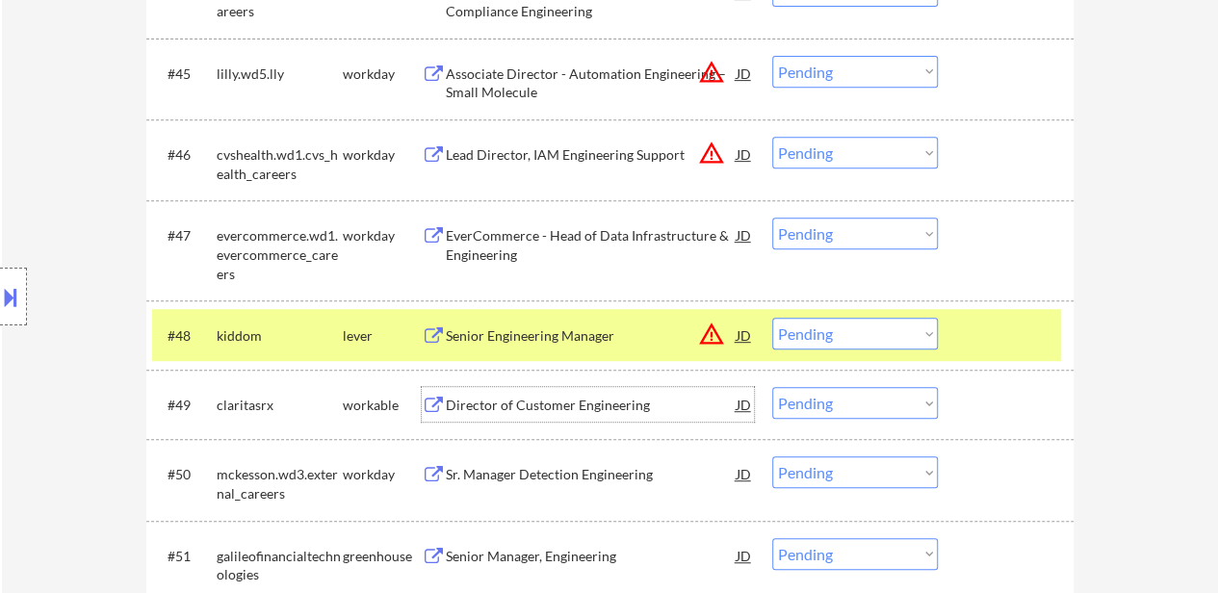
click at [551, 401] on div "Director of Customer Engineering" at bounding box center [591, 405] width 291 height 19
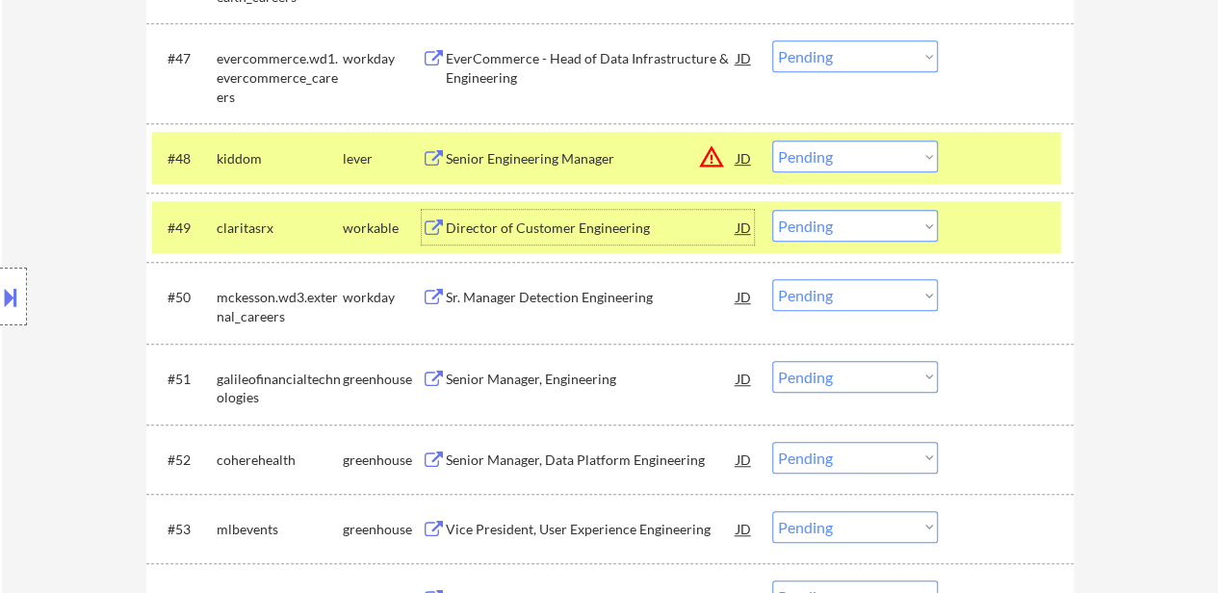
scroll to position [4238, 0]
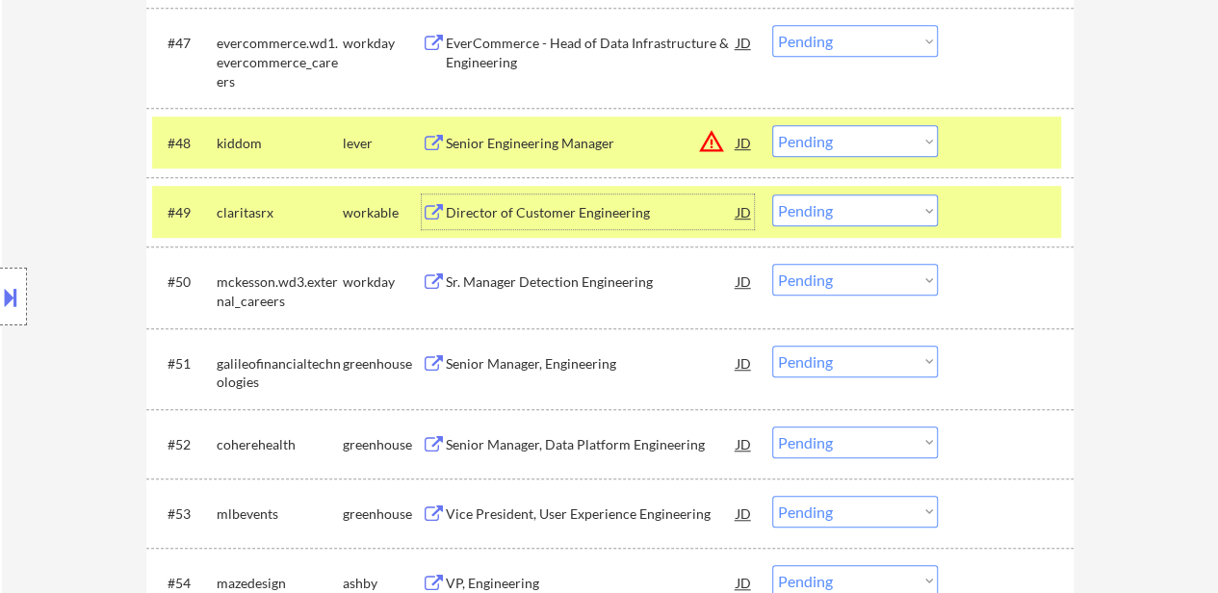
click at [556, 436] on div "Senior Manager, Data Platform Engineering" at bounding box center [591, 444] width 291 height 19
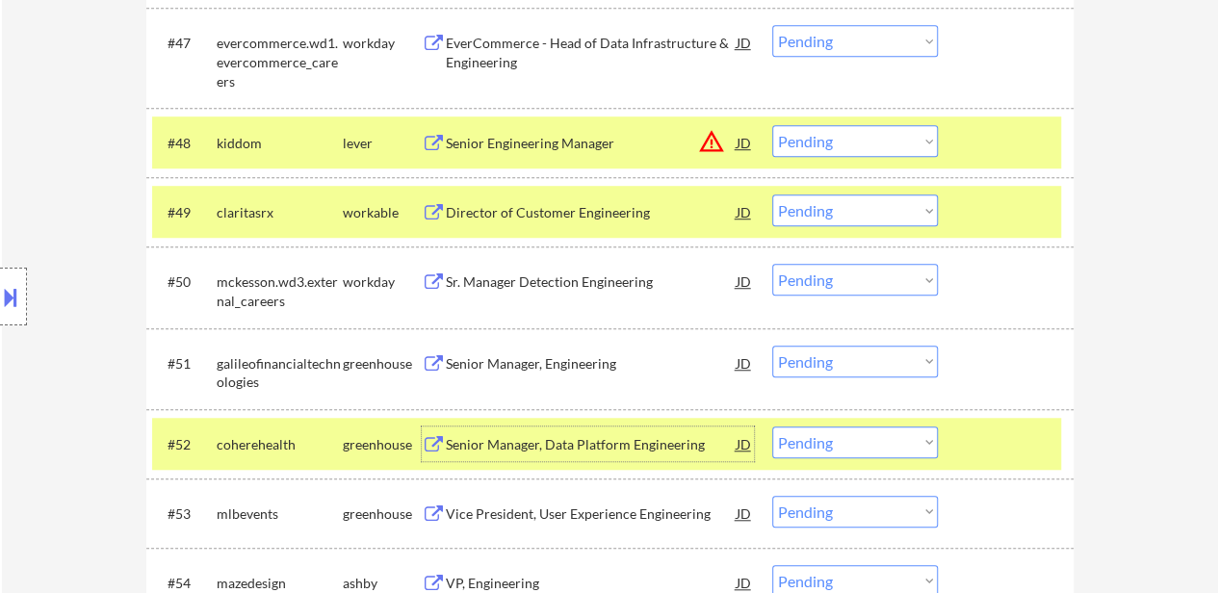
click at [847, 135] on select "Choose an option... Pending Applied Excluded (Questions) Excluded (Expired) Exc…" at bounding box center [855, 141] width 166 height 32
click at [772, 125] on select "Choose an option... Pending Applied Excluded (Questions) Excluded (Expired) Exc…" at bounding box center [855, 141] width 166 height 32
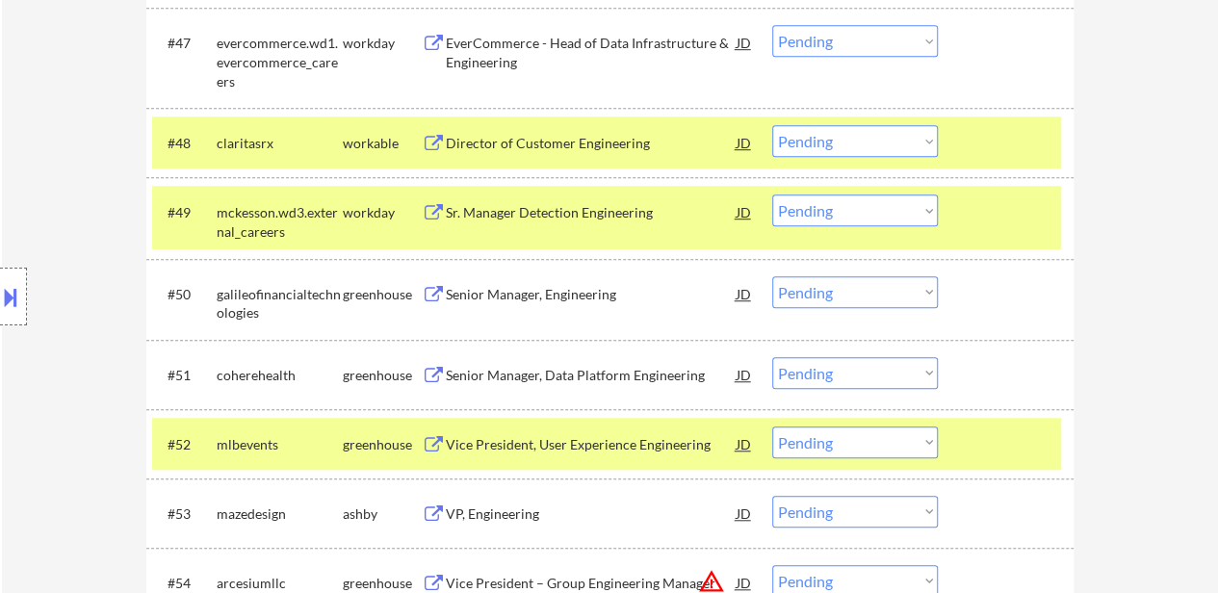
click at [797, 141] on select "Choose an option... Pending Applied Excluded (Questions) Excluded (Expired) Exc…" at bounding box center [855, 141] width 166 height 32
click at [772, 125] on select "Choose an option... Pending Applied Excluded (Questions) Excluded (Expired) Exc…" at bounding box center [855, 141] width 166 height 32
select select ""pending""
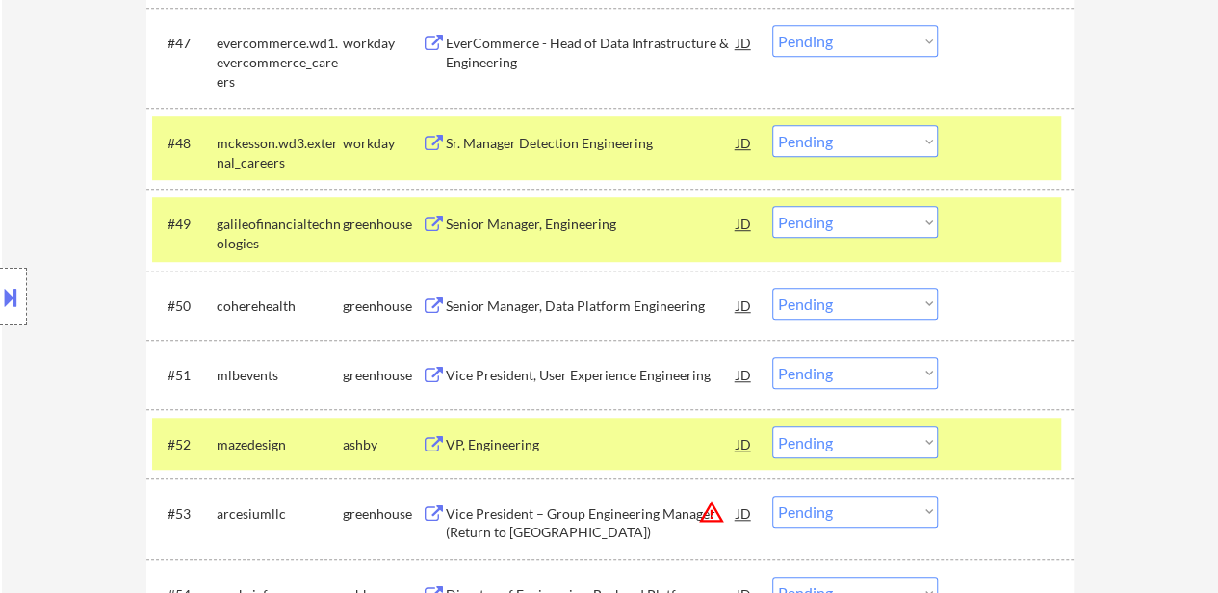
scroll to position [4141, 0]
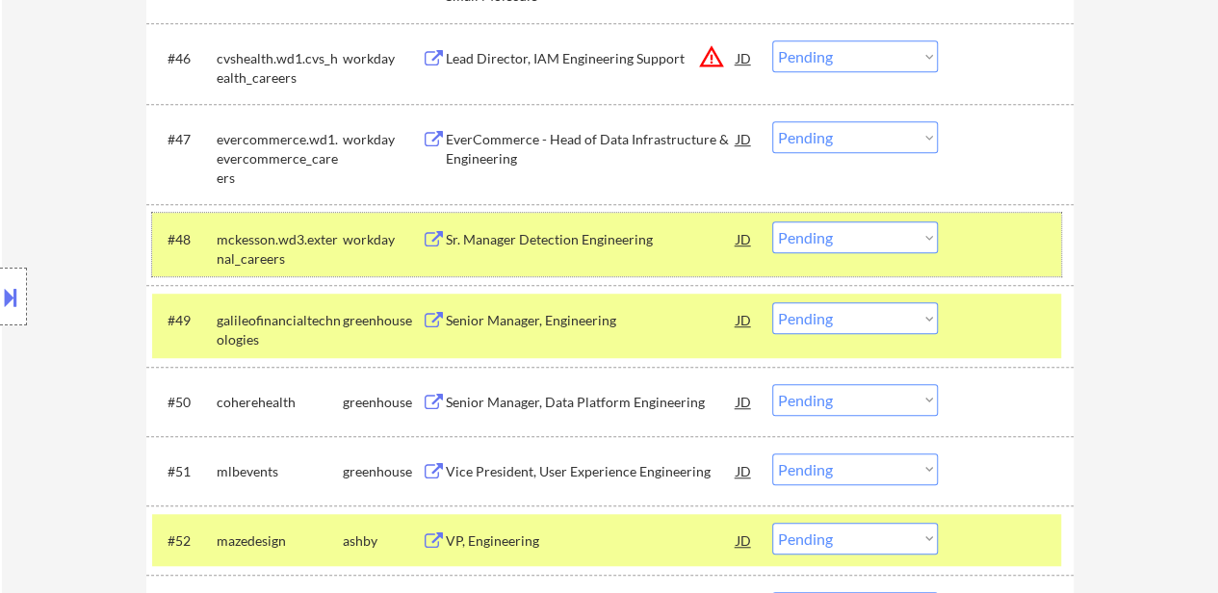
click at [942, 233] on div "#48 mckesson.wd3.external_careers workday Sr. Manager Detection Engineering JD …" at bounding box center [606, 245] width 909 height 64
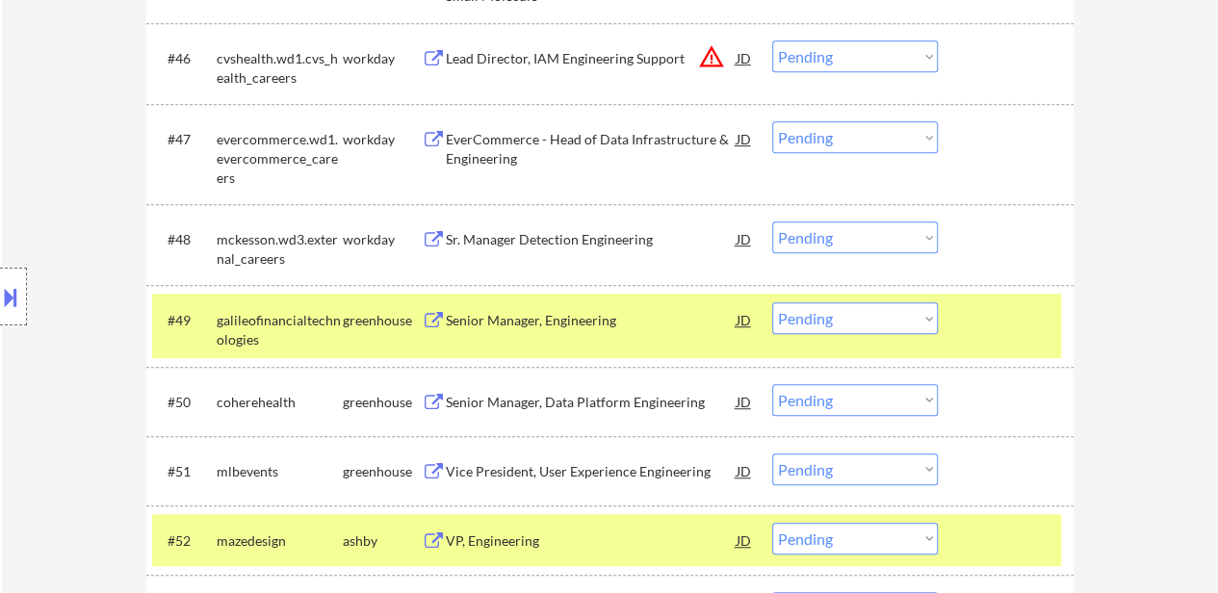
click at [978, 329] on div at bounding box center [1008, 319] width 85 height 35
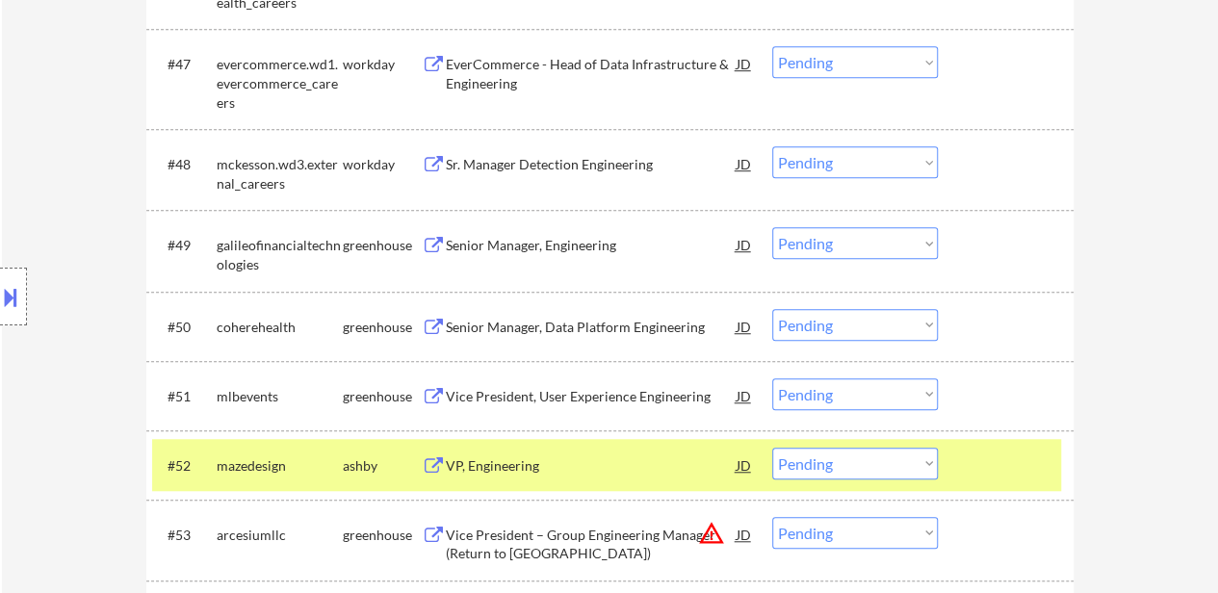
scroll to position [4334, 0]
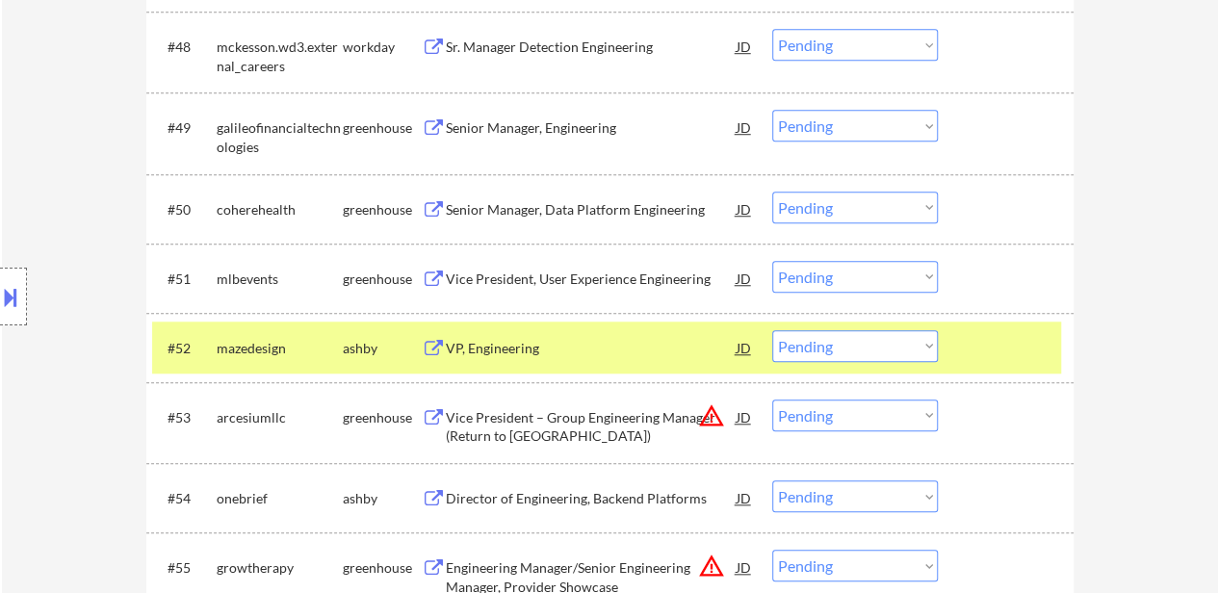
click at [988, 326] on div "#52 mazedesign ashby VP, Engineering JD warning_amber Choose an option... Pendi…" at bounding box center [606, 348] width 909 height 52
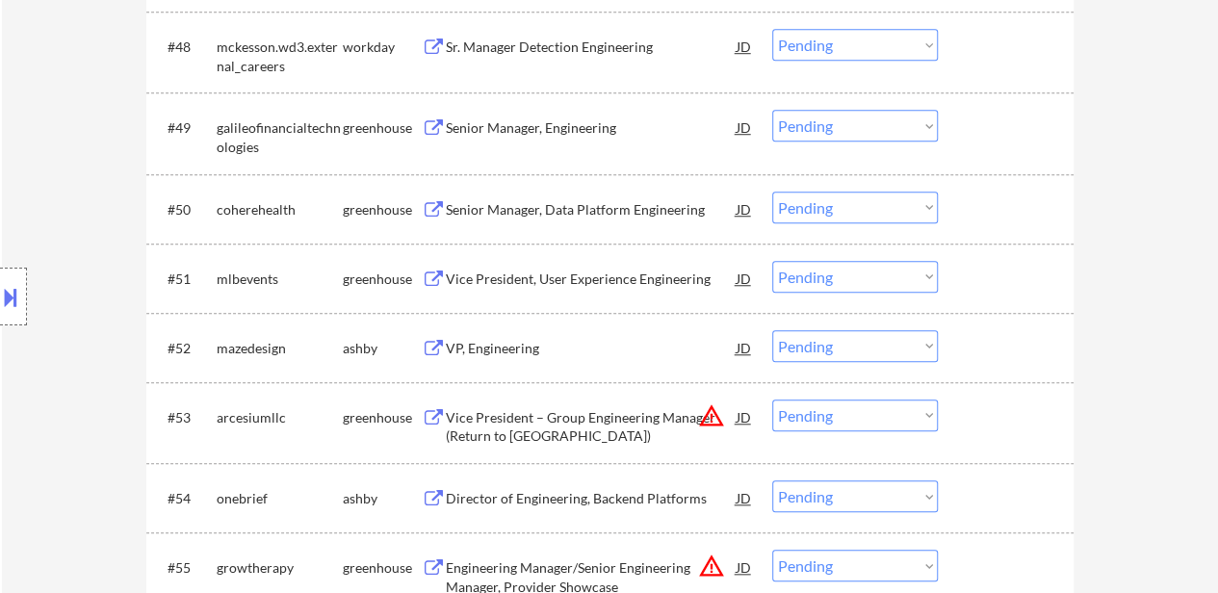
click at [986, 185] on div "#50 coherehealth greenhouse Senior Manager, Data Platform Engineering JD warnin…" at bounding box center [606, 209] width 909 height 52
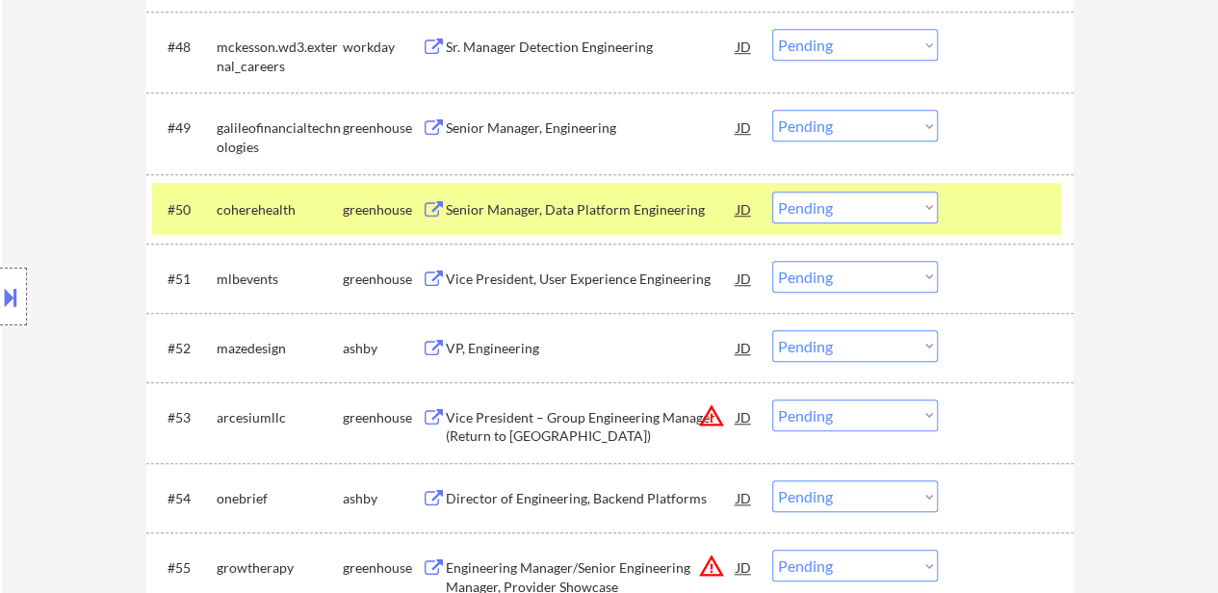
click at [592, 273] on div "Vice President, User Experience Engineering" at bounding box center [591, 279] width 291 height 19
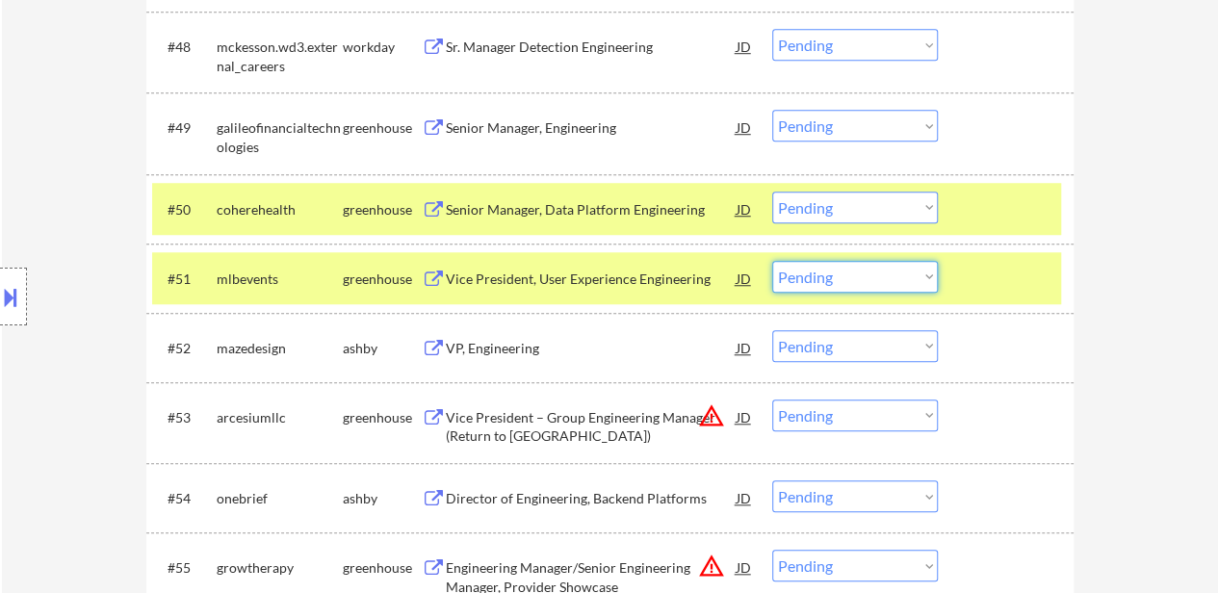
click at [851, 282] on select "Choose an option... Pending Applied Excluded (Questions) Excluded (Expired) Exc…" at bounding box center [855, 277] width 166 height 32
click at [772, 261] on select "Choose an option... Pending Applied Excluded (Questions) Excluded (Expired) Exc…" at bounding box center [855, 277] width 166 height 32
select select ""pending""
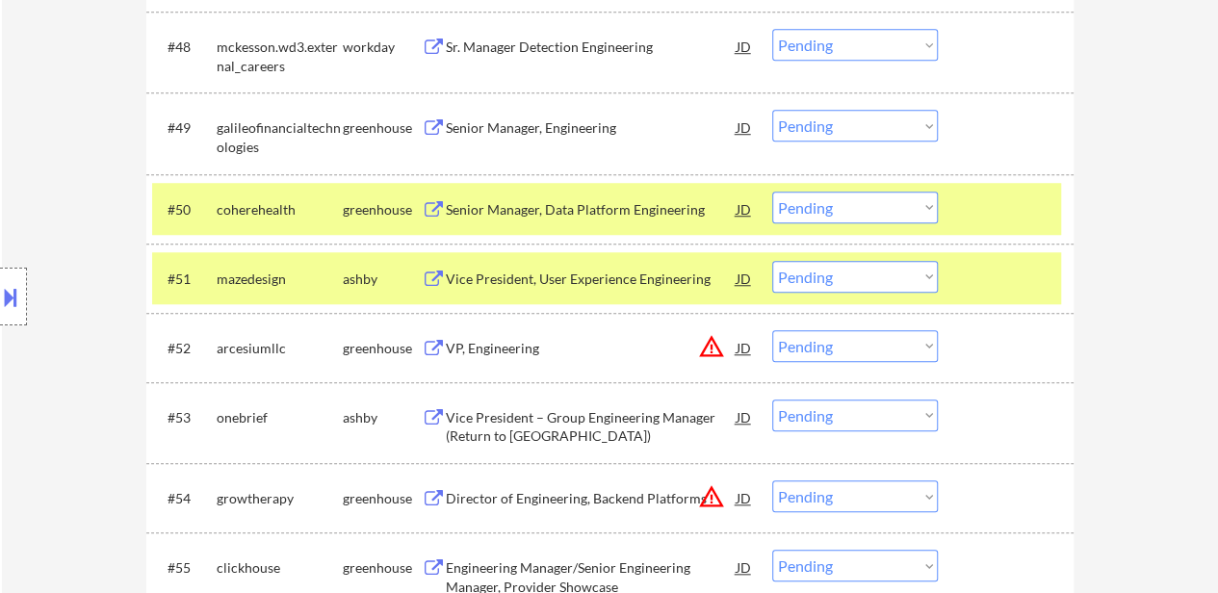
click at [955, 273] on div "#51 mazedesign ashby Vice President, User Experience Engineering JD warning_amb…" at bounding box center [606, 278] width 909 height 52
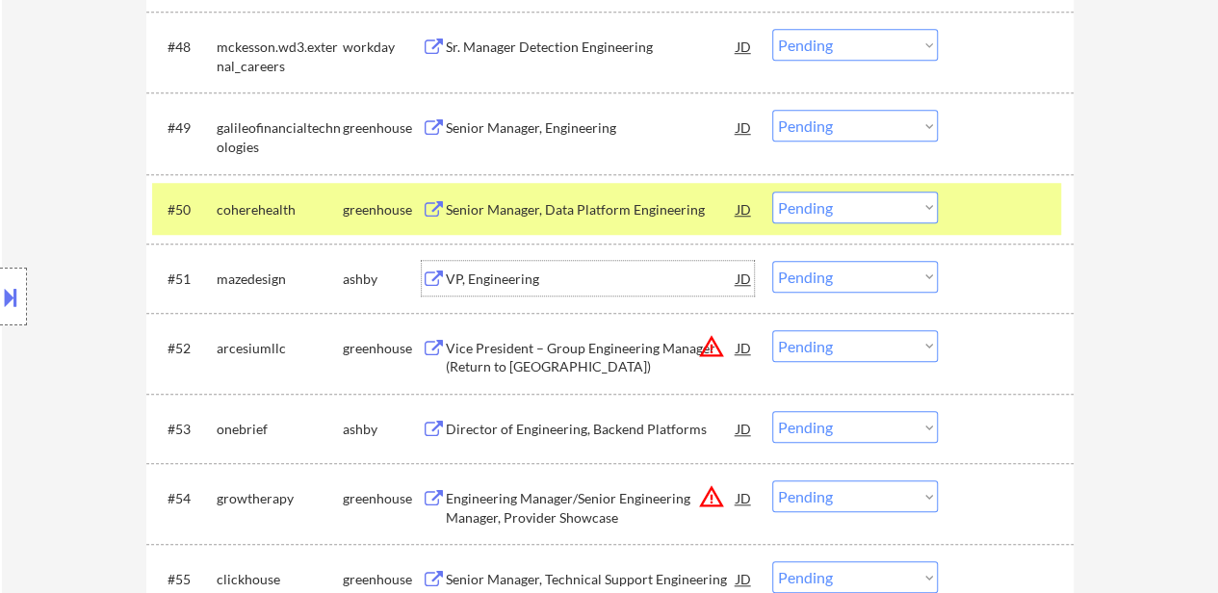
click at [549, 283] on div "VP, Engineering" at bounding box center [591, 279] width 291 height 19
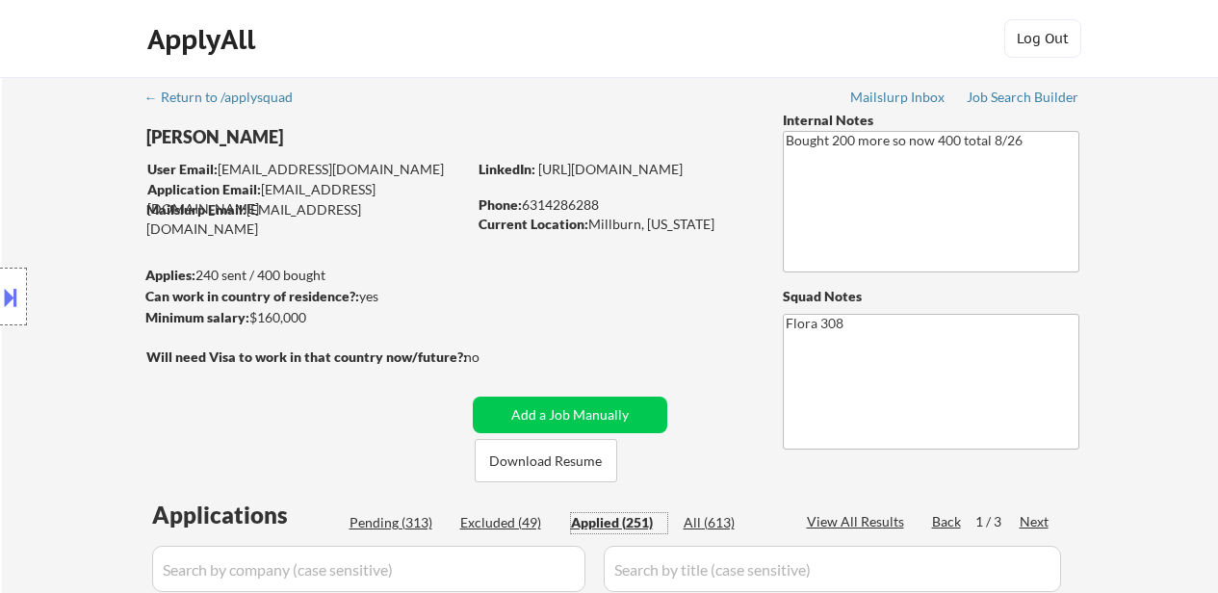
select select ""applied""
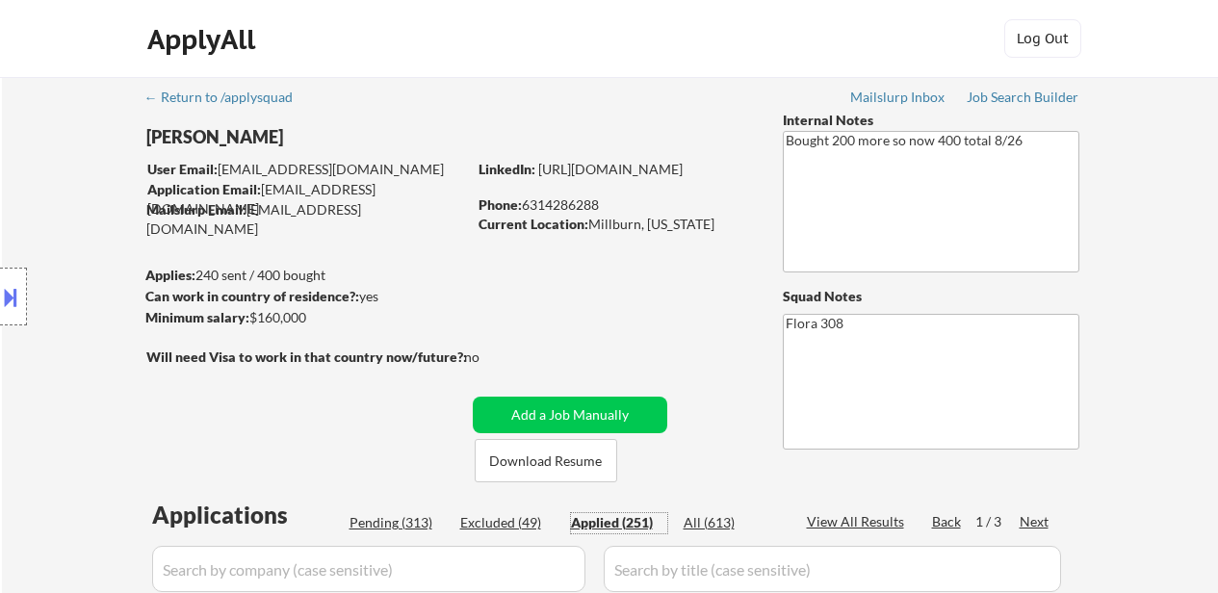
select select ""applied""
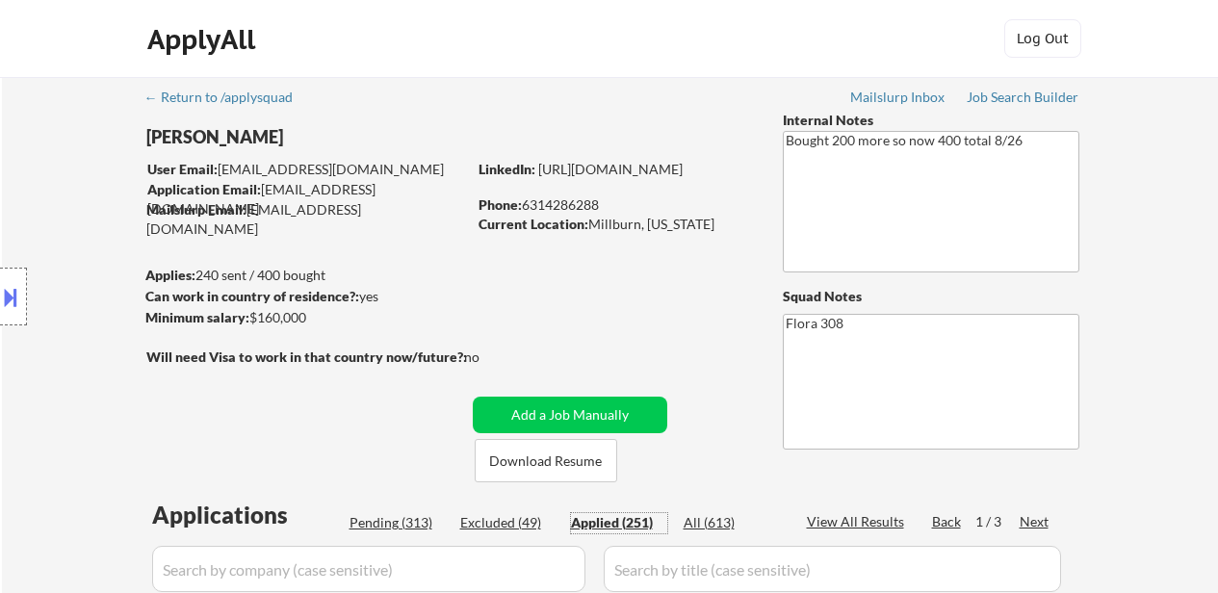
select select ""applied""
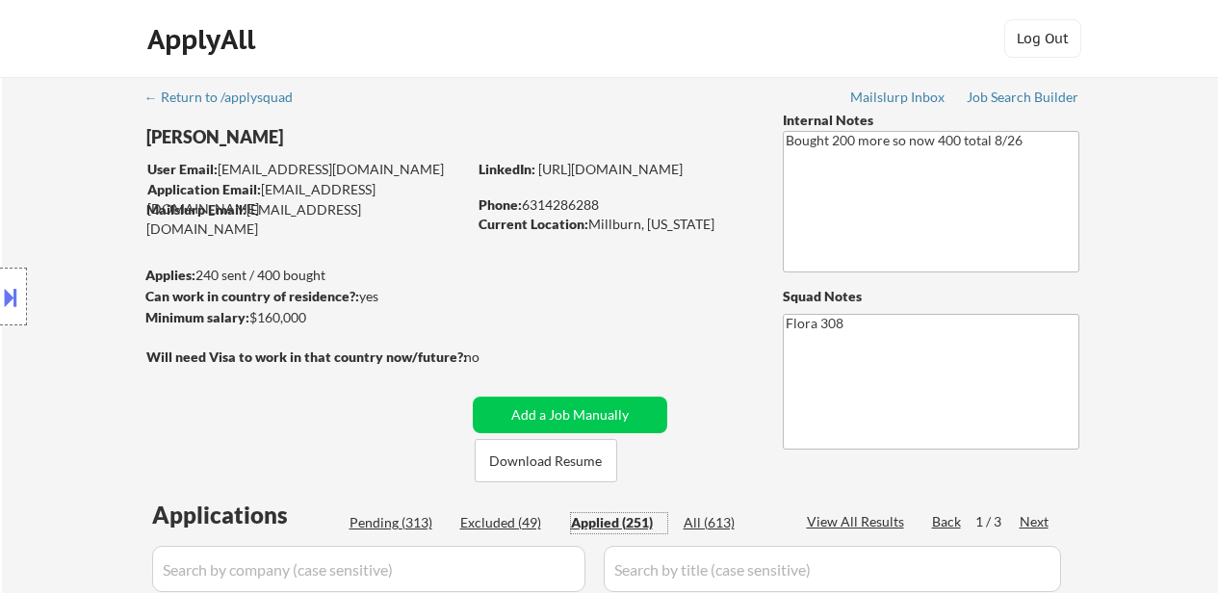
select select ""applied""
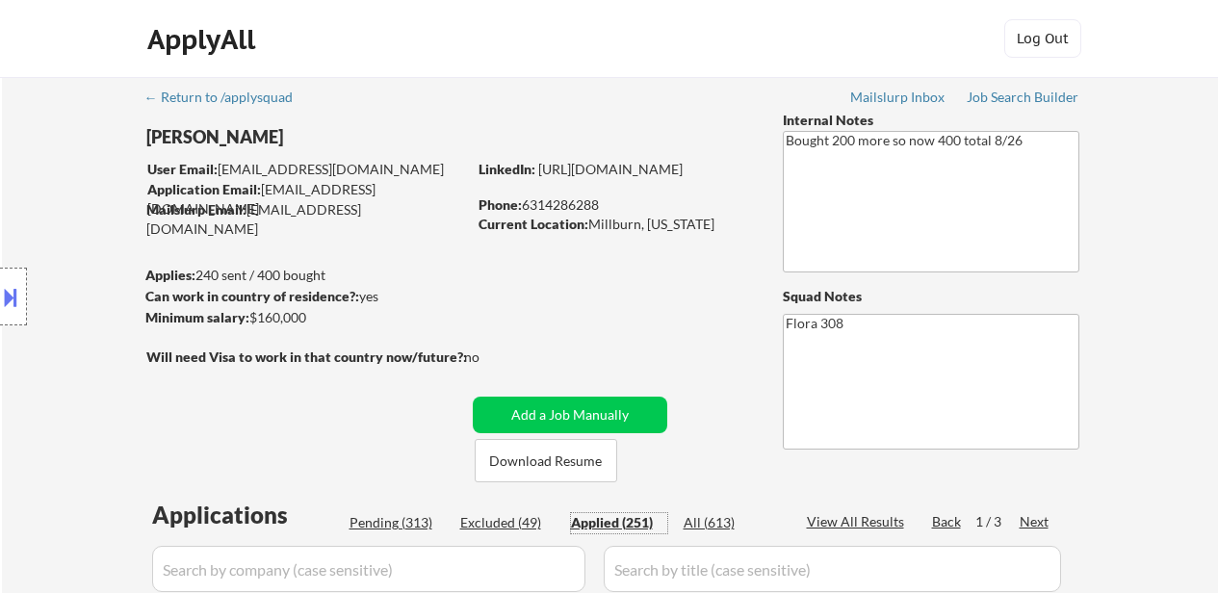
select select ""applied""
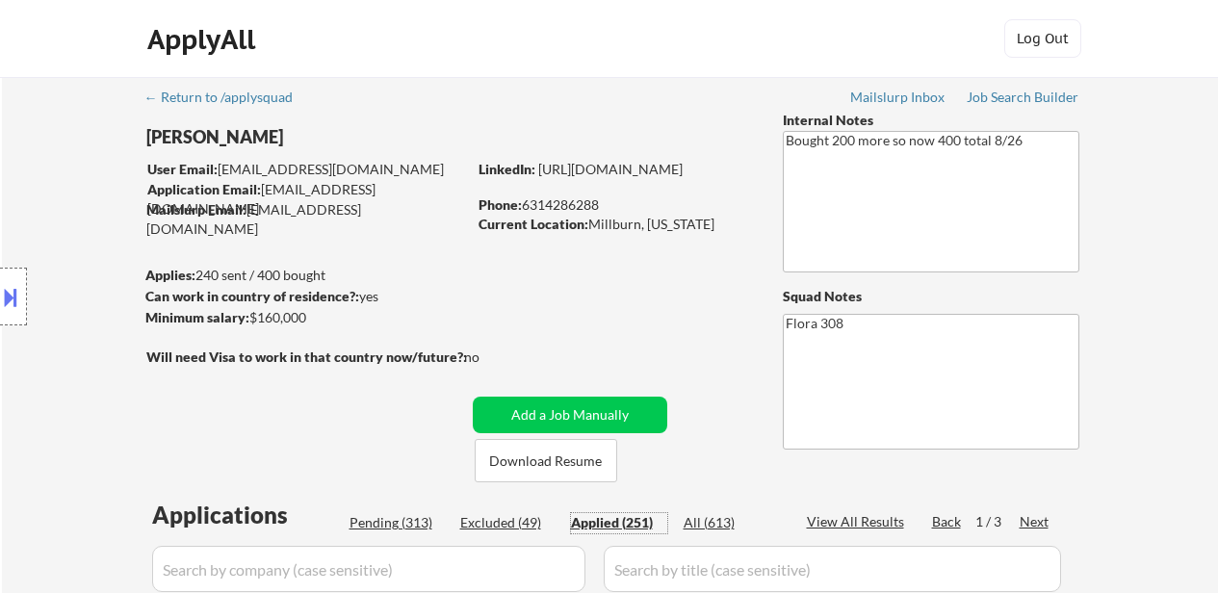
select select ""applied""
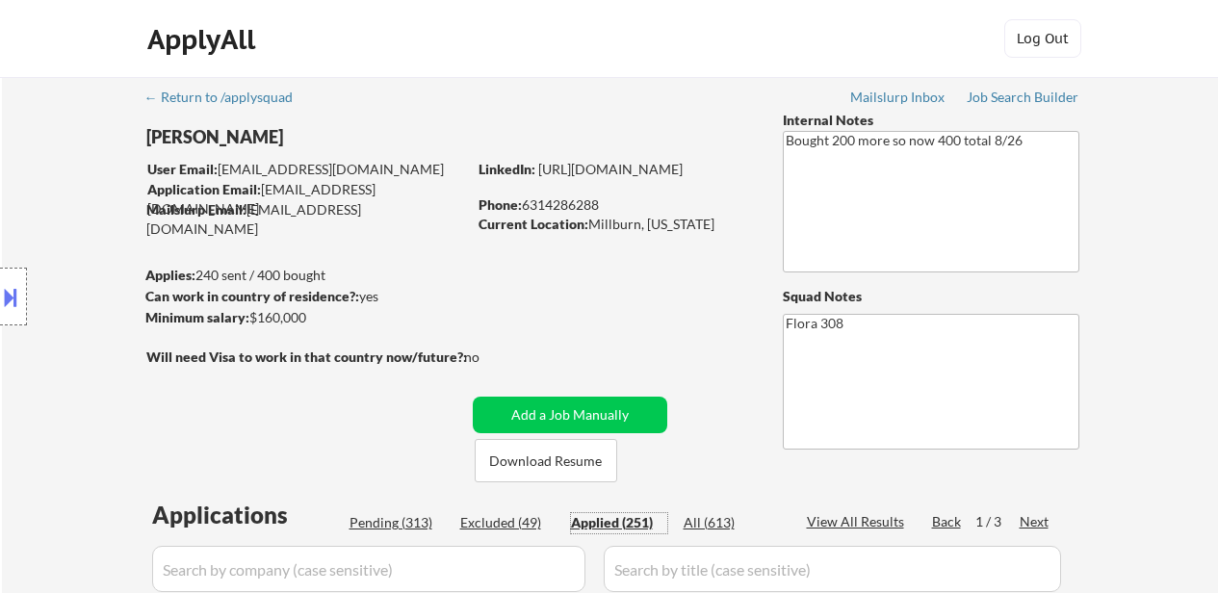
select select ""applied""
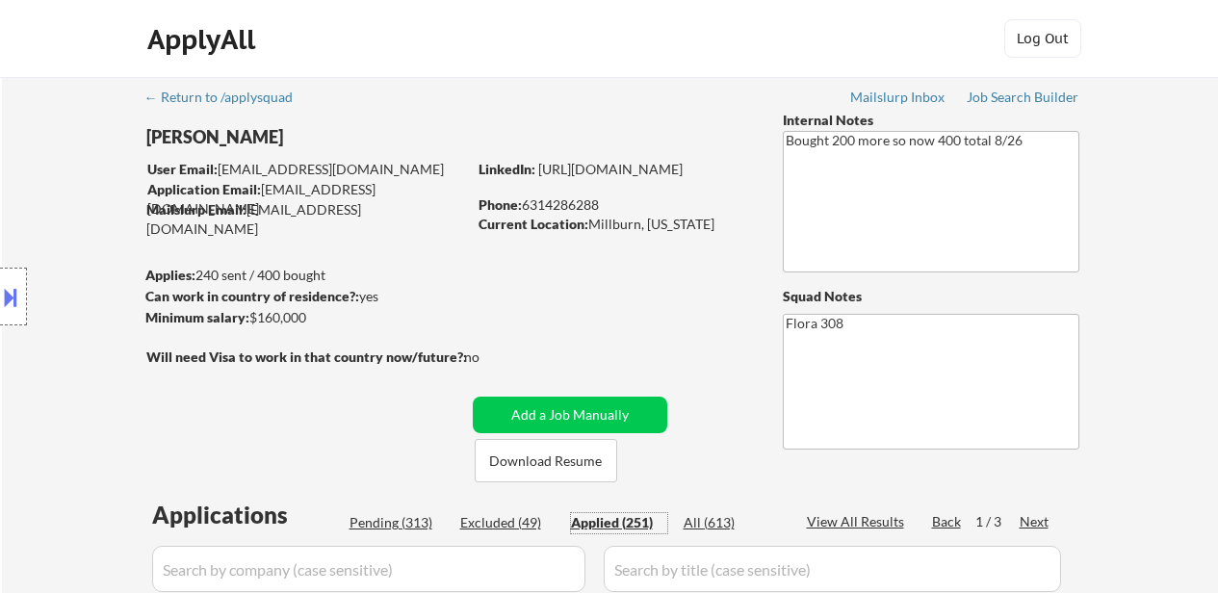
select select ""applied""
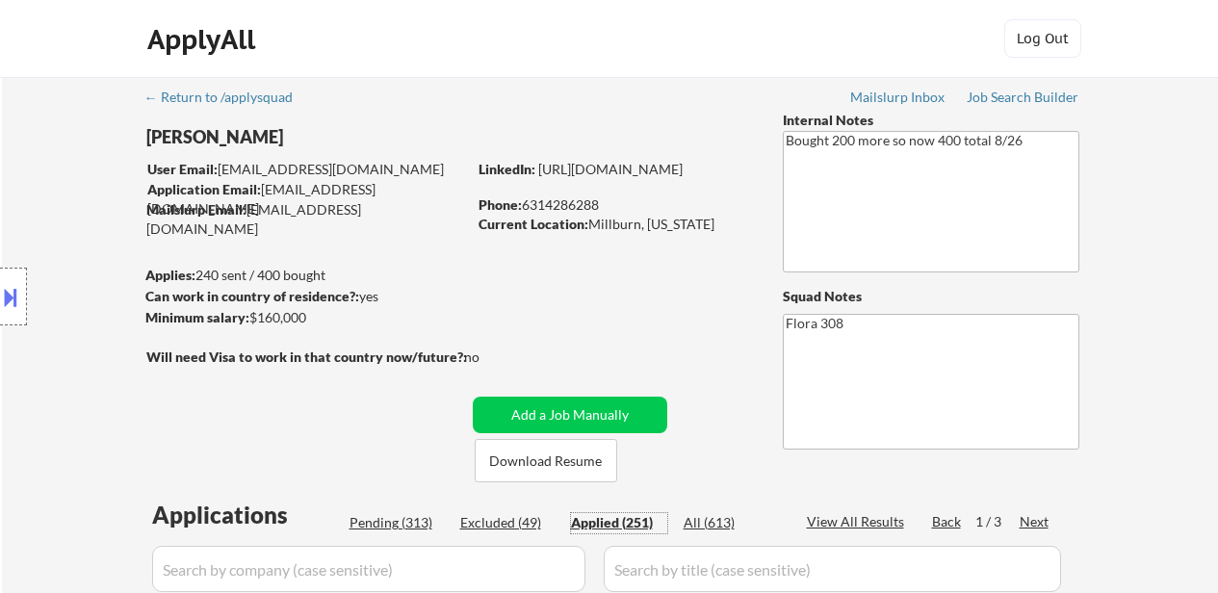
select select ""applied""
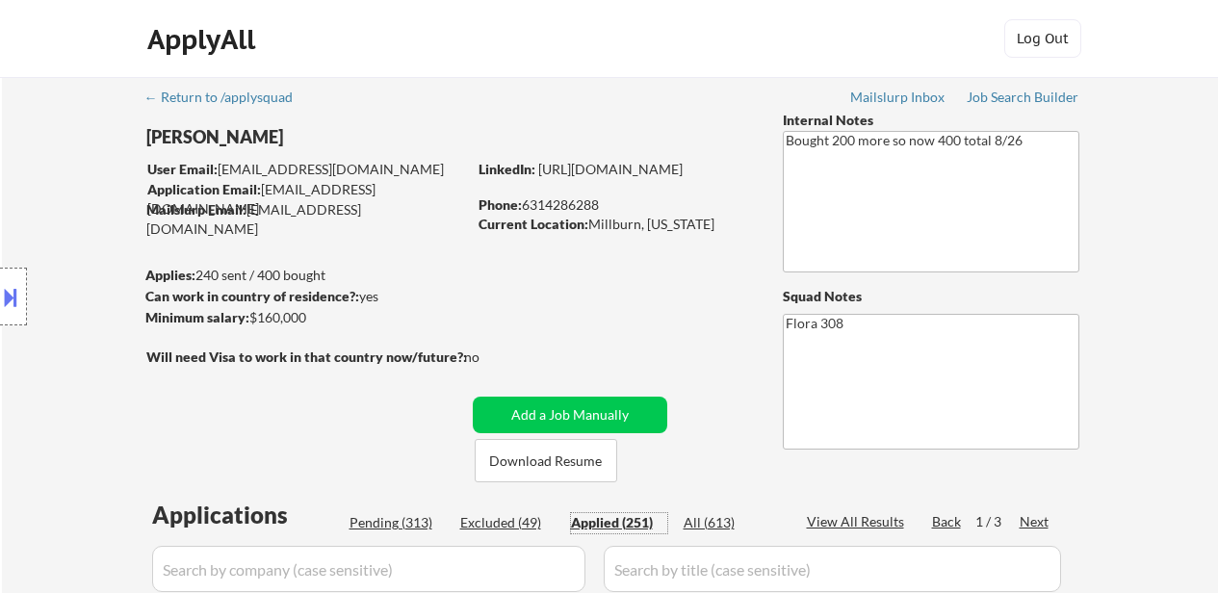
select select ""applied""
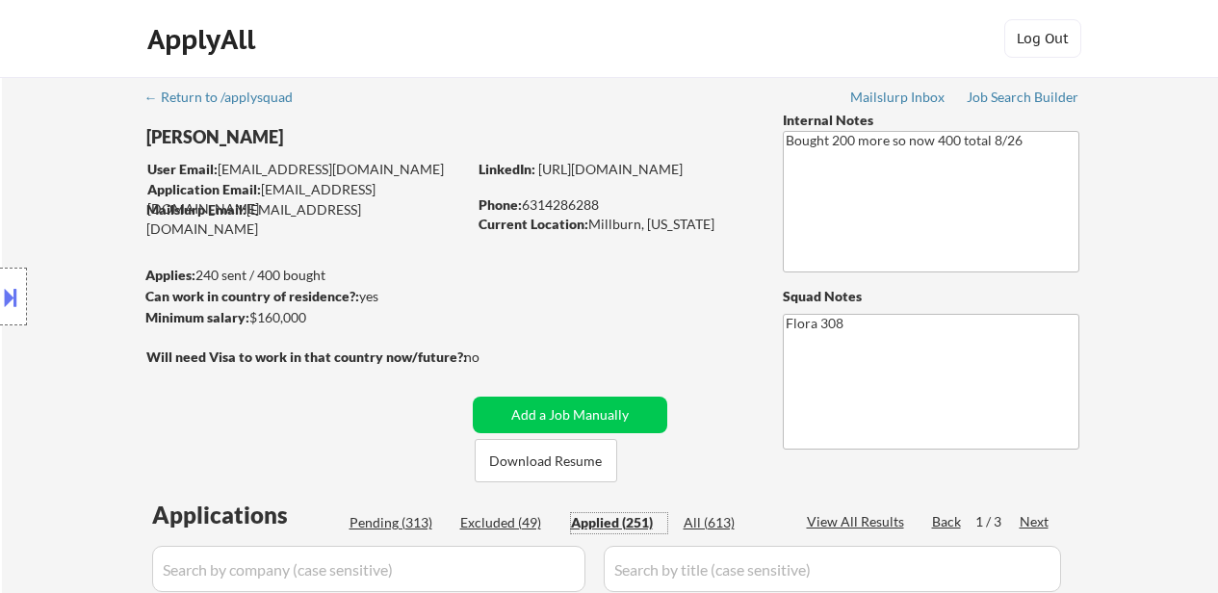
select select ""applied""
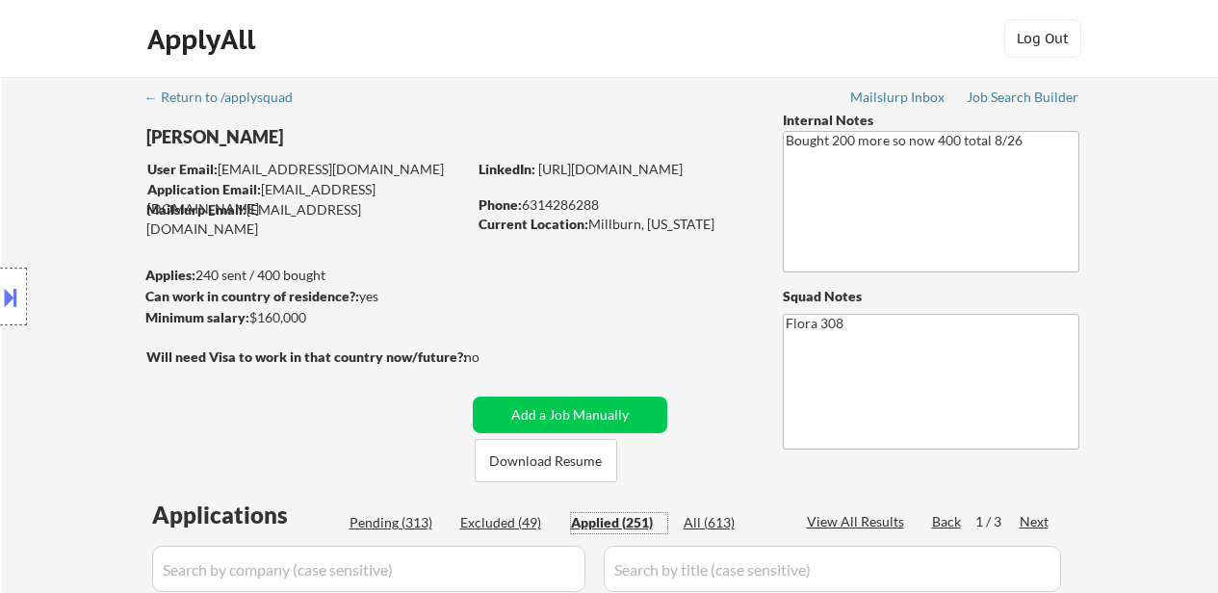
select select ""applied""
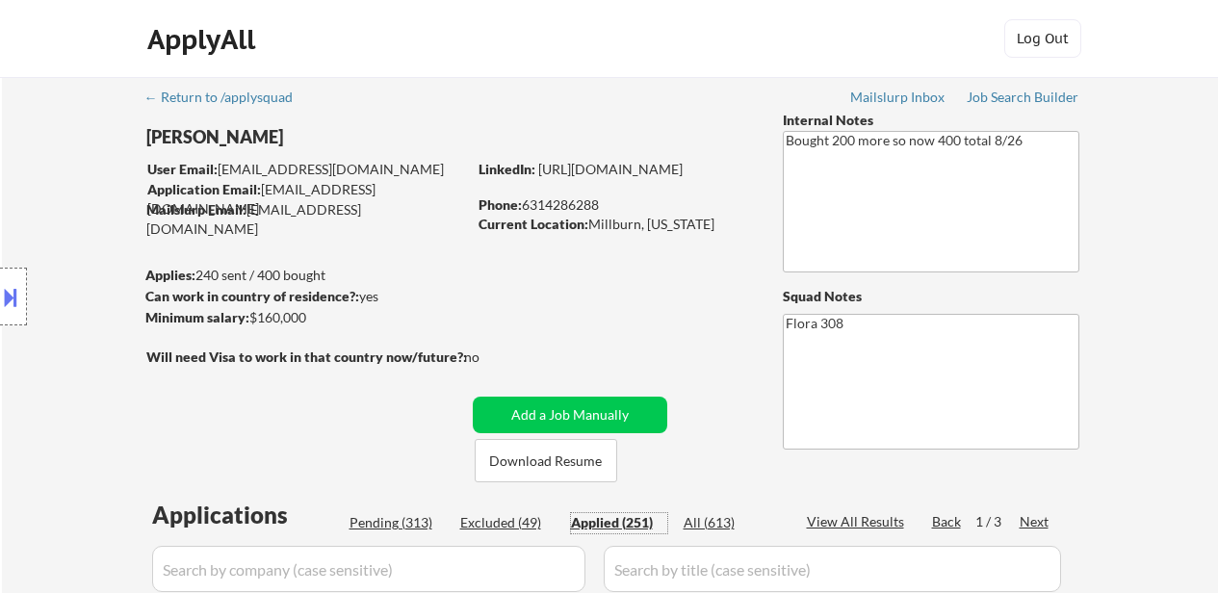
select select ""applied""
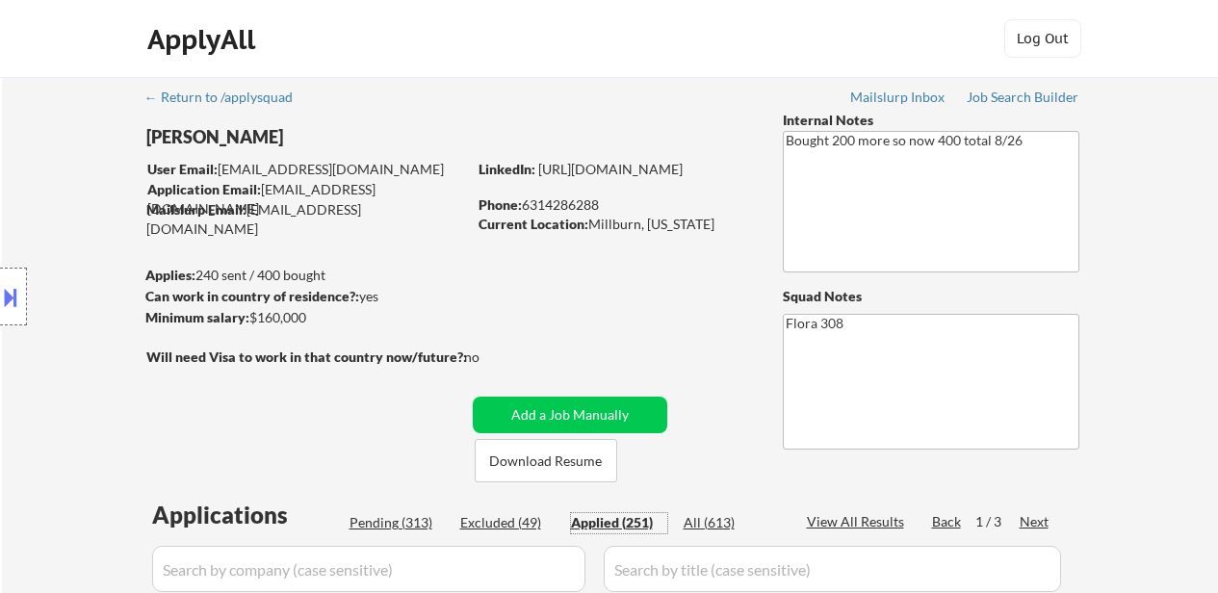
select select ""applied""
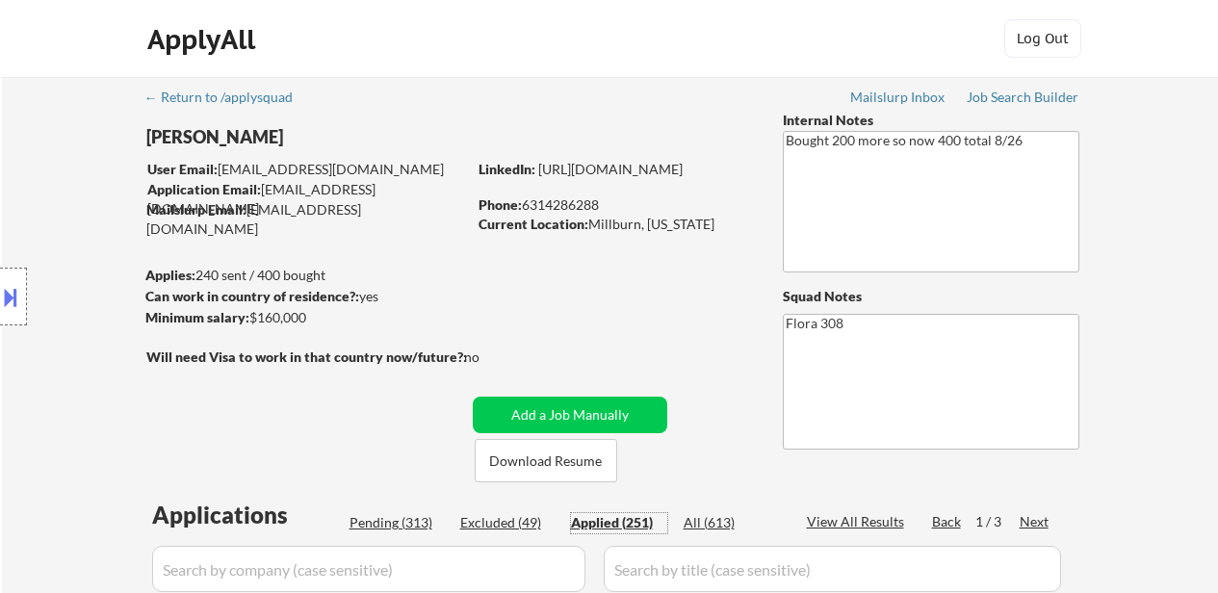
select select ""applied""
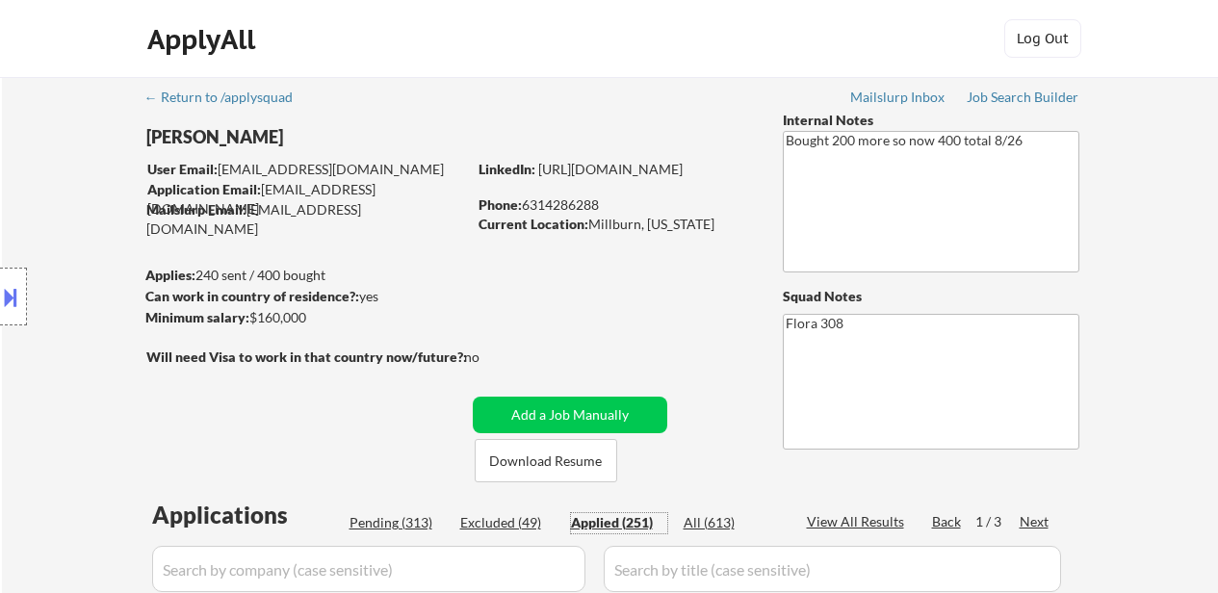
select select ""applied""
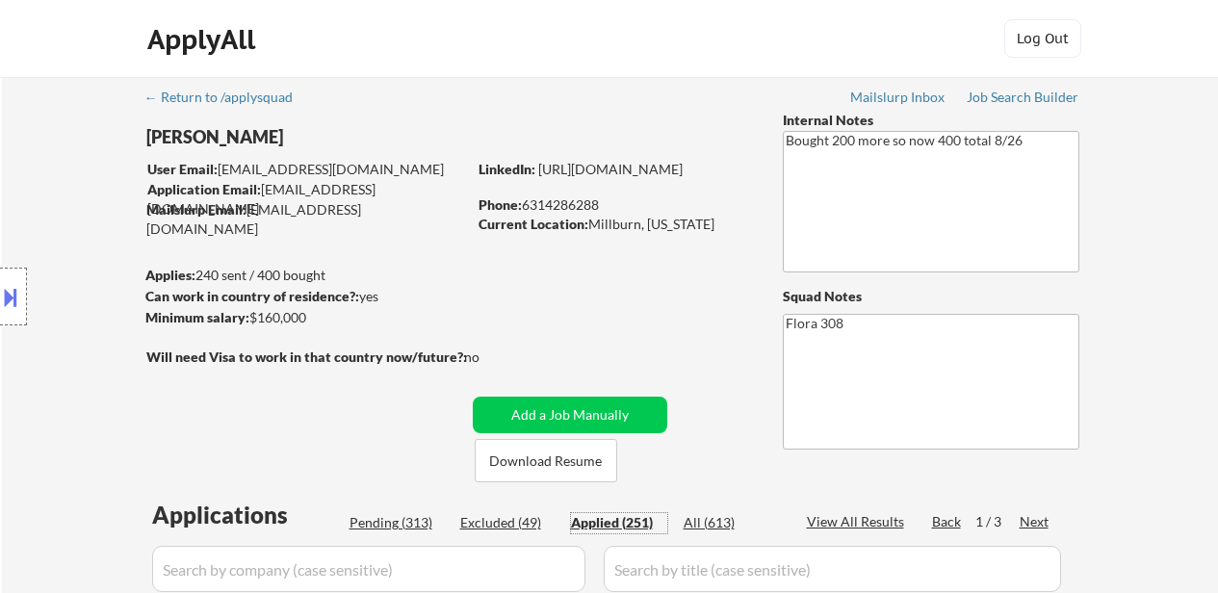
select select ""applied""
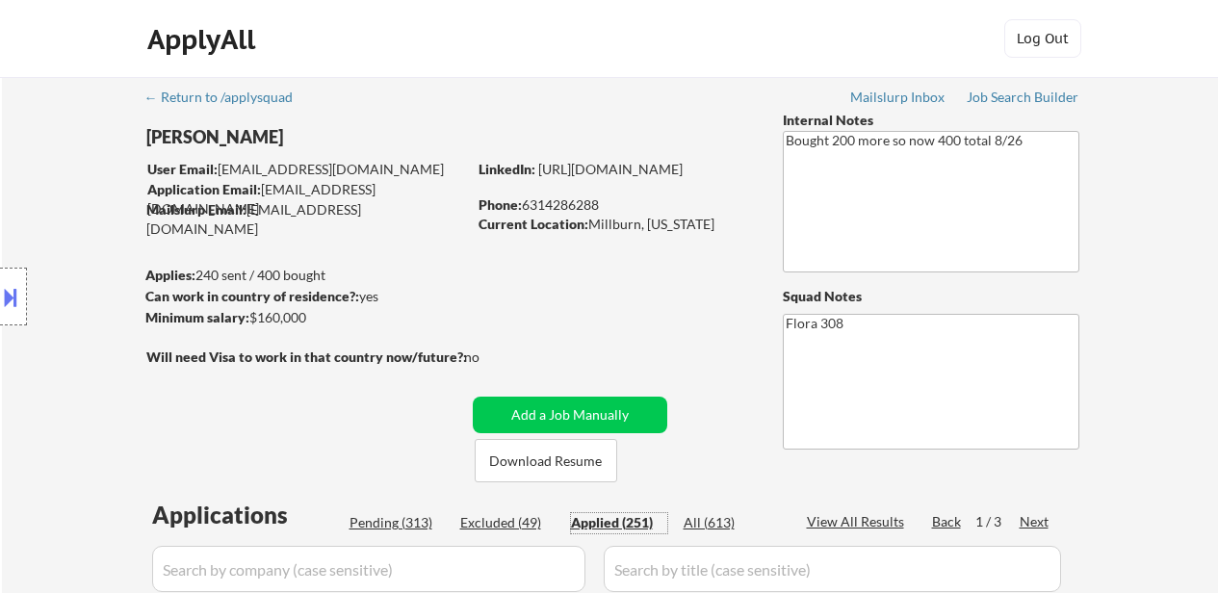
select select ""applied""
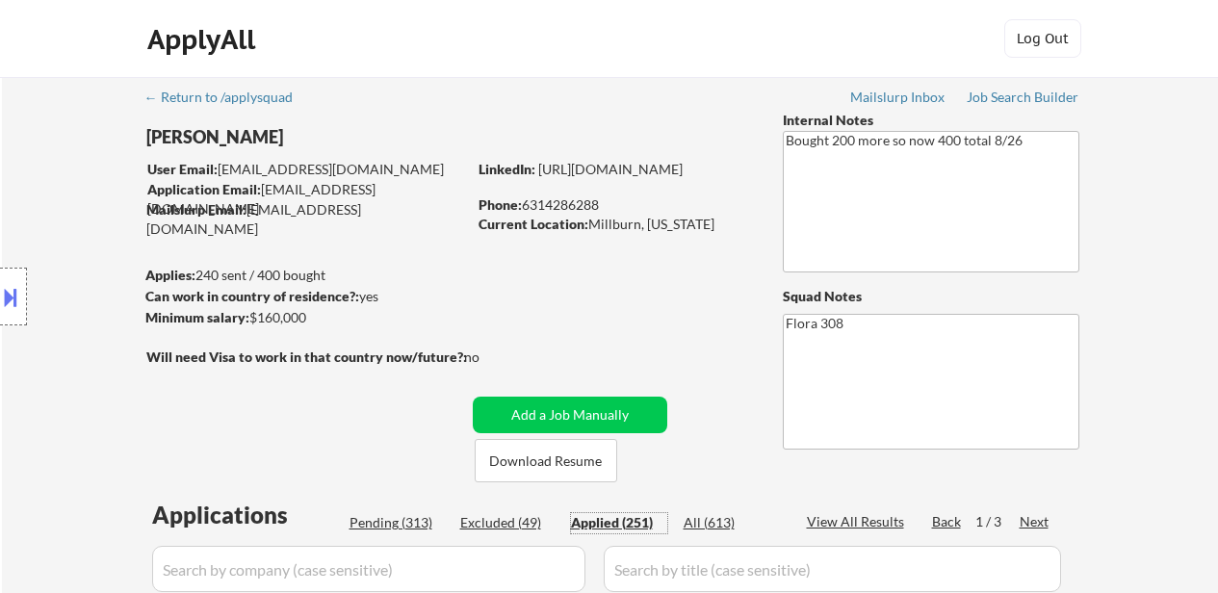
select select ""applied""
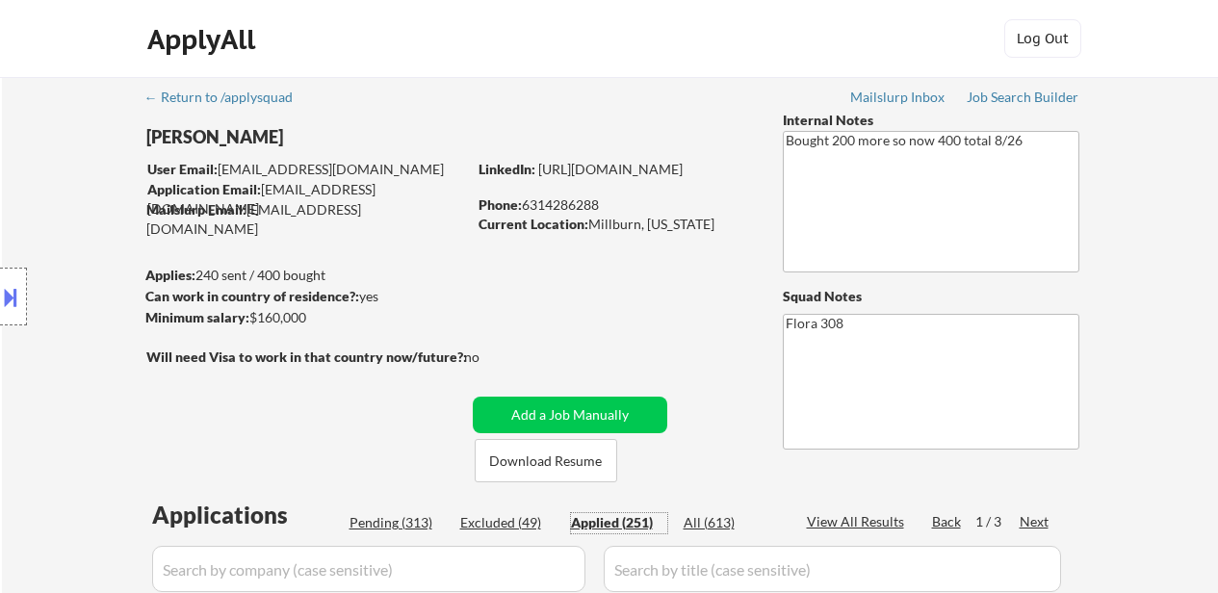
select select ""applied""
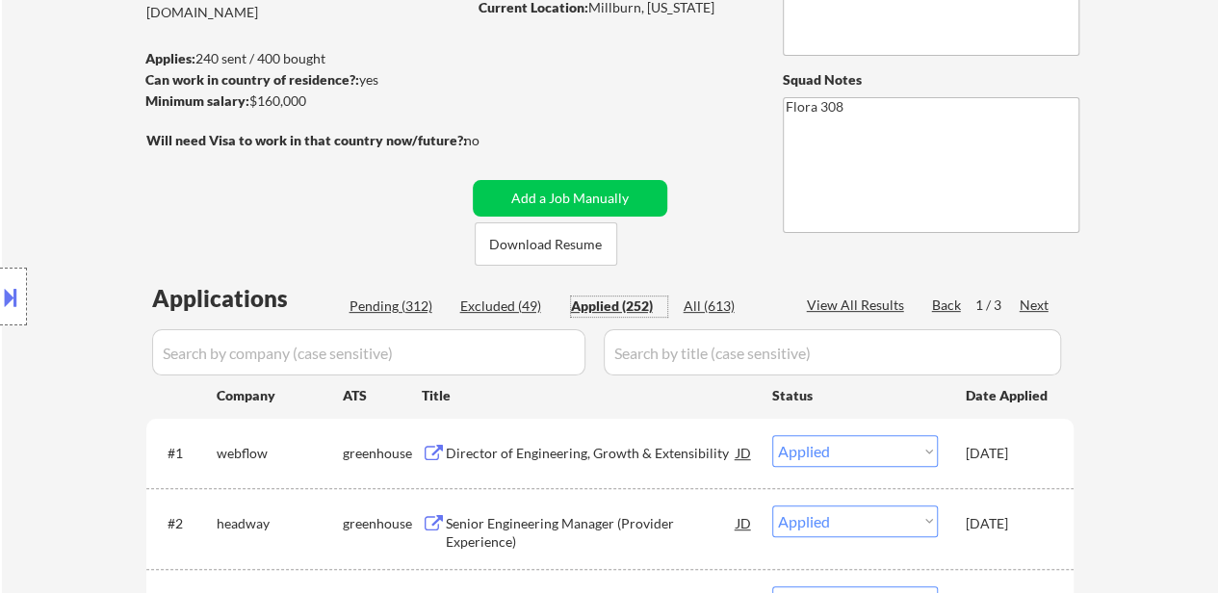
scroll to position [193, 0]
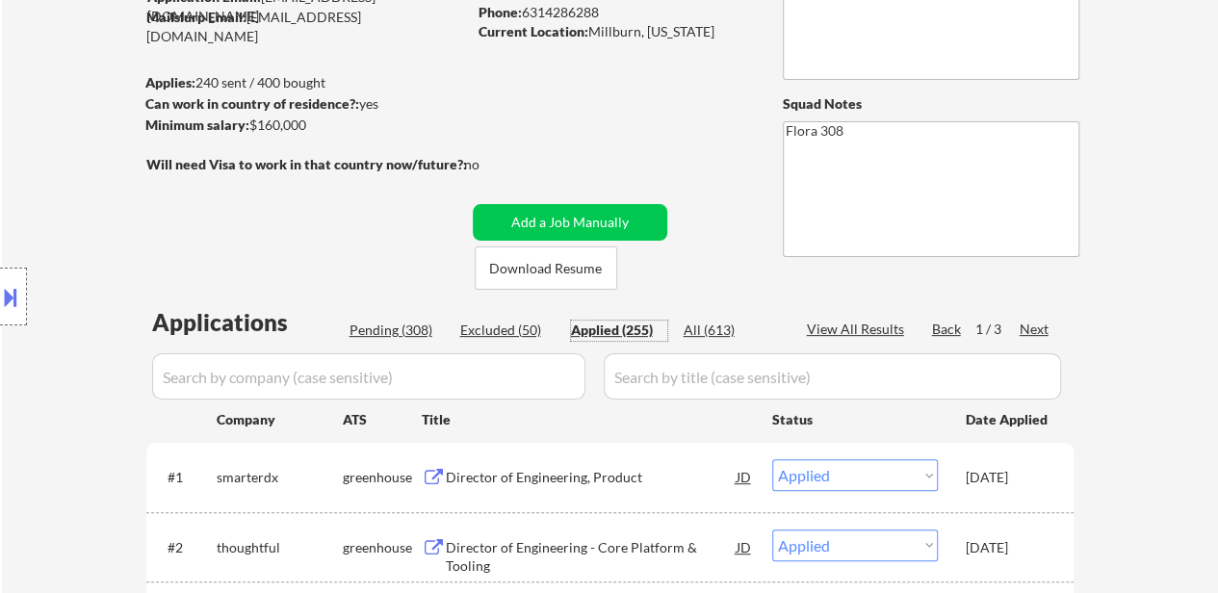
click at [901, 129] on textarea "Flora 308" at bounding box center [931, 189] width 297 height 136
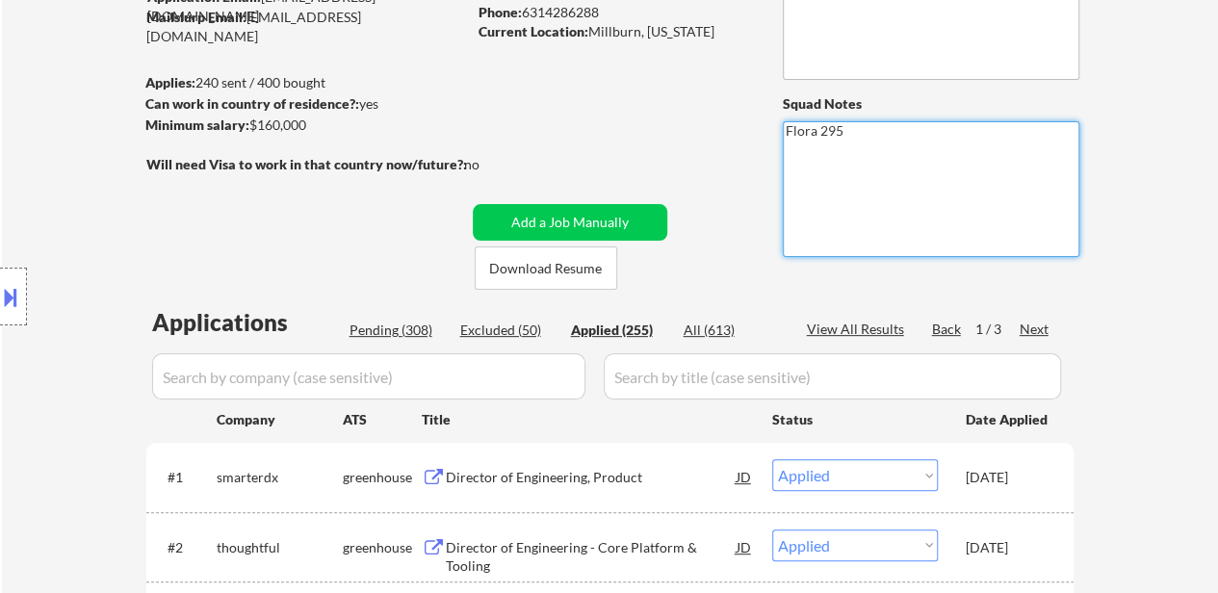
type textarea "Flora 295"
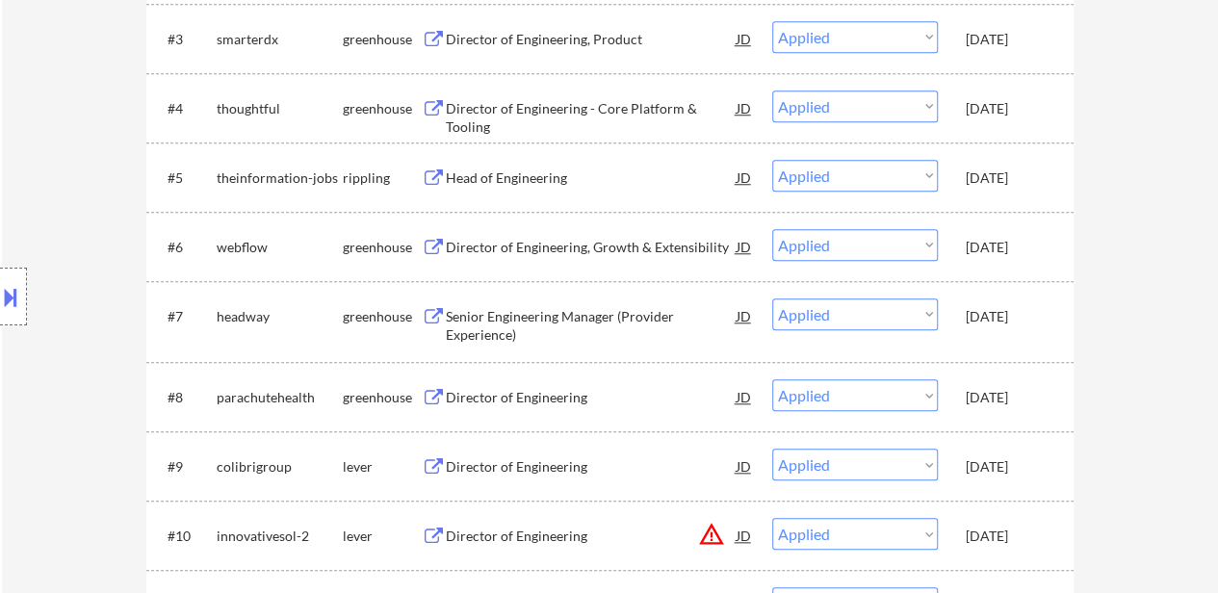
scroll to position [578, 0]
